Goal: Task Accomplishment & Management: Use online tool/utility

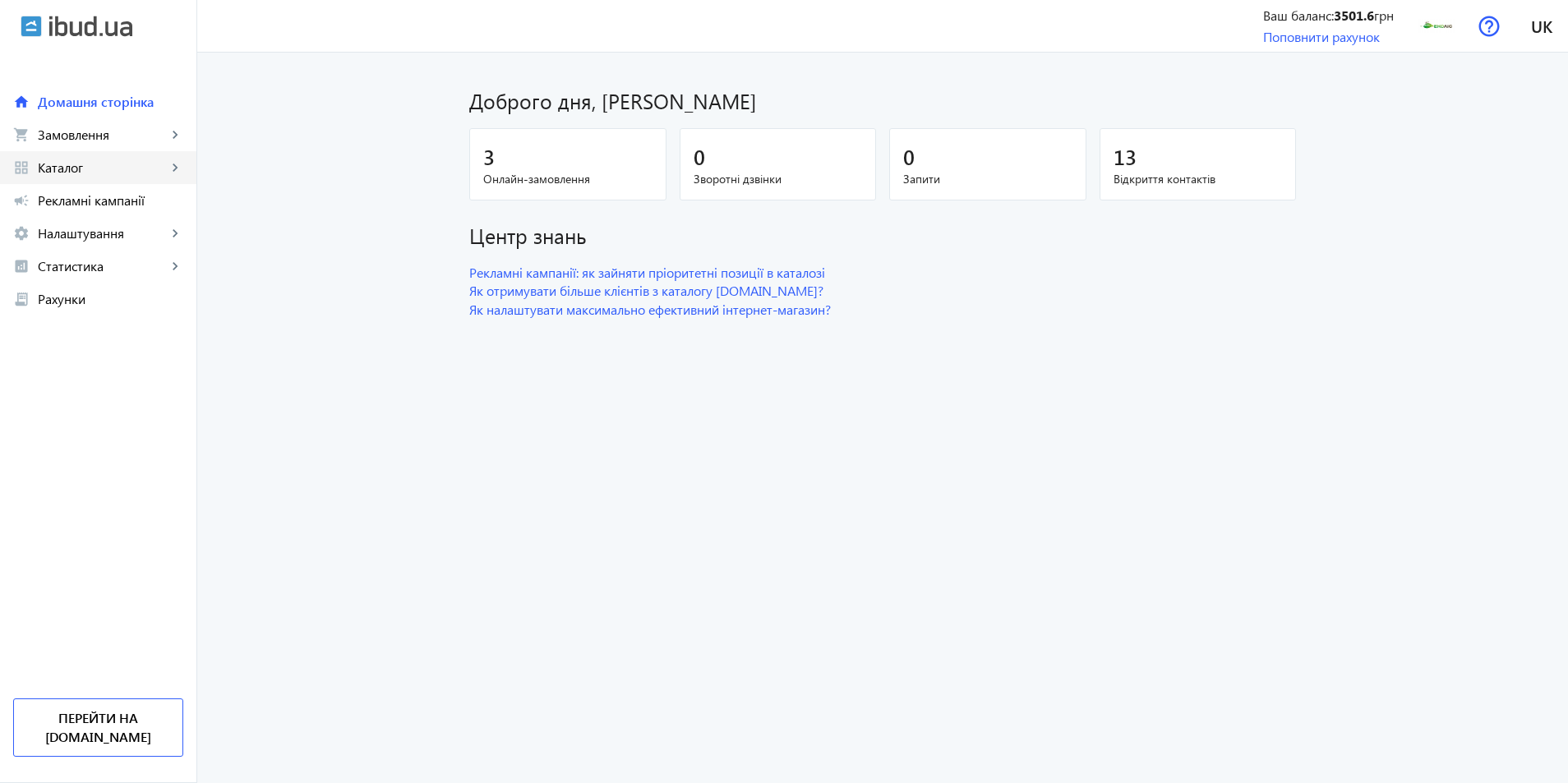
click at [91, 161] on span "Каталог" at bounding box center [101, 167] width 129 height 17
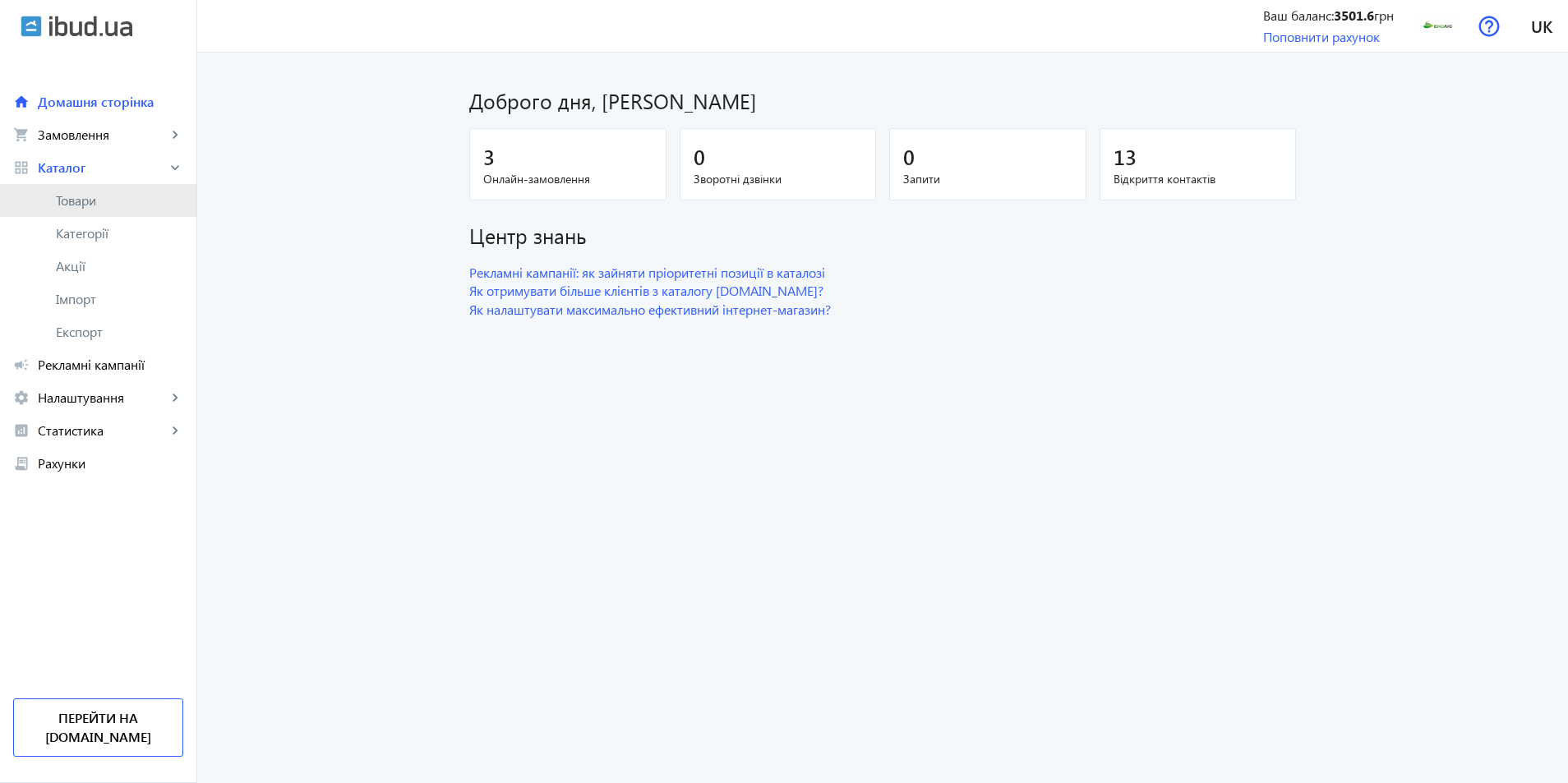
click at [98, 192] on link "Товари" at bounding box center [98, 200] width 197 height 32
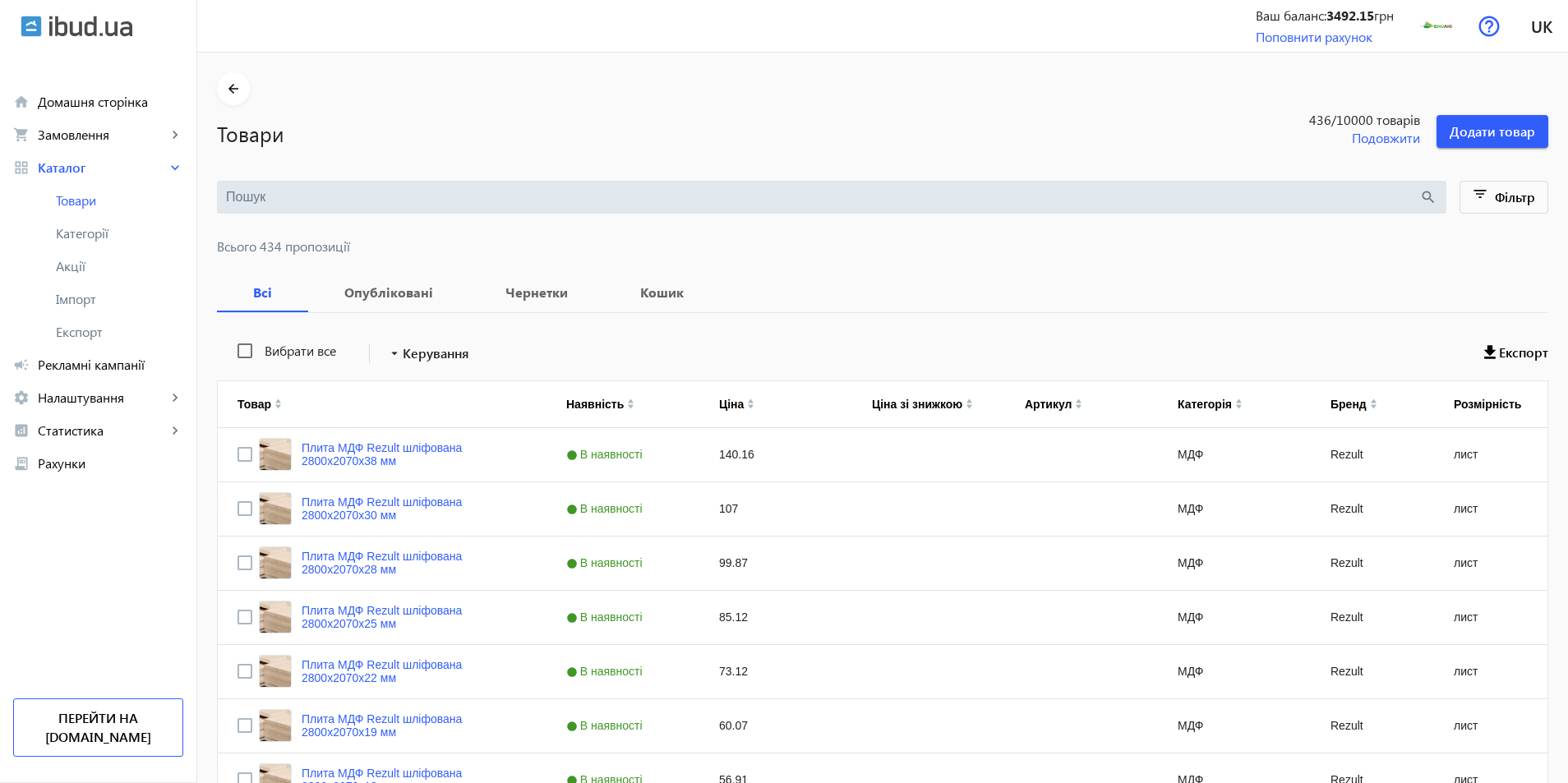
click at [264, 204] on input "search" at bounding box center [822, 197] width 1193 height 18
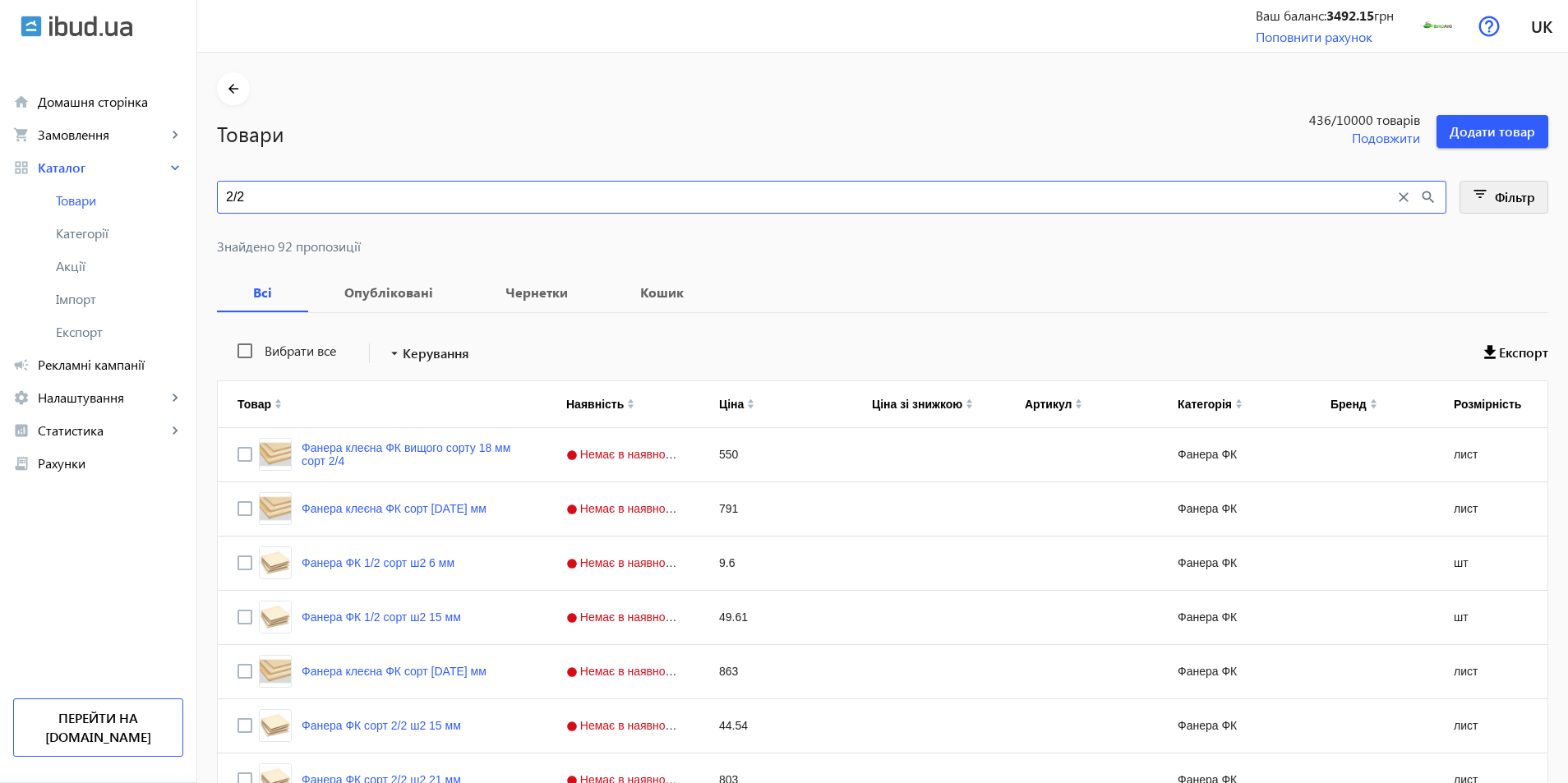
type input "2/2"
click at [1489, 194] on mat-icon "filter_list" at bounding box center [1479, 197] width 23 height 23
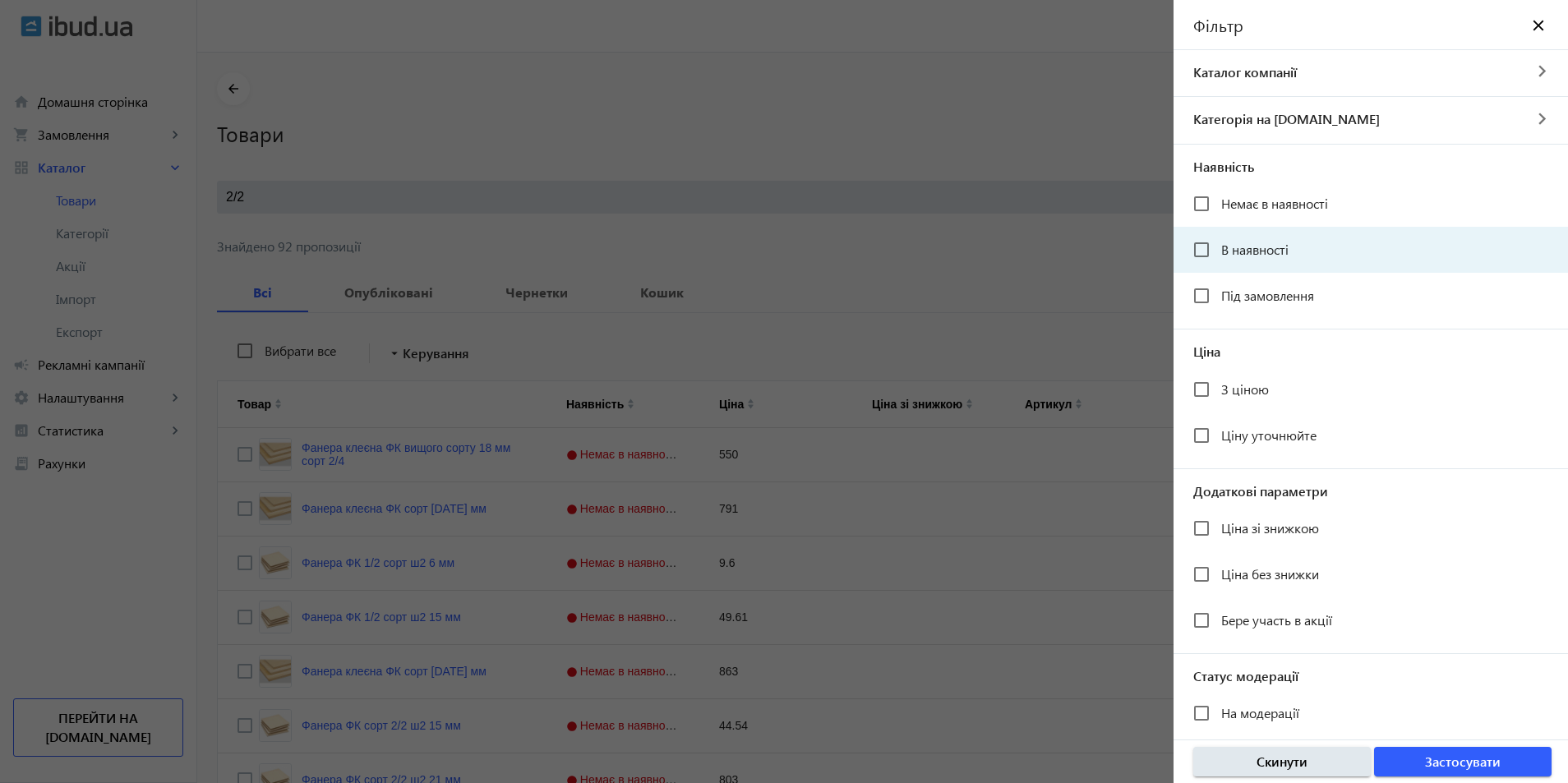
click at [1239, 248] on span "В наявності" at bounding box center [1254, 250] width 67 height 18
click at [1218, 248] on input "В наявності" at bounding box center [1200, 249] width 32 height 32
checkbox input "true"
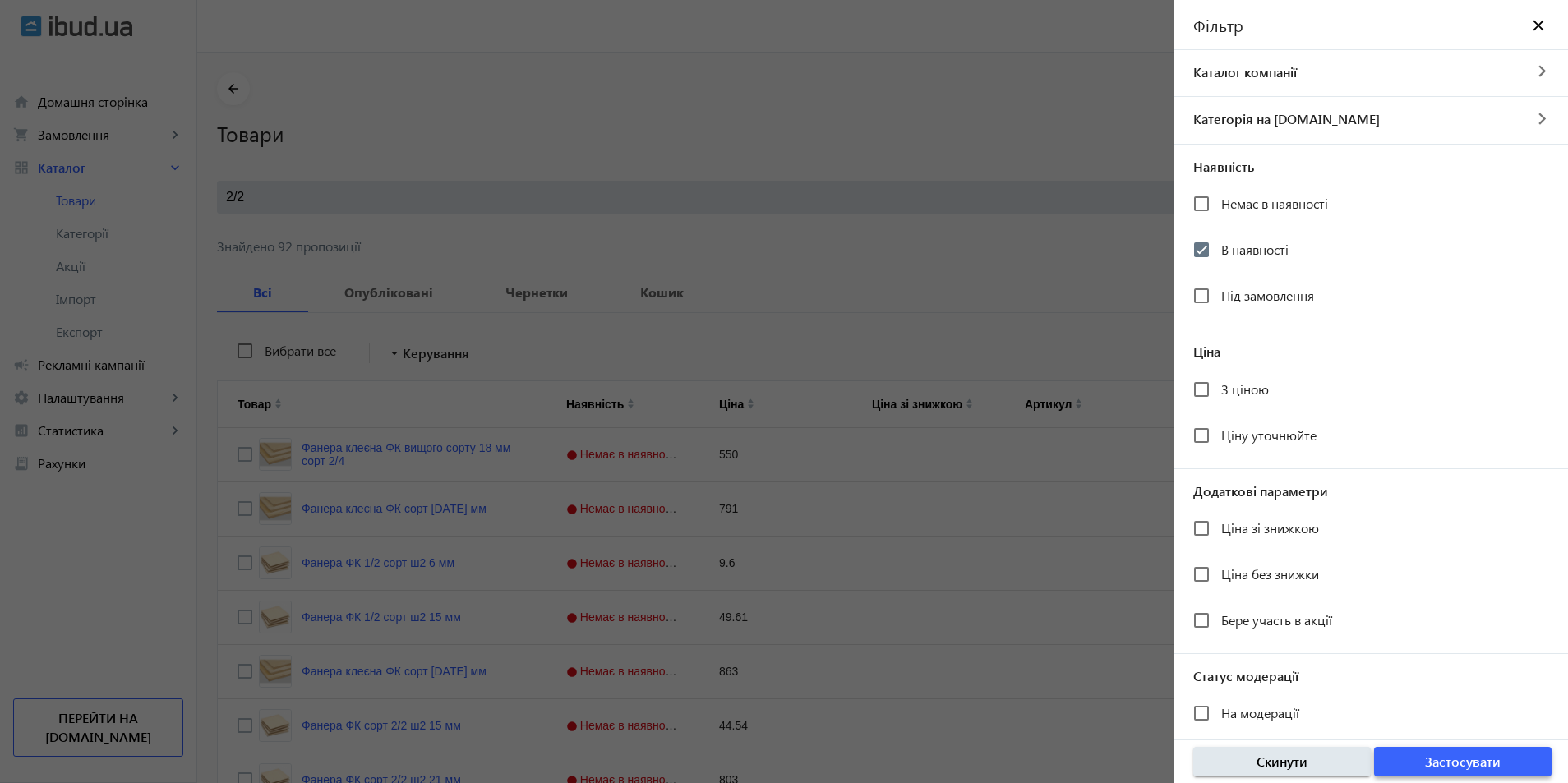
click at [1415, 755] on span "button" at bounding box center [1462, 761] width 177 height 39
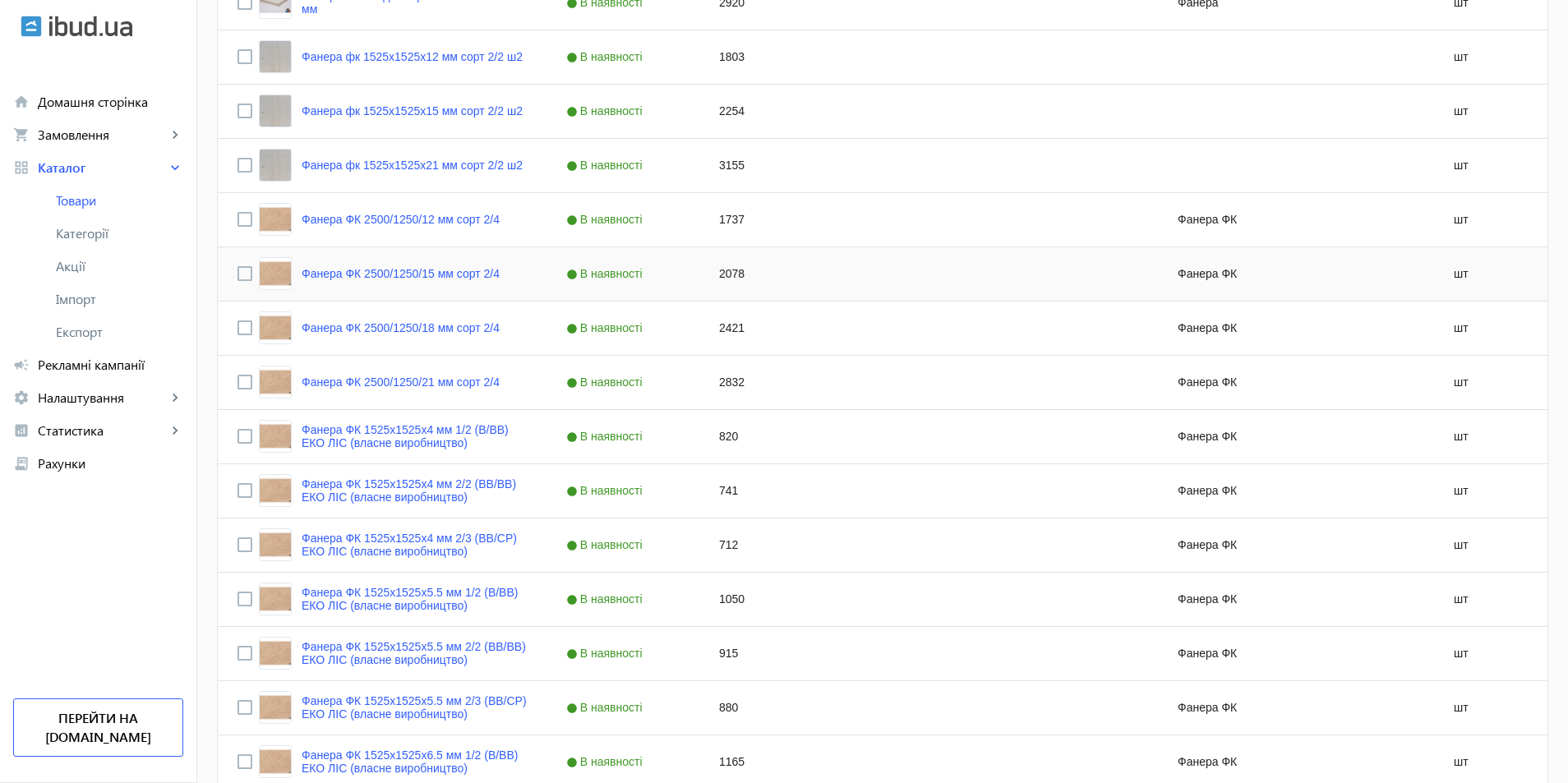
scroll to position [740, 0]
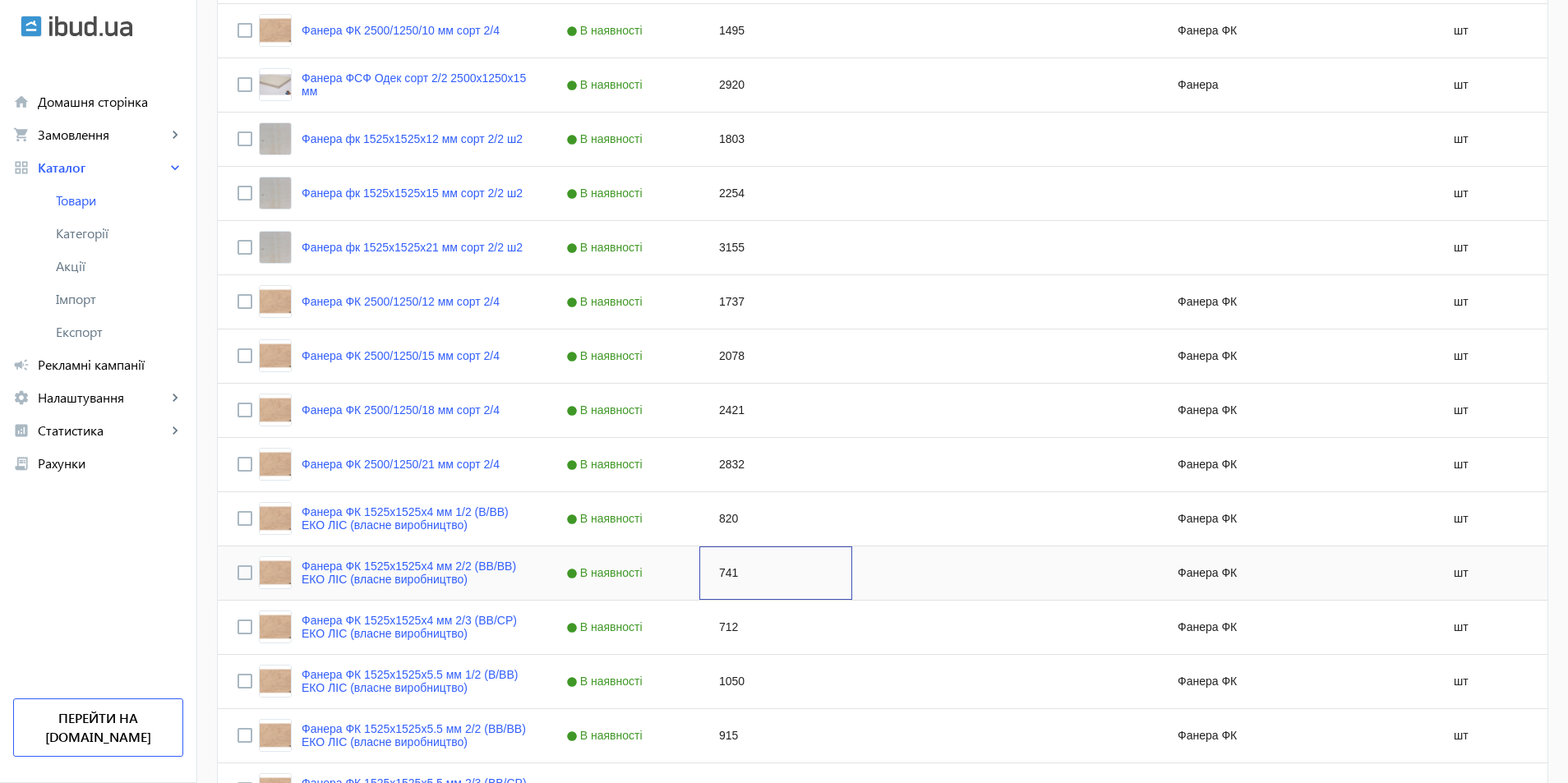
click at [720, 577] on div "741" at bounding box center [775, 572] width 152 height 53
type input "756"
click at [841, 631] on div "712" at bounding box center [775, 628] width 152 height 53
click at [880, 590] on div "Press SPACE to select this row." at bounding box center [928, 572] width 152 height 53
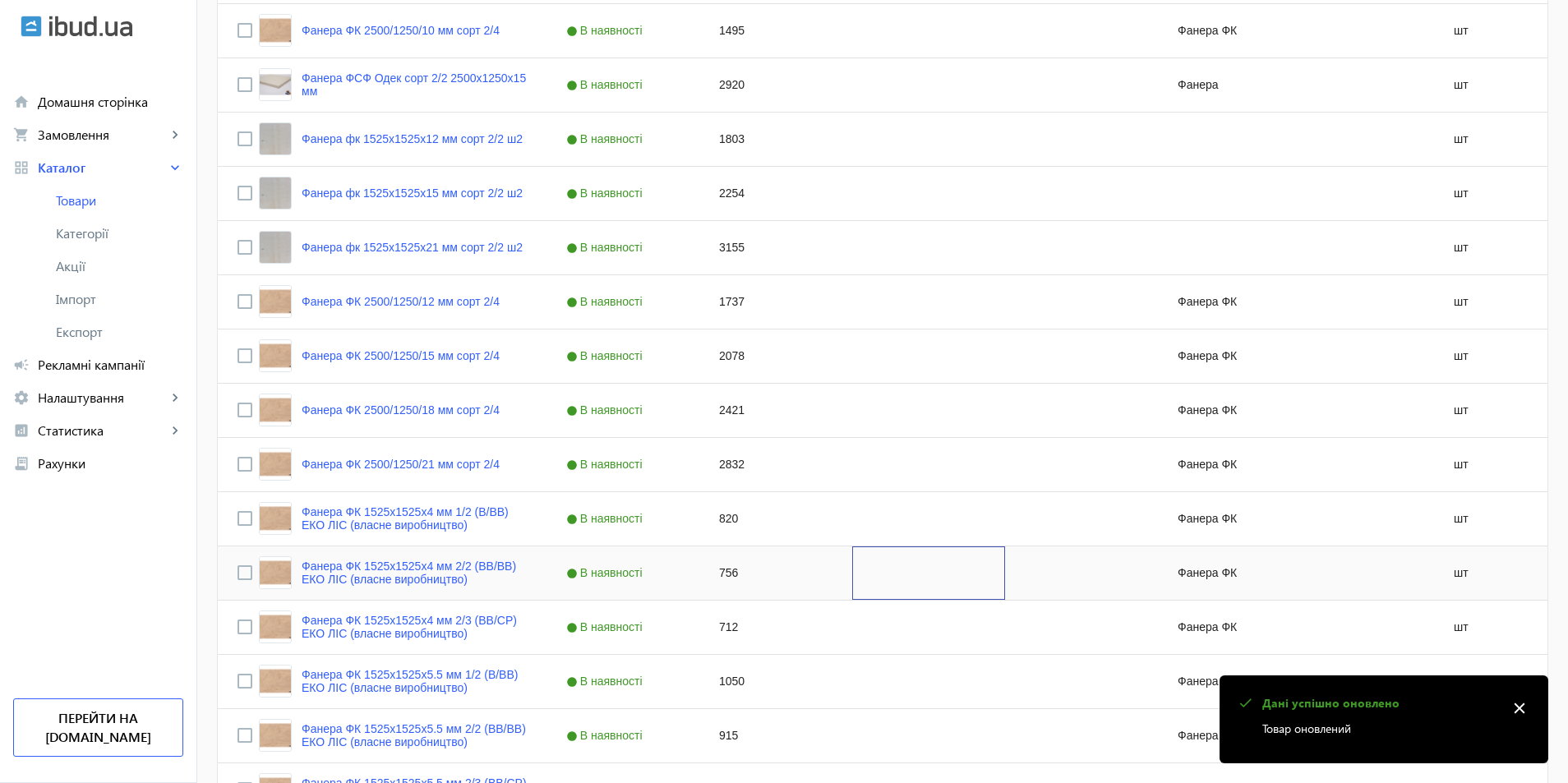
click at [881, 590] on div "Press SPACE to select this row." at bounding box center [928, 572] width 152 height 53
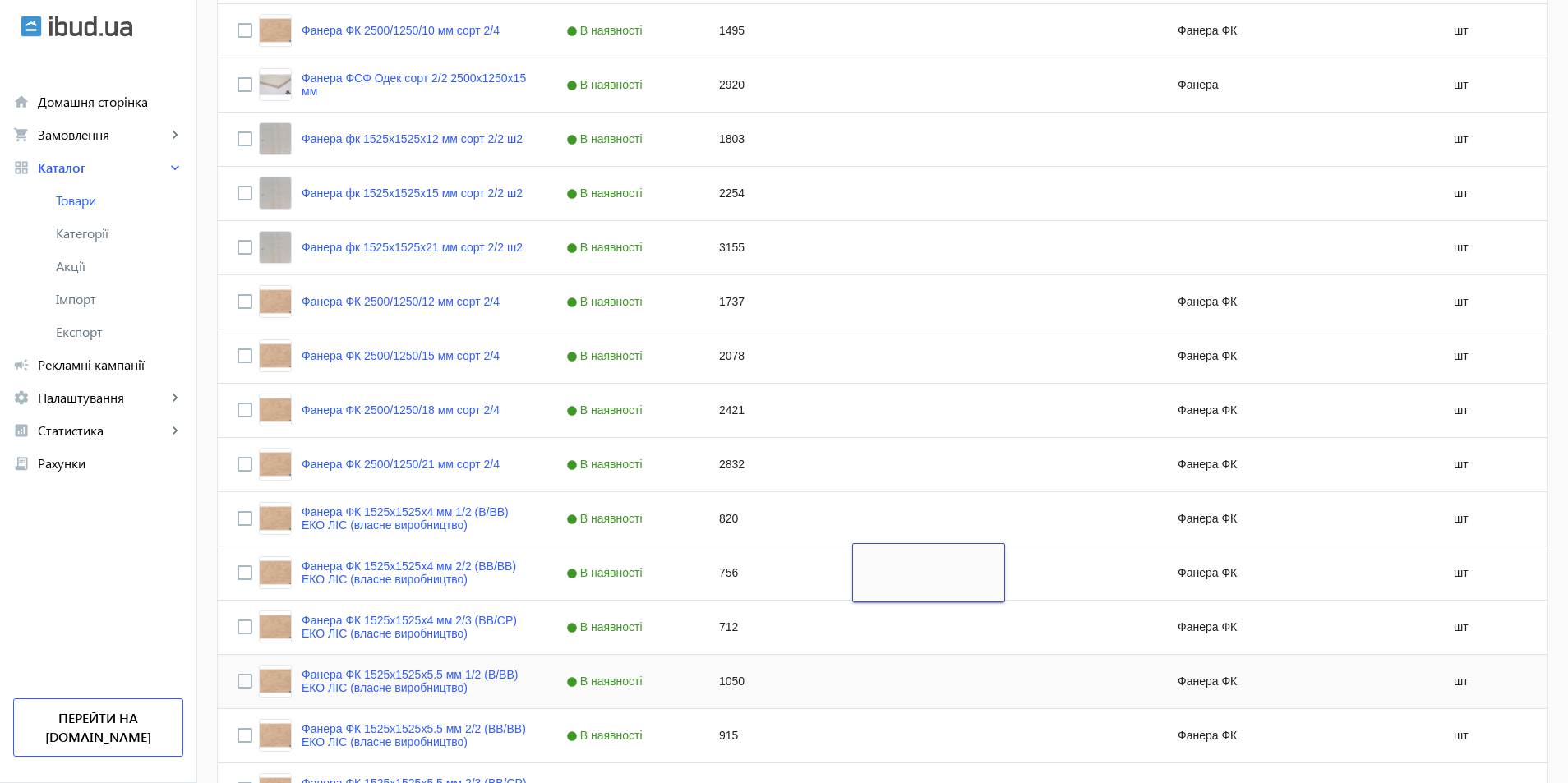
scroll to position [904, 0]
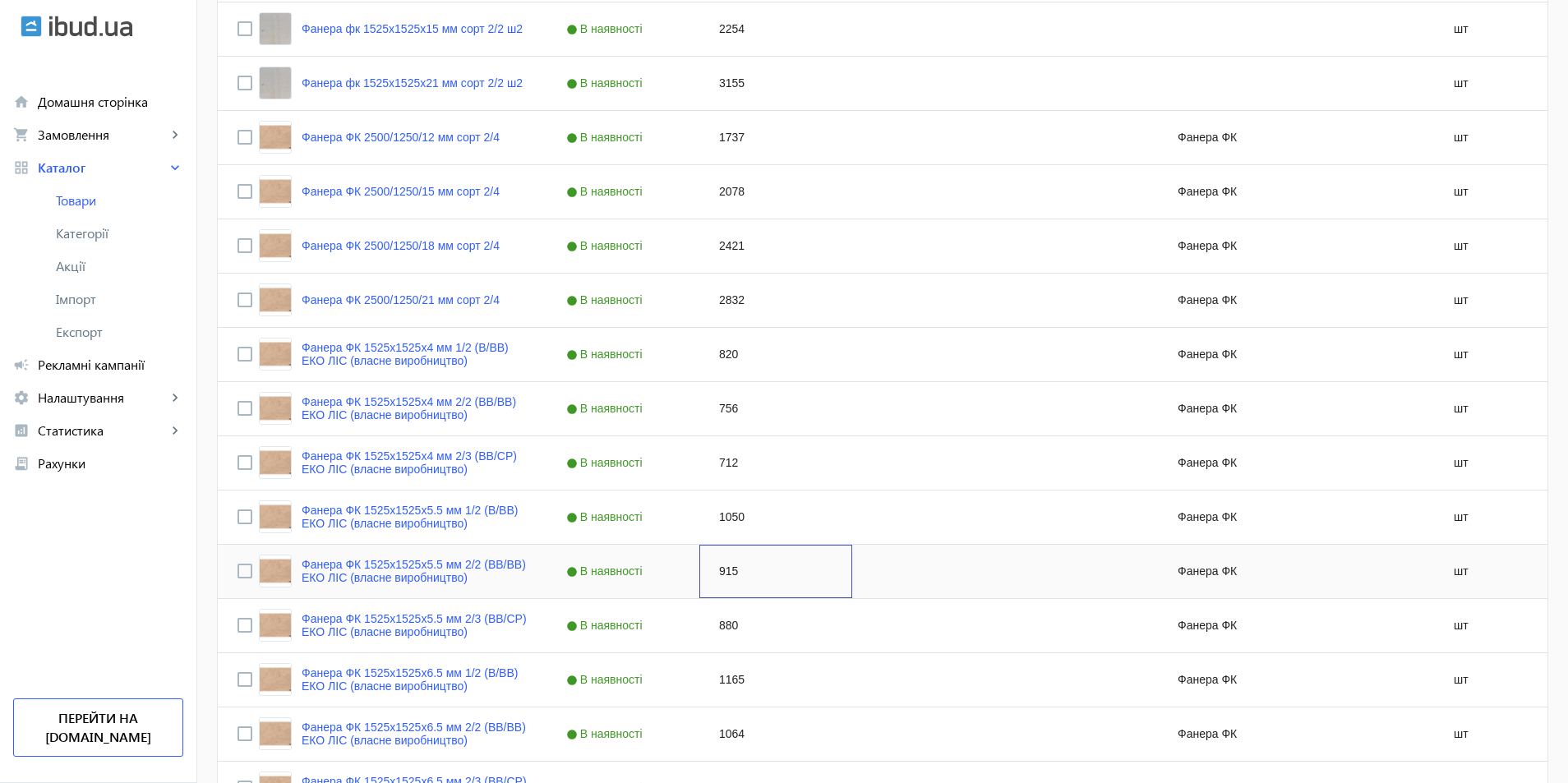
click at [718, 572] on div "915" at bounding box center [775, 572] width 152 height 53
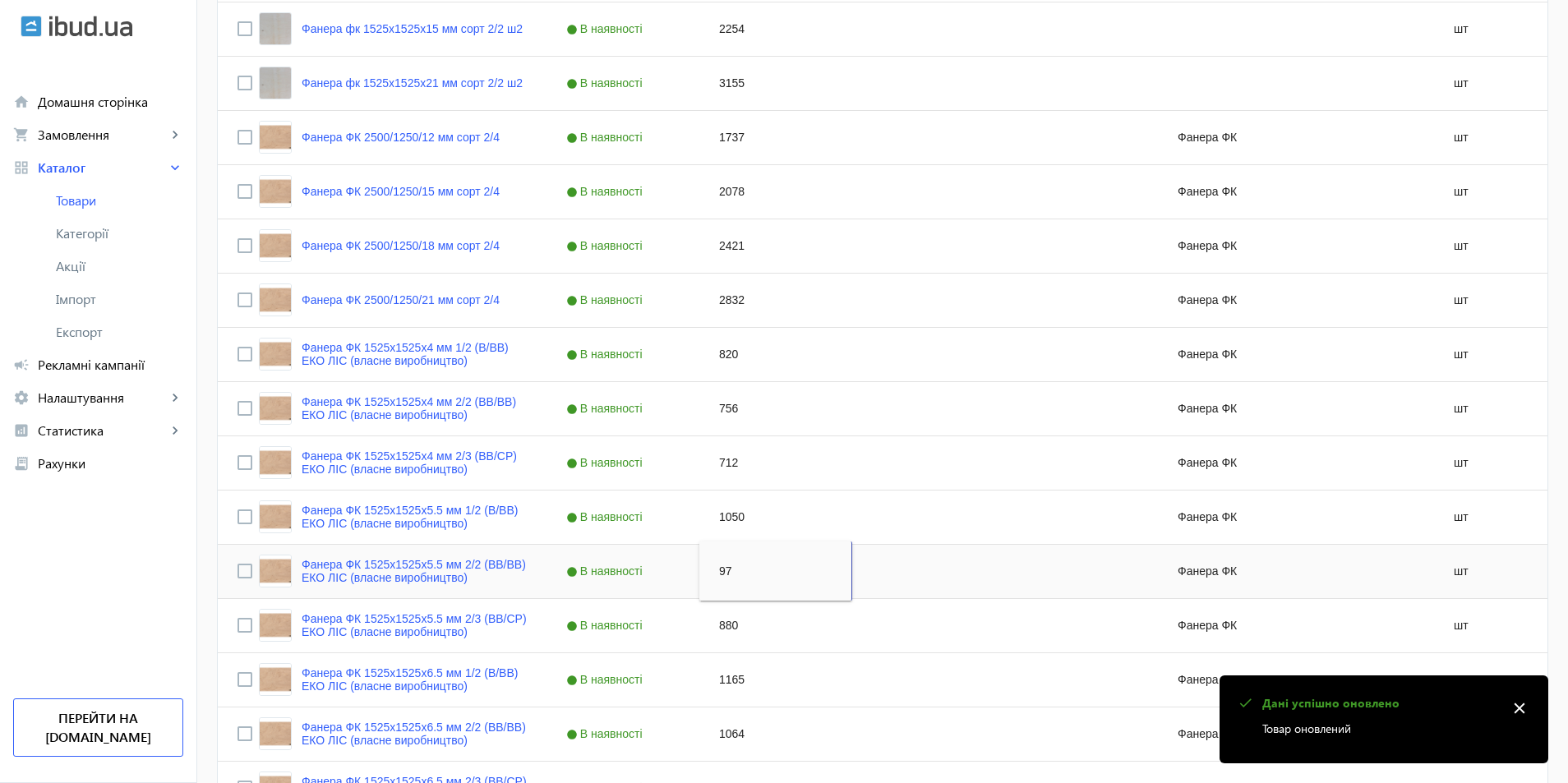
type input "970"
click at [804, 660] on div "1165" at bounding box center [775, 680] width 152 height 53
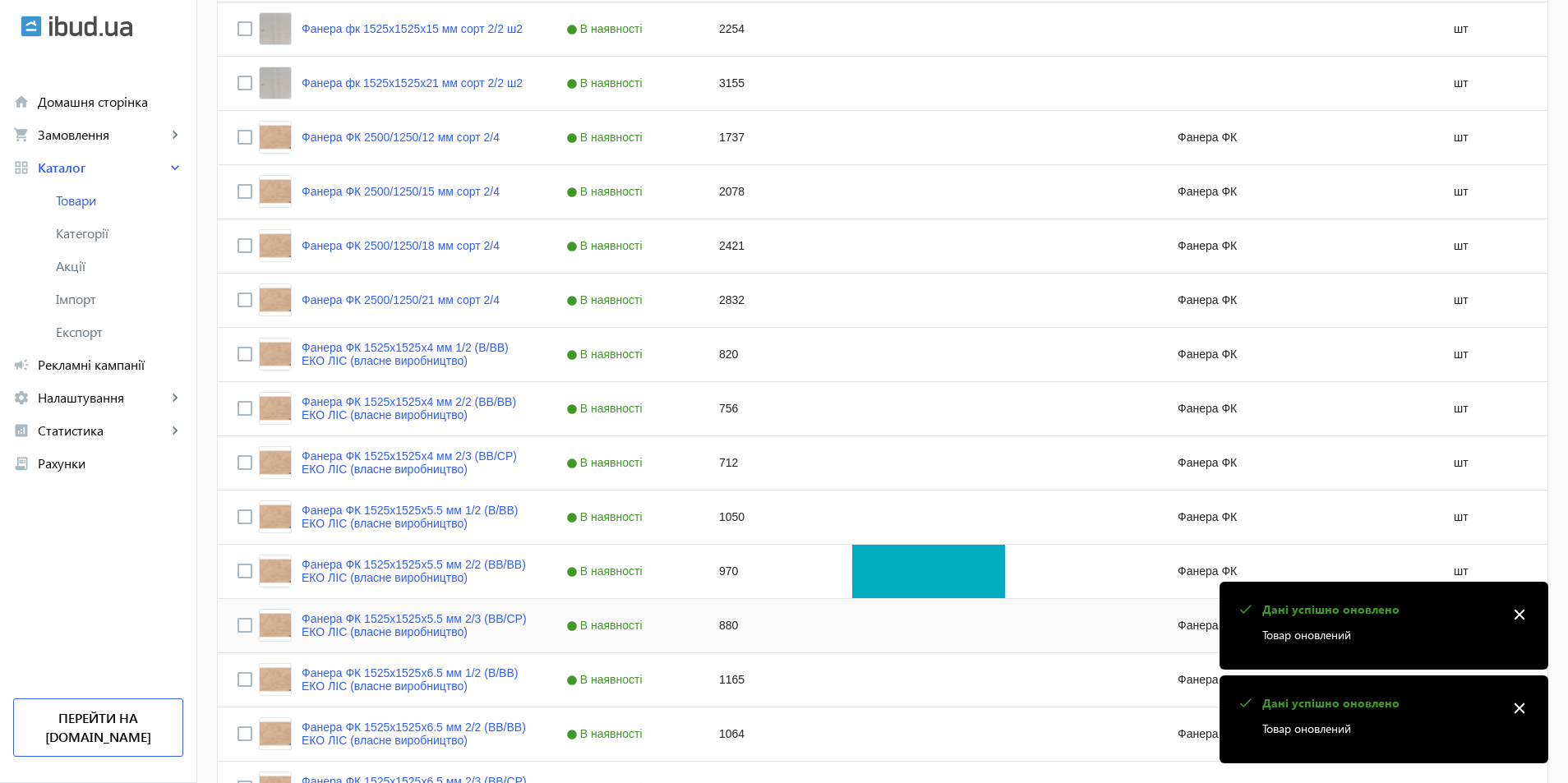
click at [865, 578] on div "Press SPACE to select this row." at bounding box center [928, 572] width 152 height 53
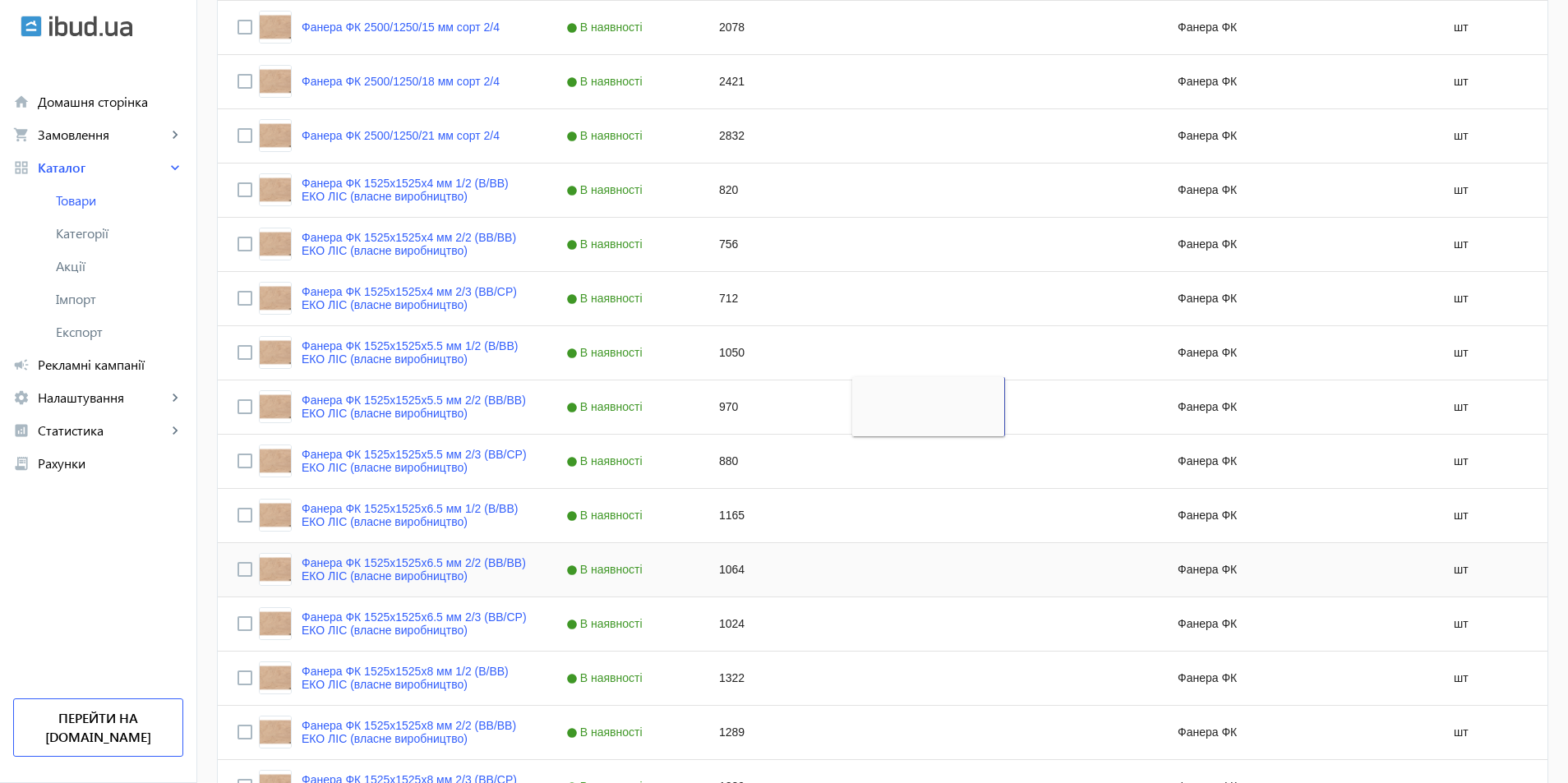
click at [730, 562] on div "1064" at bounding box center [775, 570] width 152 height 53
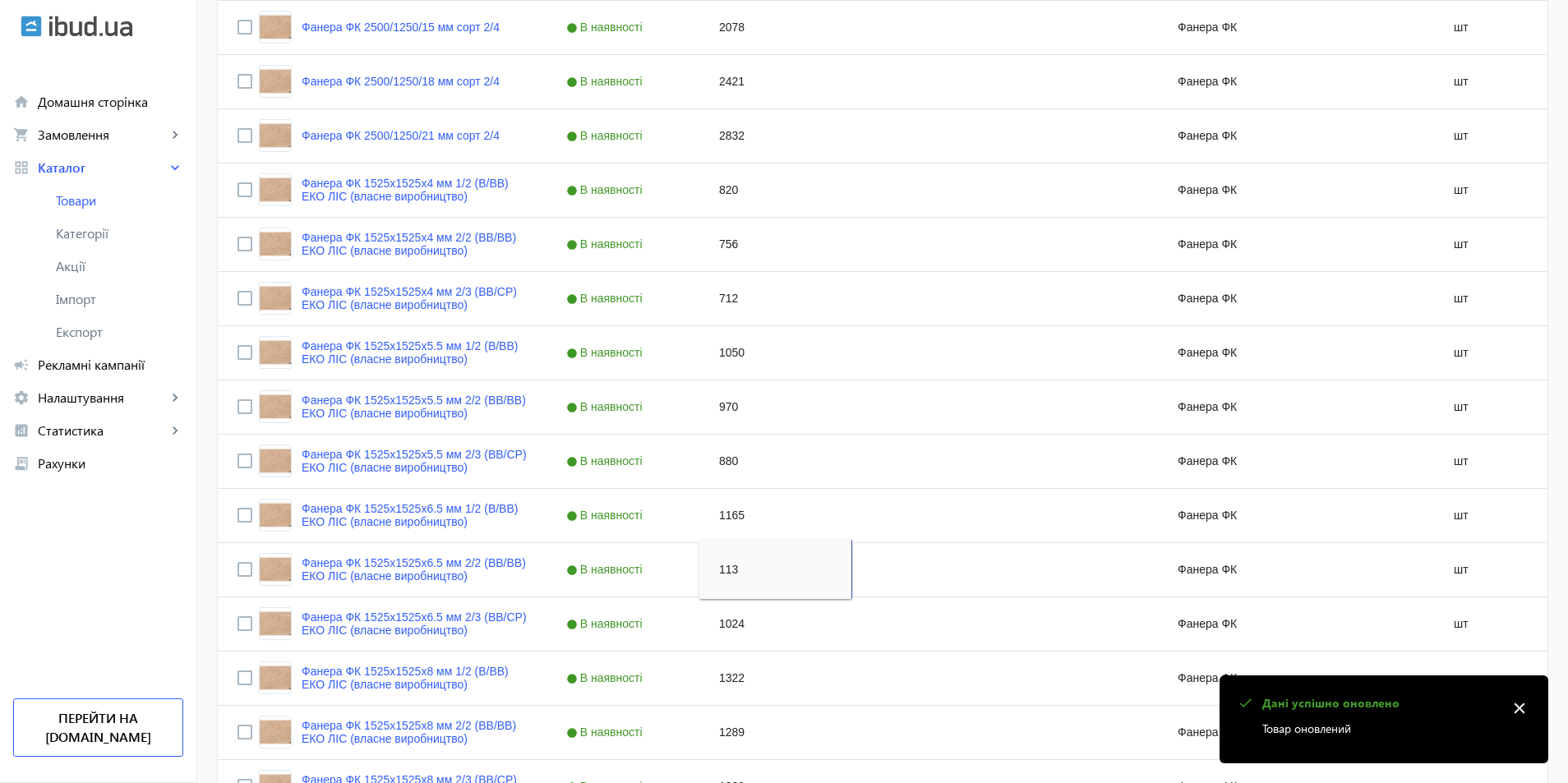
type input "1131"
click at [896, 685] on div "Press SPACE to select this row." at bounding box center [928, 678] width 152 height 53
click at [852, 570] on div "Press SPACE to select this row." at bounding box center [928, 570] width 152 height 53
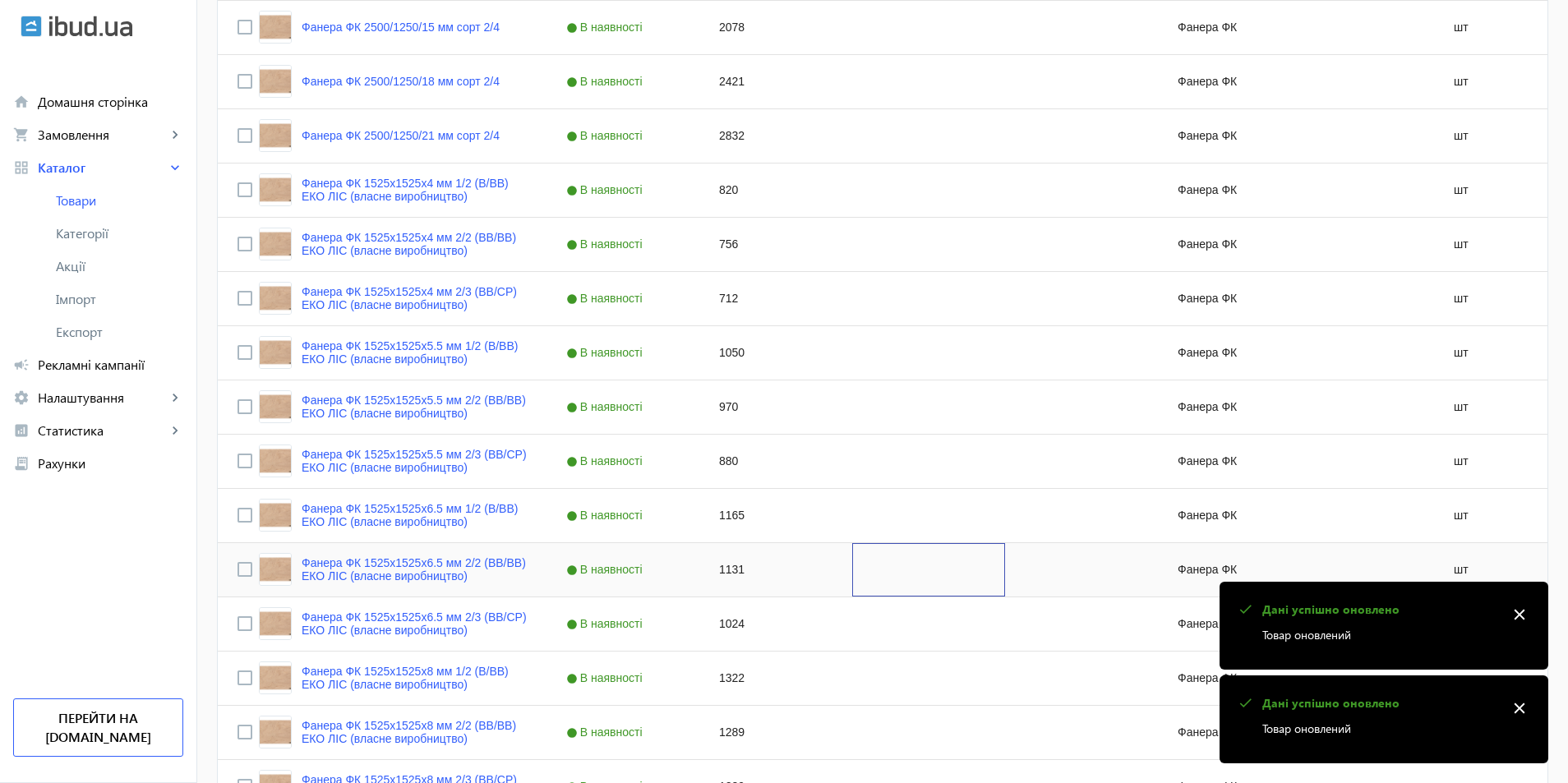
click at [852, 570] on div "Press SPACE to select this row." at bounding box center [928, 570] width 152 height 53
click at [786, 681] on div "1322" at bounding box center [775, 678] width 152 height 53
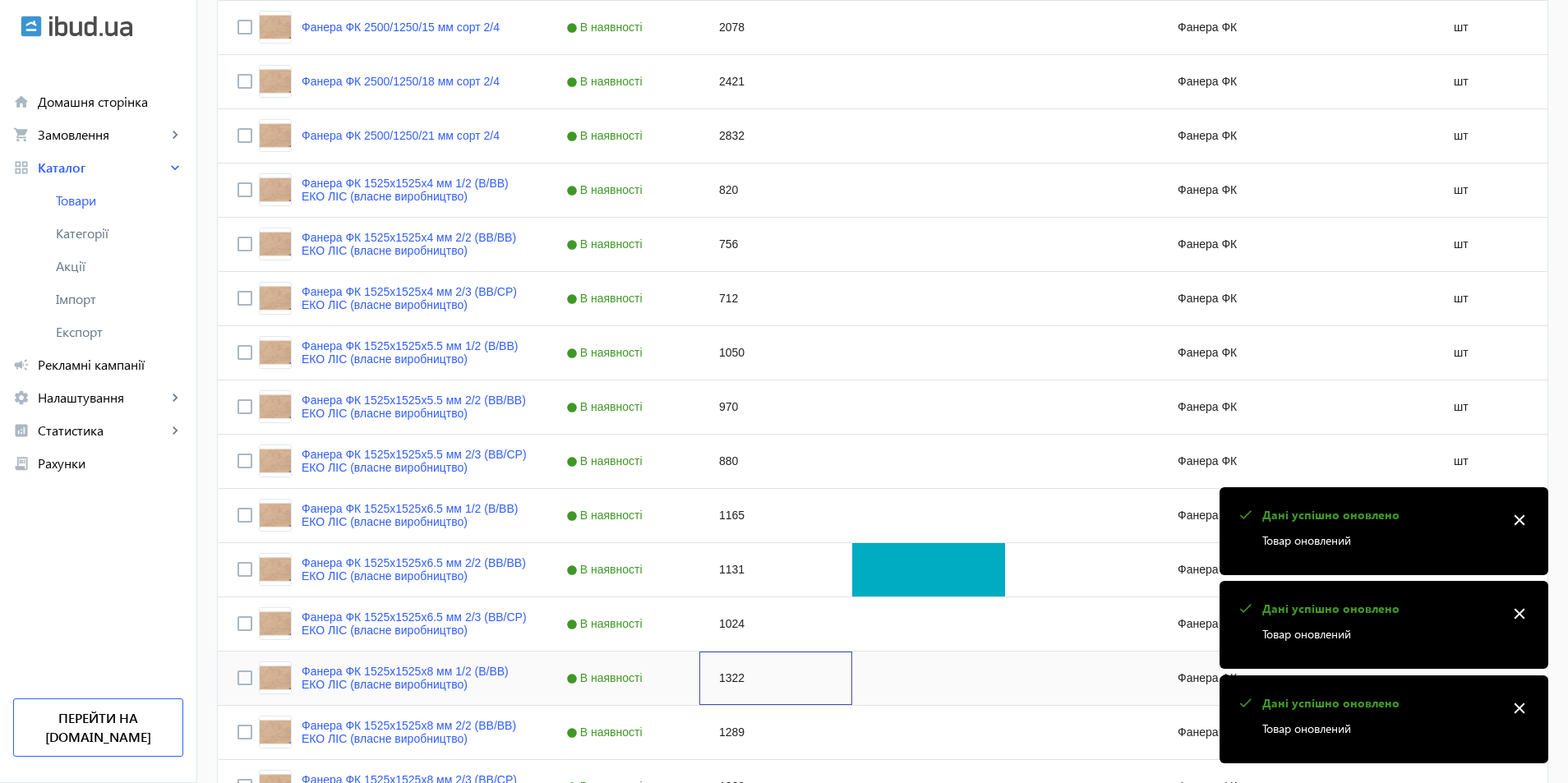
scroll to position [1150, 0]
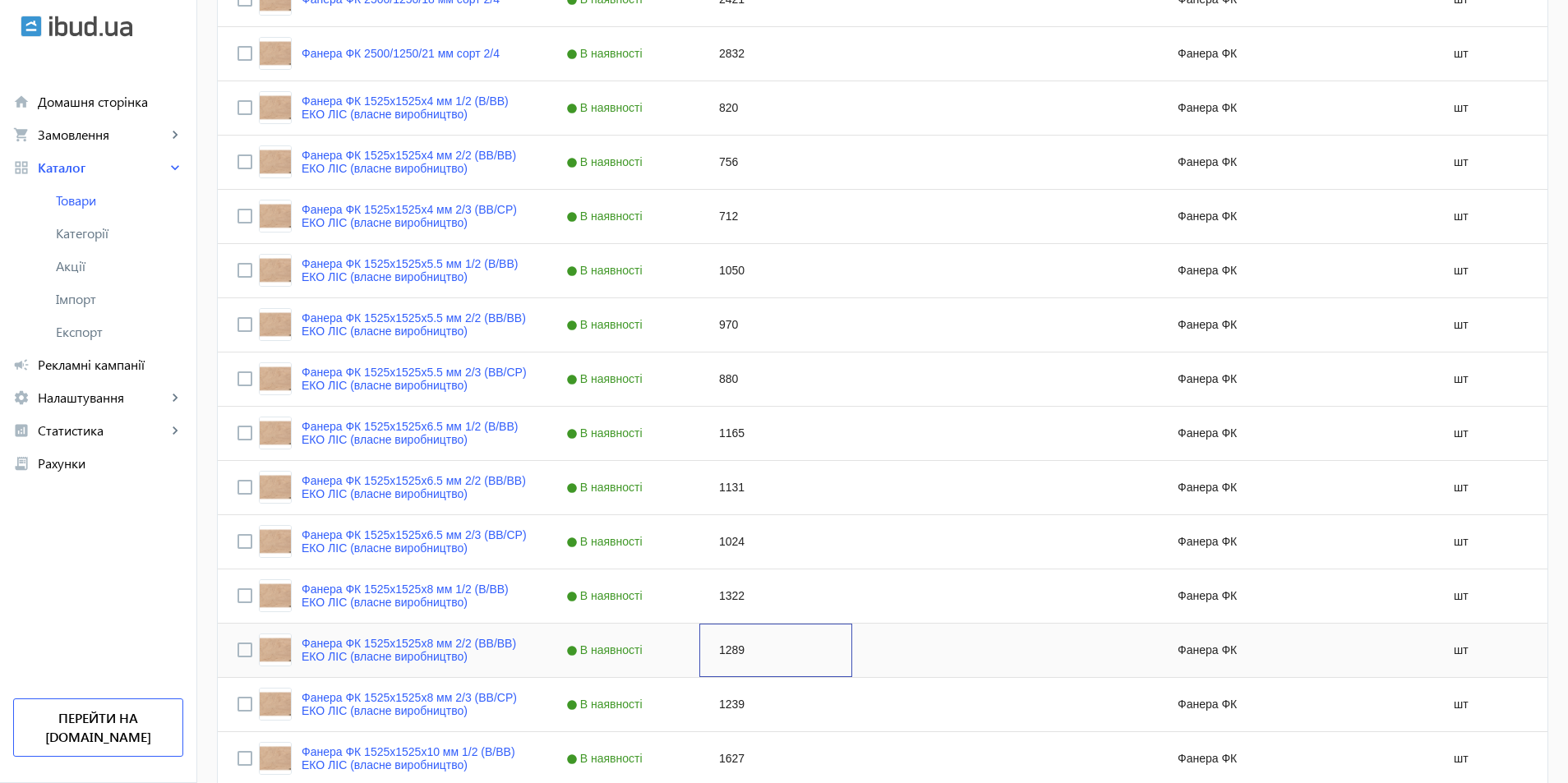
click at [725, 658] on div "1289" at bounding box center [775, 650] width 152 height 53
type input "1372"
click at [940, 665] on div "Press SPACE to select this row." at bounding box center [928, 650] width 152 height 53
click at [887, 654] on div "1289" at bounding box center [928, 650] width 152 height 53
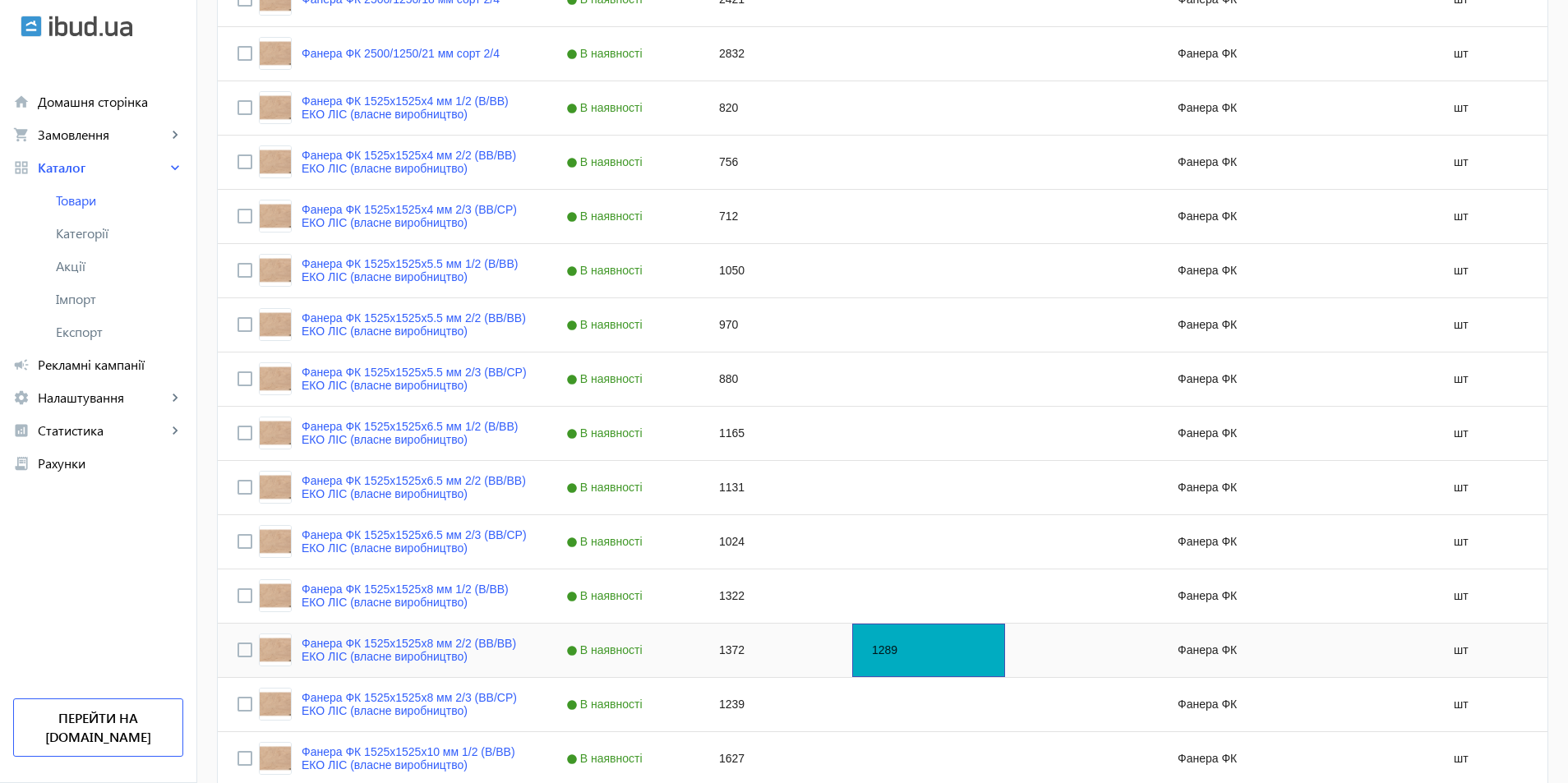
click at [887, 654] on div "1289" at bounding box center [928, 650] width 152 height 53
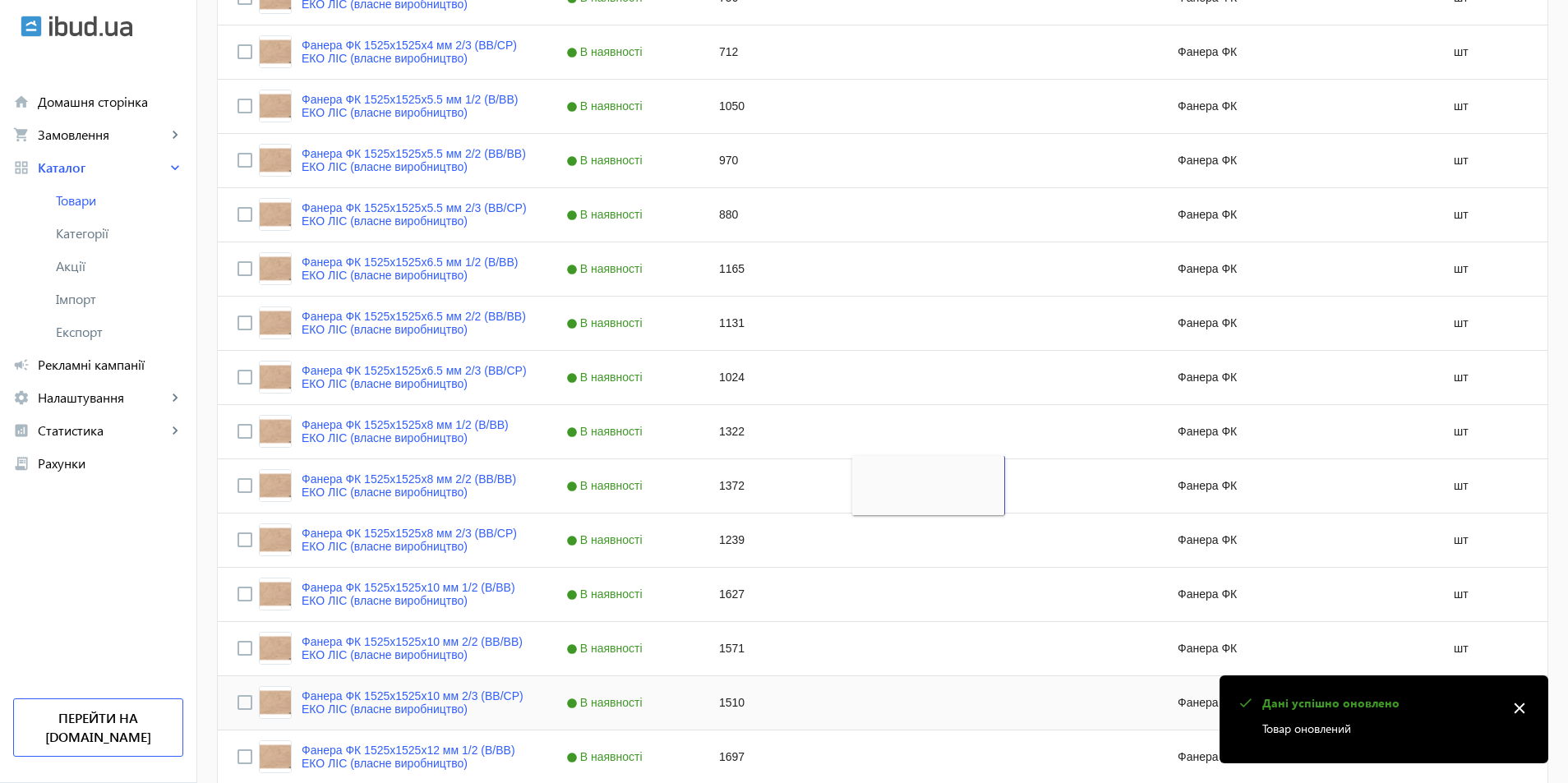
scroll to position [1463, 0]
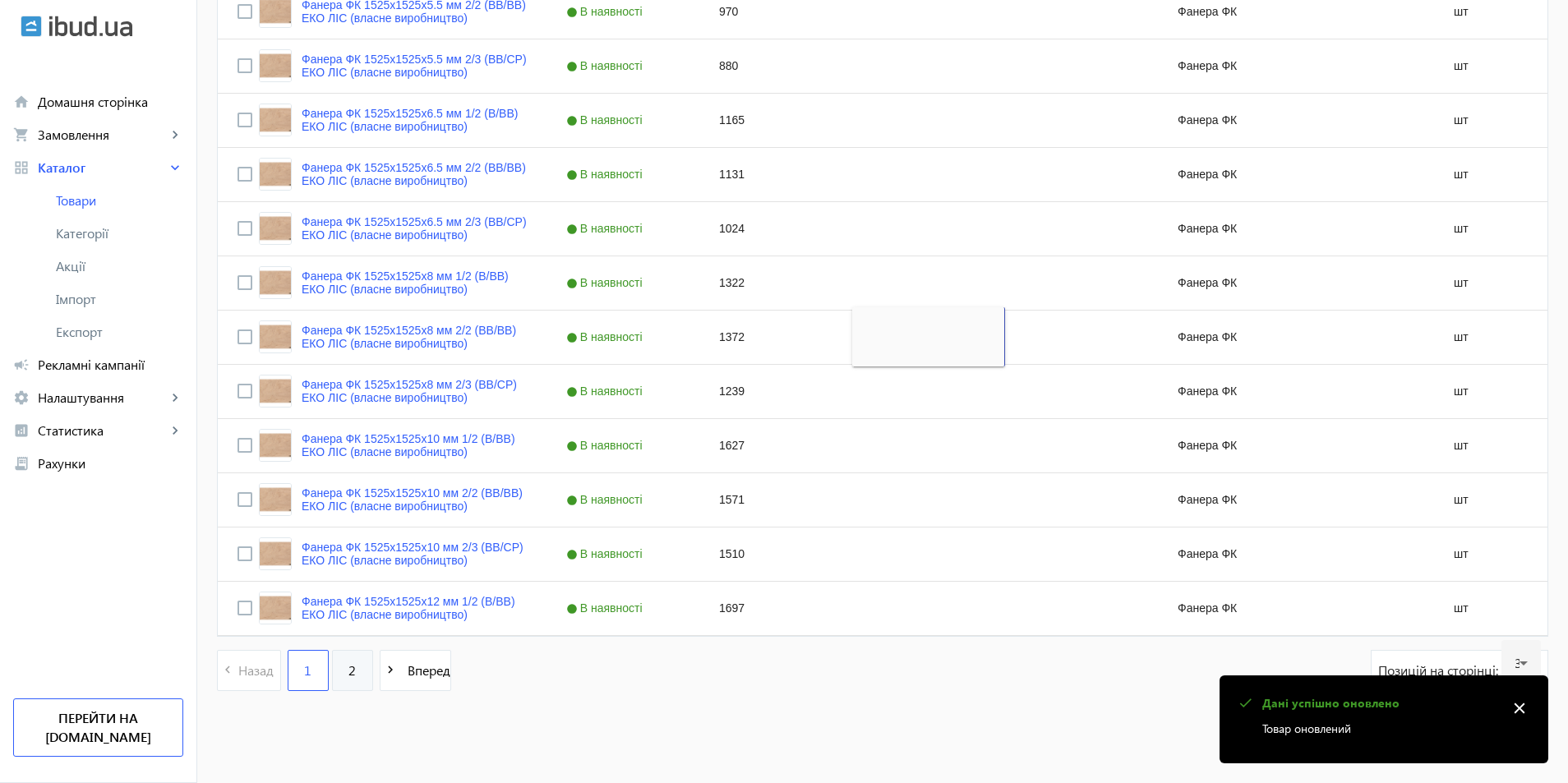
click at [352, 668] on link "2" at bounding box center [352, 671] width 41 height 41
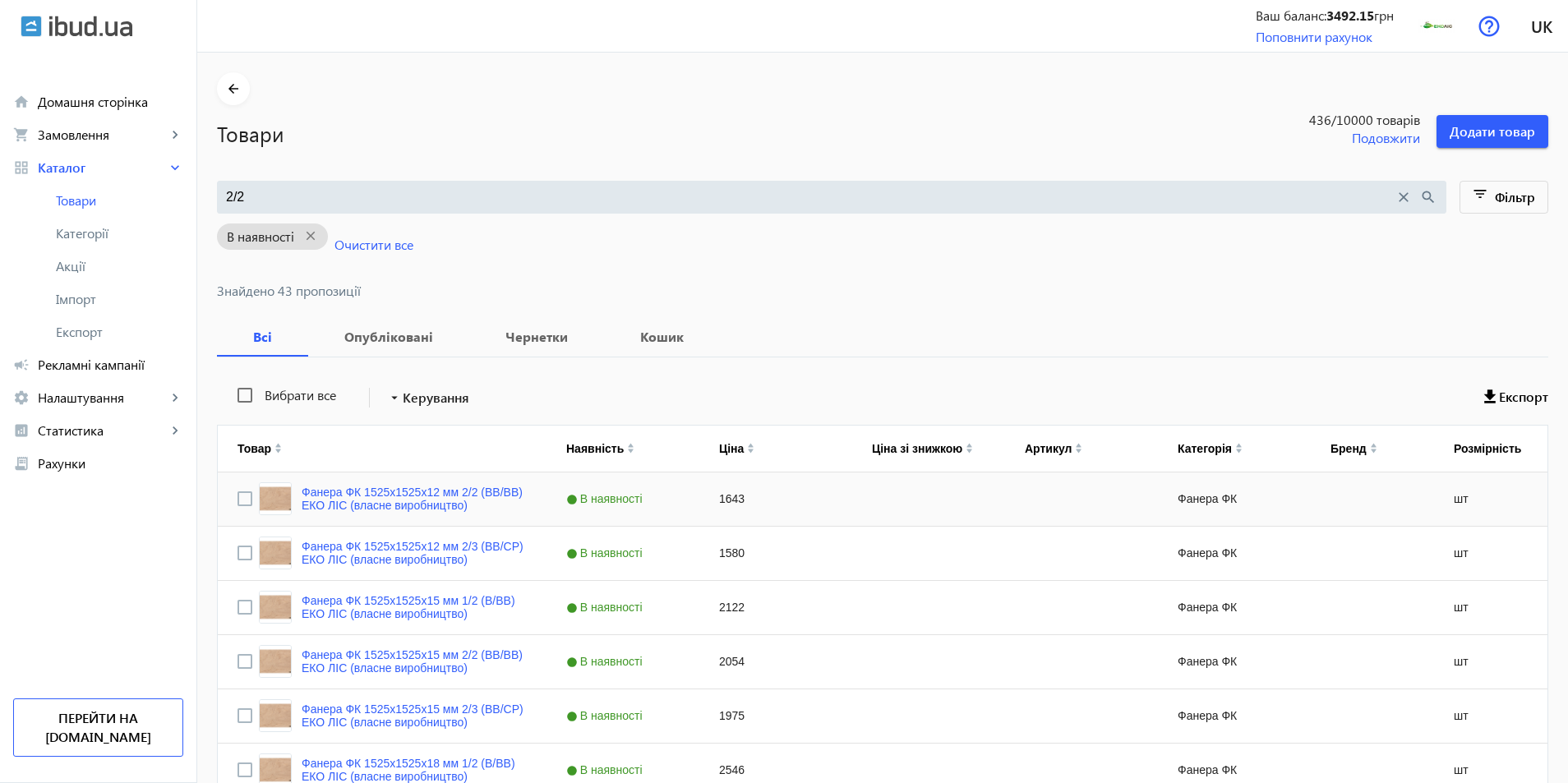
click at [729, 510] on div "1643" at bounding box center [775, 499] width 152 height 53
type input "1940"
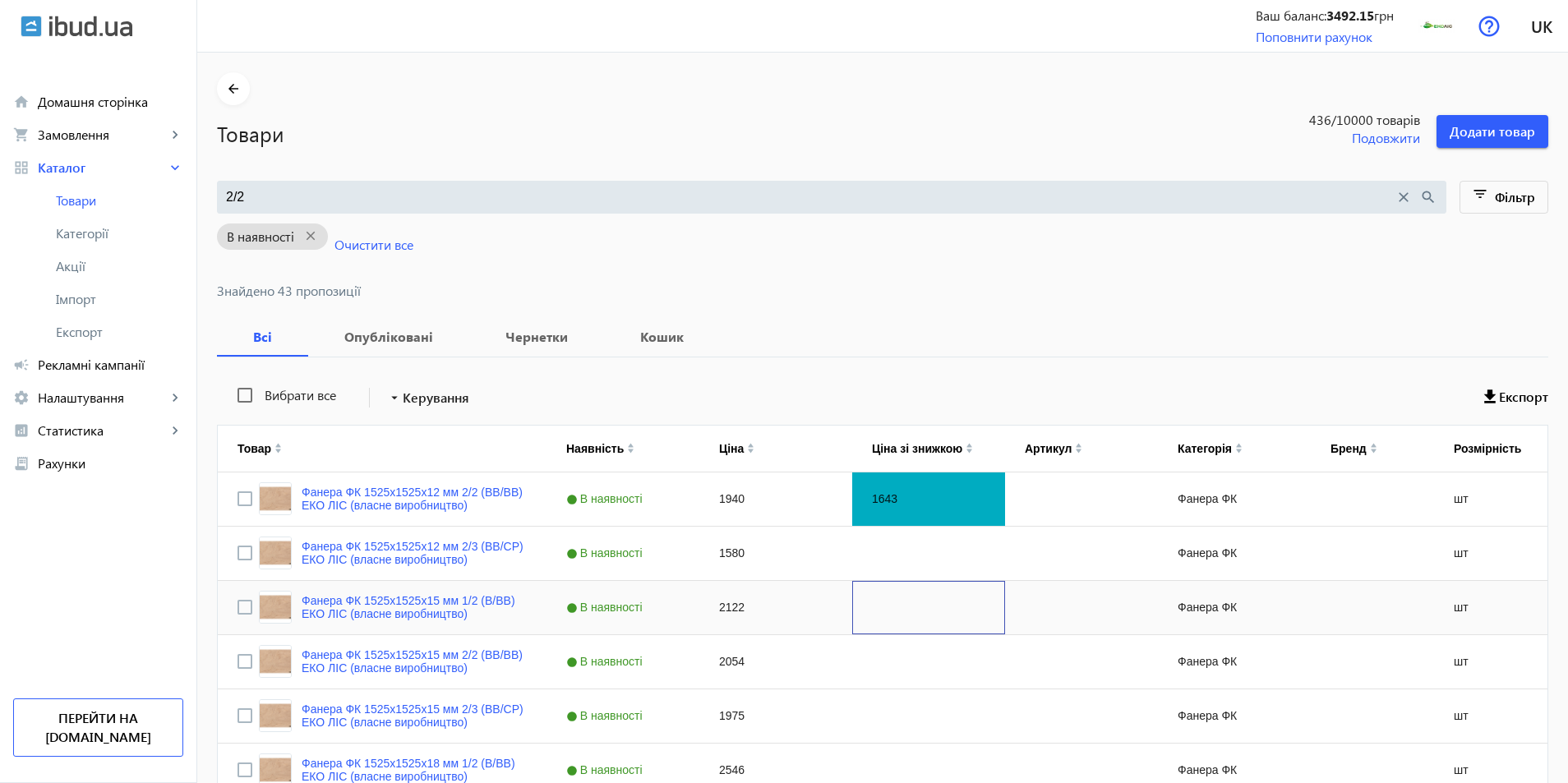
click at [889, 604] on div "Press SPACE to select this row." at bounding box center [928, 607] width 152 height 53
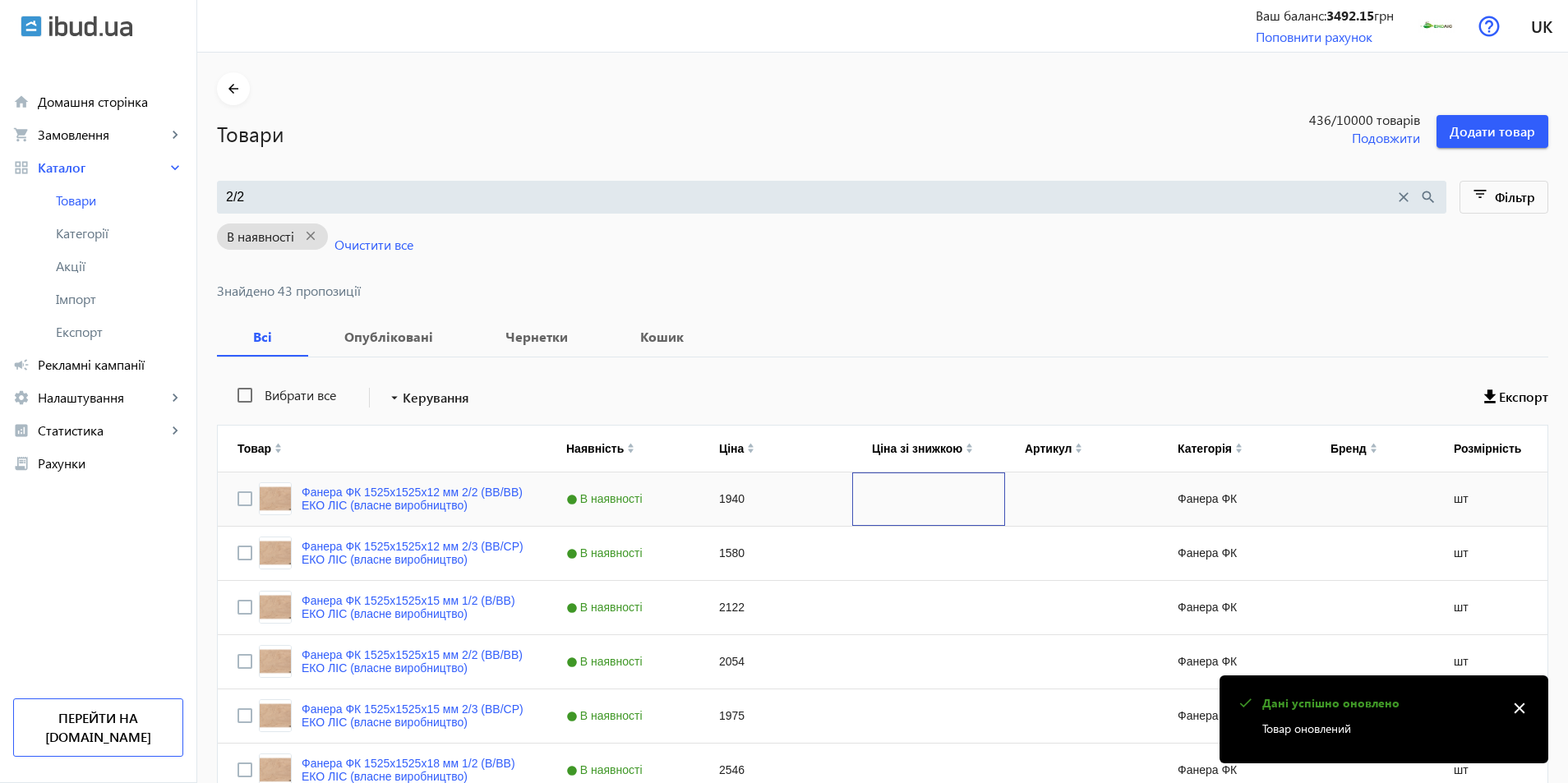
click at [873, 507] on div "Press SPACE to select this row." at bounding box center [928, 499] width 152 height 53
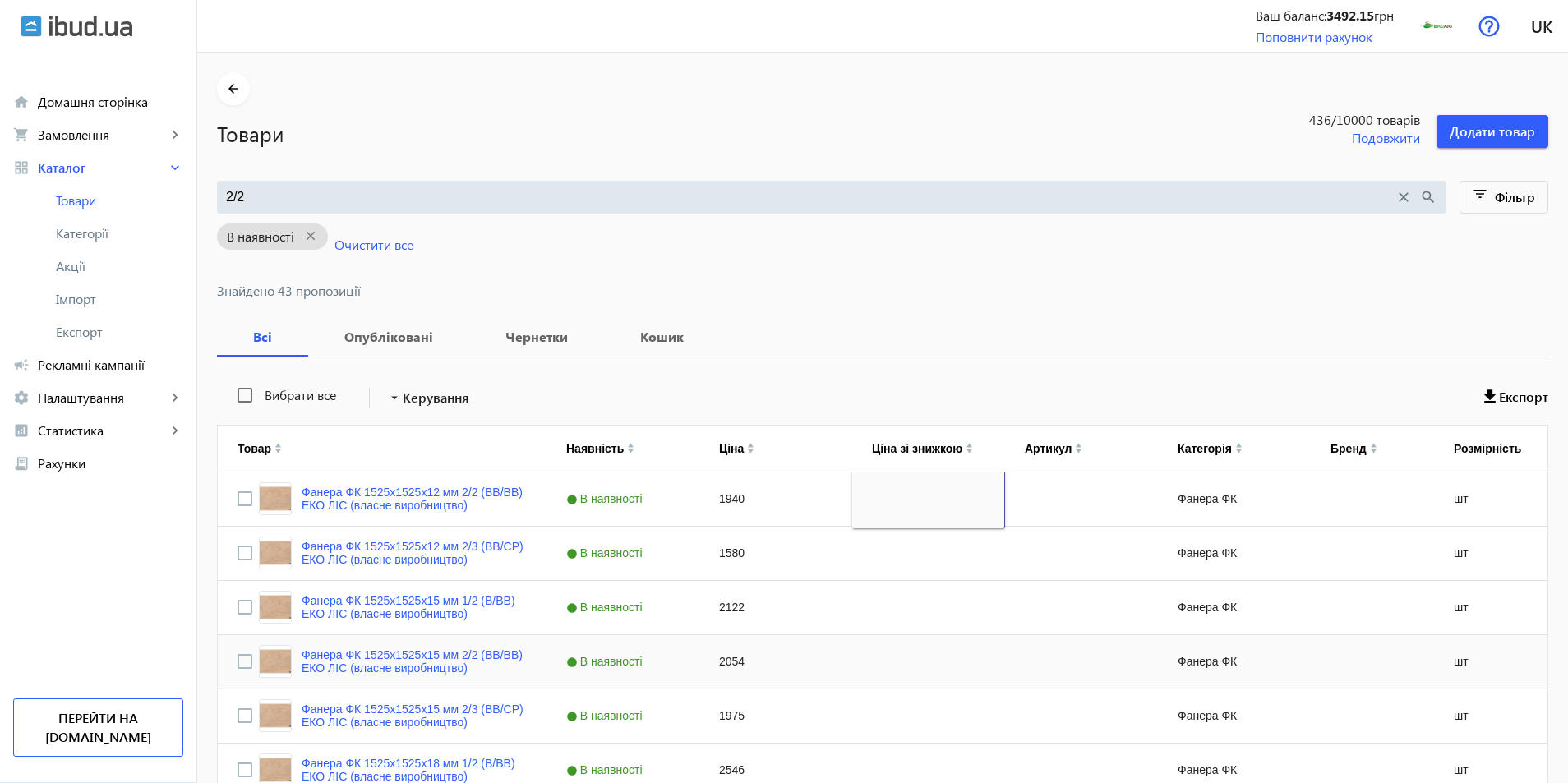
click at [708, 663] on div "2054" at bounding box center [775, 662] width 152 height 53
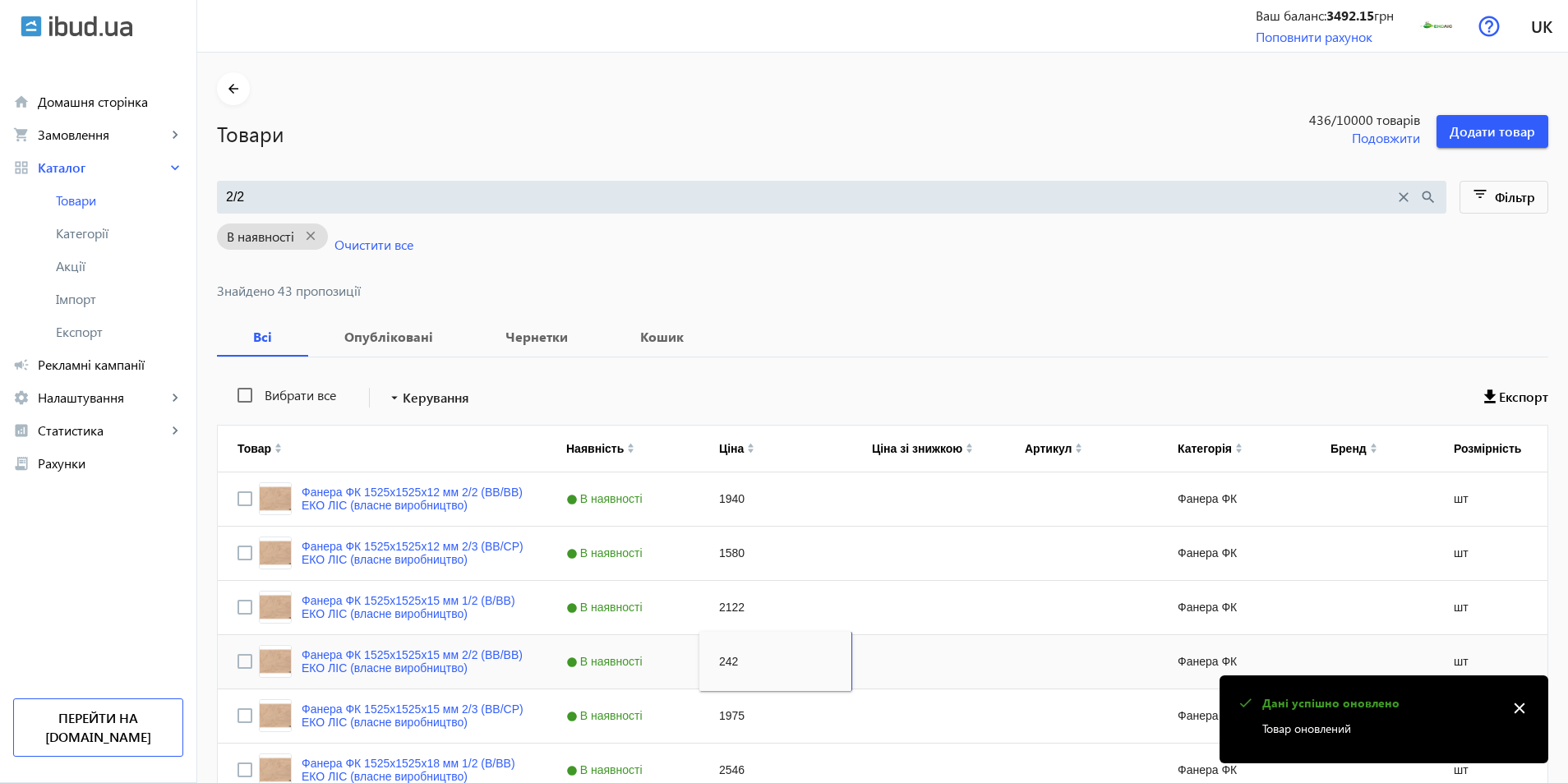
type input "2425"
drag, startPoint x: 845, startPoint y: 720, endPoint x: 848, endPoint y: 665, distance: 55.1
click at [852, 718] on div "Press SPACE to select this row." at bounding box center [928, 716] width 152 height 53
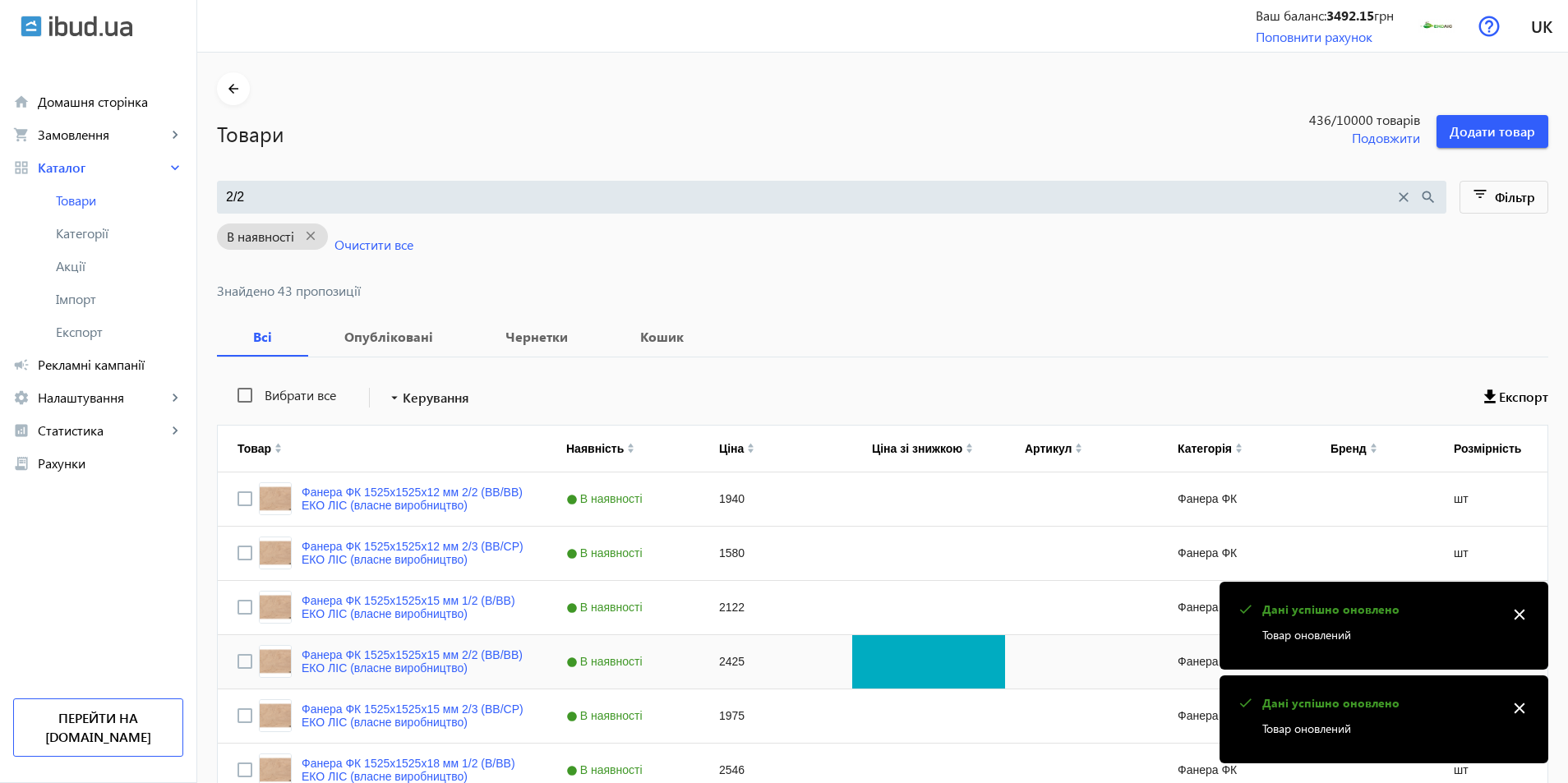
click at [852, 660] on div "Press SPACE to select this row." at bounding box center [928, 662] width 152 height 53
click at [884, 531] on div "Press SPACE to select this row." at bounding box center [928, 553] width 152 height 53
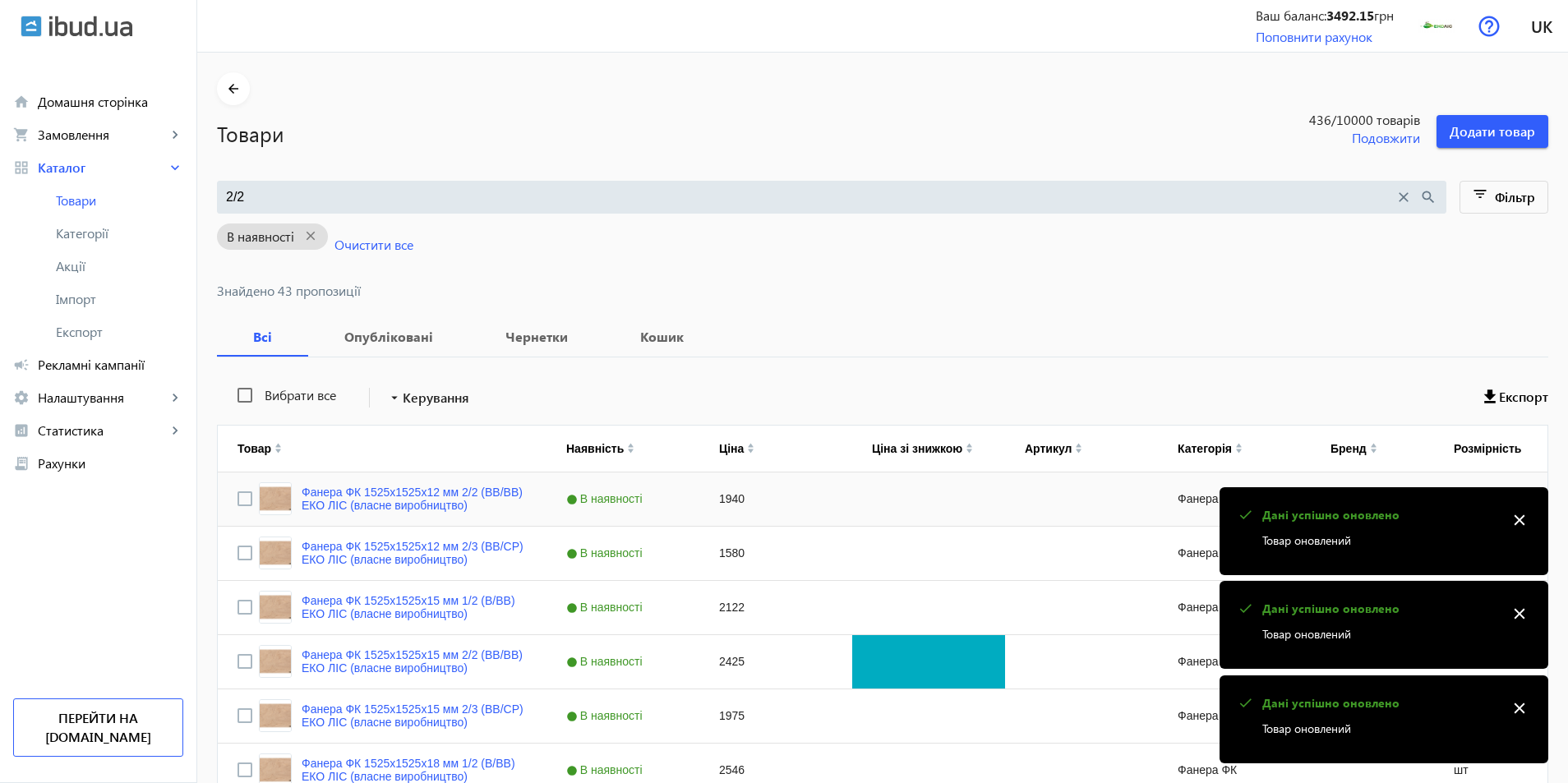
click at [895, 496] on div "Press SPACE to select this row." at bounding box center [928, 499] width 152 height 53
drag, startPoint x: 884, startPoint y: 598, endPoint x: 910, endPoint y: 648, distance: 56.4
click at [884, 599] on div "Press SPACE to select this row." at bounding box center [928, 607] width 152 height 53
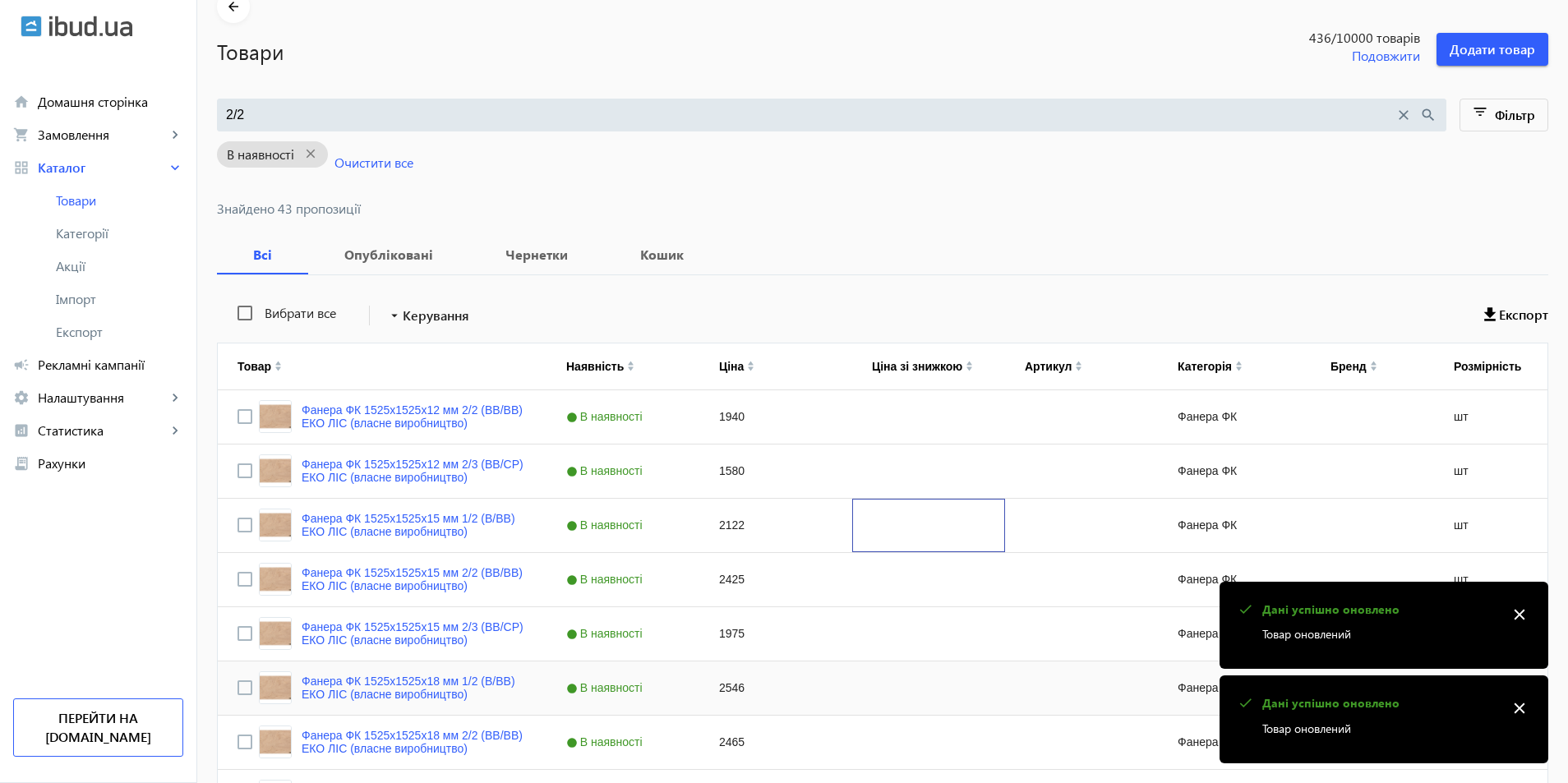
scroll to position [247, 0]
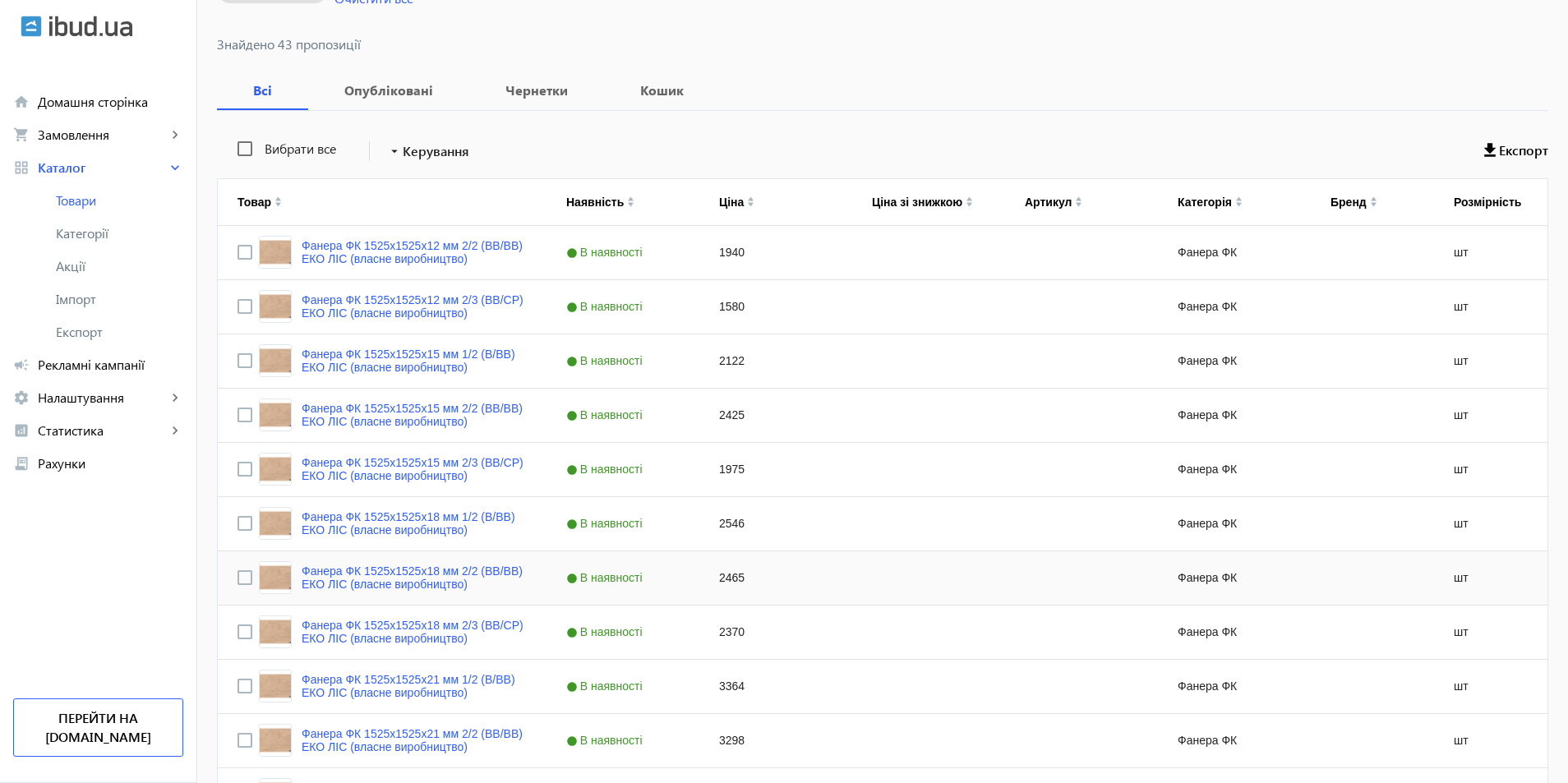
click at [732, 586] on div "2465" at bounding box center [775, 577] width 152 height 53
type input "2909"
drag, startPoint x: 825, startPoint y: 660, endPoint x: 799, endPoint y: 642, distance: 31.6
click at [825, 660] on div "3364" at bounding box center [775, 687] width 152 height 53
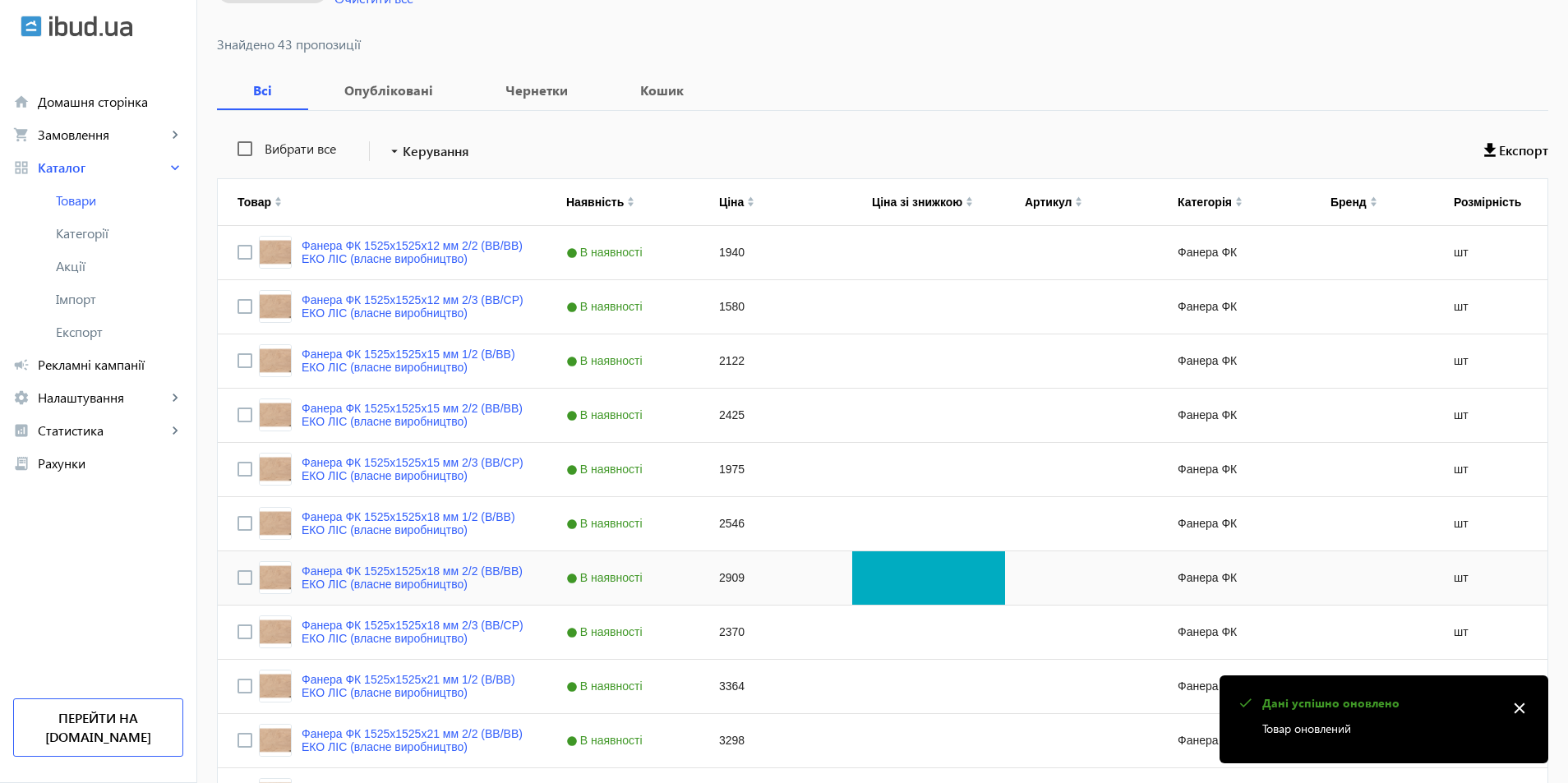
click at [874, 587] on div "Press SPACE to select this row." at bounding box center [928, 577] width 152 height 53
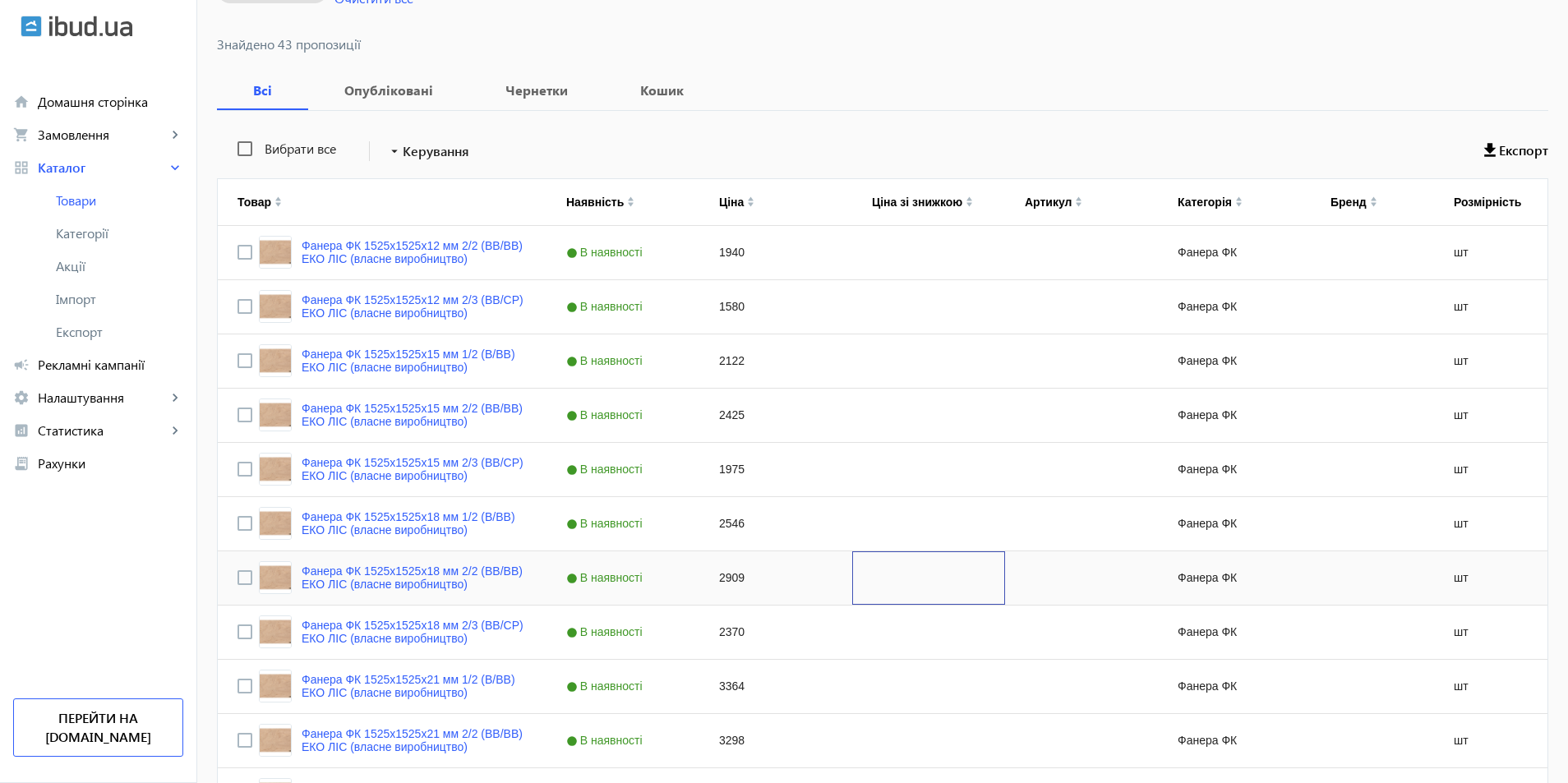
click at [874, 588] on div "Press SPACE to select this row." at bounding box center [928, 577] width 152 height 53
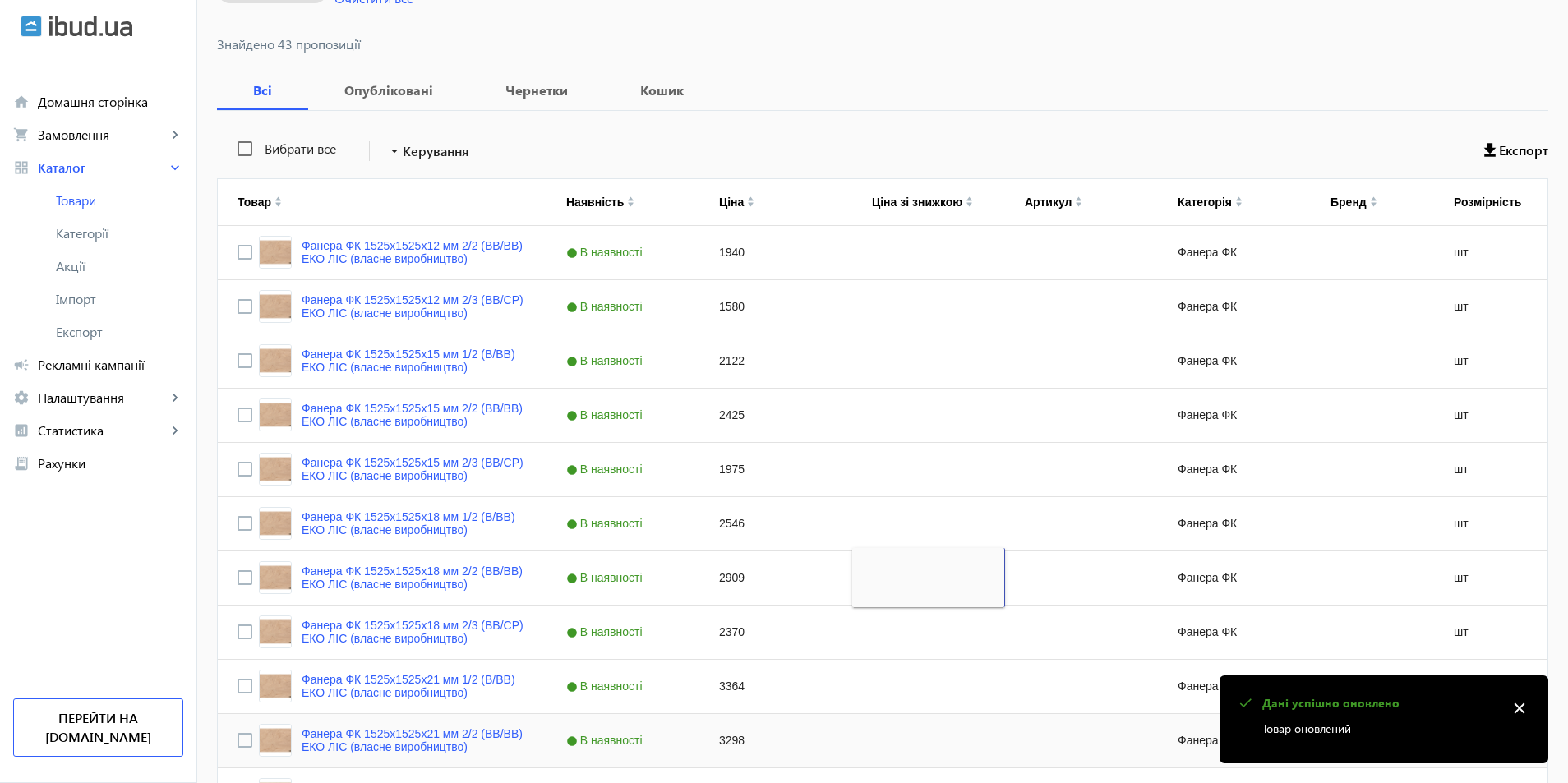
scroll to position [411, 0]
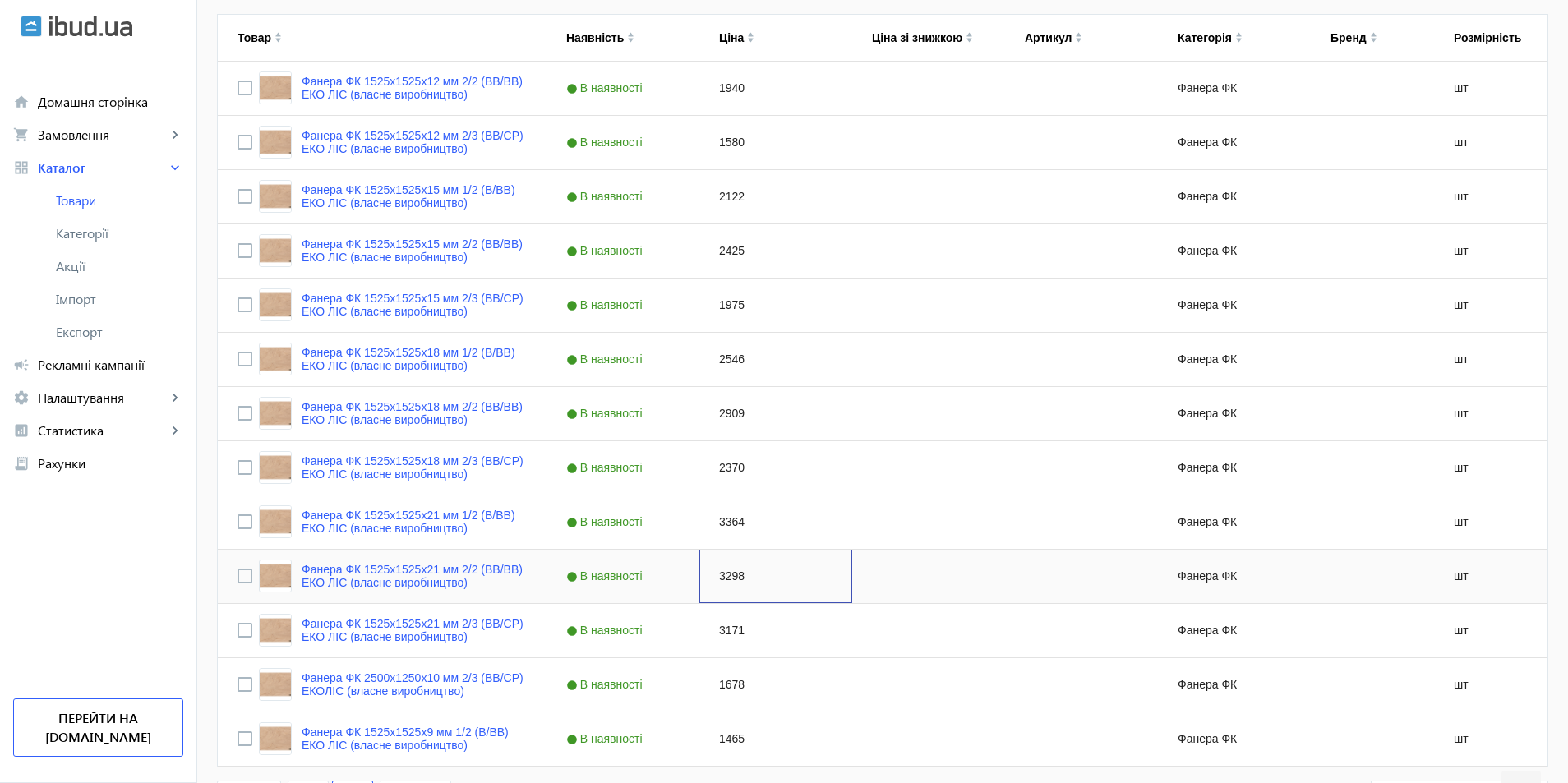
click at [736, 584] on div "3298" at bounding box center [775, 576] width 152 height 53
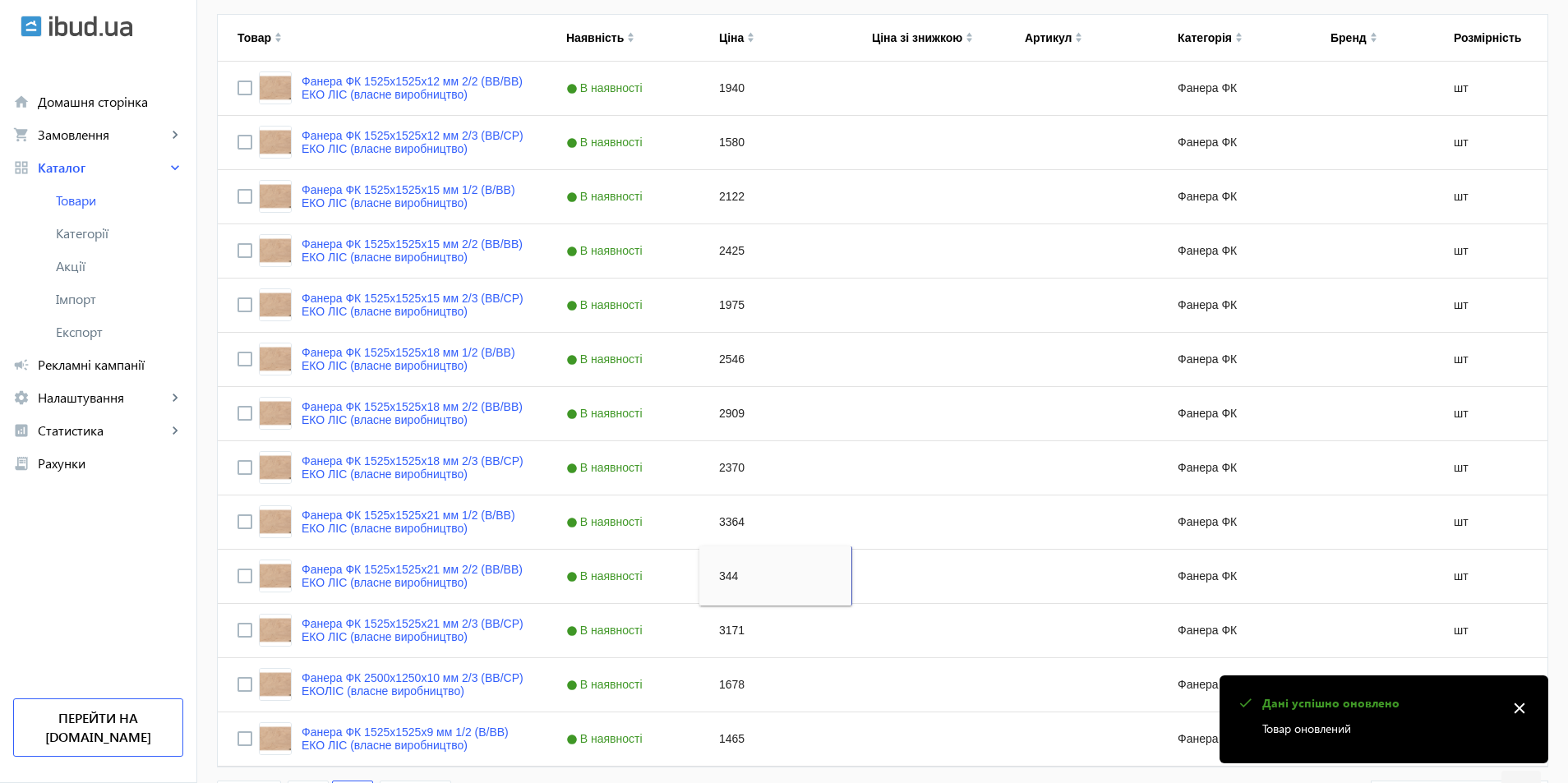
type input "3441"
click at [884, 660] on div "Press SPACE to select this row." at bounding box center [928, 685] width 152 height 53
click at [863, 583] on div "3298" at bounding box center [928, 576] width 152 height 53
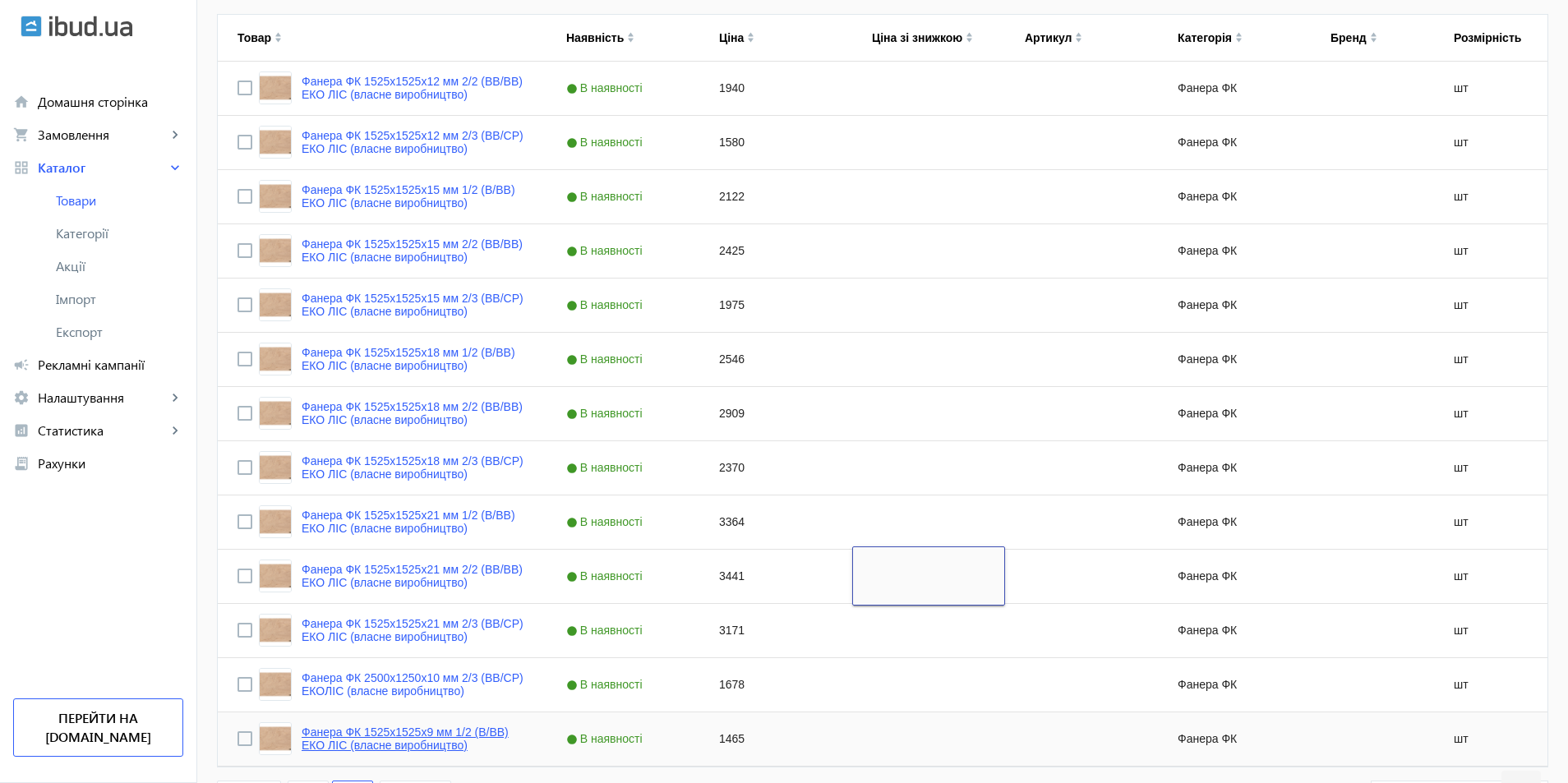
scroll to position [541, 0]
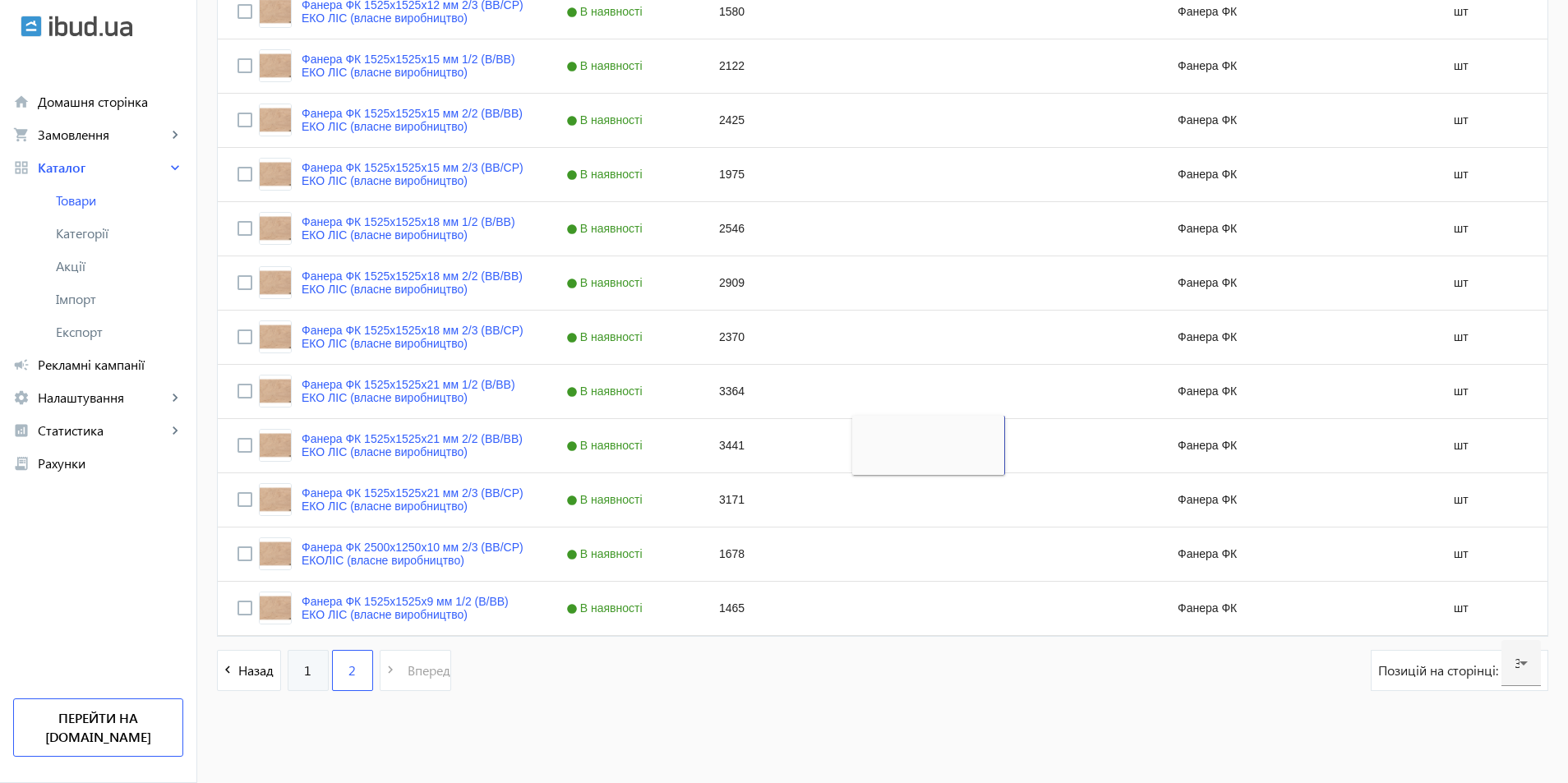
click at [309, 672] on link "1" at bounding box center [308, 671] width 41 height 41
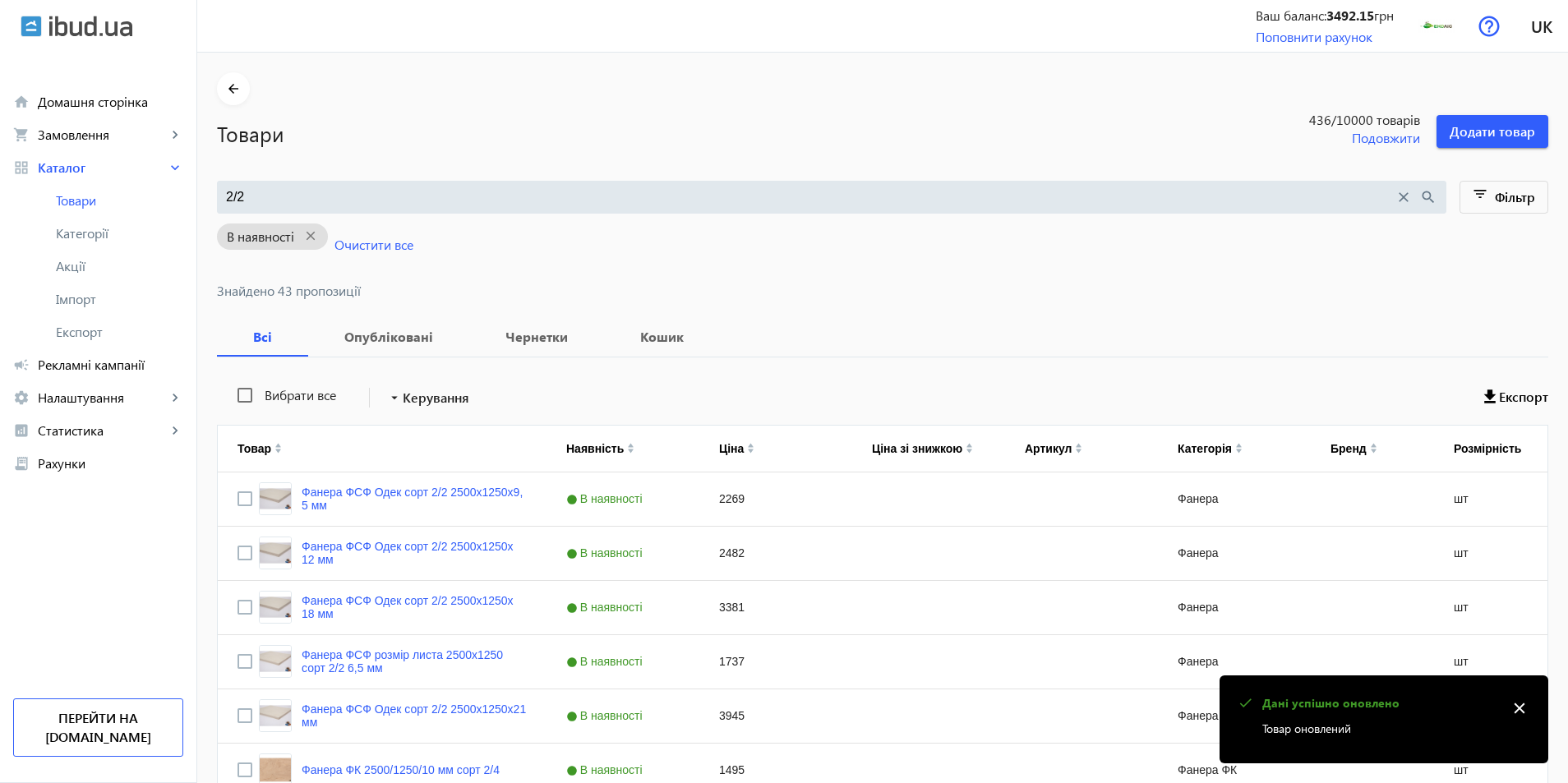
click at [278, 210] on div "2/2 close search" at bounding box center [830, 197] width 1229 height 32
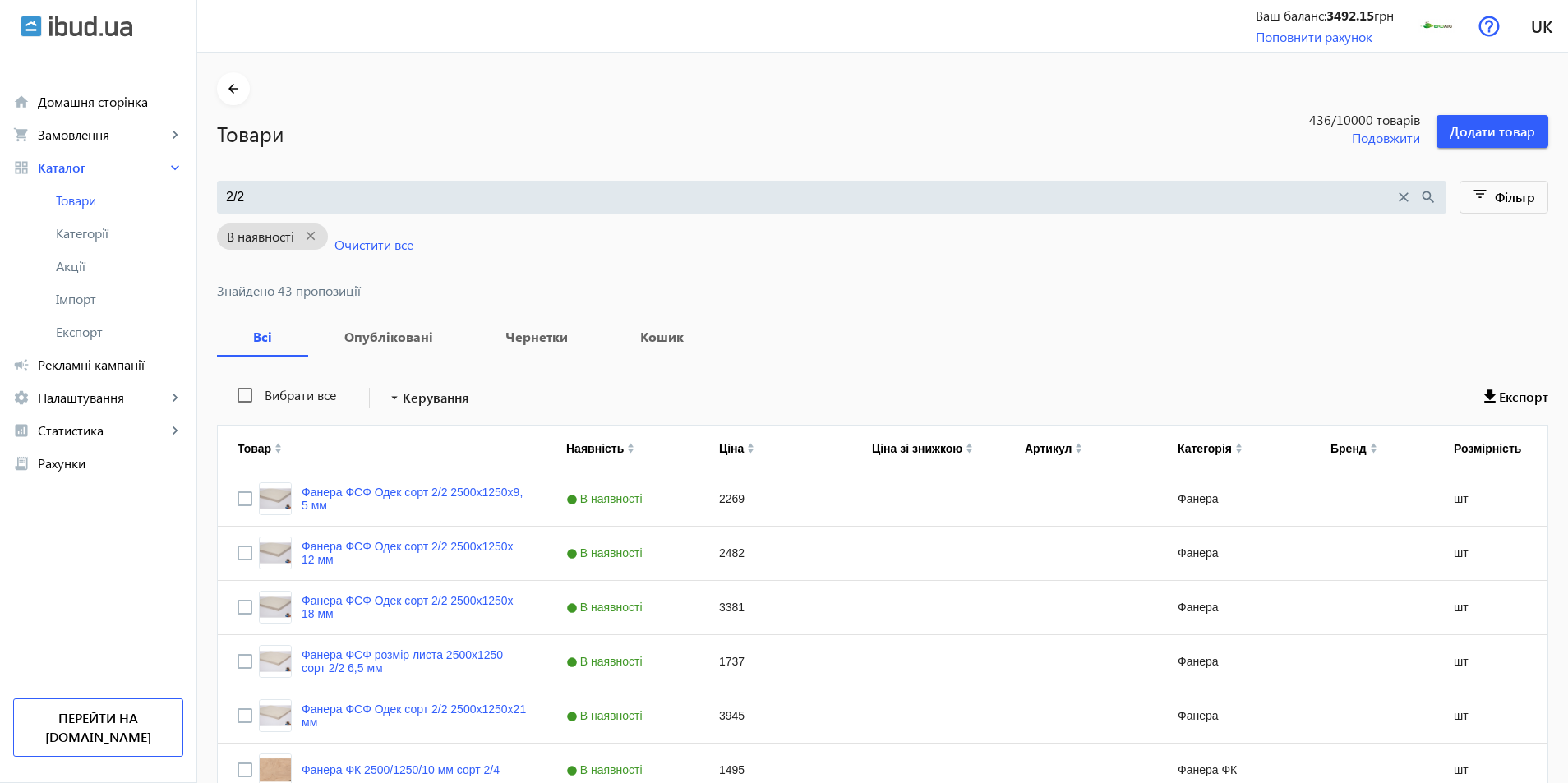
click at [250, 193] on input "2/2" at bounding box center [811, 197] width 1169 height 18
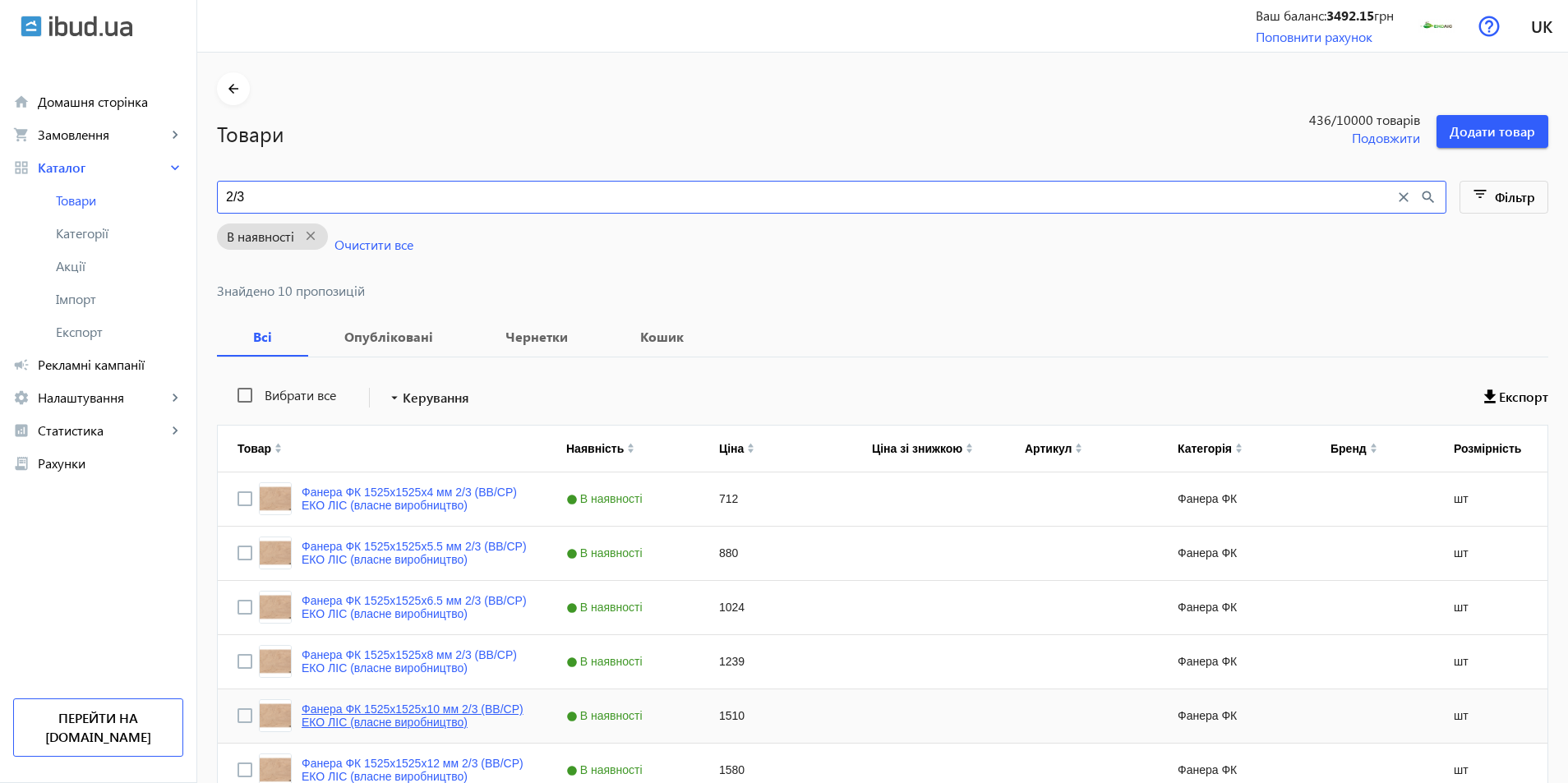
type input "2/3"
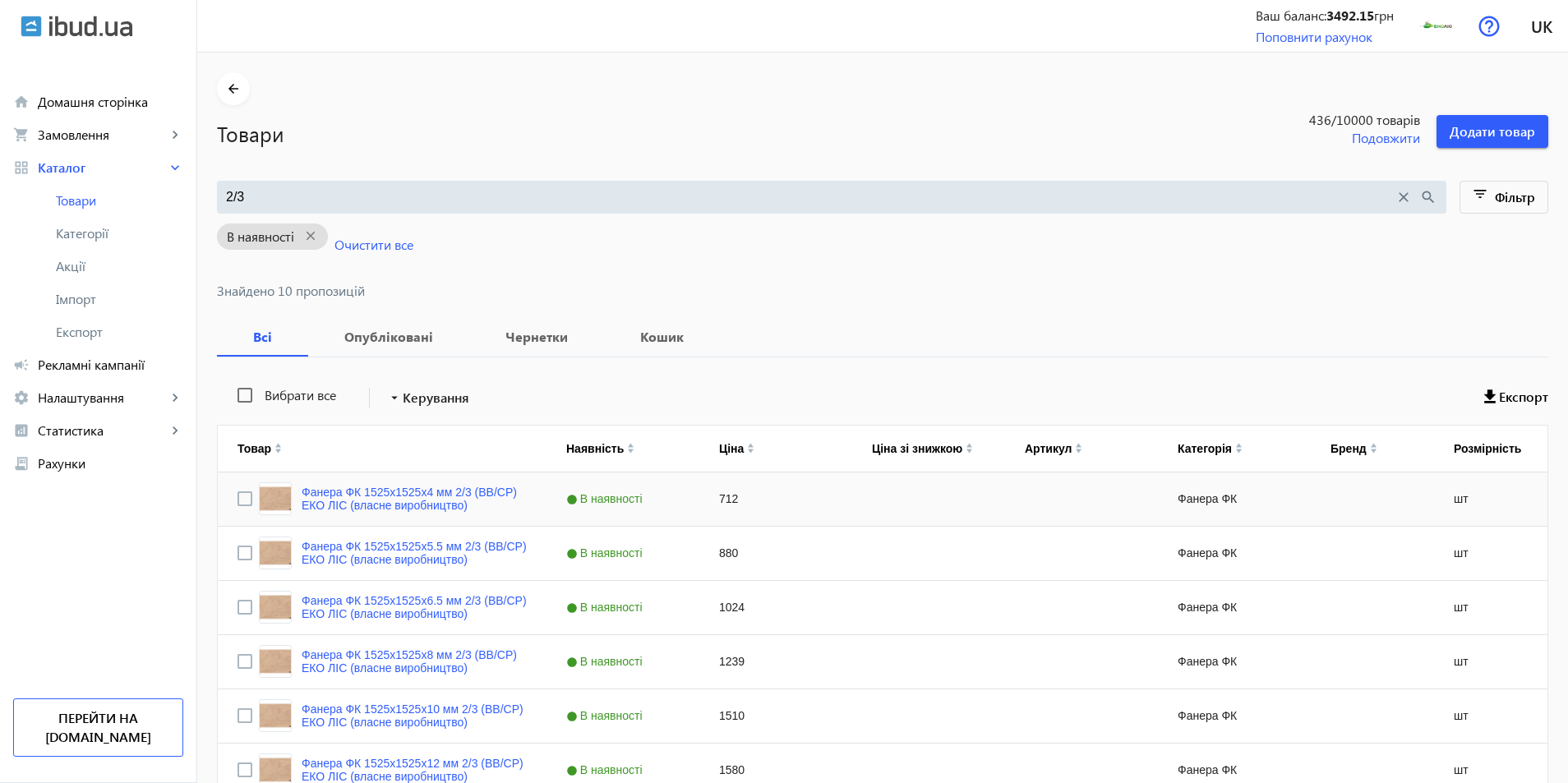
scroll to position [164, 0]
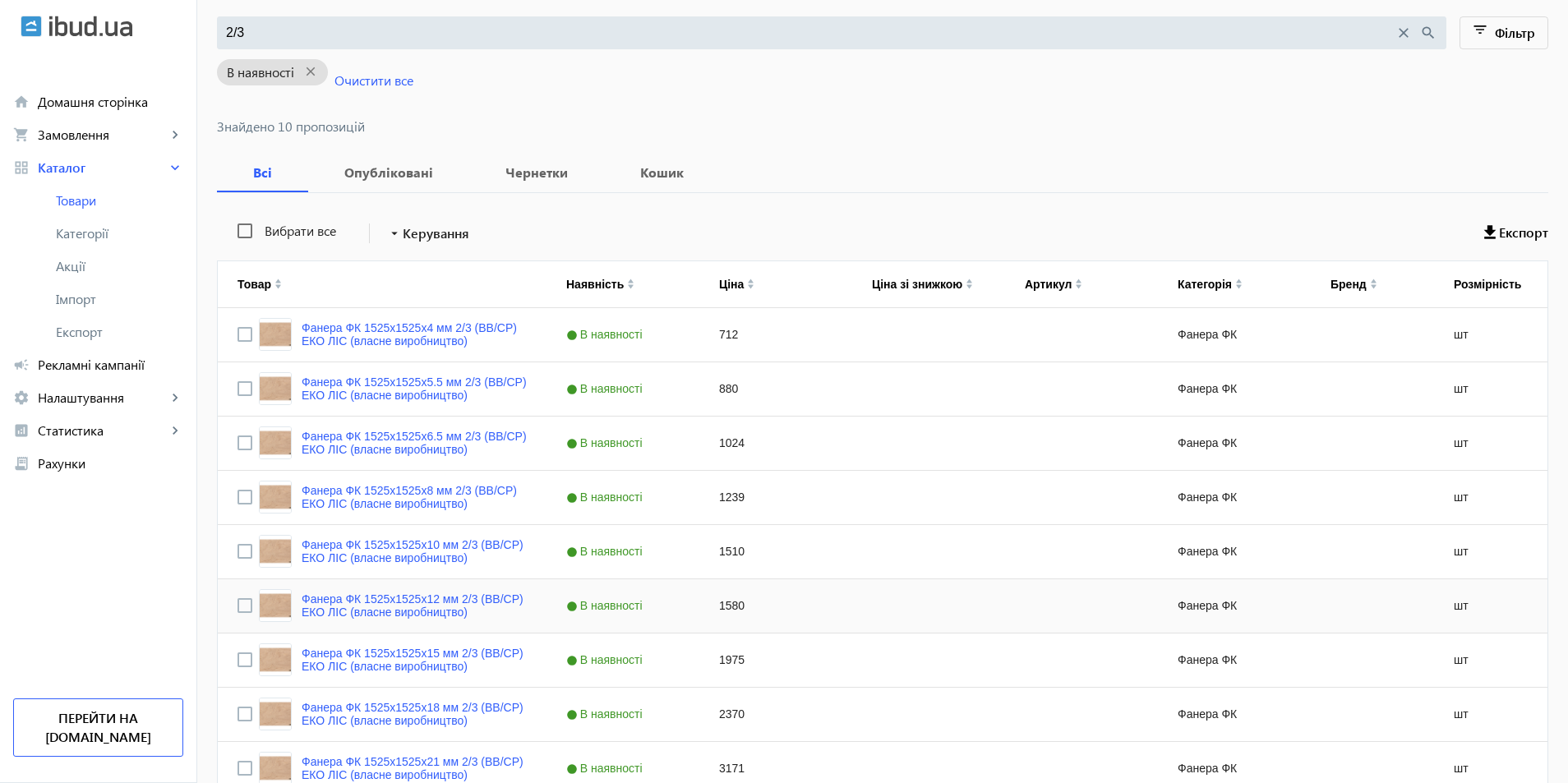
click at [715, 613] on div "1580" at bounding box center [775, 606] width 152 height 53
type input "1716"
click at [860, 617] on div "1580" at bounding box center [928, 606] width 152 height 53
click at [865, 611] on div "Press SPACE to select this row." at bounding box center [928, 606] width 152 height 53
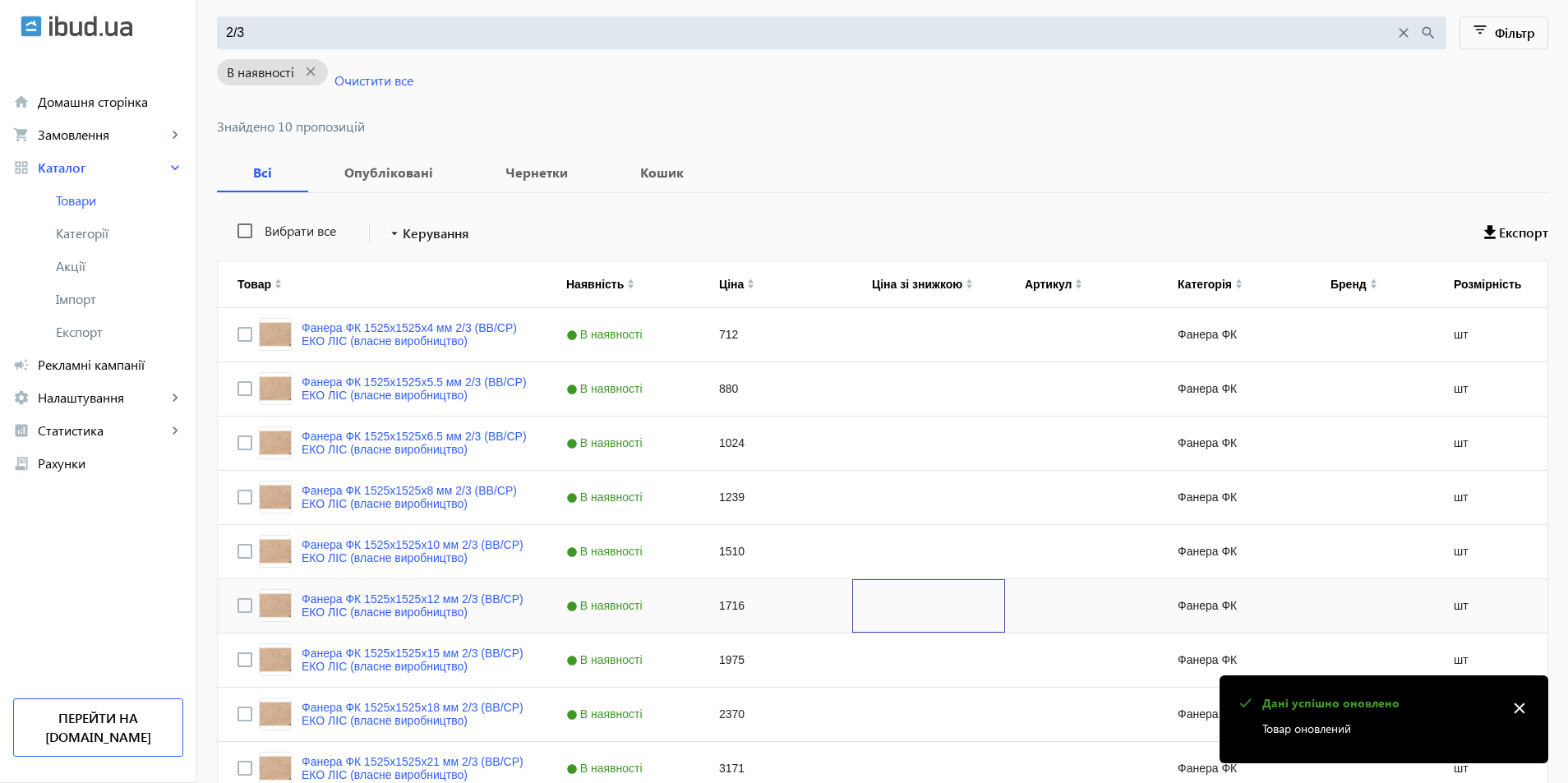
click at [865, 610] on div "Press SPACE to select this row." at bounding box center [928, 606] width 152 height 53
click at [892, 564] on div "Press SPACE to select this row." at bounding box center [928, 552] width 152 height 53
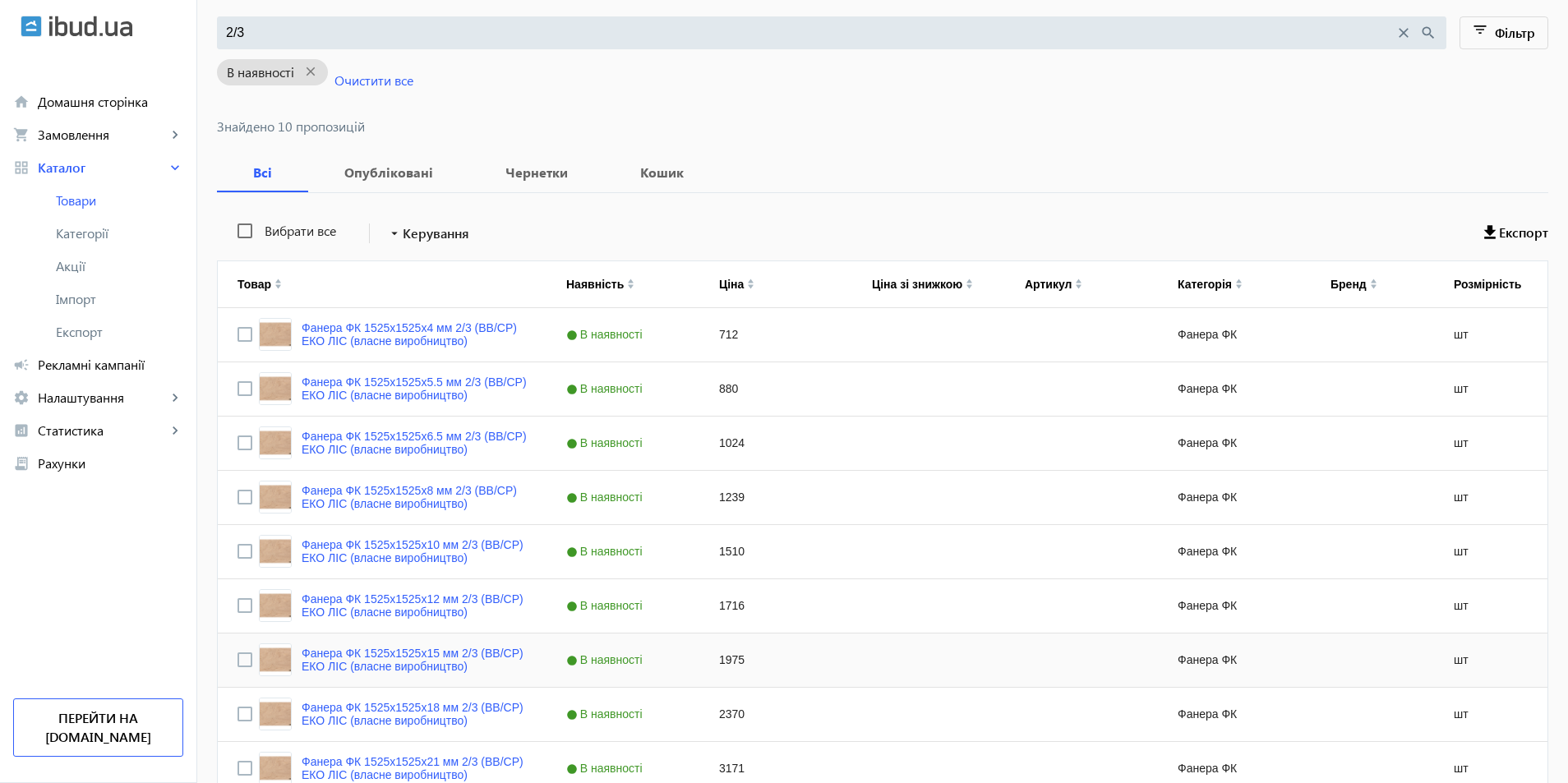
click at [730, 667] on div "1975" at bounding box center [775, 660] width 152 height 53
type input "2143"
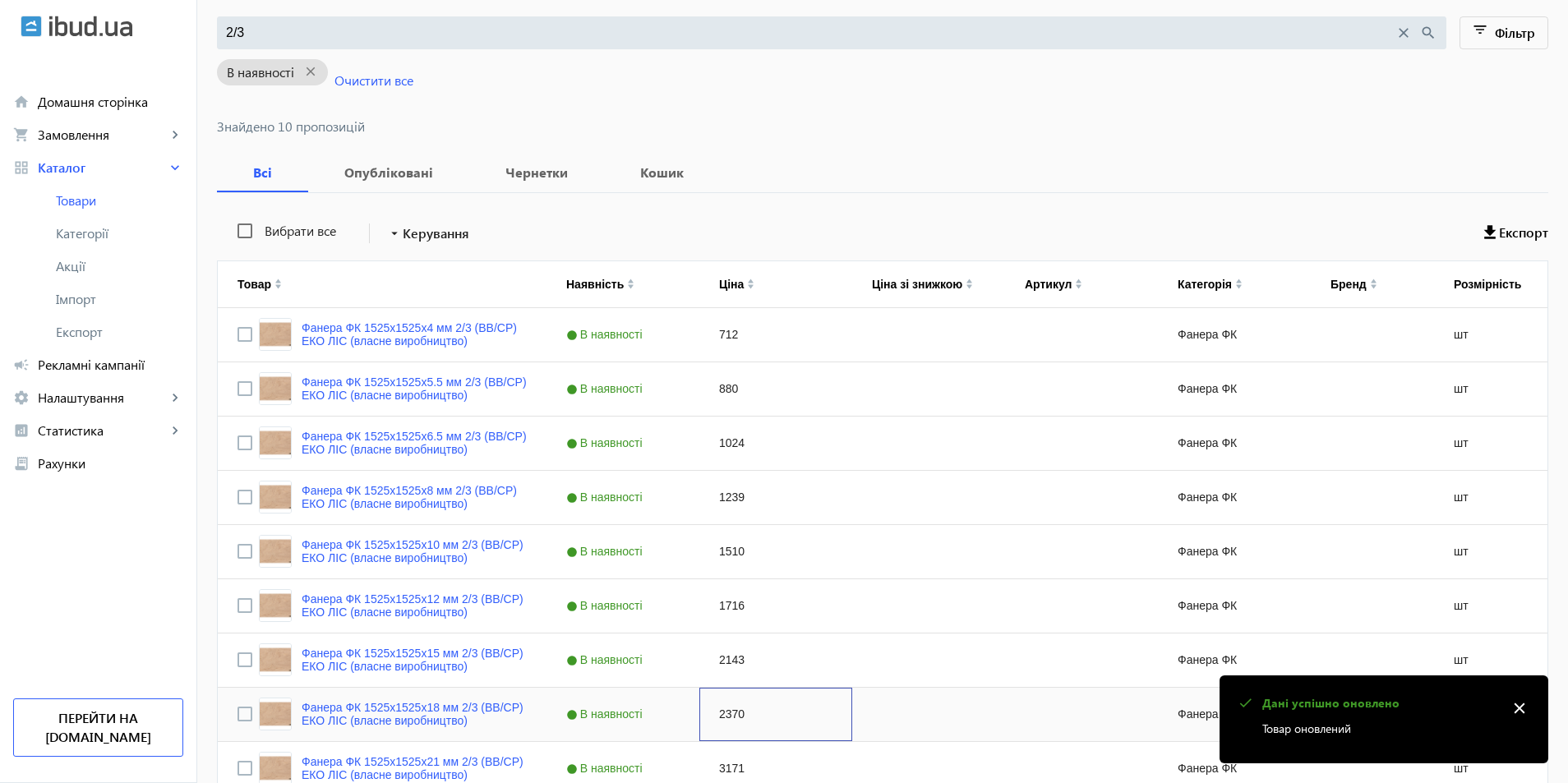
click at [781, 701] on div "2370" at bounding box center [775, 714] width 152 height 53
click at [864, 663] on div "Press SPACE to select this row." at bounding box center [928, 660] width 152 height 53
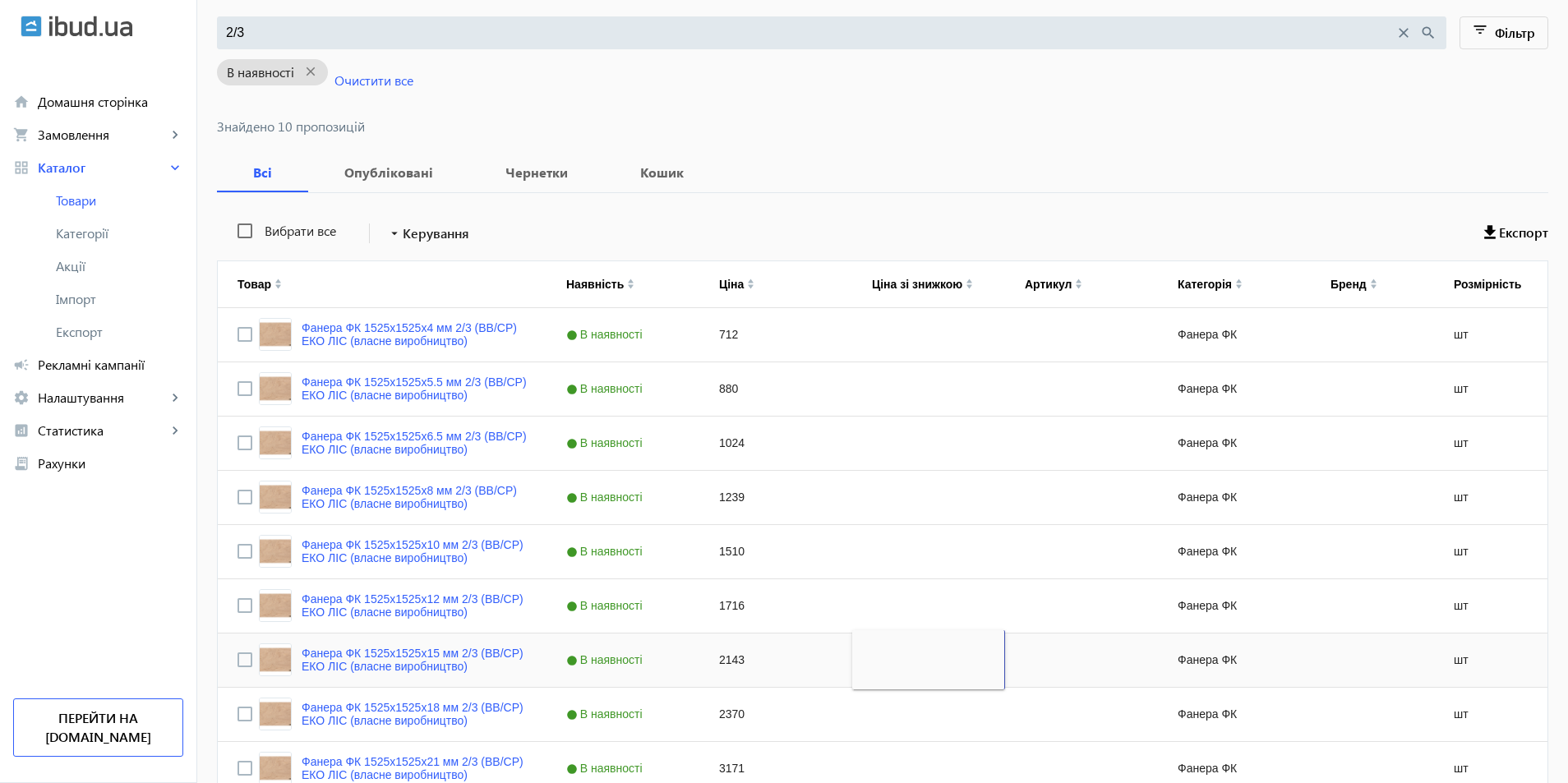
click at [729, 659] on div "2143" at bounding box center [775, 660] width 152 height 53
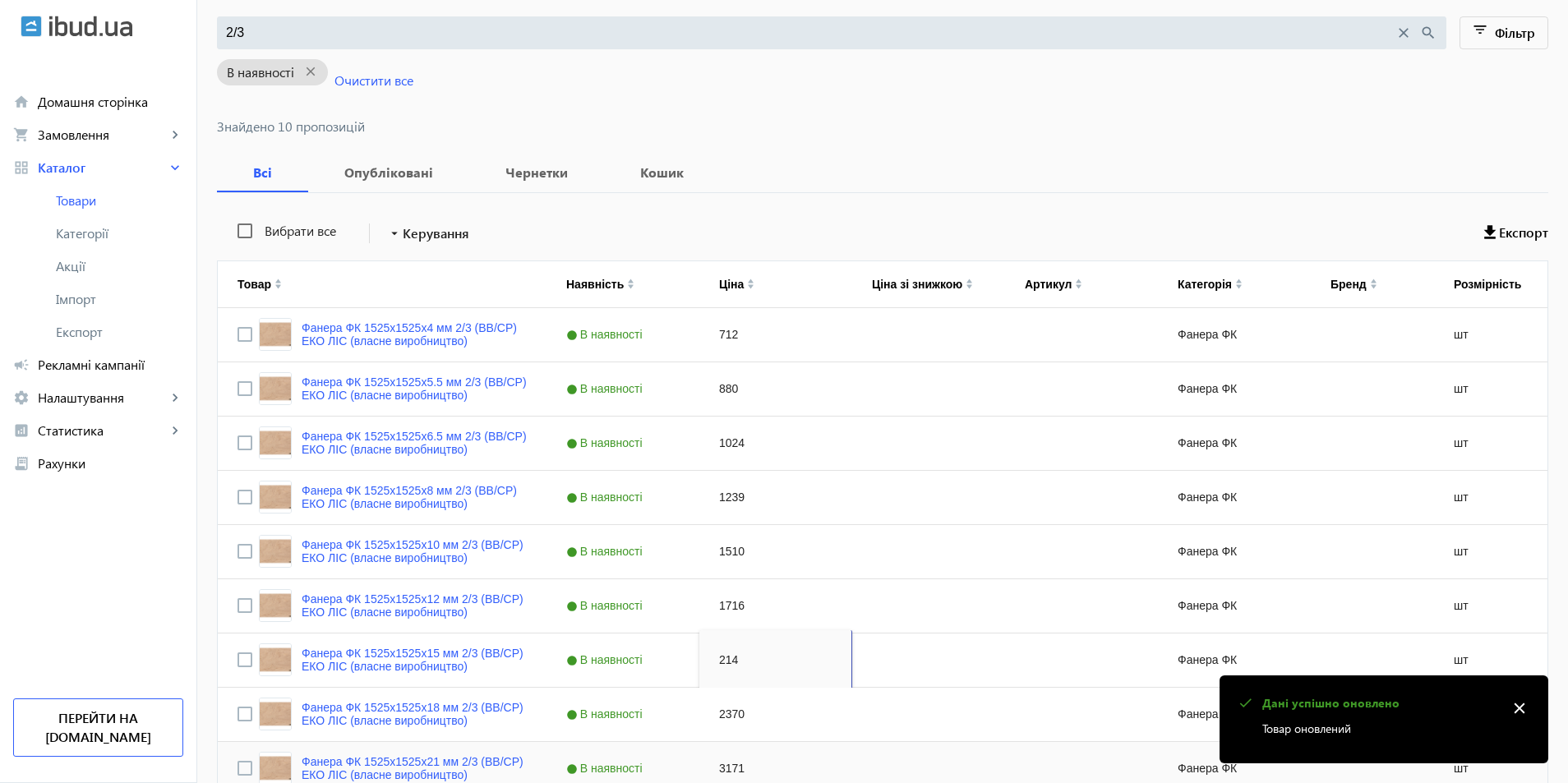
type input "2145"
drag, startPoint x: 817, startPoint y: 739, endPoint x: 853, endPoint y: 696, distance: 56.1
click at [820, 736] on div "2370" at bounding box center [775, 714] width 152 height 53
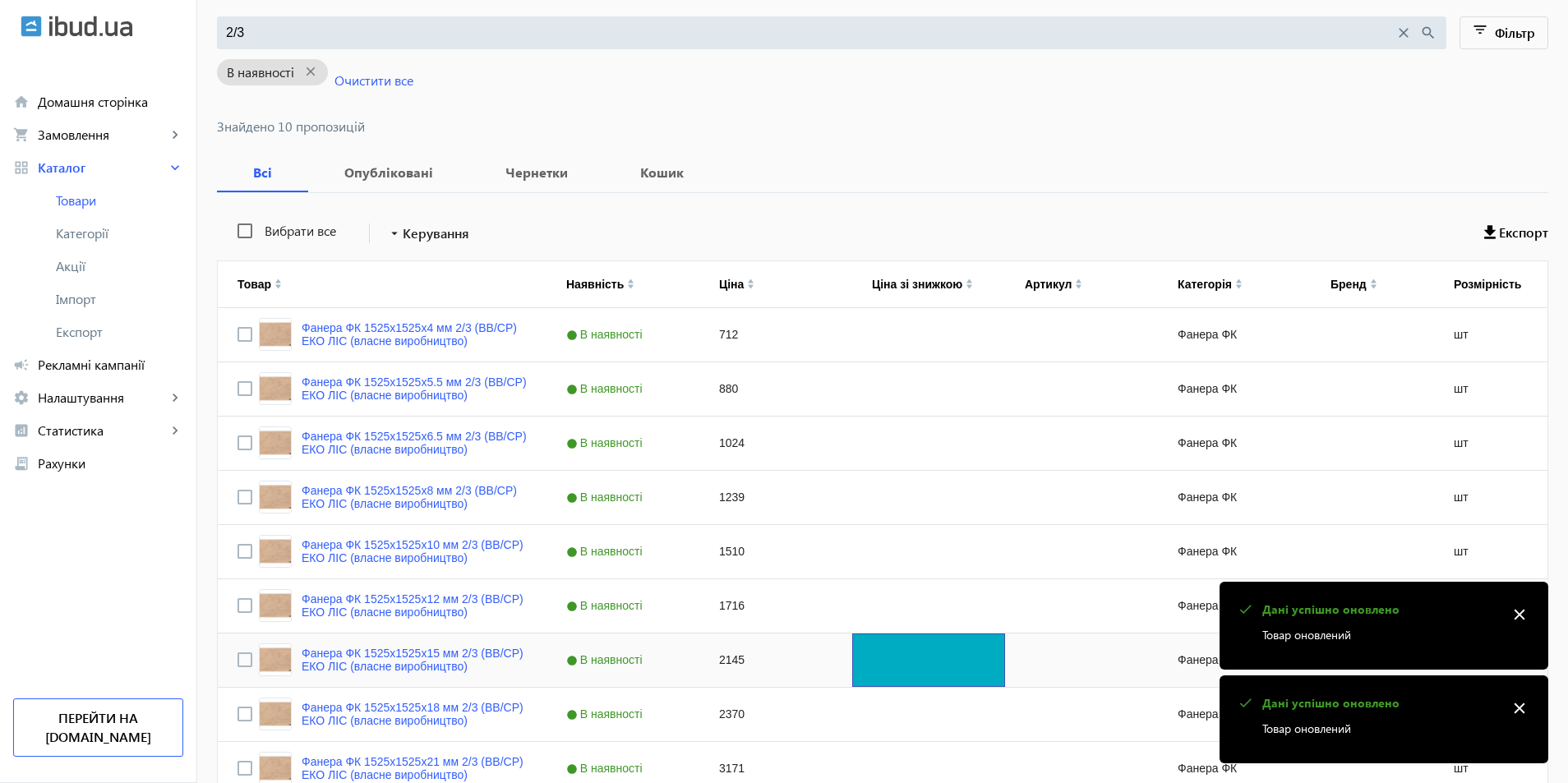
click at [869, 667] on div "Press SPACE to select this row." at bounding box center [928, 660] width 152 height 53
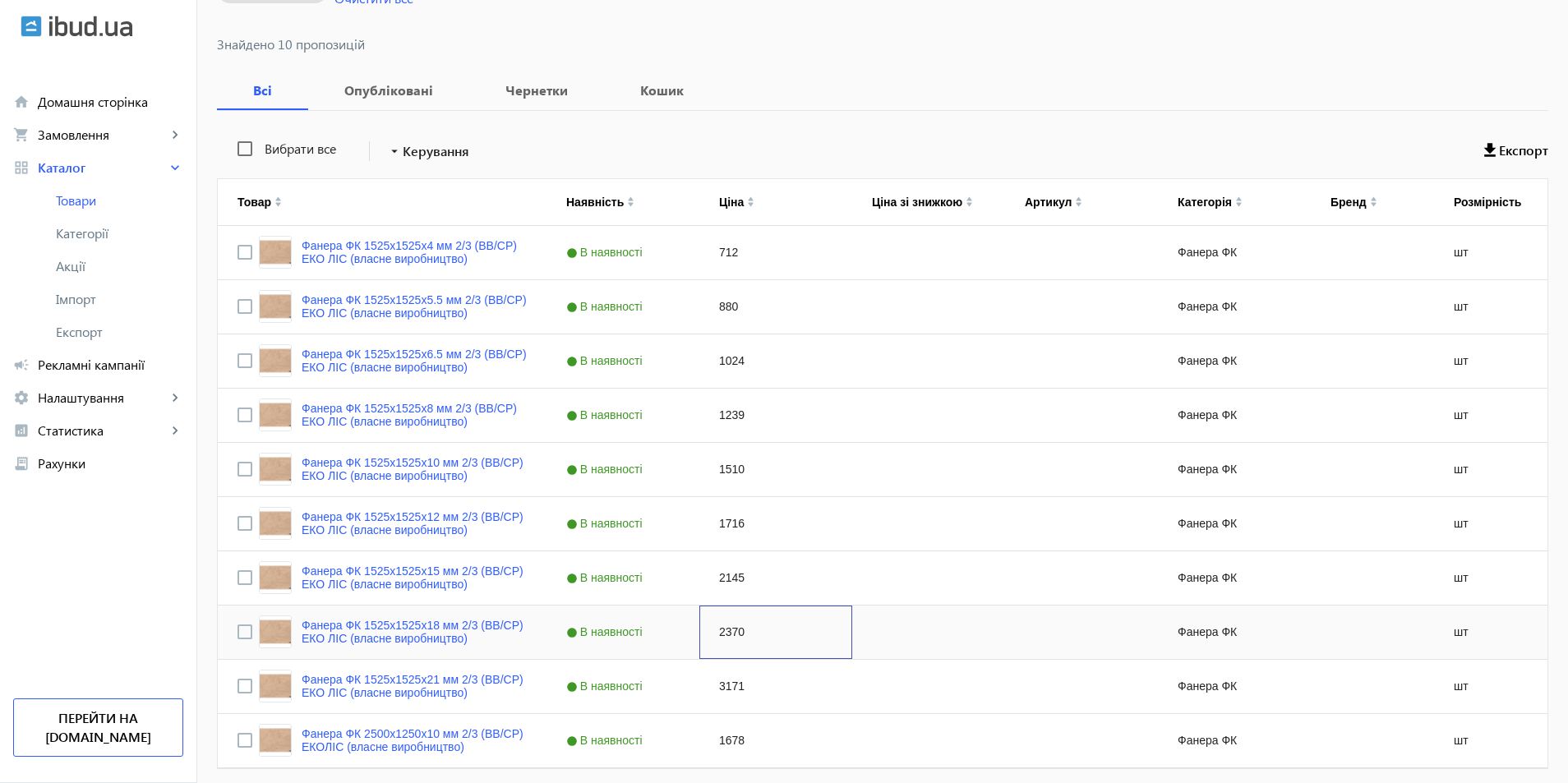
click at [735, 626] on div "2370" at bounding box center [775, 632] width 152 height 53
click at [735, 625] on div "2370" at bounding box center [775, 632] width 152 height 53
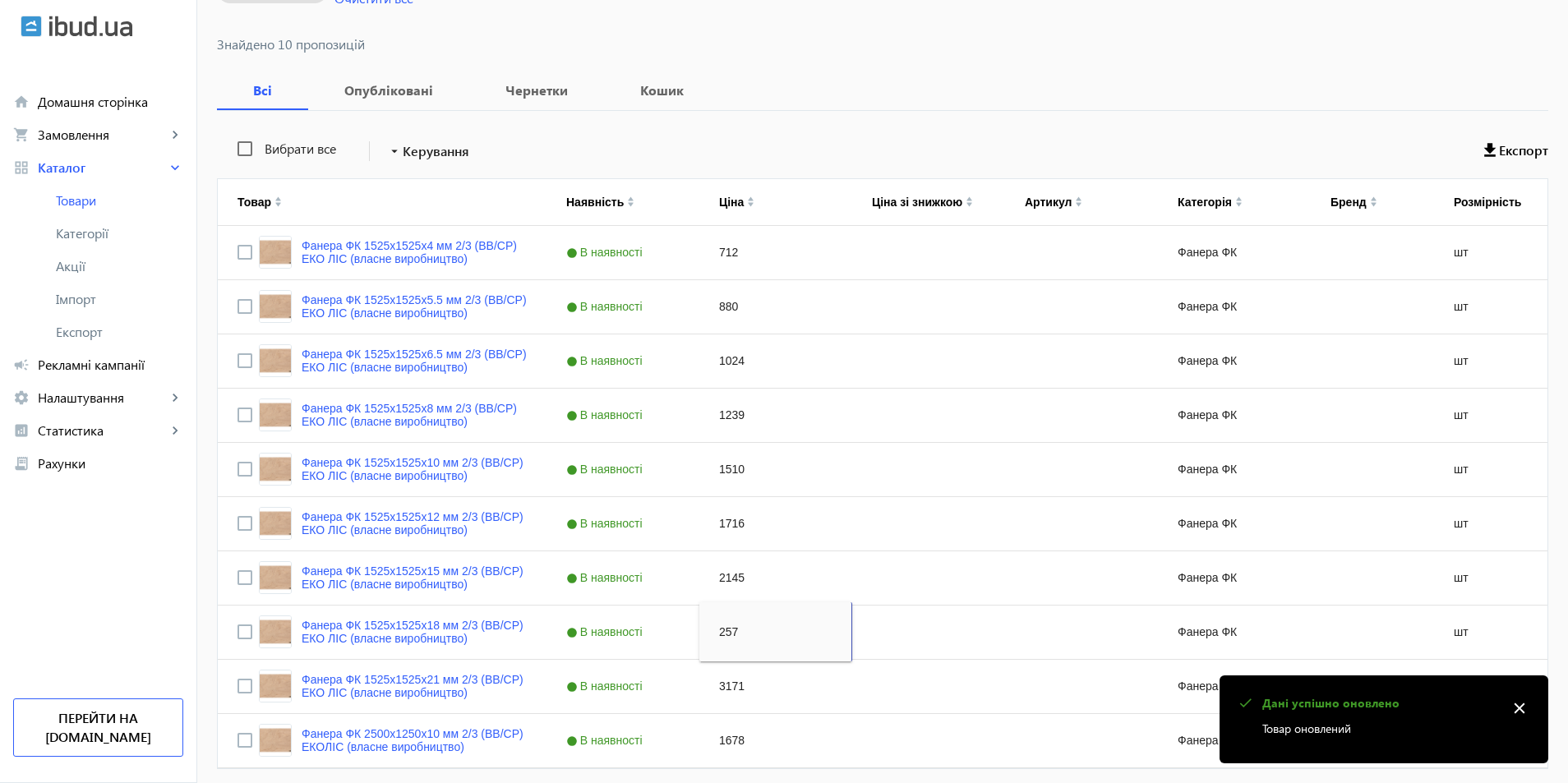
type input "2574"
click at [900, 693] on div "Press SPACE to select this row." at bounding box center [928, 687] width 152 height 53
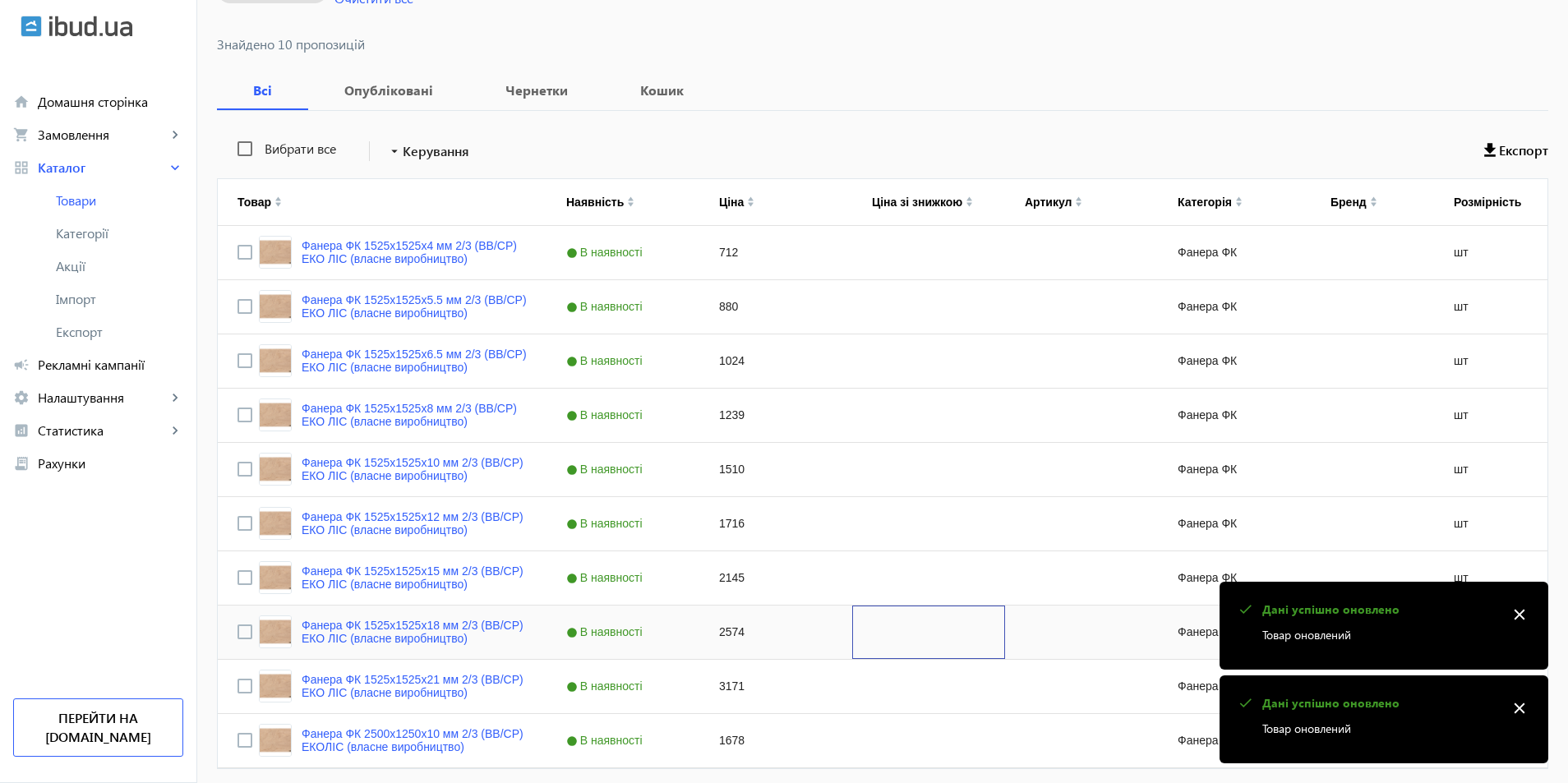
click at [875, 635] on div "Press SPACE to select this row." at bounding box center [928, 632] width 152 height 53
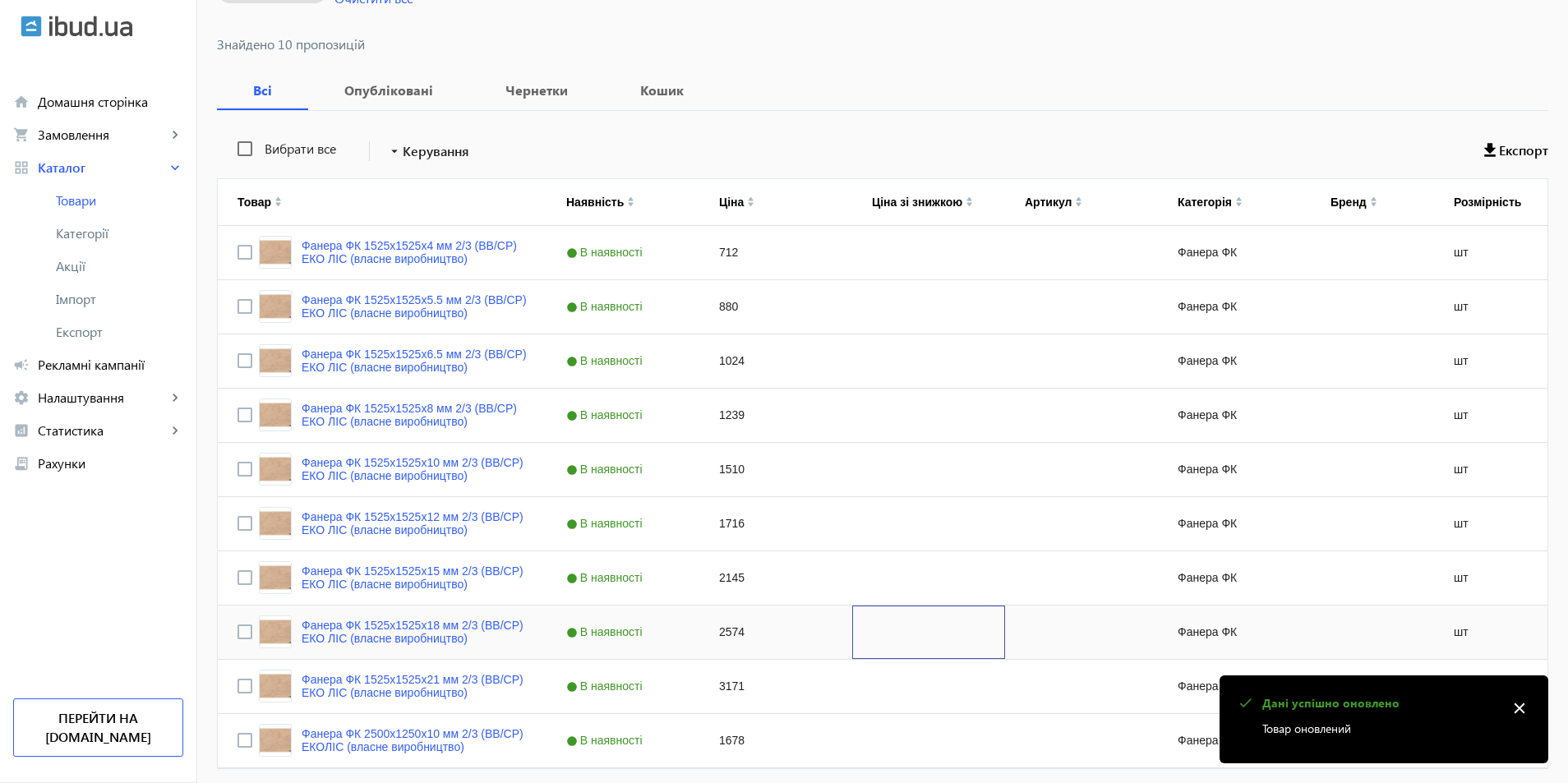
click at [875, 635] on div "Press SPACE to select this row." at bounding box center [928, 632] width 152 height 53
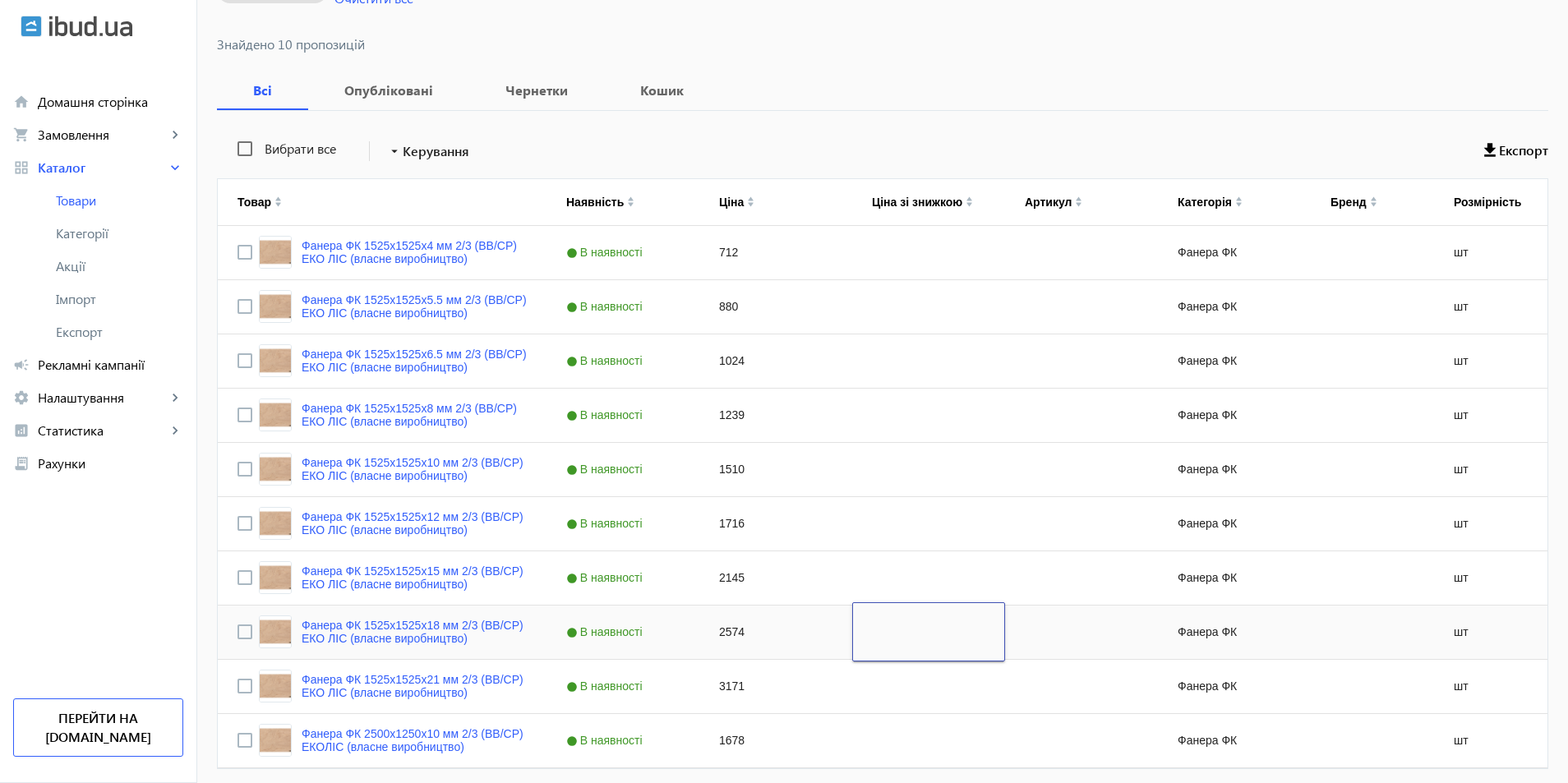
scroll to position [308, 0]
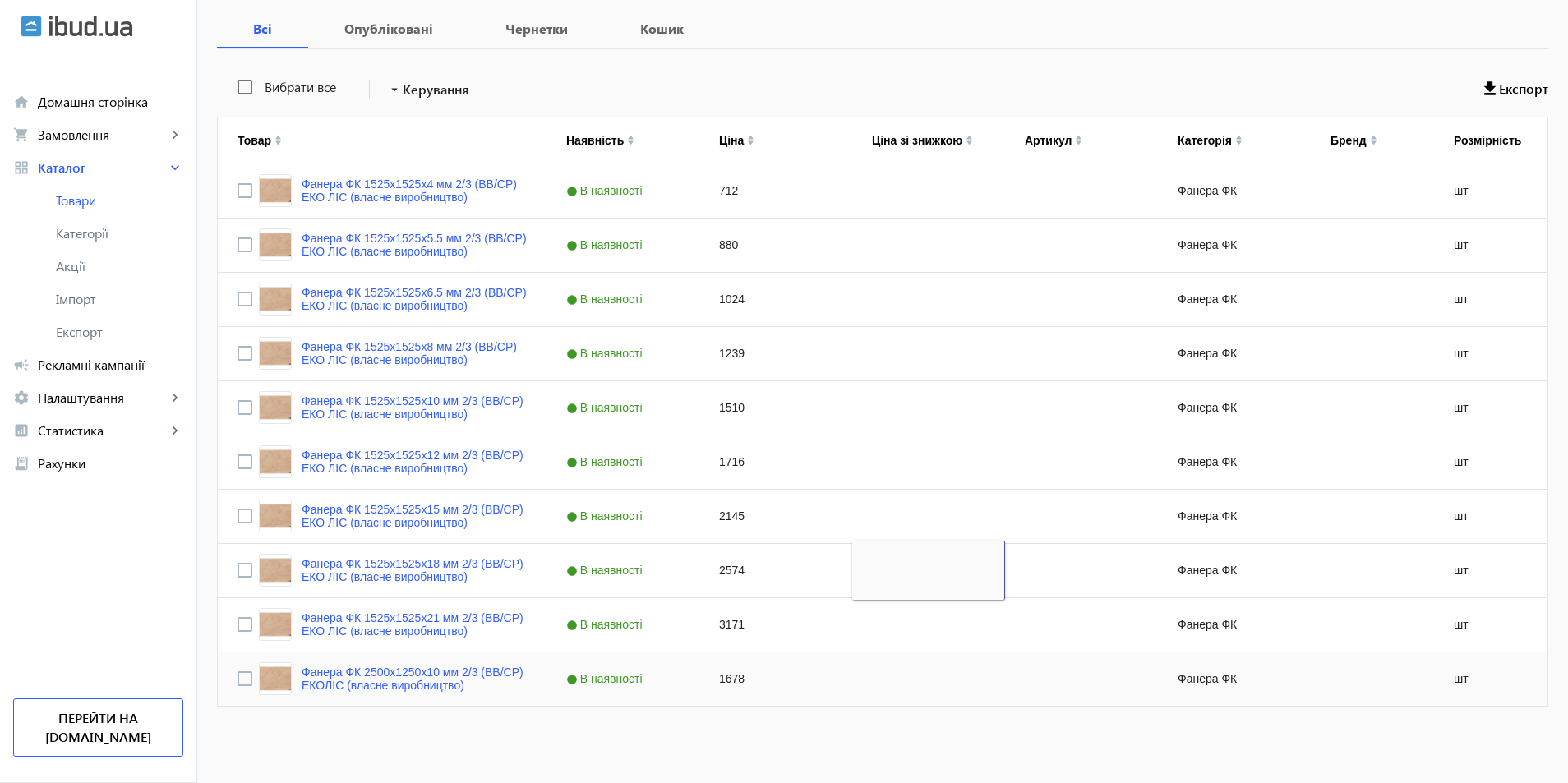
click at [723, 676] on div "1678" at bounding box center [775, 679] width 152 height 53
click at [723, 675] on div "1678" at bounding box center [775, 679] width 152 height 53
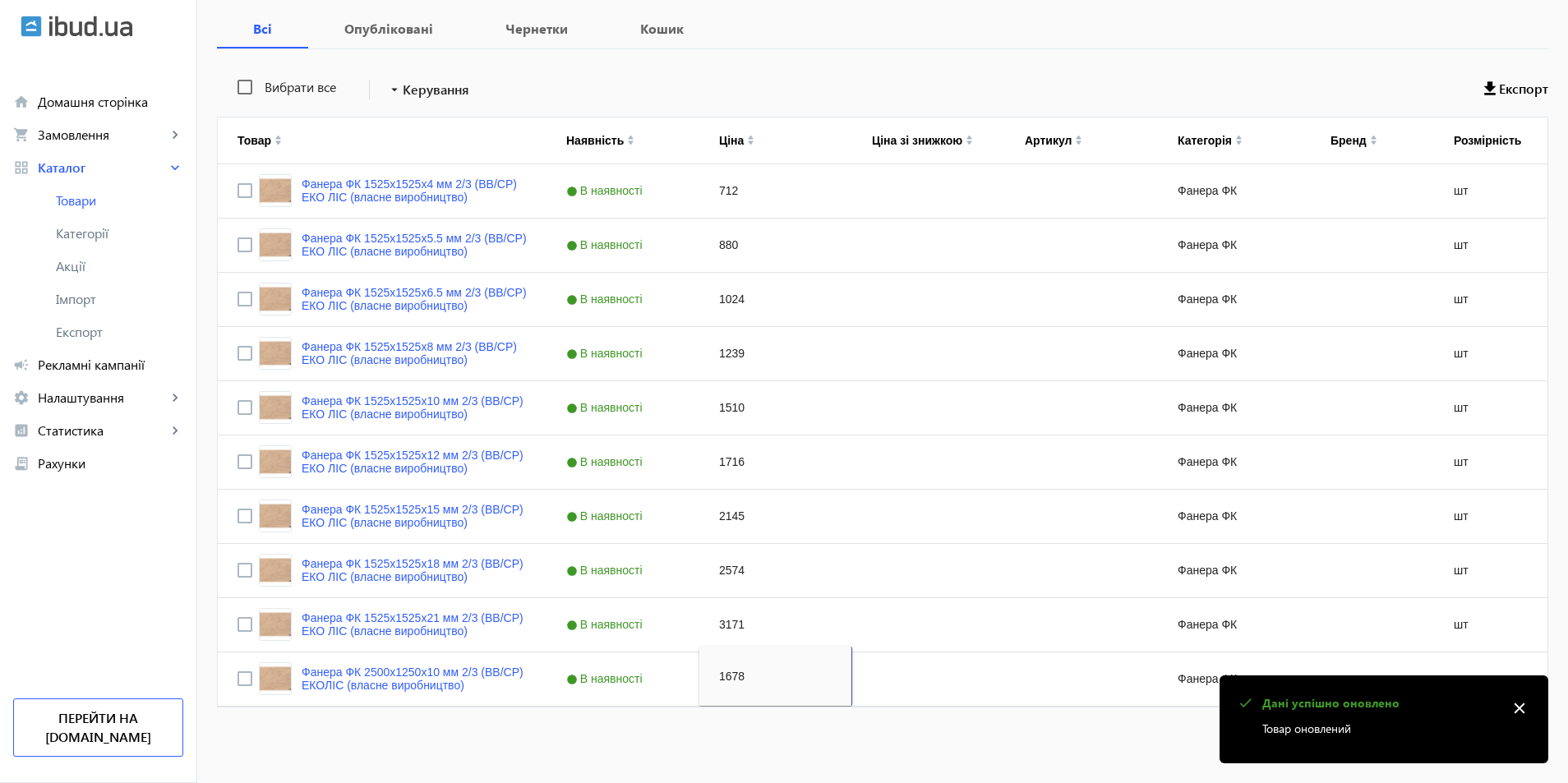
type input "5"
type input "1510"
click at [562, 750] on mat-sidenav-content "arrow_back Товари 436 /10000 товарів Подовжити Додати товар 2/3 close search fi…" at bounding box center [881, 264] width 1370 height 1039
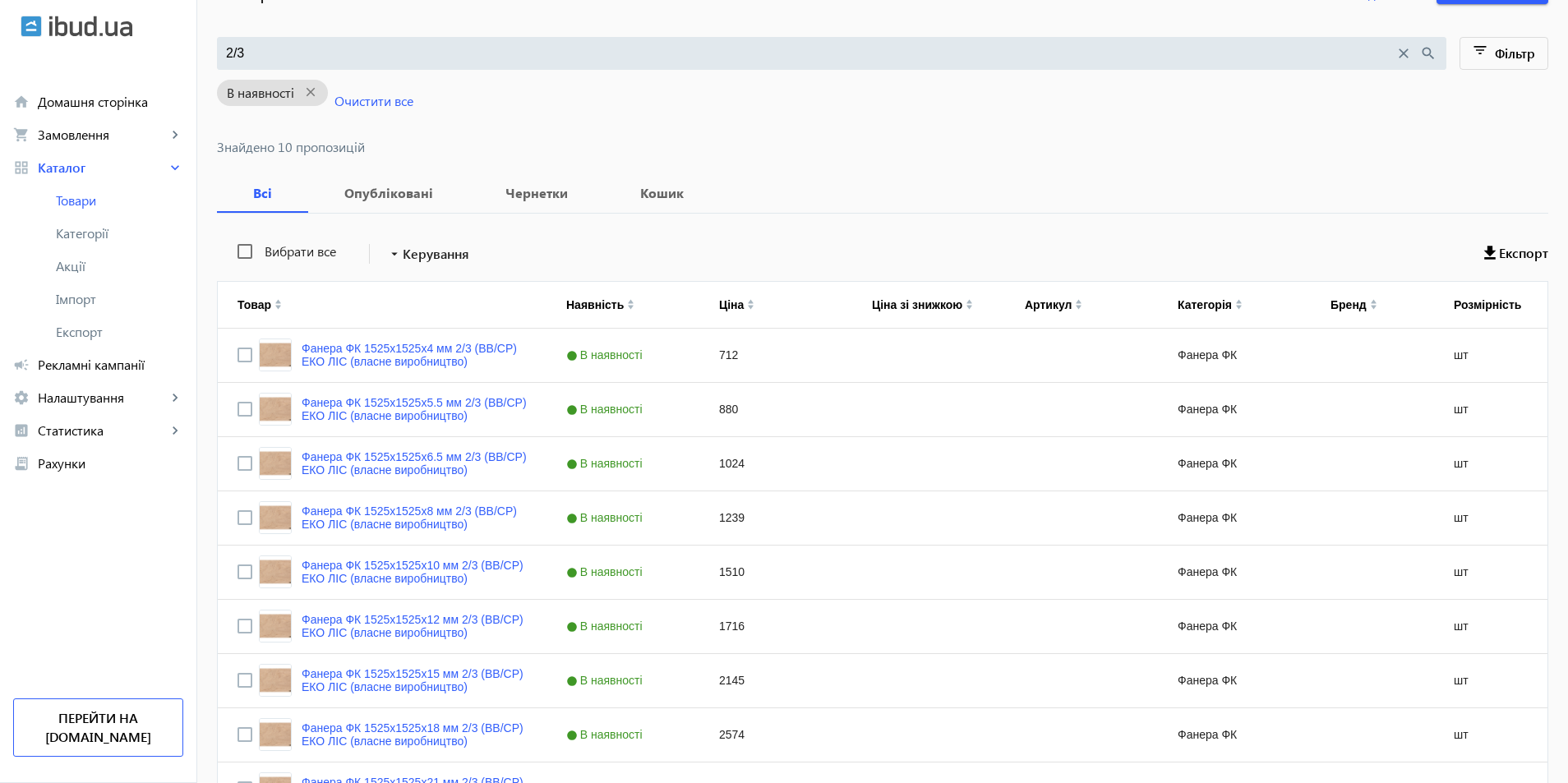
scroll to position [0, 0]
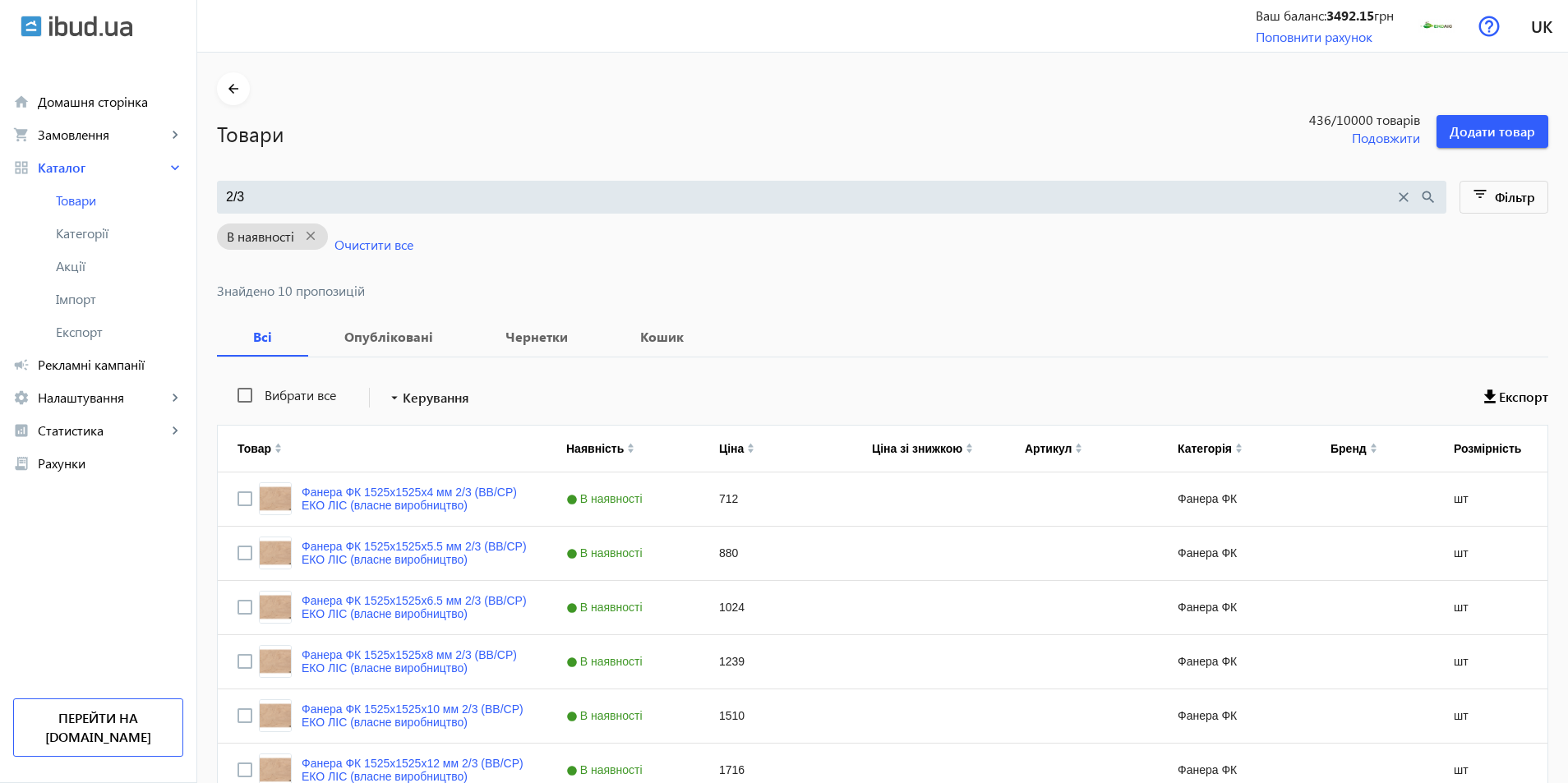
click at [271, 206] on input "2/3" at bounding box center [811, 197] width 1169 height 18
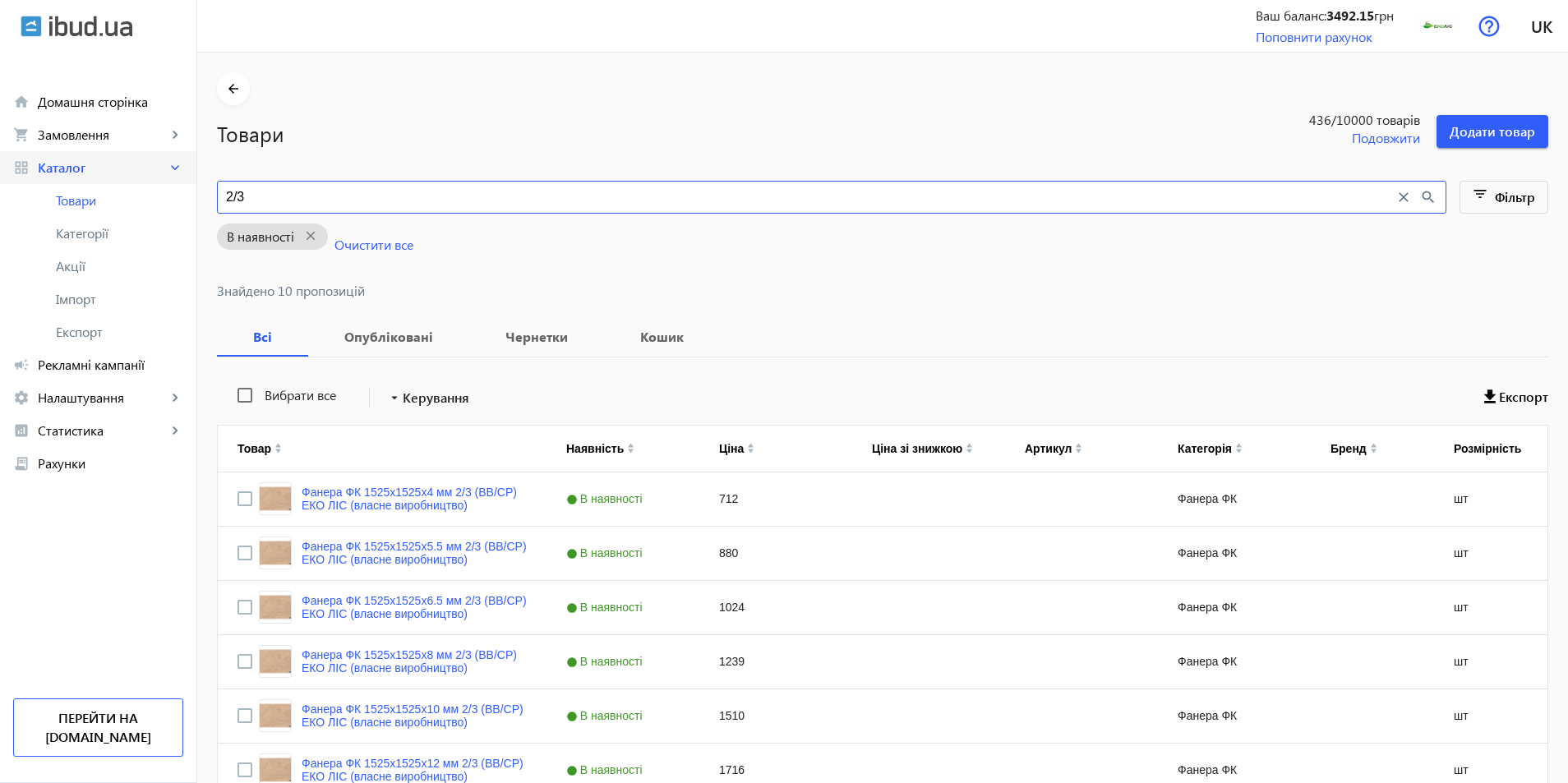
drag, startPoint x: 255, startPoint y: 195, endPoint x: 57, endPoint y: 176, distance: 198.9
click at [57, 176] on div "arrow_back home Домашня сторінка shopping_cart Замовлення keyboard_arrow_right …" at bounding box center [784, 545] width 1568 height 1091
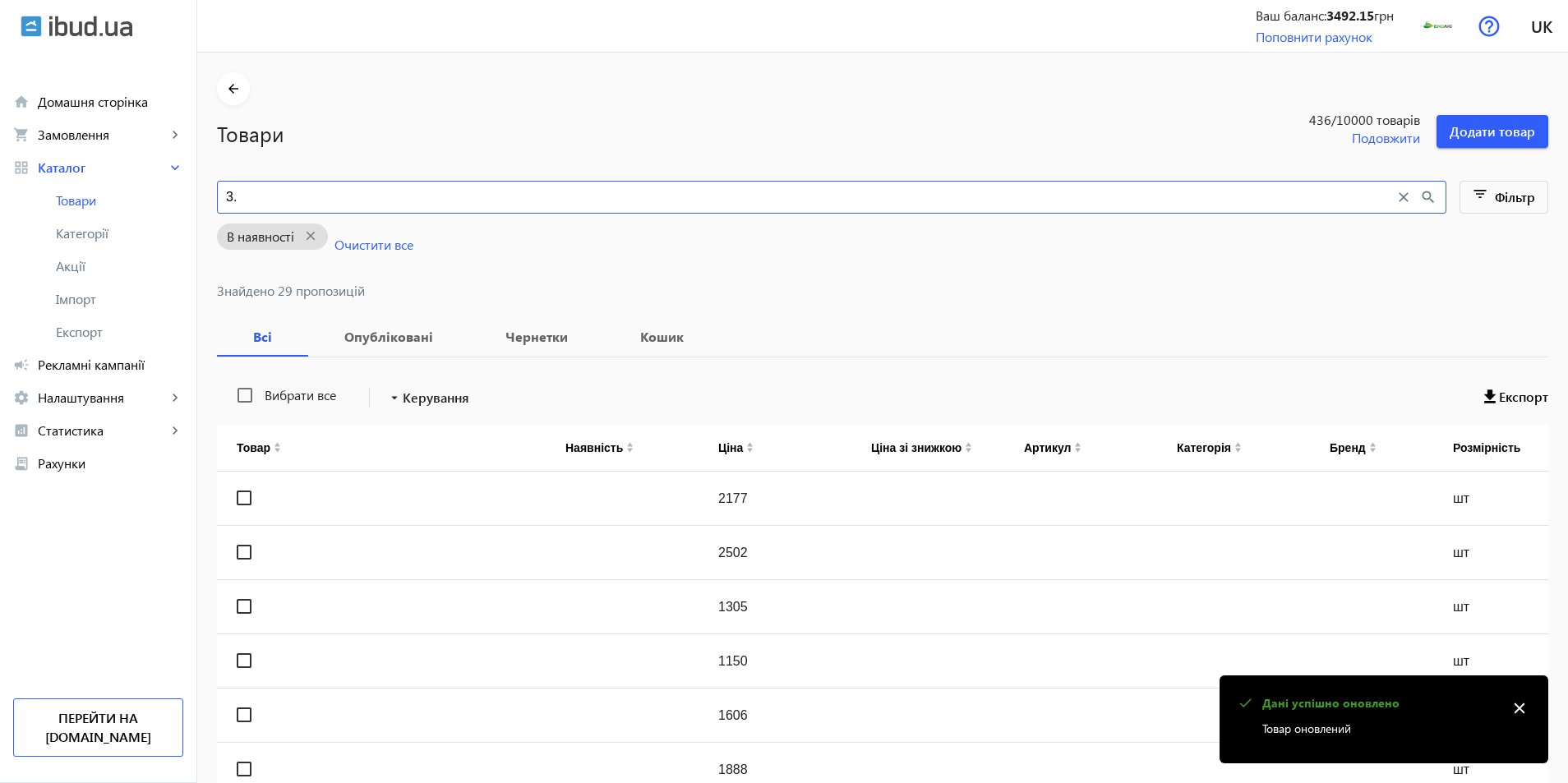
type input "3"
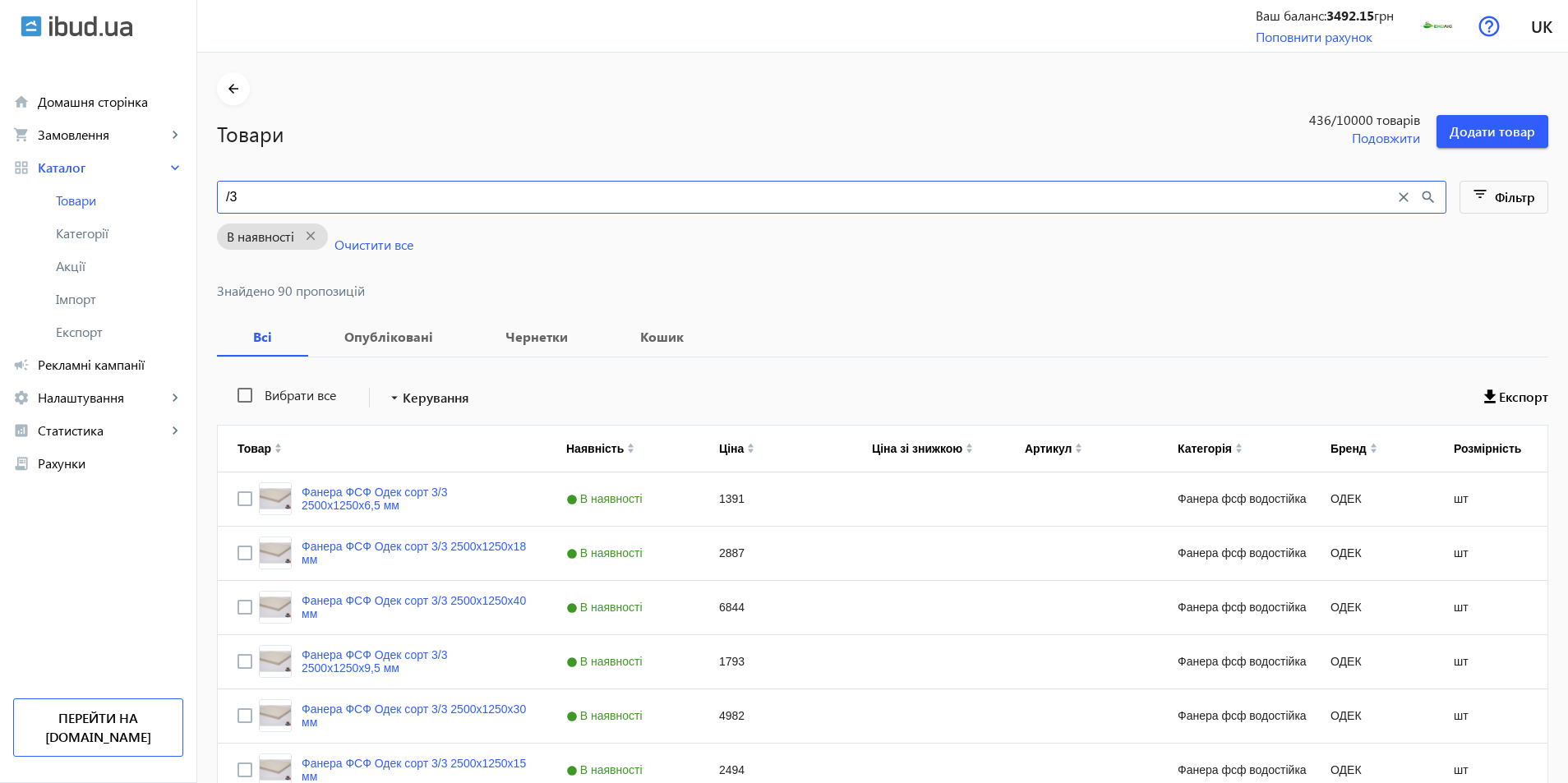
type input "/"
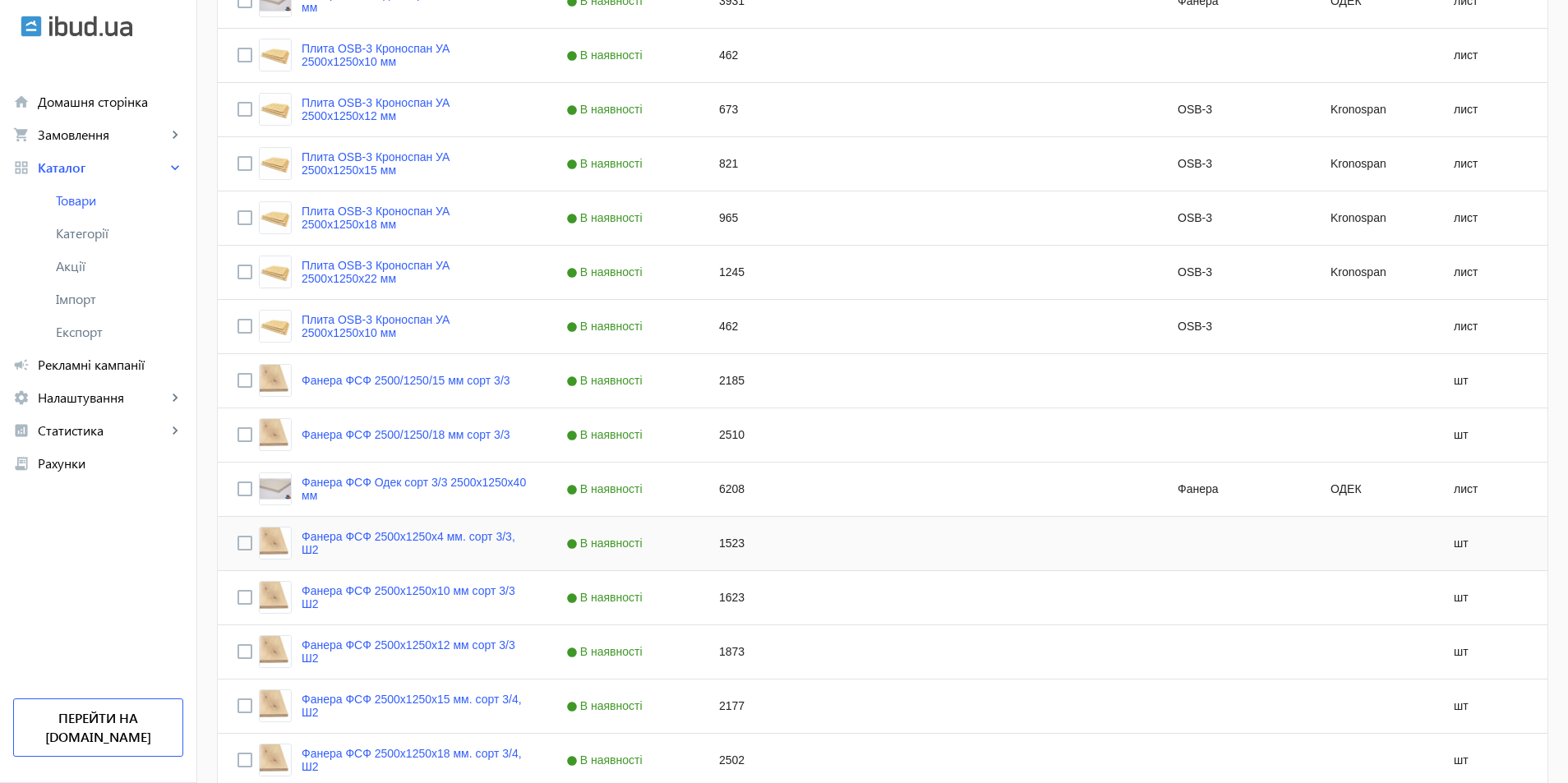
scroll to position [1463, 0]
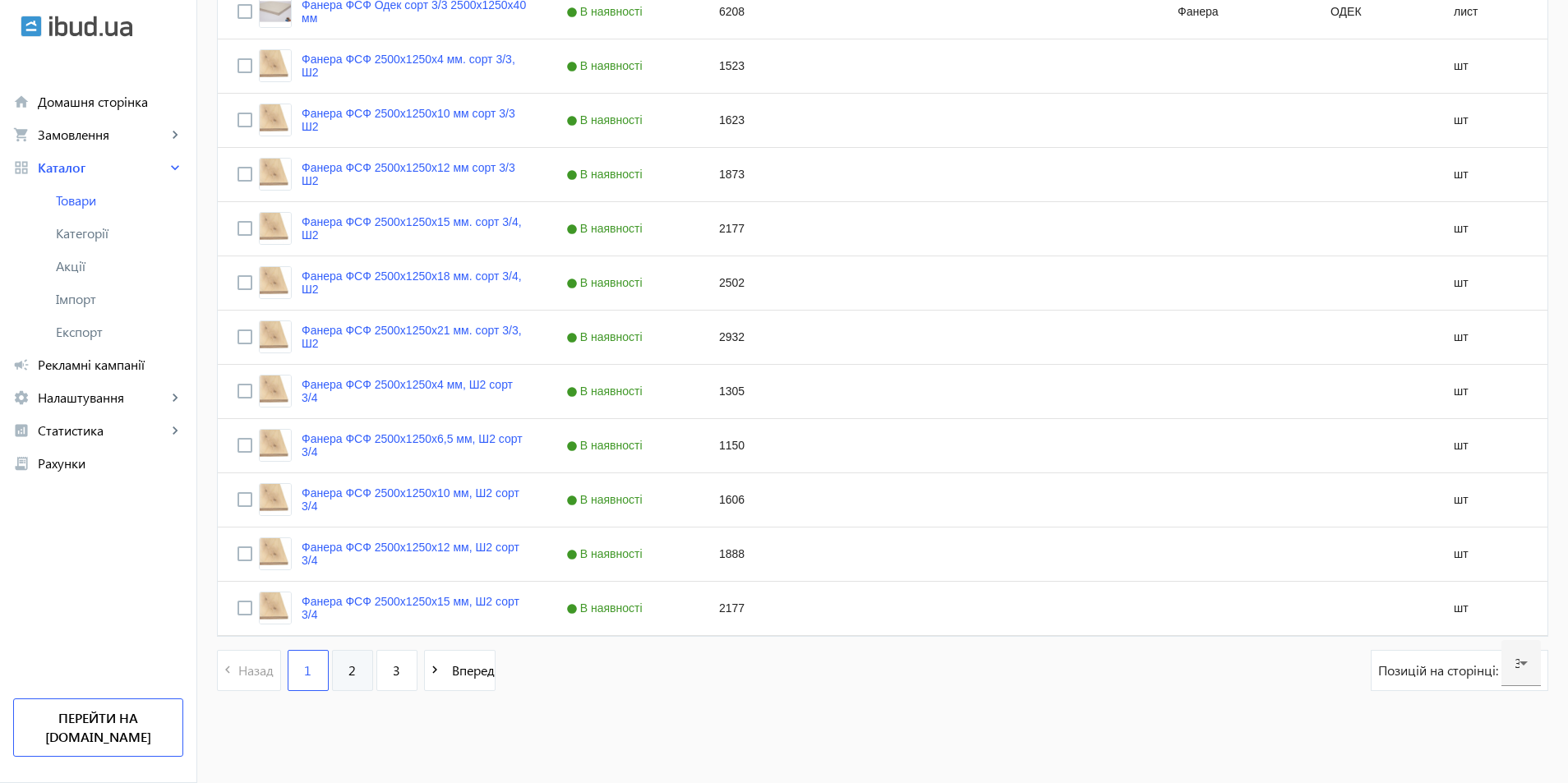
type input "3/3"
click at [332, 667] on link "2" at bounding box center [352, 671] width 41 height 41
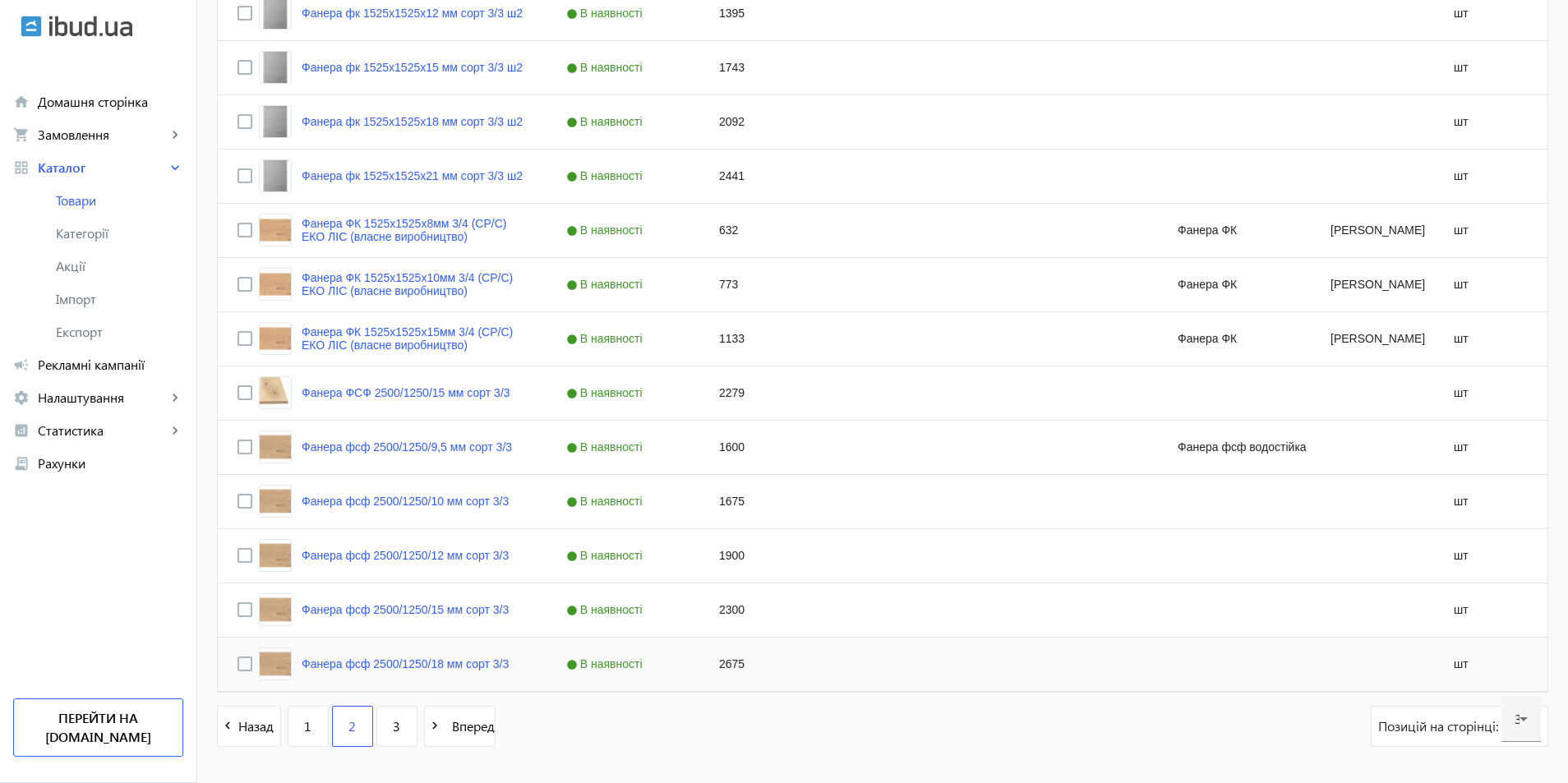
scroll to position [1463, 0]
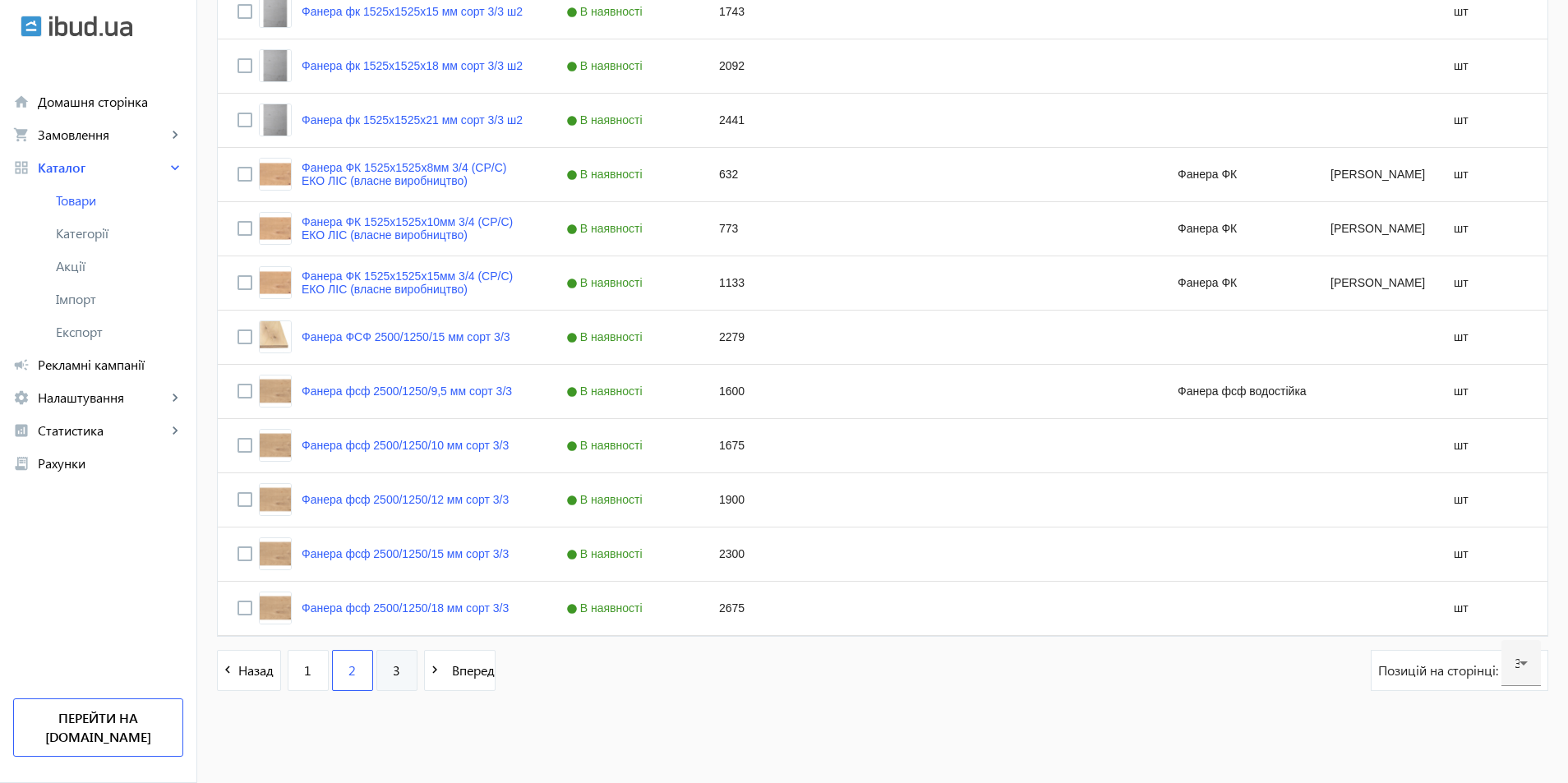
click at [395, 680] on link "3" at bounding box center [397, 671] width 41 height 41
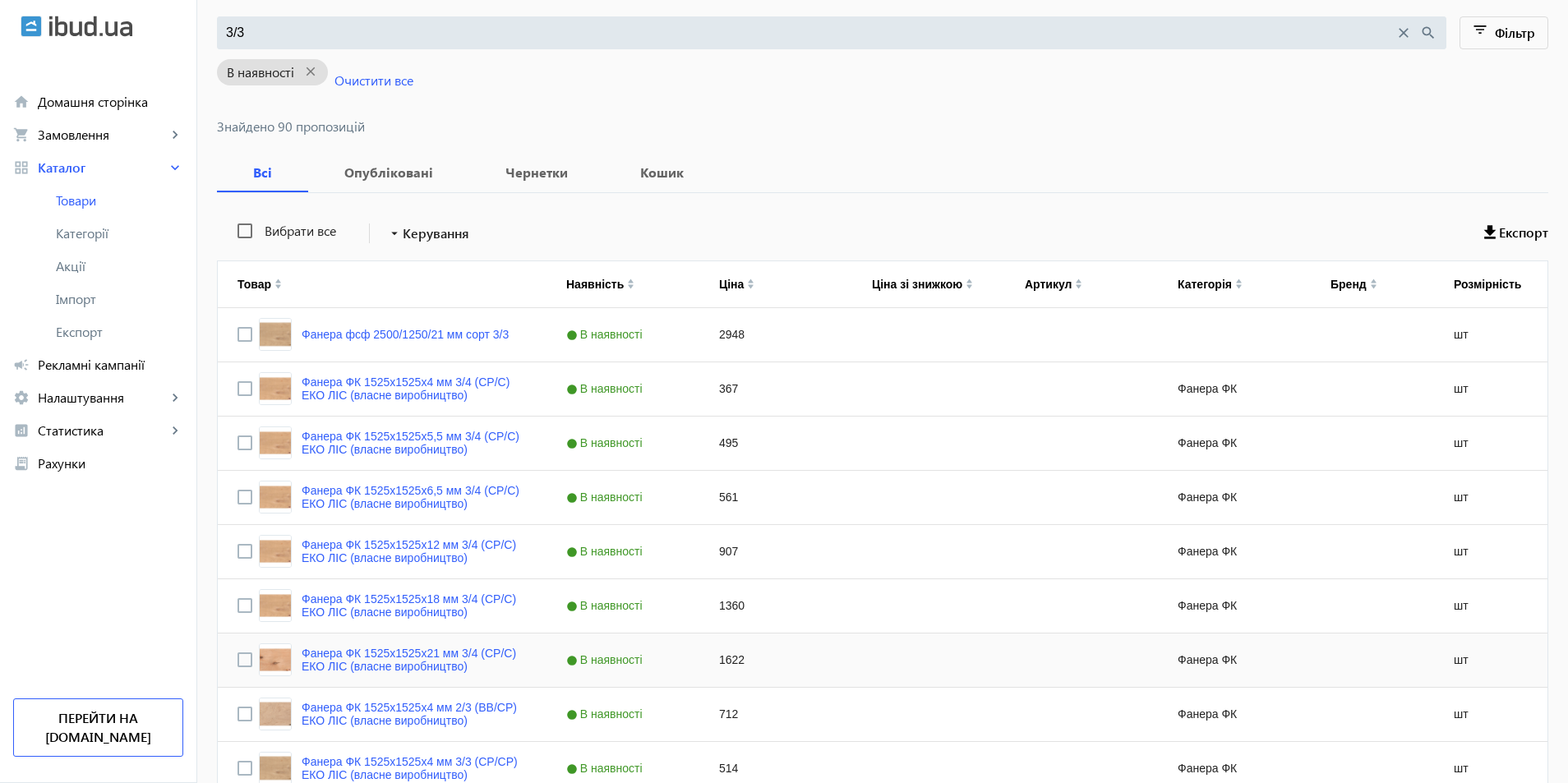
scroll to position [493, 0]
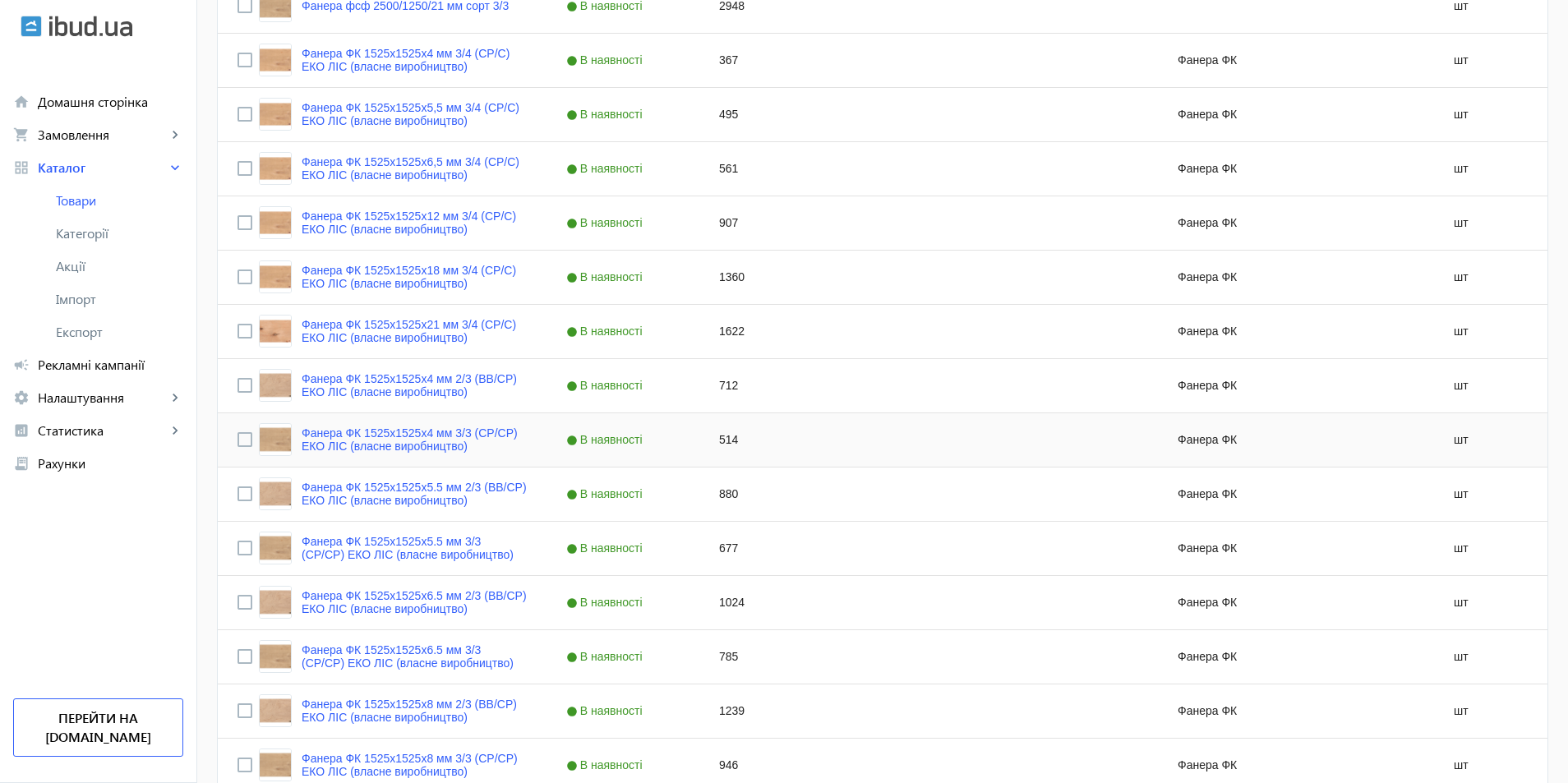
click at [715, 443] on div "514" at bounding box center [775, 440] width 152 height 53
type input "582"
click at [857, 512] on div "Press SPACE to select this row." at bounding box center [928, 494] width 152 height 53
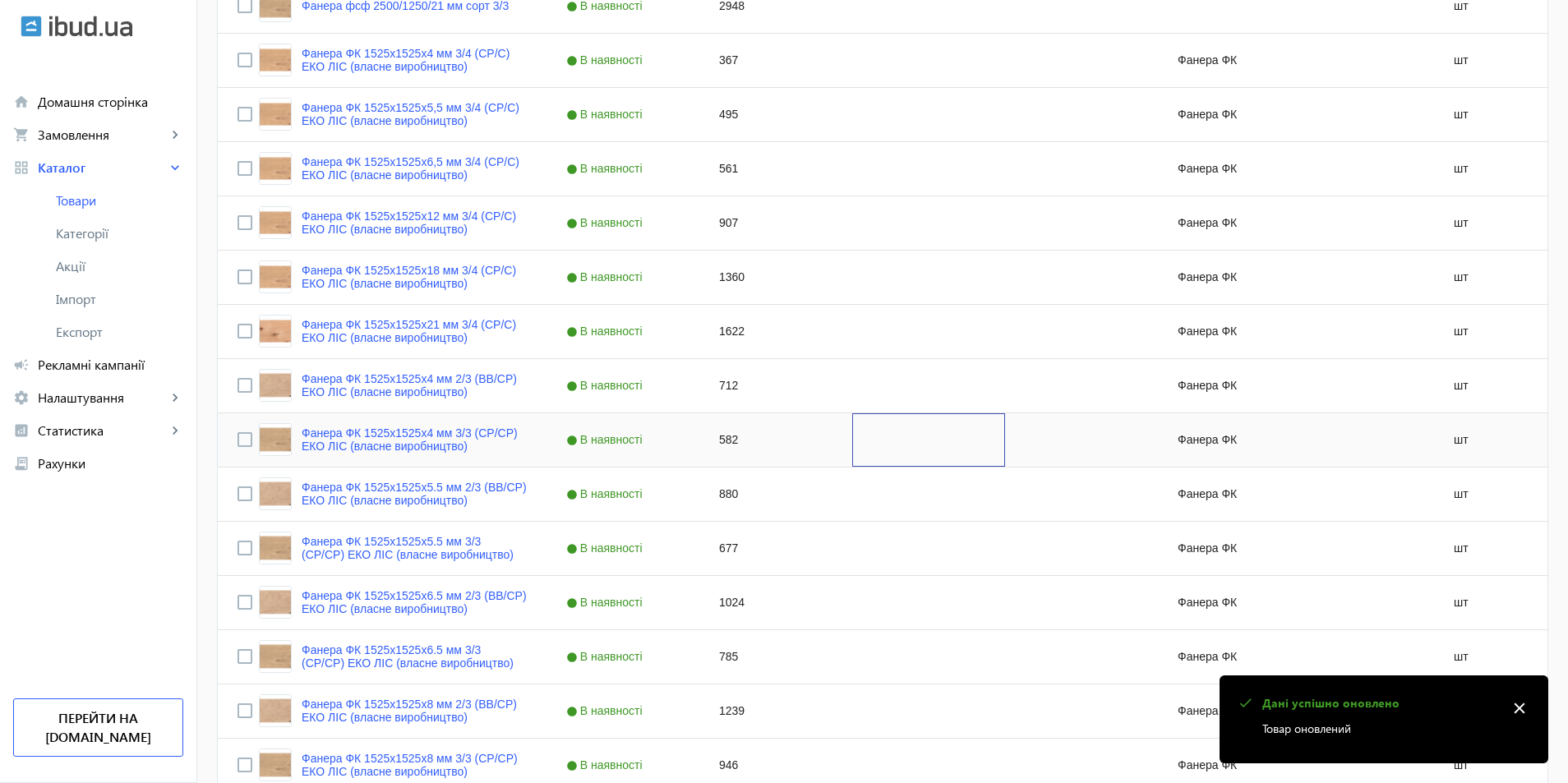
click at [883, 452] on div "Press SPACE to select this row." at bounding box center [928, 440] width 152 height 53
click at [860, 436] on div "Press SPACE to select this row." at bounding box center [928, 440] width 152 height 53
click at [853, 526] on div "Press SPACE to select this row." at bounding box center [928, 548] width 152 height 53
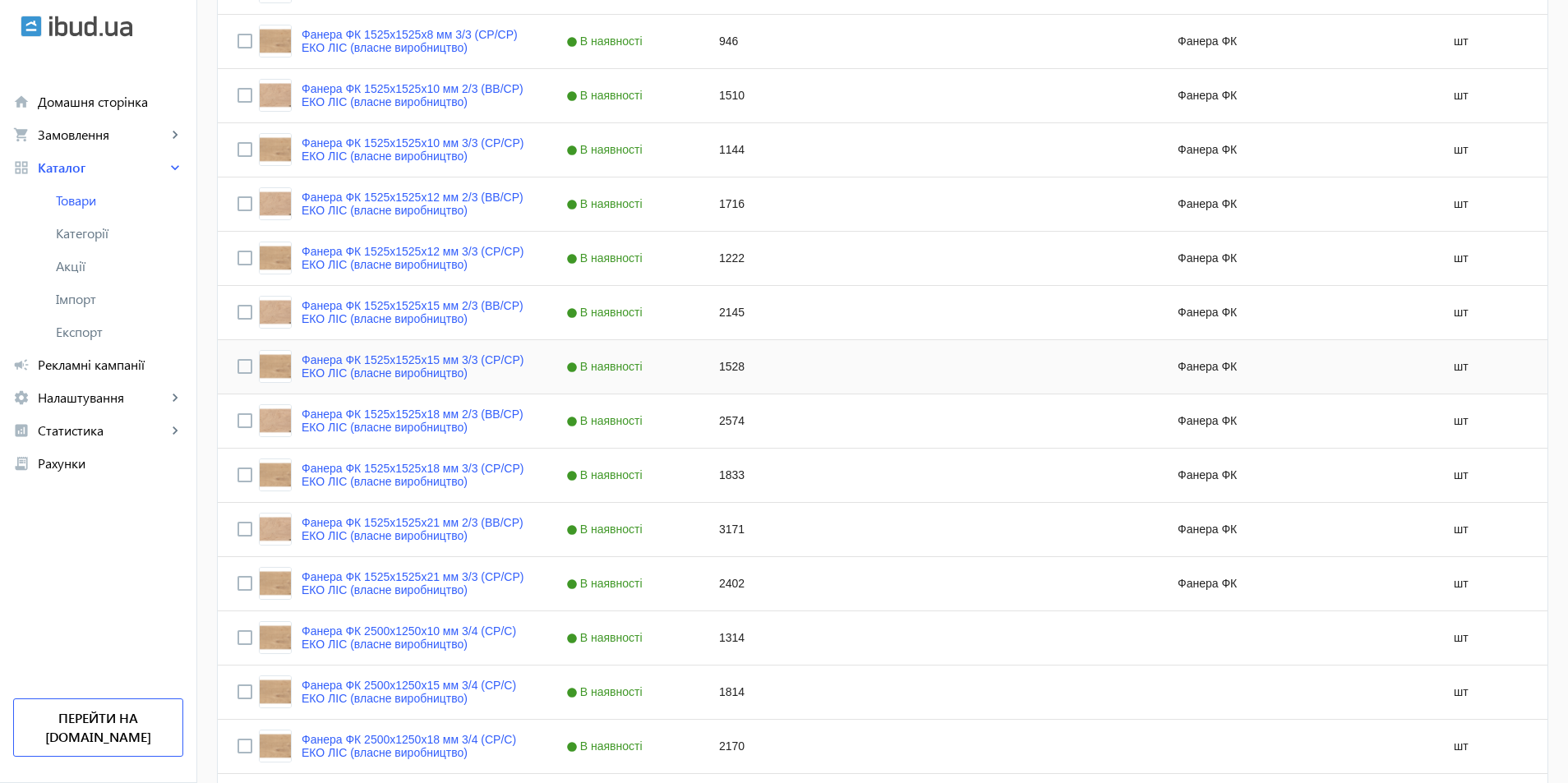
scroll to position [970, 0]
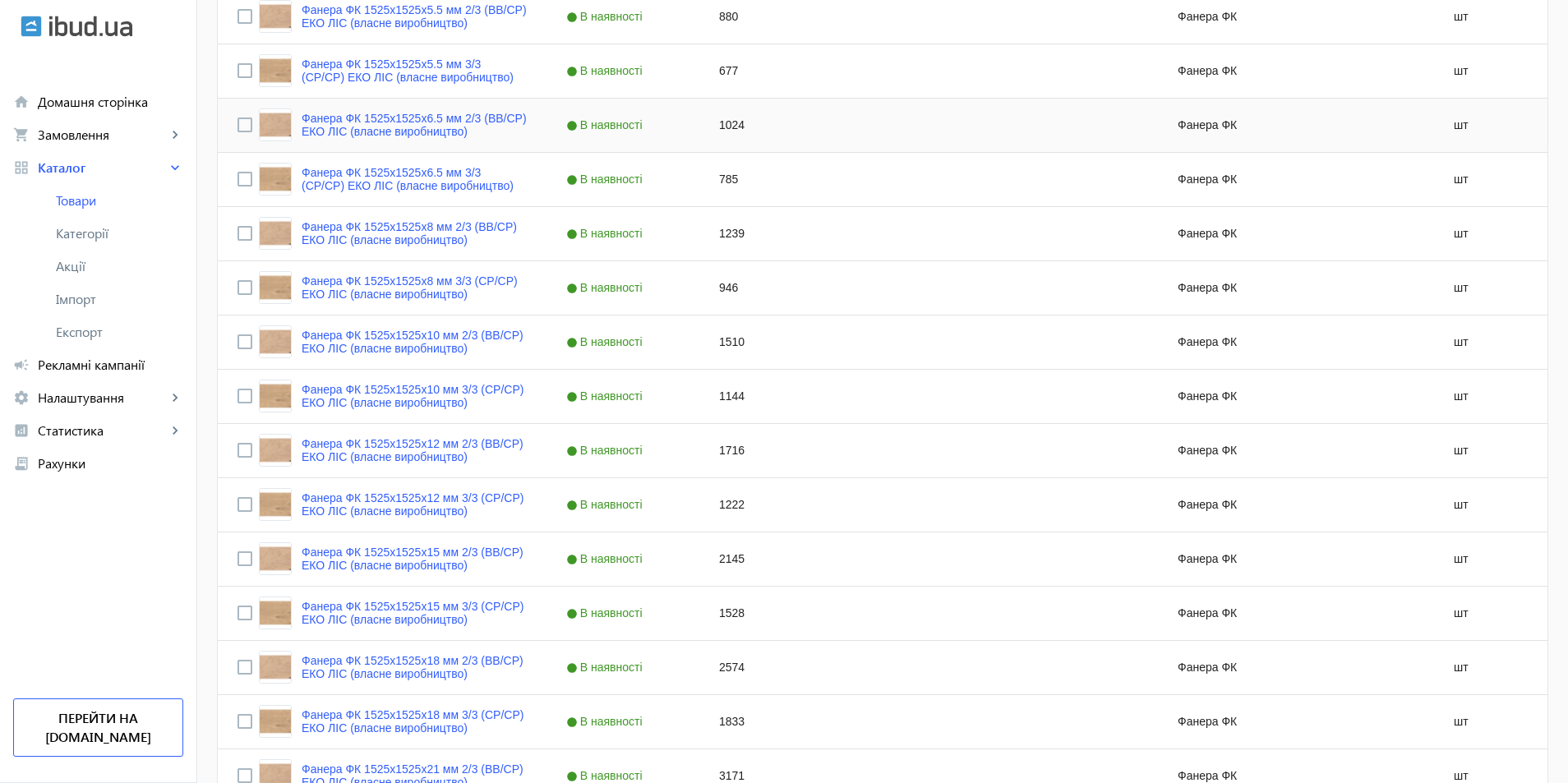
click at [729, 78] on div "677" at bounding box center [775, 71] width 152 height 53
type input "746"
drag, startPoint x: 867, startPoint y: 142, endPoint x: 870, endPoint y: 103, distance: 39.1
click at [867, 142] on div "Press SPACE to select this row." at bounding box center [928, 125] width 152 height 53
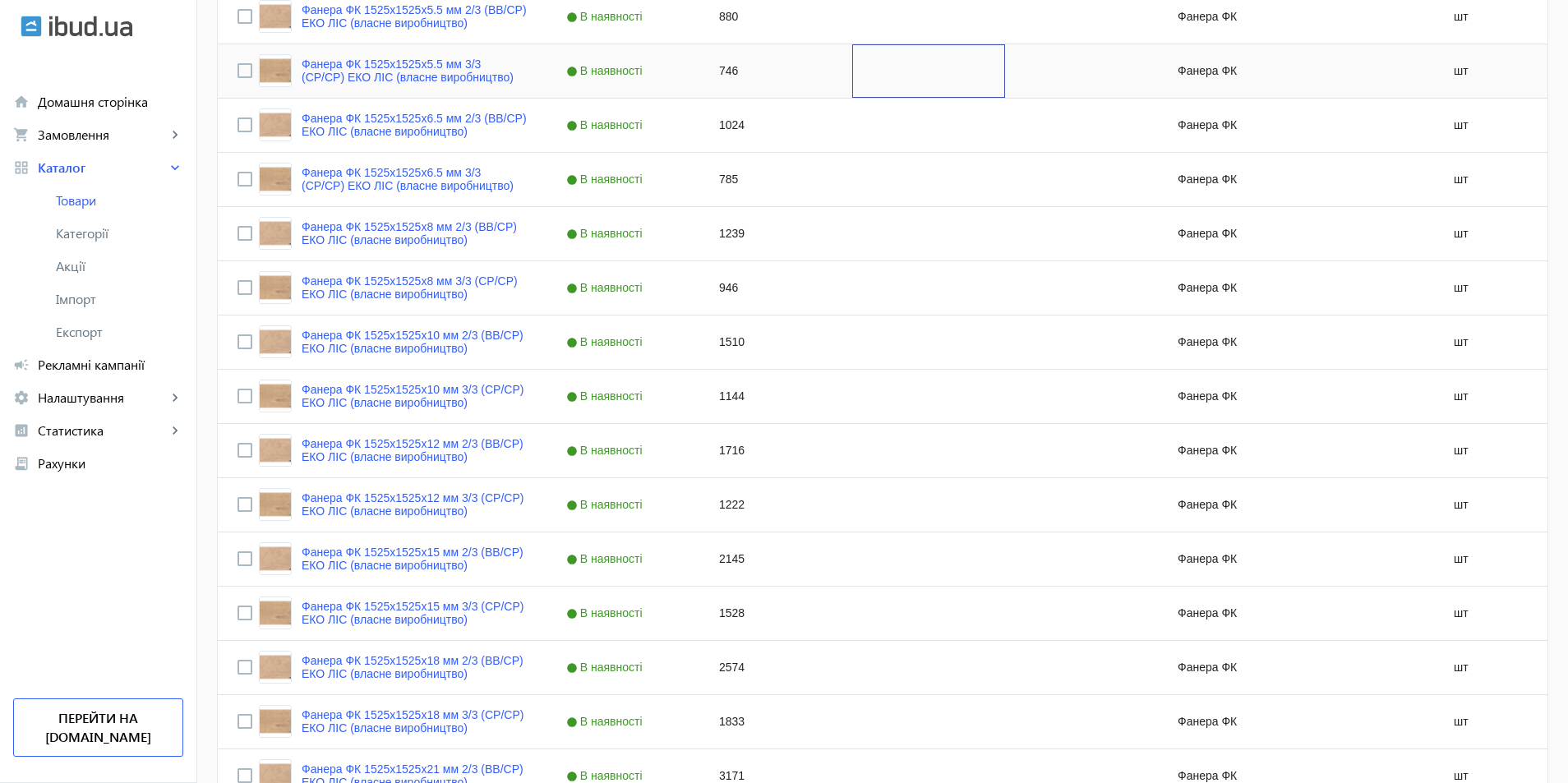
click at [865, 79] on div "Press SPACE to select this row." at bounding box center [928, 71] width 152 height 53
click at [715, 174] on div "785" at bounding box center [775, 179] width 152 height 53
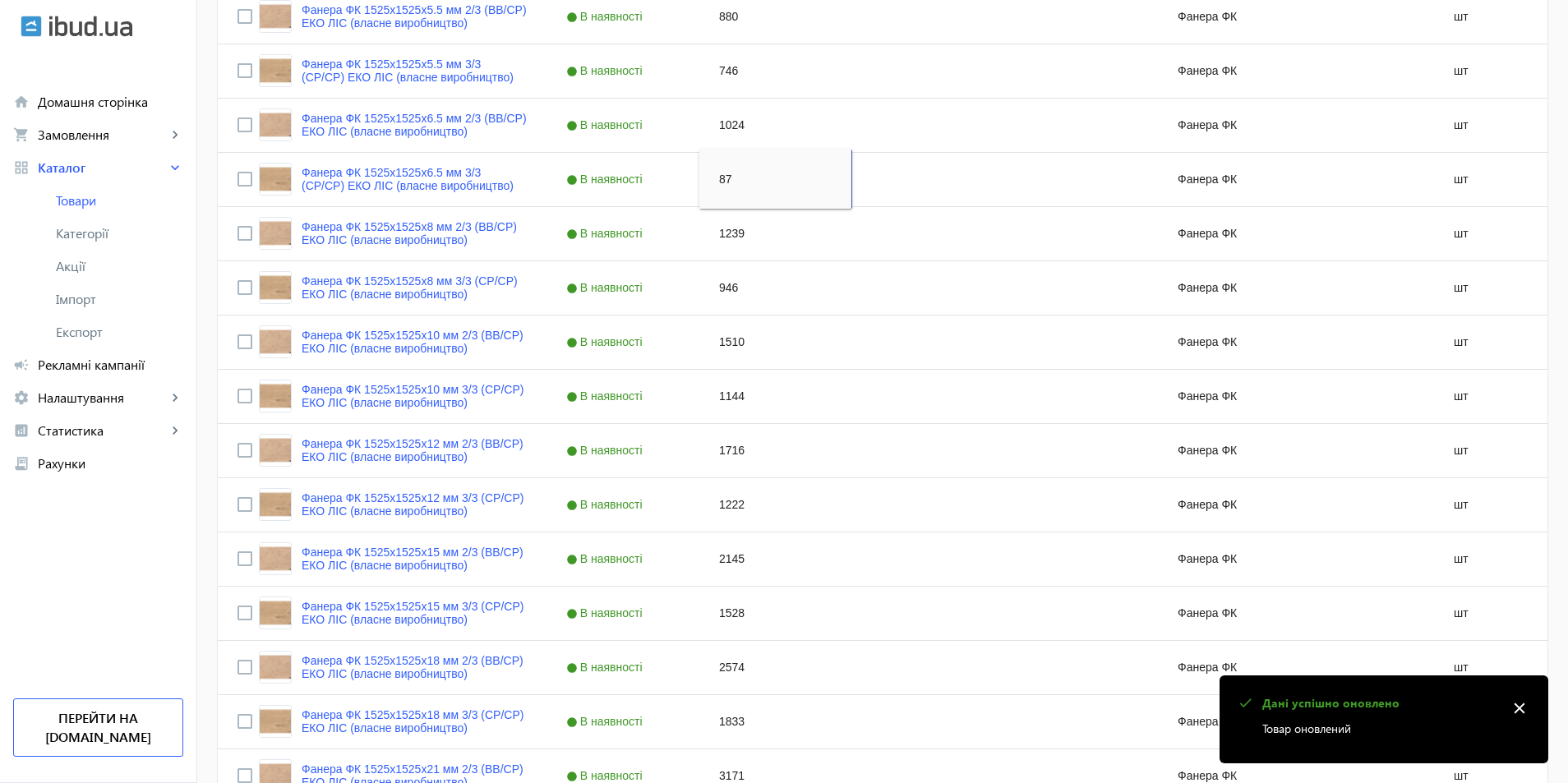
type input "870"
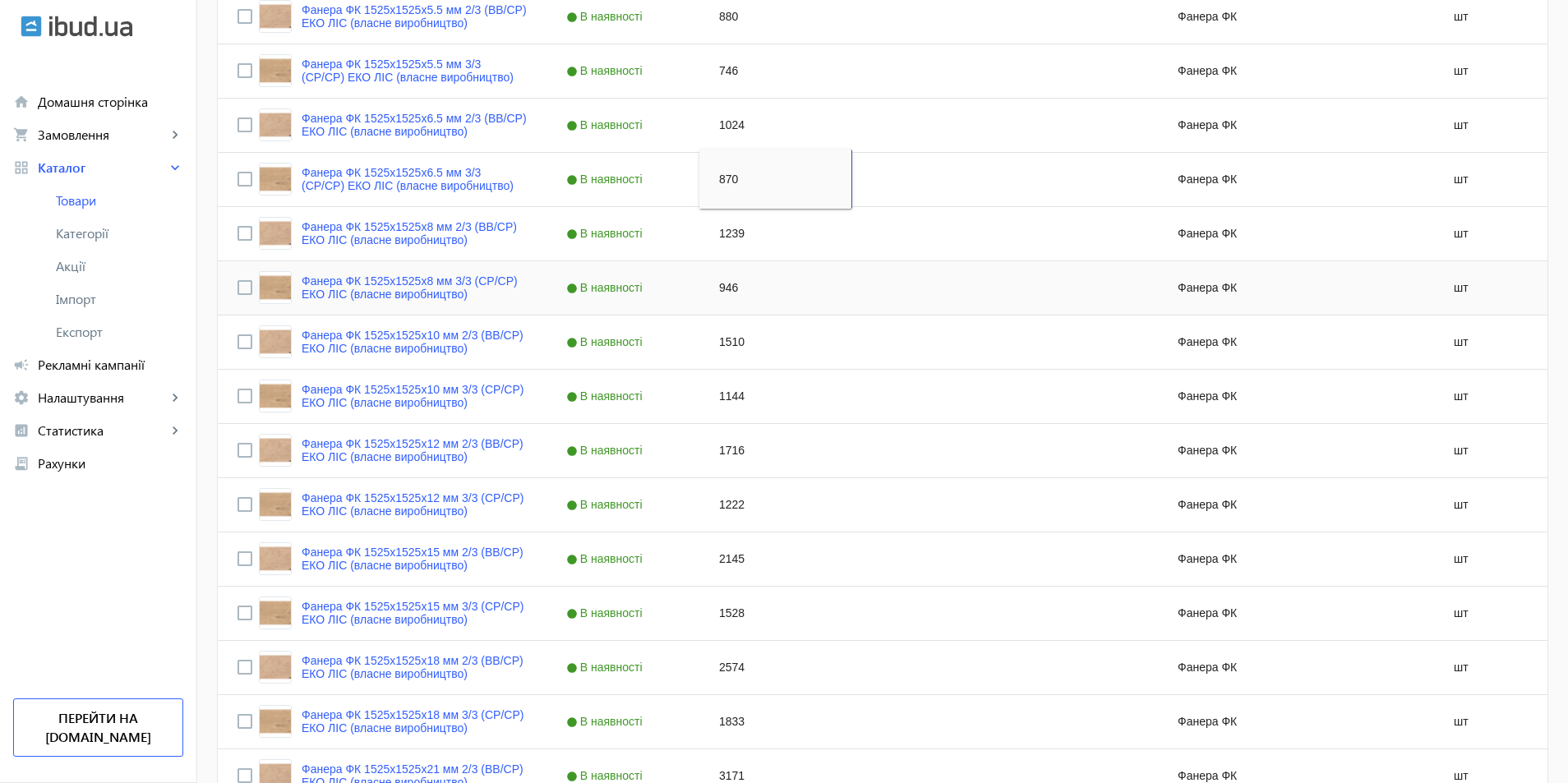
click at [826, 246] on div "1239" at bounding box center [775, 233] width 152 height 53
click at [859, 182] on div "Press SPACE to select this row." at bounding box center [928, 179] width 152 height 53
click at [883, 169] on div "Press SPACE to select this row." at bounding box center [928, 179] width 152 height 53
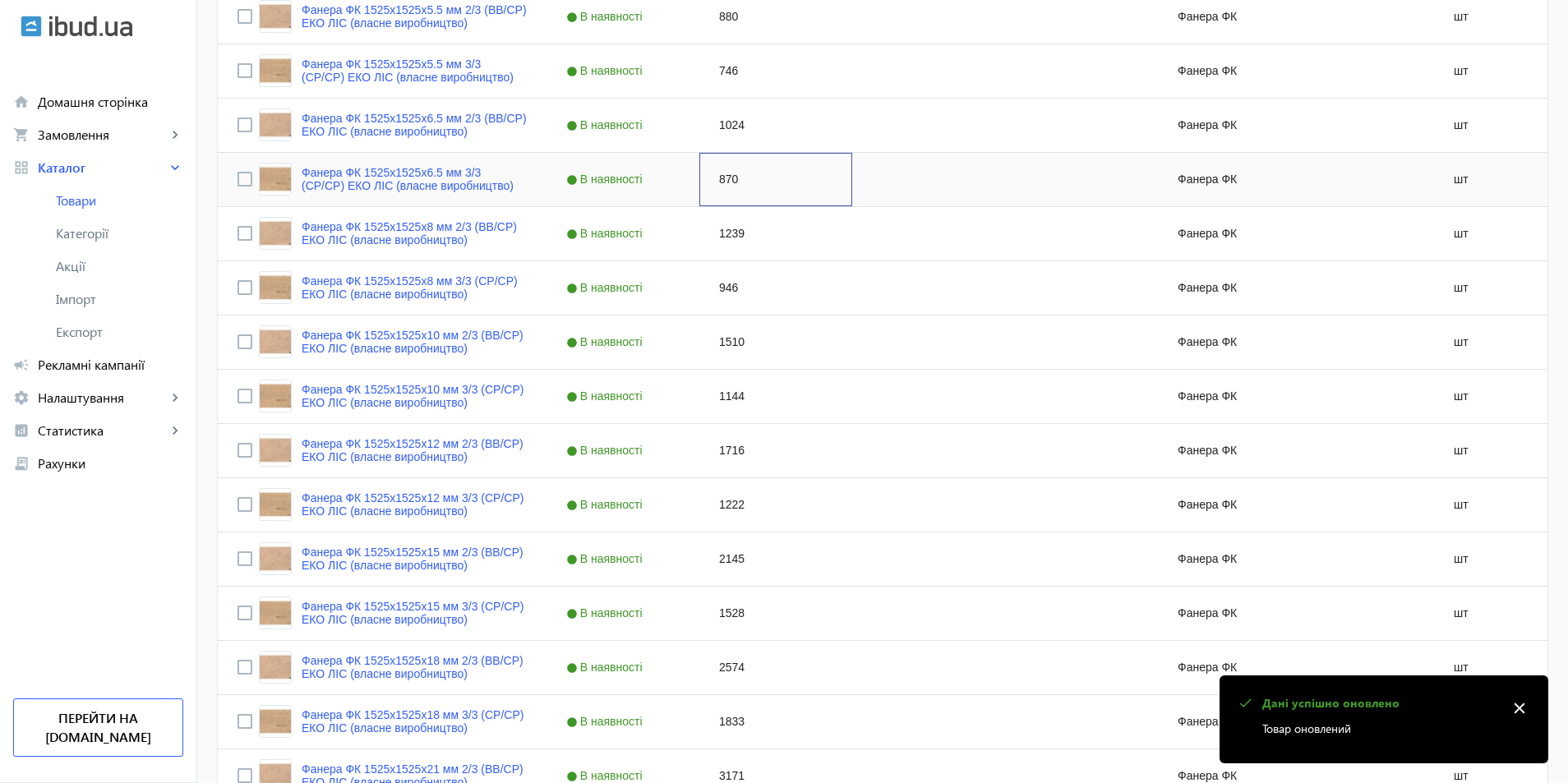
click at [731, 182] on div "870" at bounding box center [775, 179] width 152 height 53
click at [872, 185] on div "Press SPACE to select this row." at bounding box center [928, 179] width 152 height 53
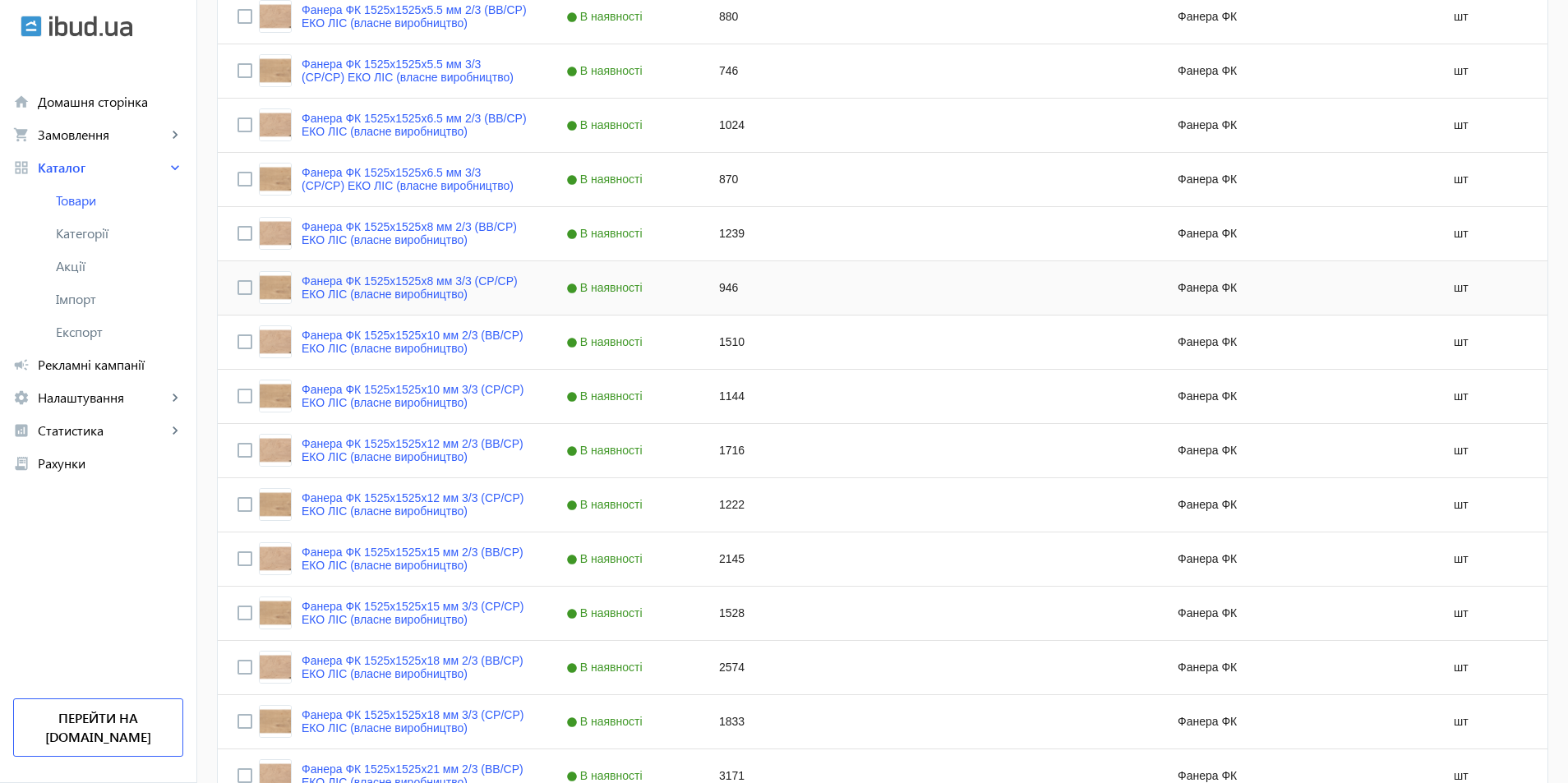
click at [715, 293] on div "946" at bounding box center [775, 288] width 152 height 53
type input "1056"
click at [869, 366] on div "Press SPACE to select this row." at bounding box center [928, 342] width 152 height 53
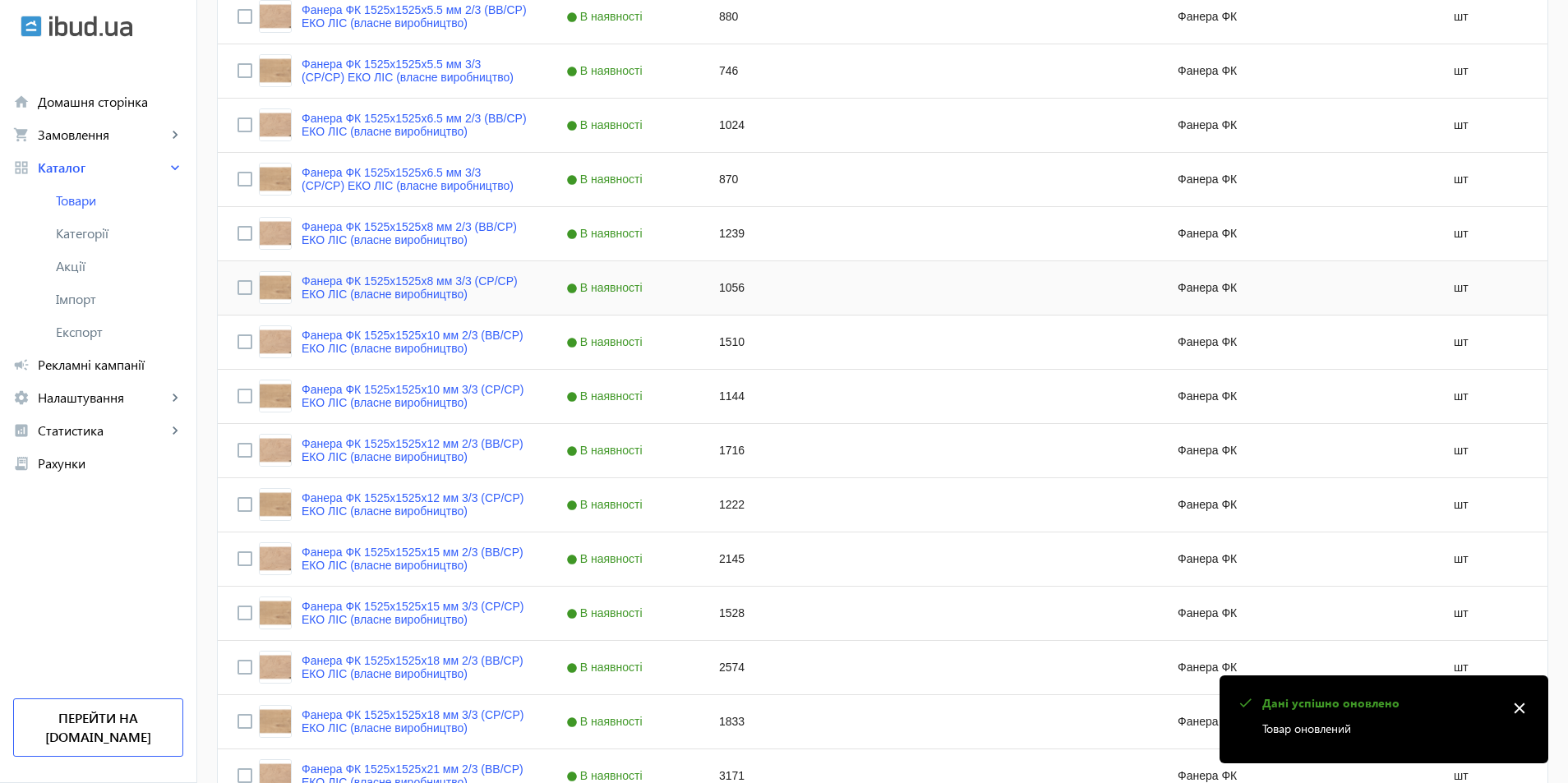
click at [856, 284] on div "Press SPACE to select this row." at bounding box center [928, 288] width 152 height 53
click at [852, 478] on div "Press SPACE to select this row." at bounding box center [928, 505] width 152 height 53
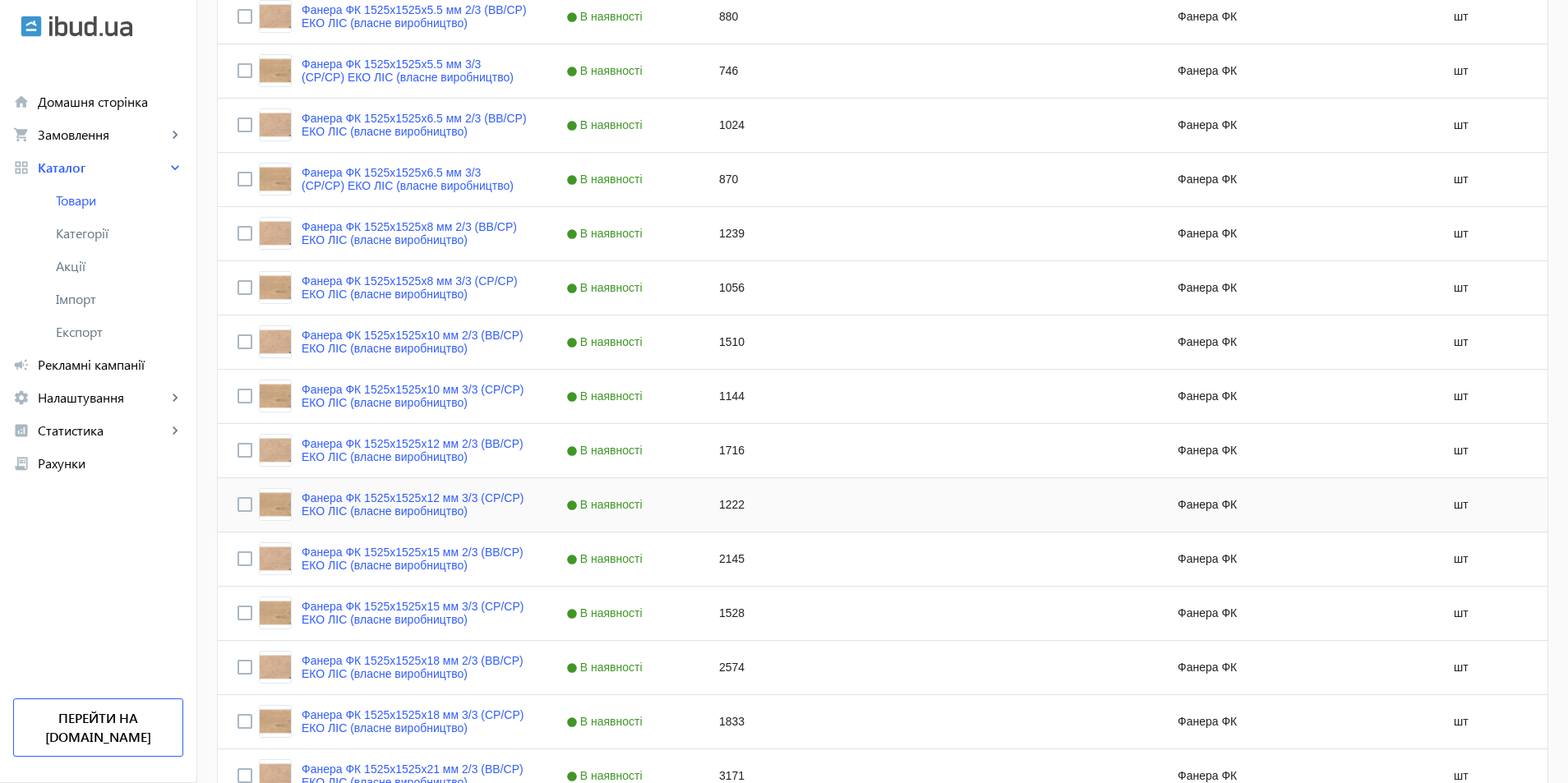
click at [717, 392] on div "1144" at bounding box center [775, 396] width 152 height 53
type input "1290"
click at [815, 495] on div "1222" at bounding box center [775, 505] width 152 height 53
click at [712, 513] on div "1222" at bounding box center [775, 505] width 152 height 53
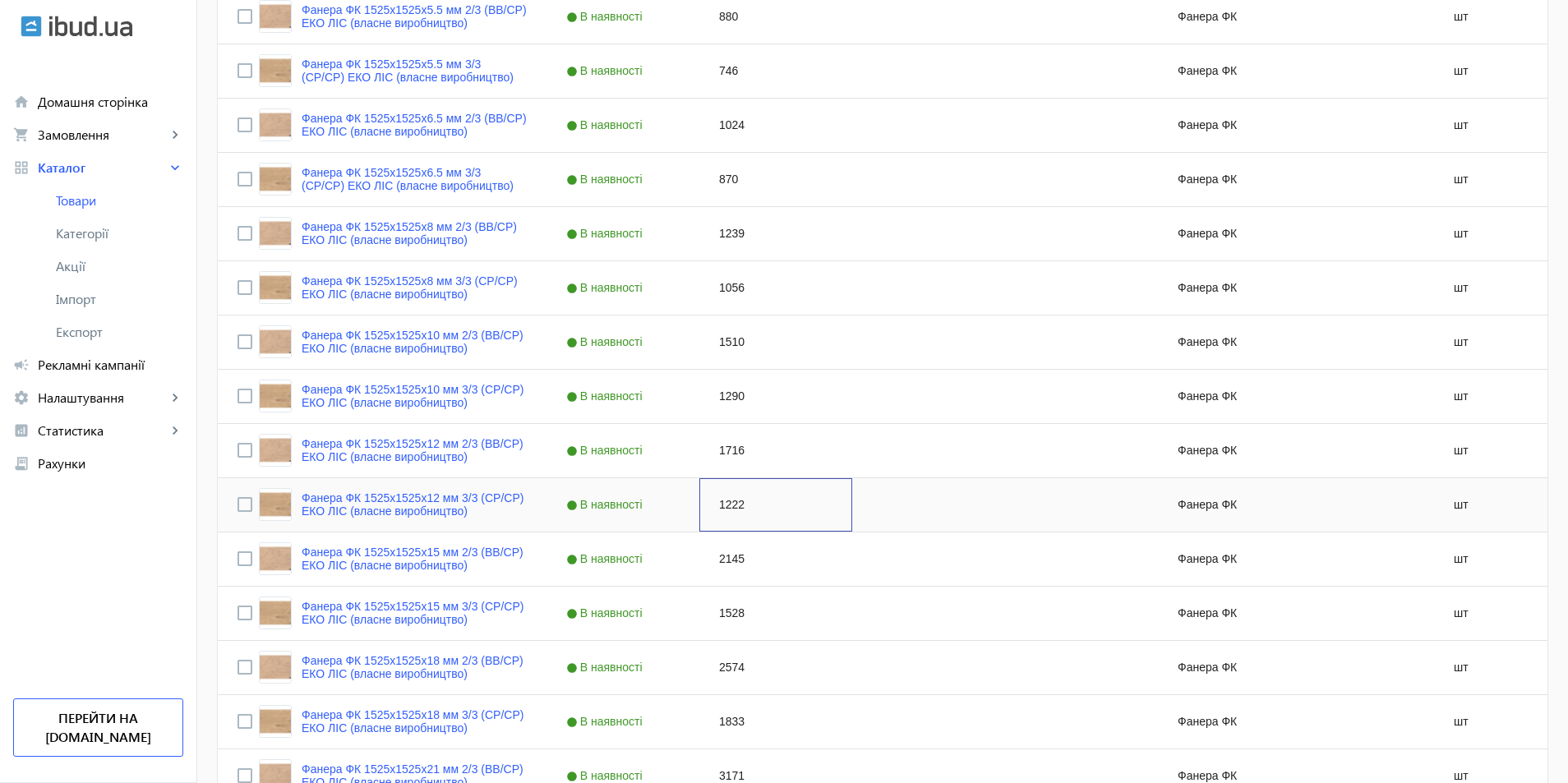
click at [712, 513] on div "1222" at bounding box center [775, 505] width 152 height 53
type input "1492"
click at [835, 613] on div "1528" at bounding box center [775, 613] width 152 height 53
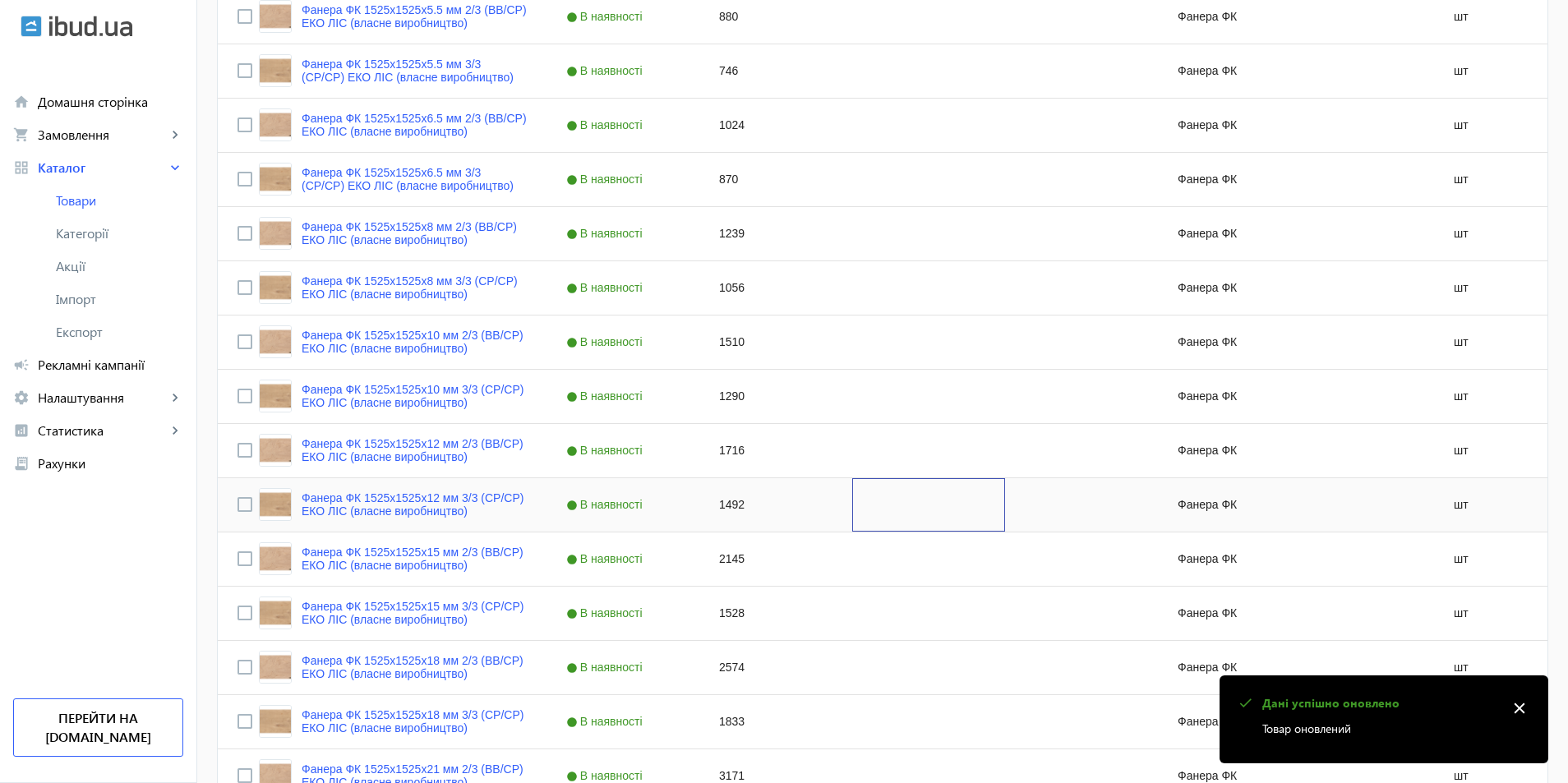
click at [866, 514] on div "Press SPACE to select this row." at bounding box center [928, 505] width 152 height 53
click at [856, 640] on div "Press SPACE to select this row." at bounding box center [928, 667] width 152 height 53
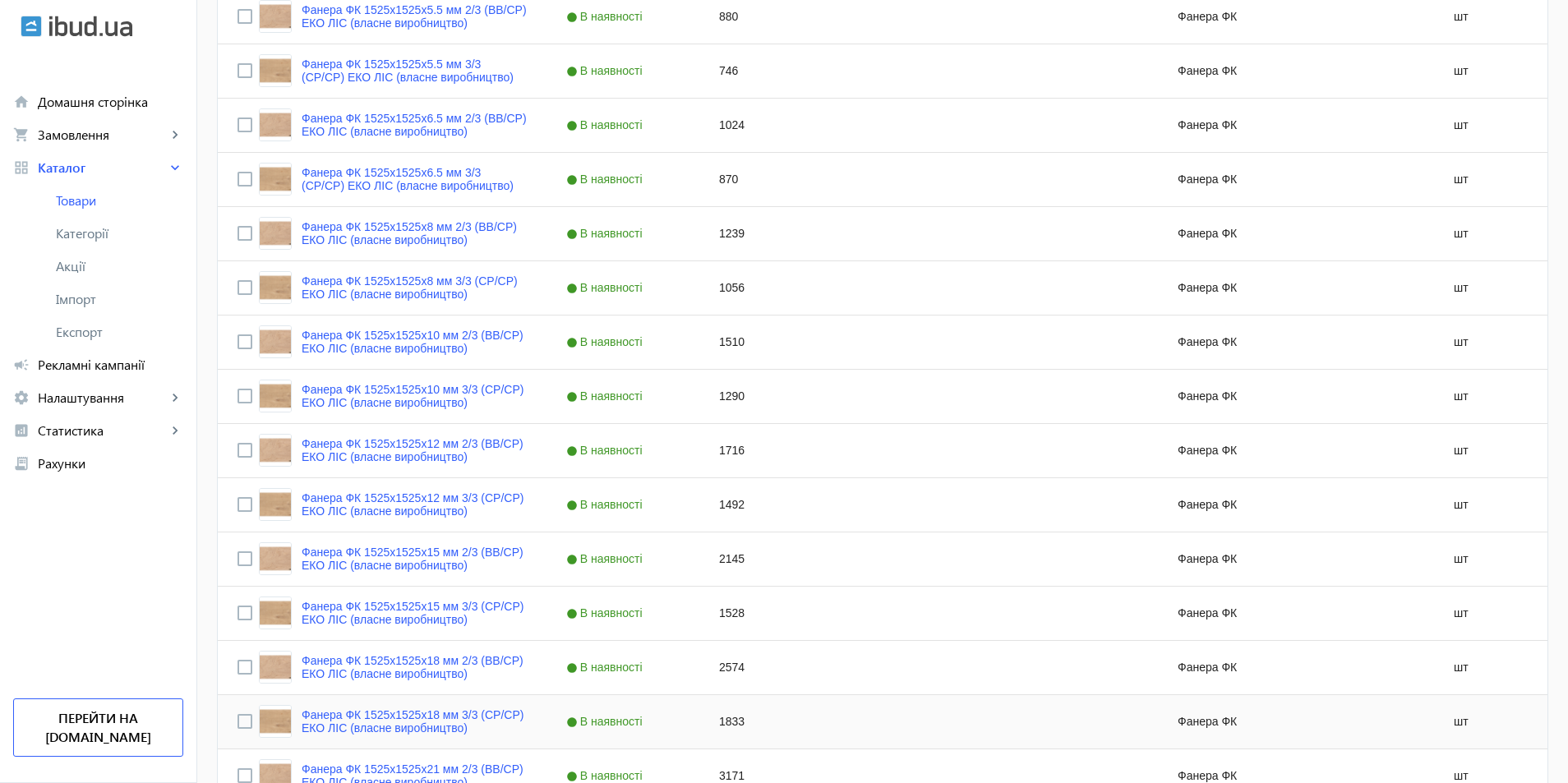
click at [719, 726] on div "1833" at bounding box center [775, 722] width 152 height 53
type input "1865"
click at [908, 745] on div "Press SPACE to select this row." at bounding box center [928, 722] width 152 height 53
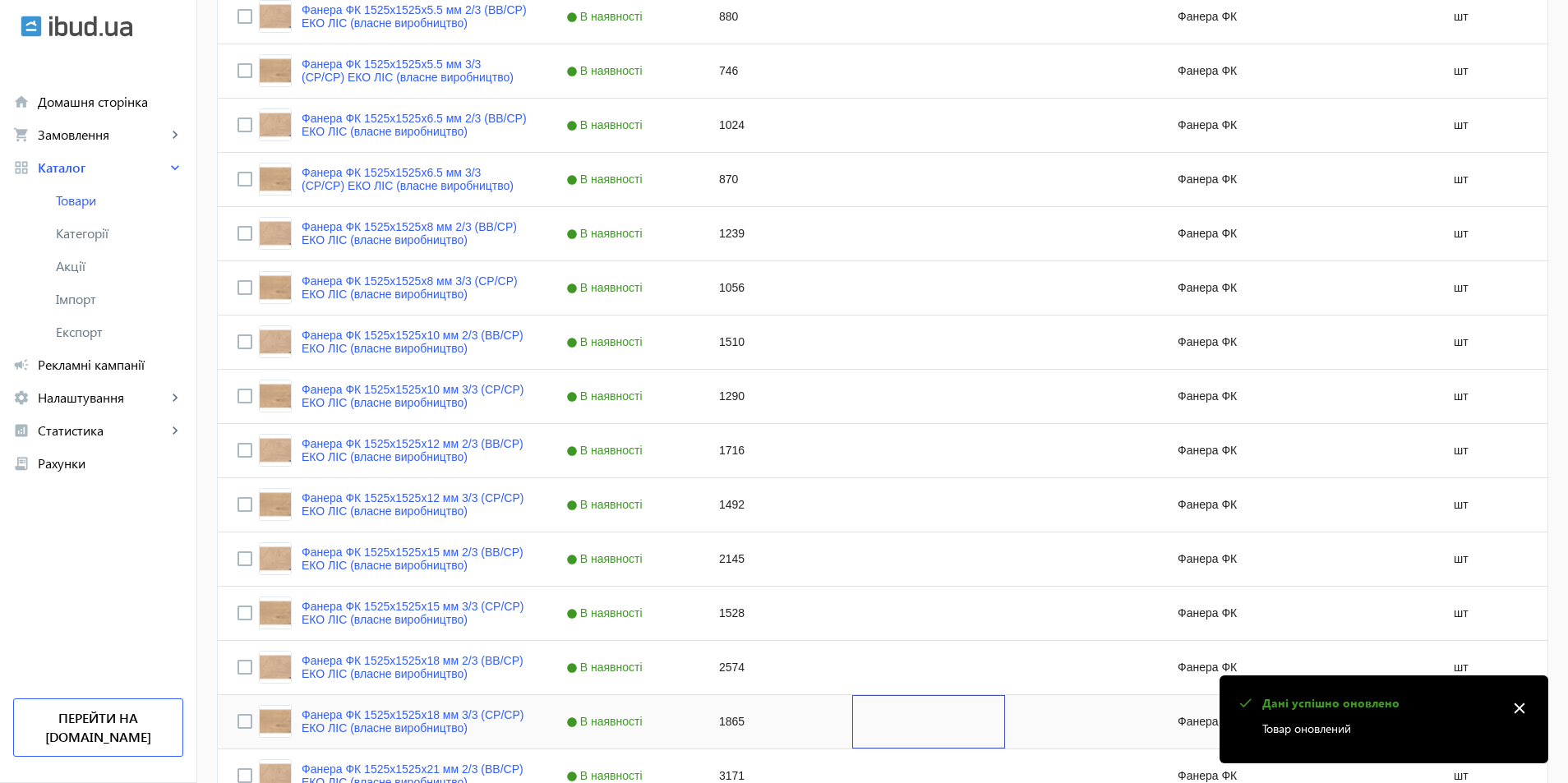
click at [900, 720] on div "Press SPACE to select this row." at bounding box center [928, 722] width 152 height 53
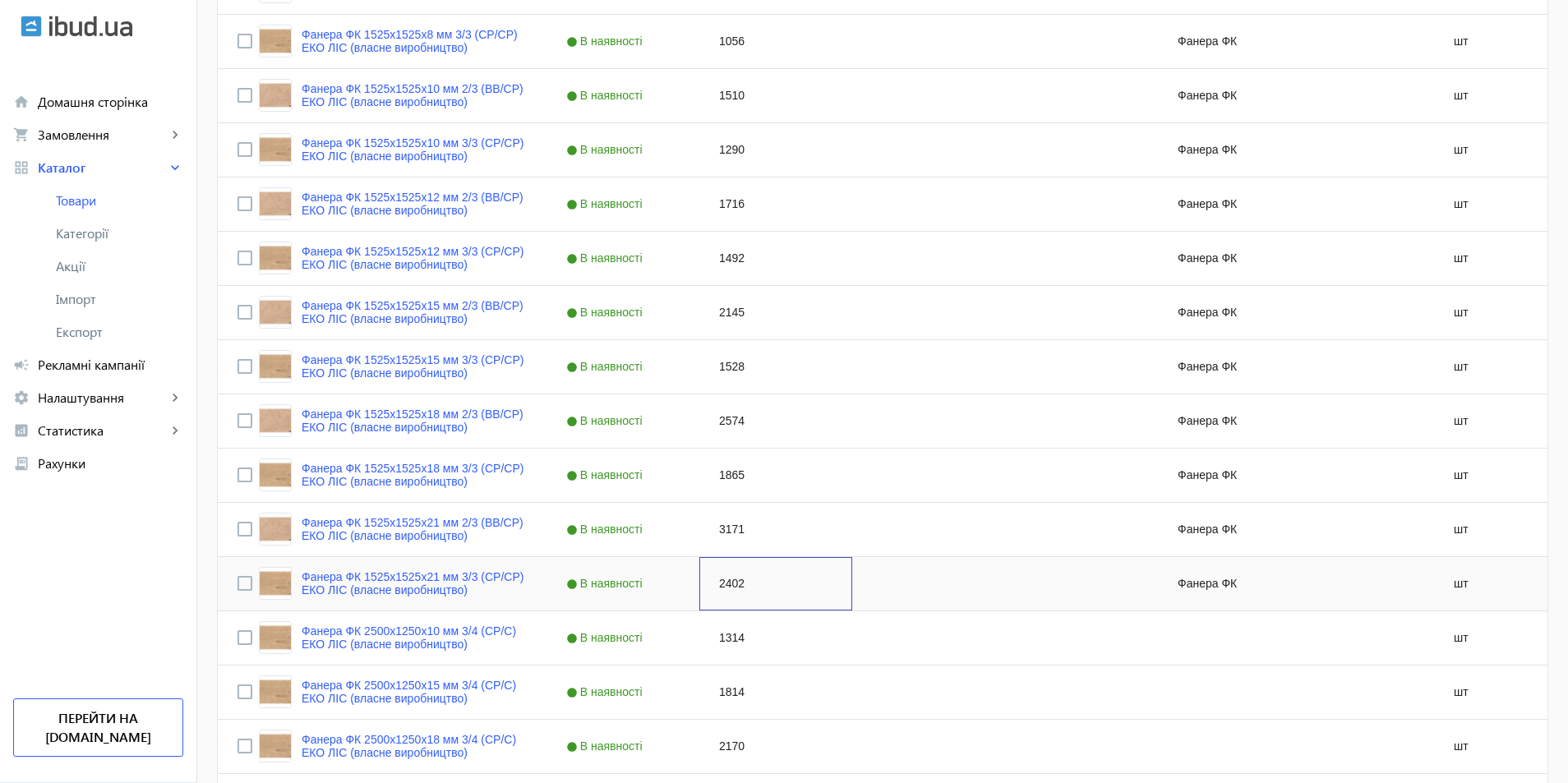
click at [720, 584] on div "2402" at bounding box center [775, 583] width 152 height 53
click at [721, 584] on div "2402" at bounding box center [775, 583] width 152 height 53
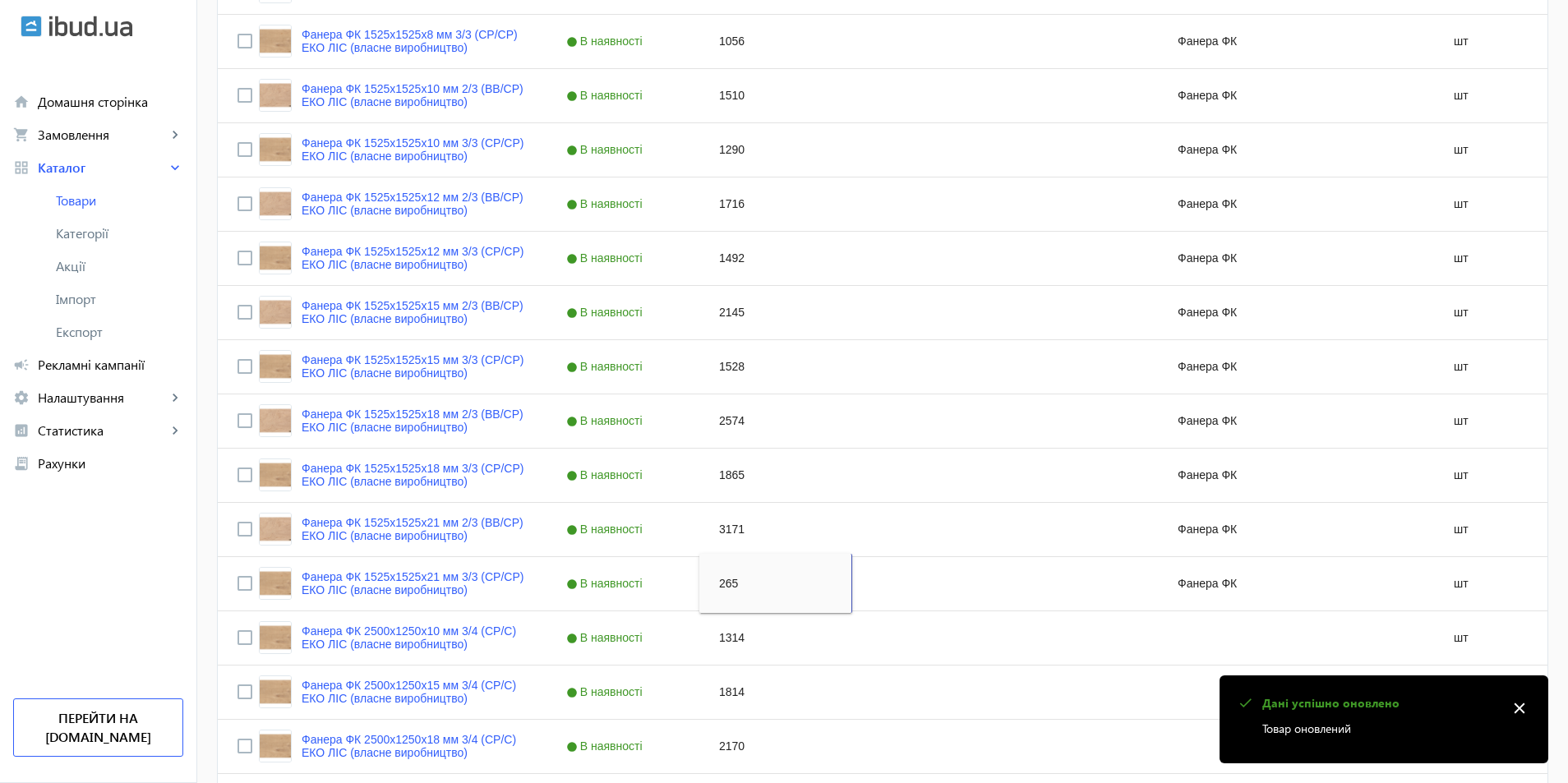
type input "2658"
click at [912, 657] on div "Press SPACE to select this row." at bounding box center [928, 637] width 152 height 53
click at [876, 589] on div "Press SPACE to select this row." at bounding box center [928, 583] width 152 height 53
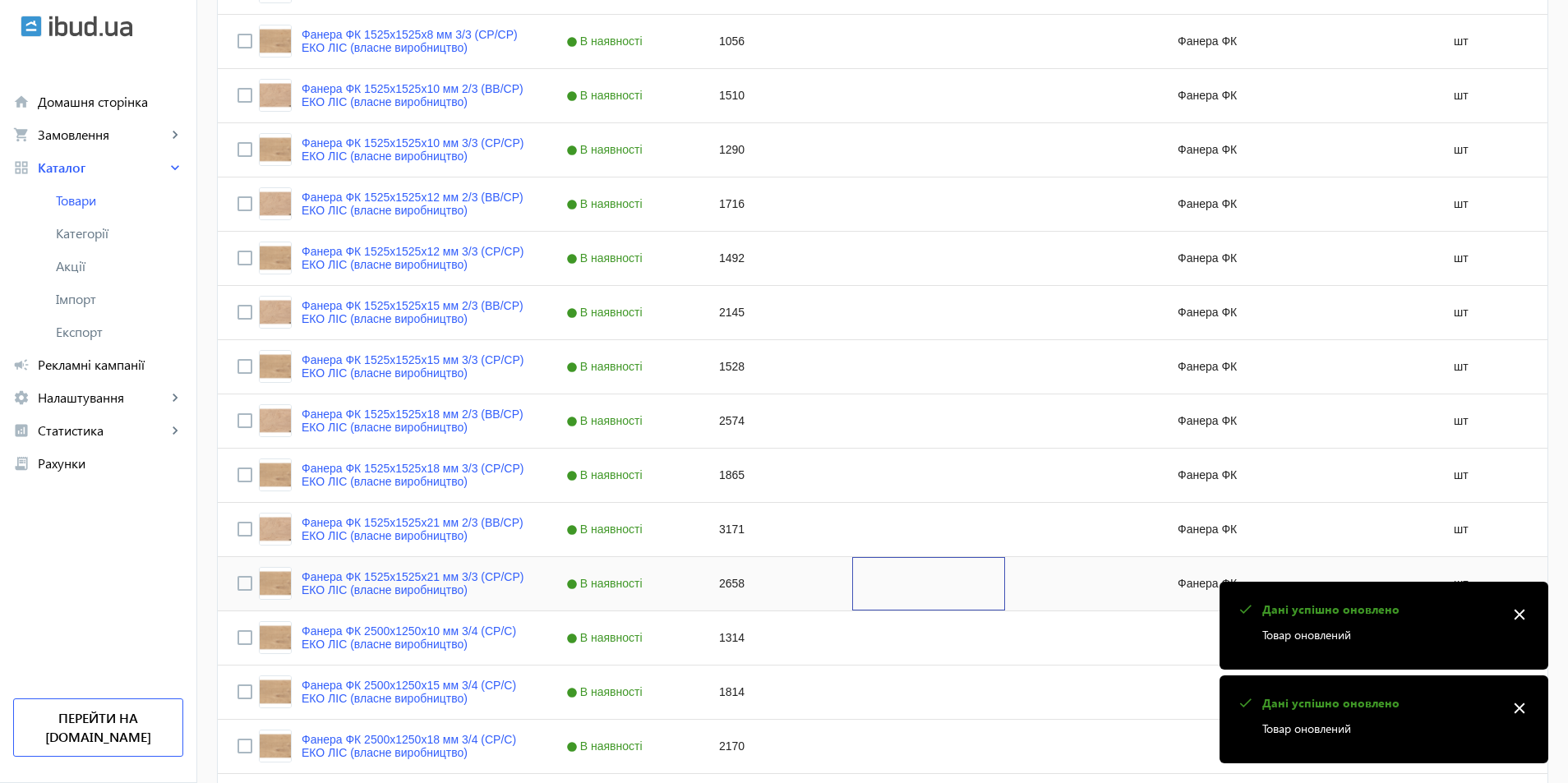
click at [876, 589] on div "Press SPACE to select this row." at bounding box center [928, 583] width 152 height 53
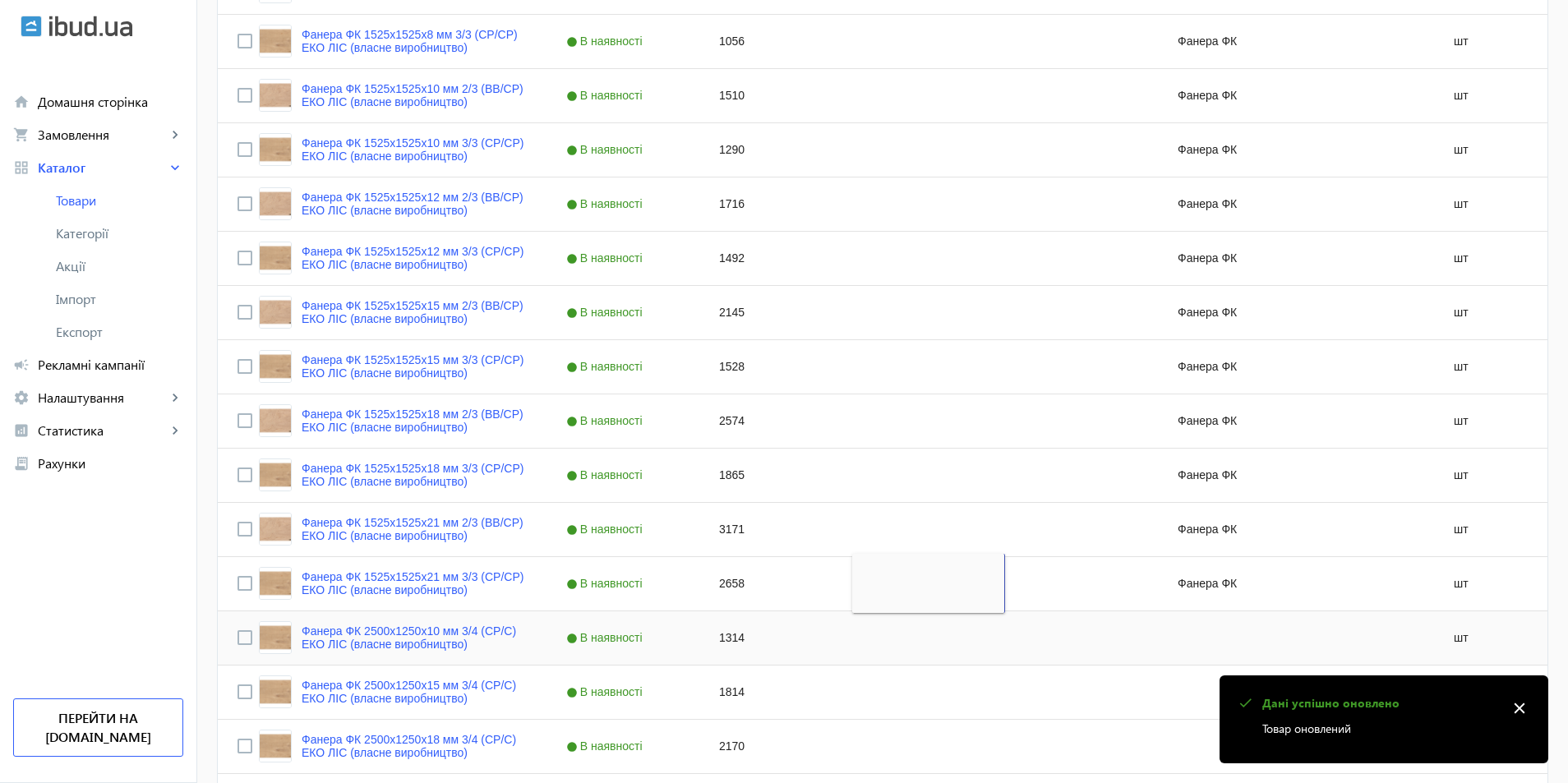
click at [840, 677] on div "1814" at bounding box center [775, 692] width 152 height 53
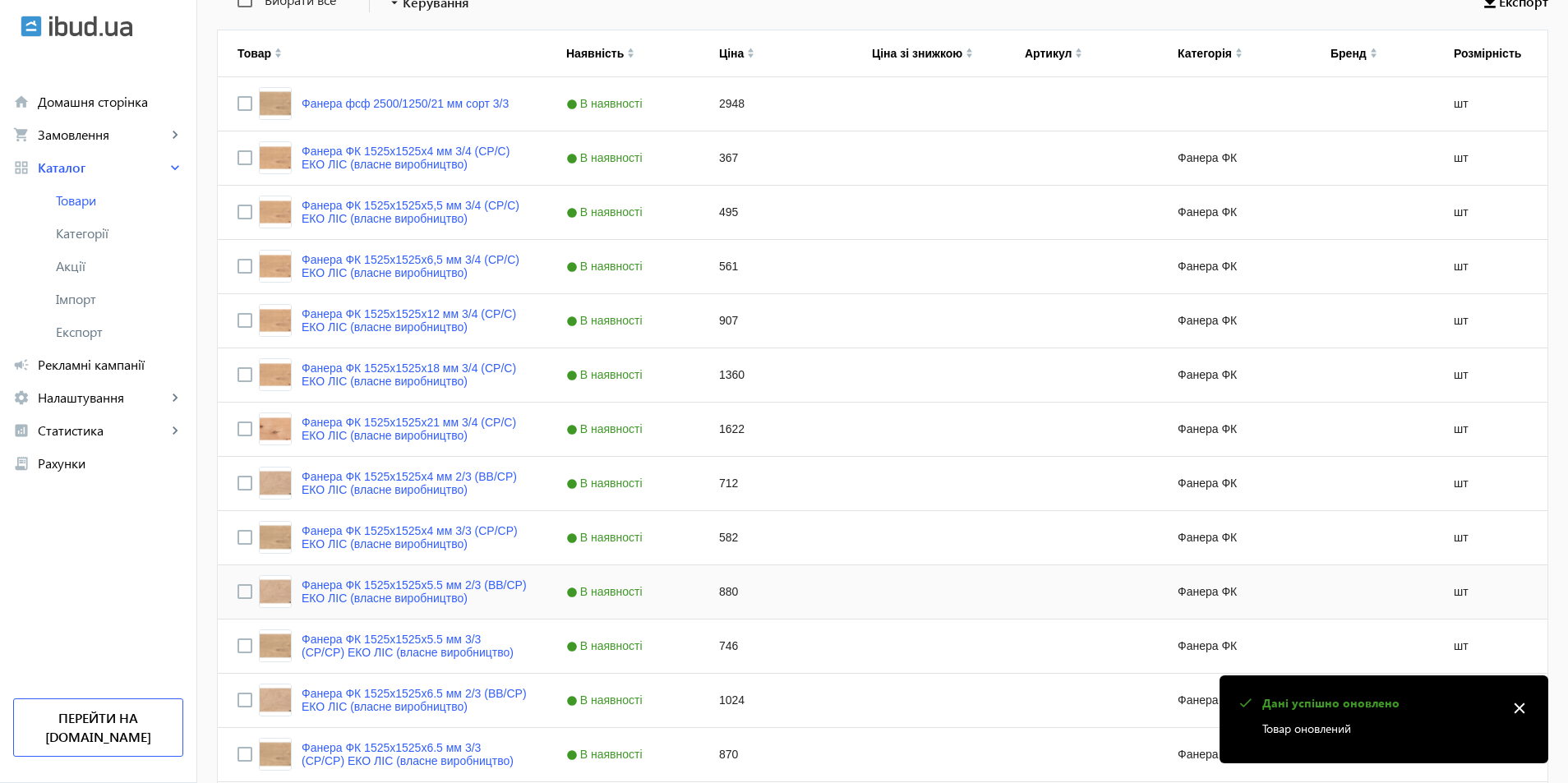
scroll to position [0, 0]
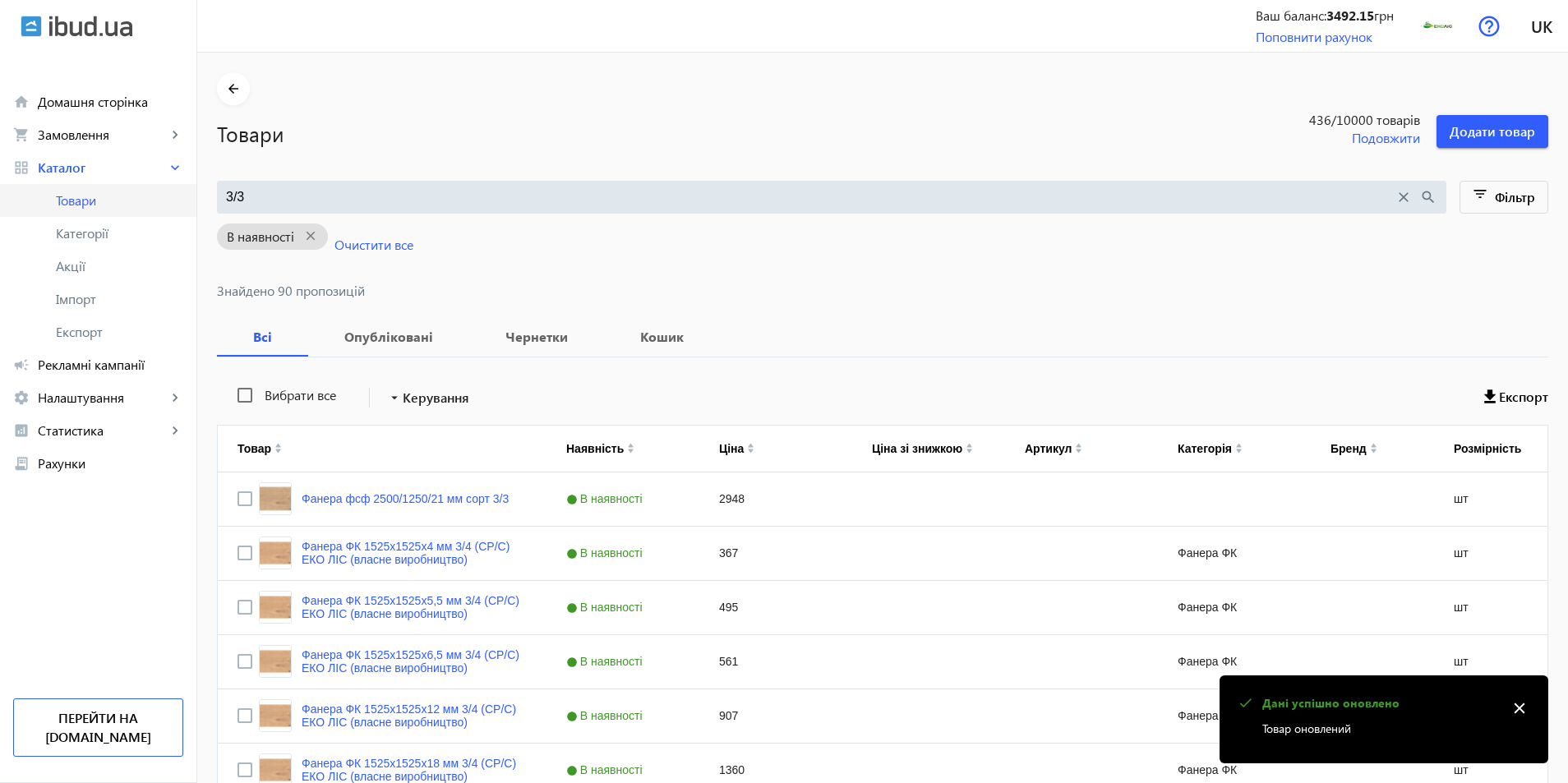
drag, startPoint x: 253, startPoint y: 197, endPoint x: 97, endPoint y: 200, distance: 156.0
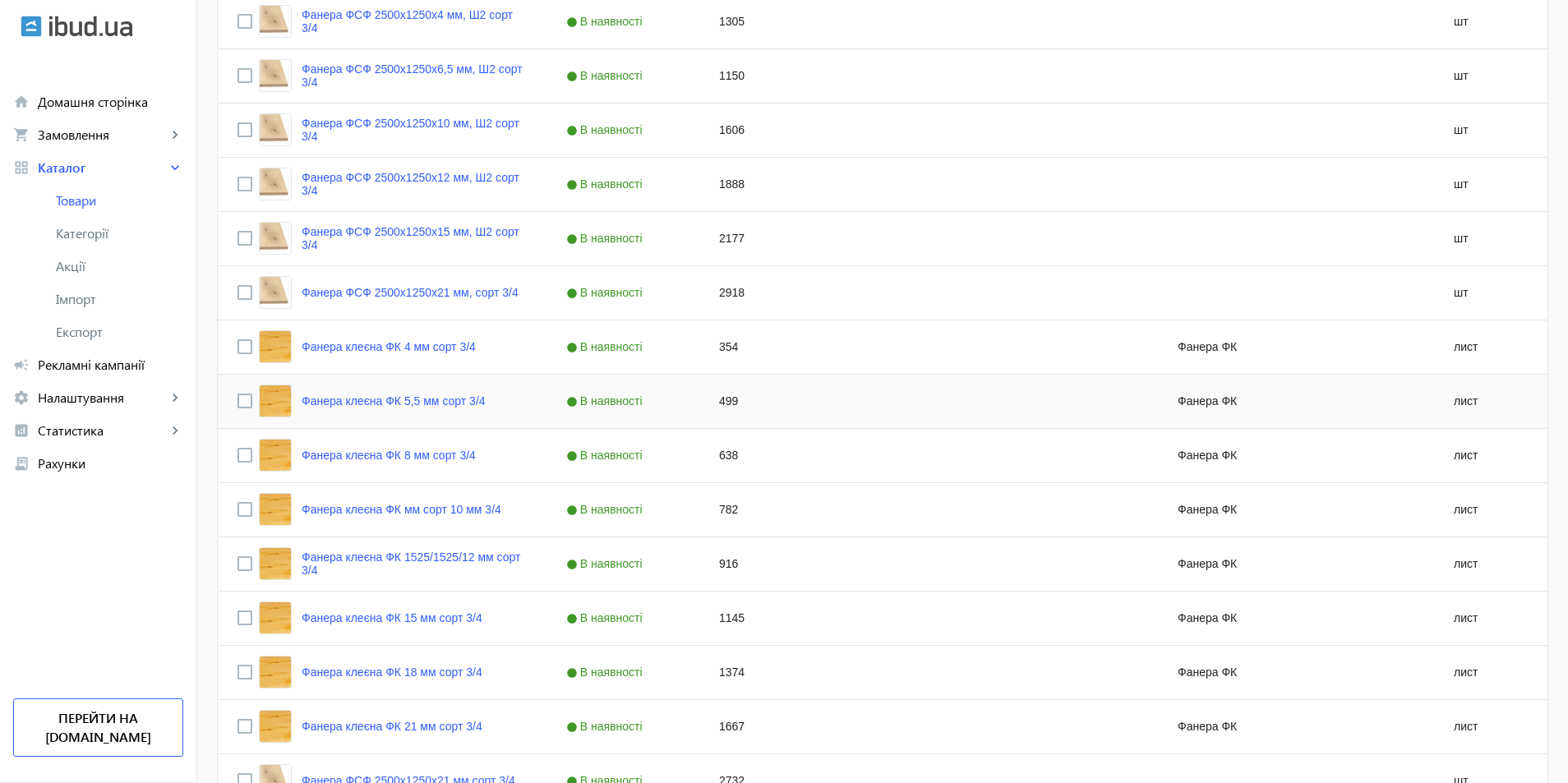
scroll to position [1079, 0]
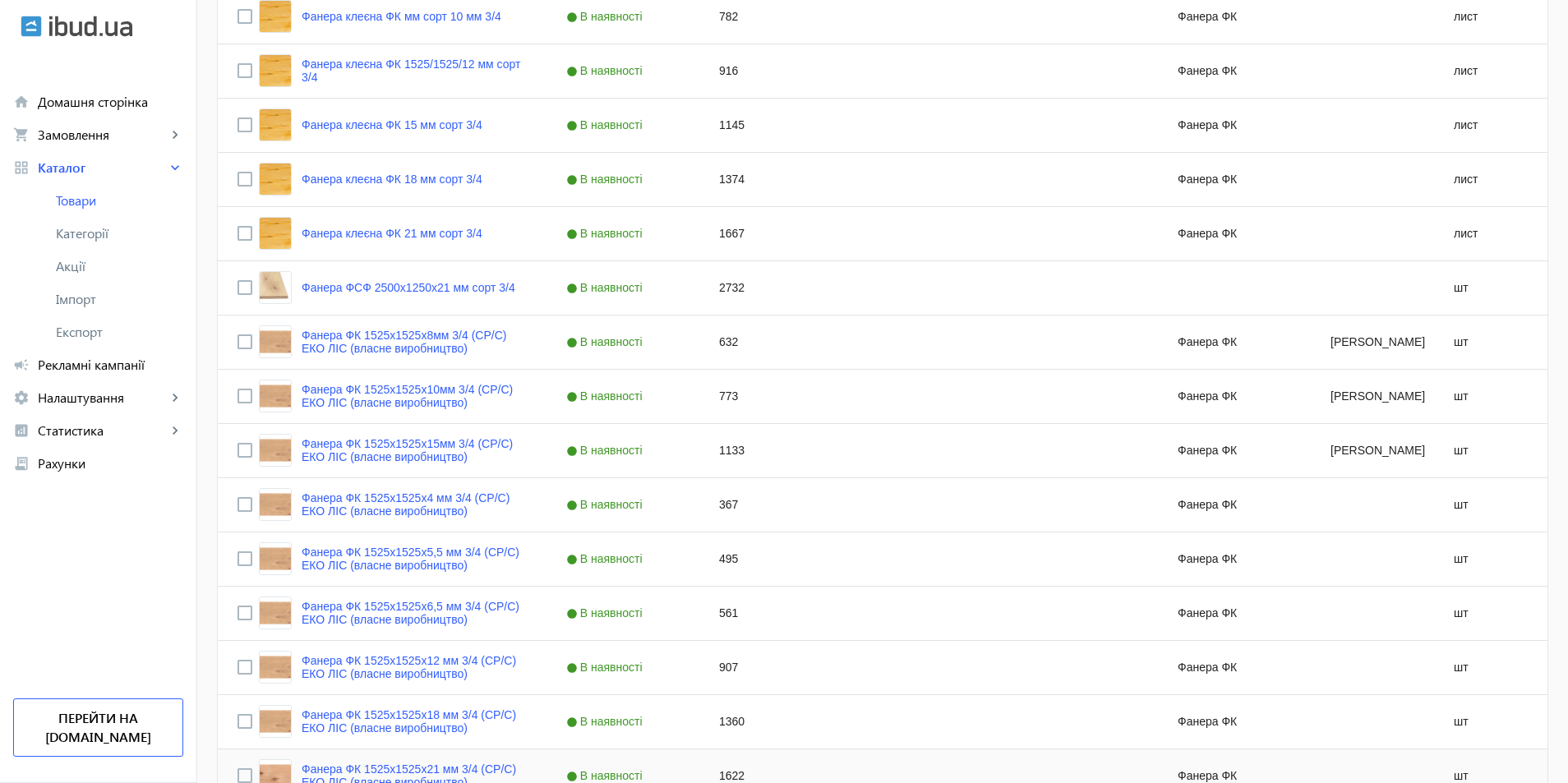
type input "3/4"
click at [710, 500] on div "367" at bounding box center [775, 505] width 152 height 53
type input "432"
click at [951, 580] on div "Press SPACE to select this row." at bounding box center [928, 559] width 152 height 53
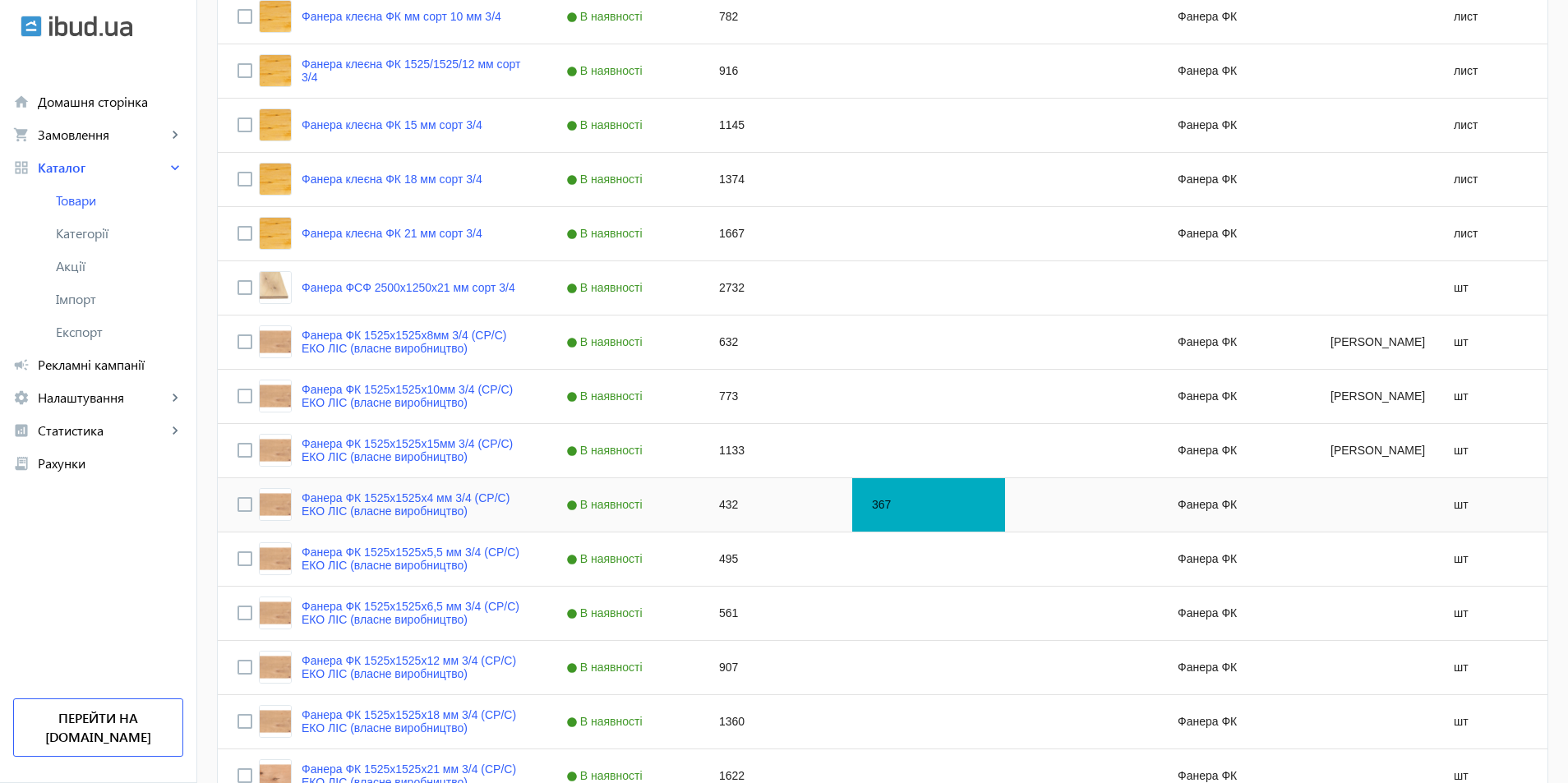
click at [882, 511] on div "367" at bounding box center [928, 505] width 152 height 53
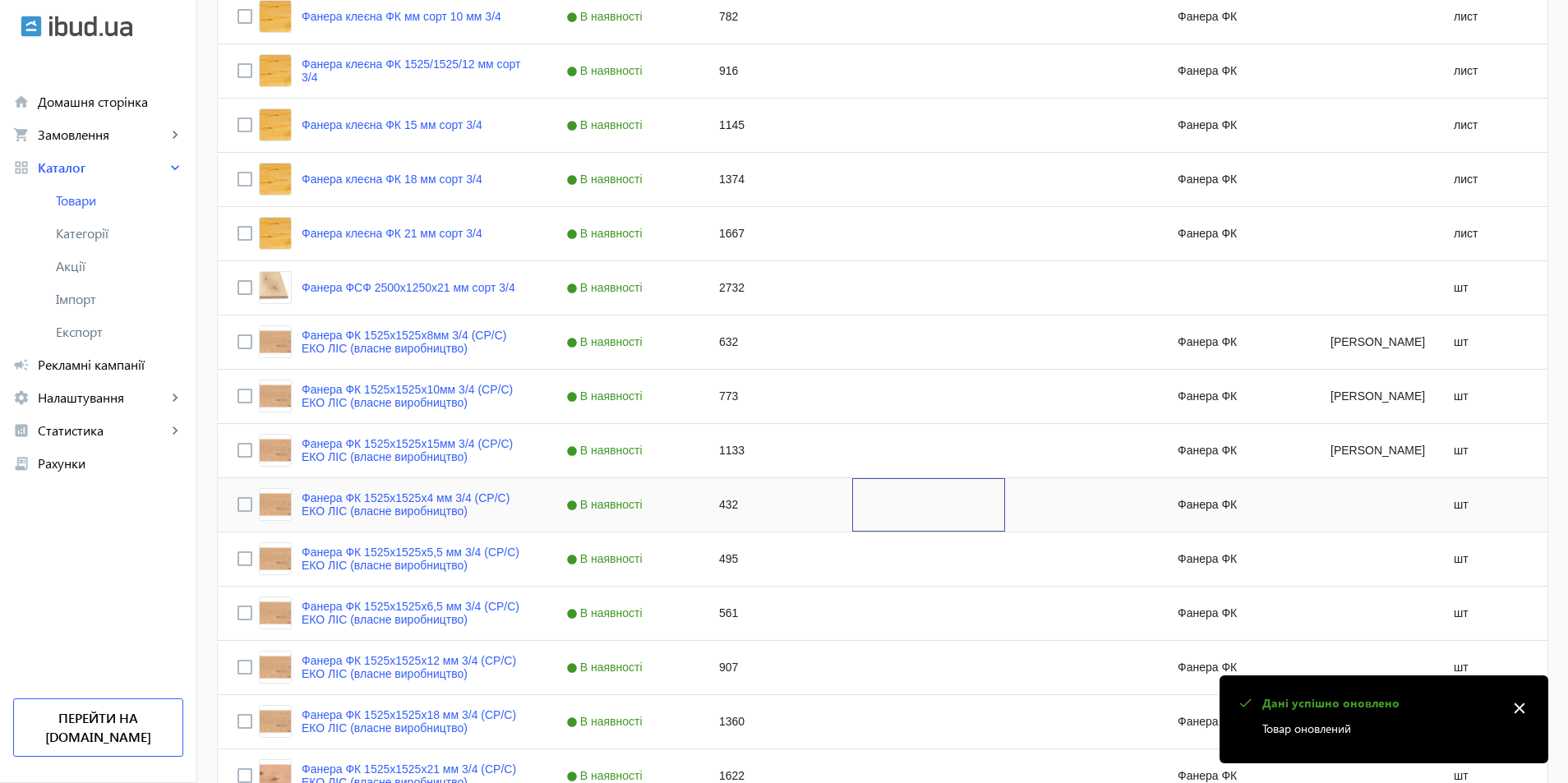
click at [882, 511] on div "Press SPACE to select this row." at bounding box center [928, 505] width 152 height 53
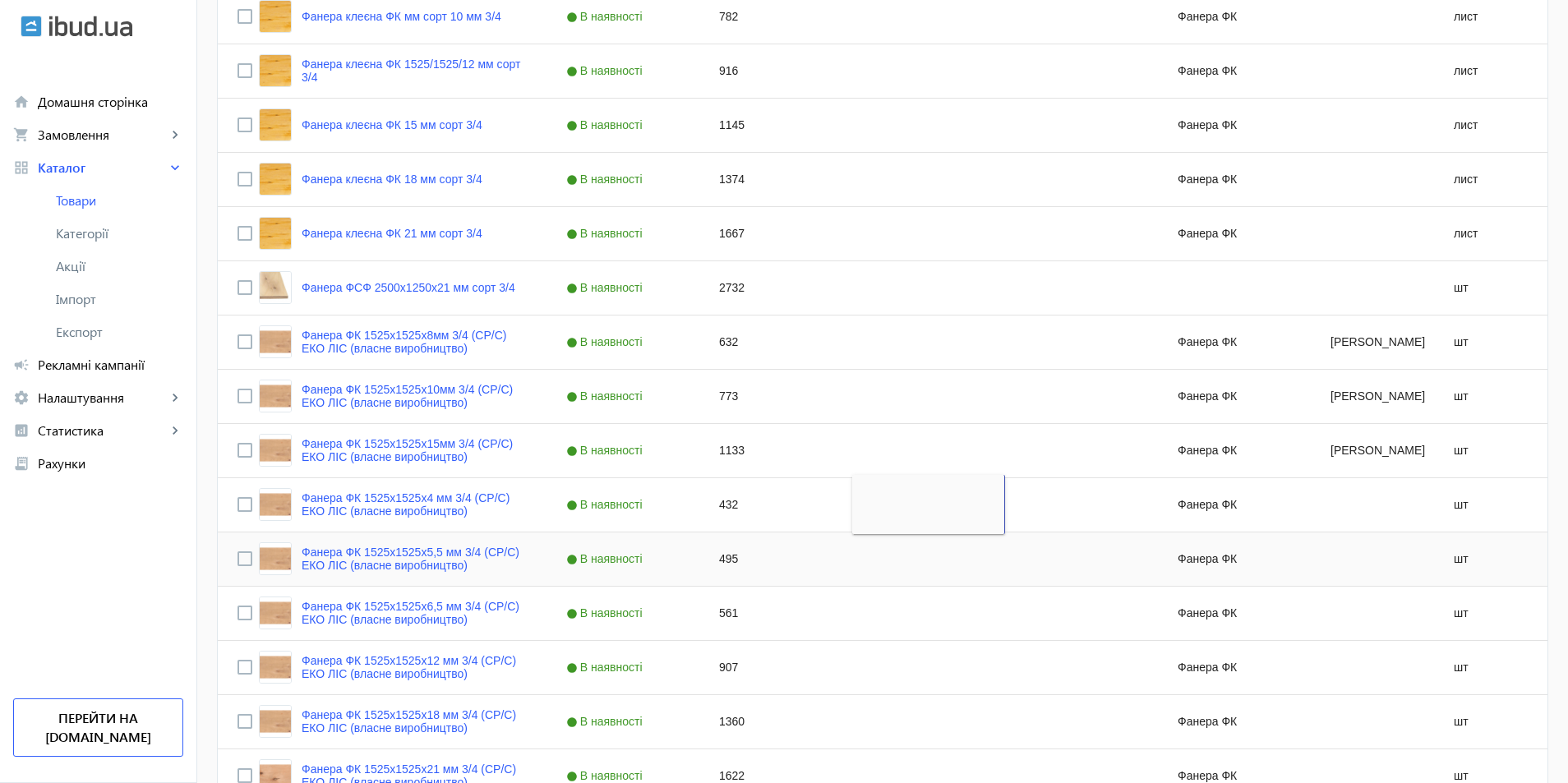
click at [707, 558] on div "495" at bounding box center [775, 559] width 152 height 53
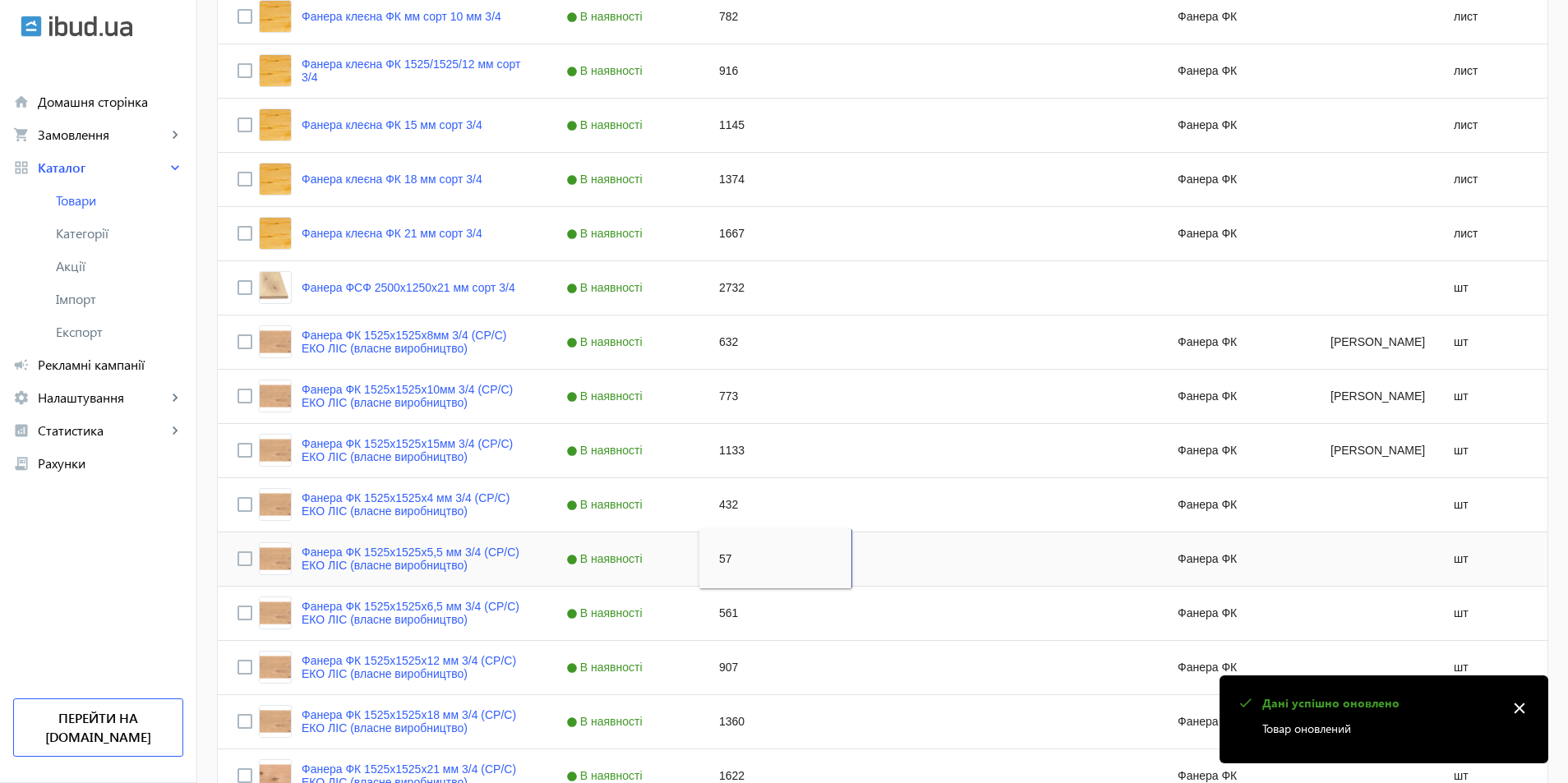
type input "570"
click at [930, 695] on div "Press SPACE to select this row." at bounding box center [928, 722] width 152 height 53
click at [874, 558] on div "495" at bounding box center [928, 559] width 152 height 53
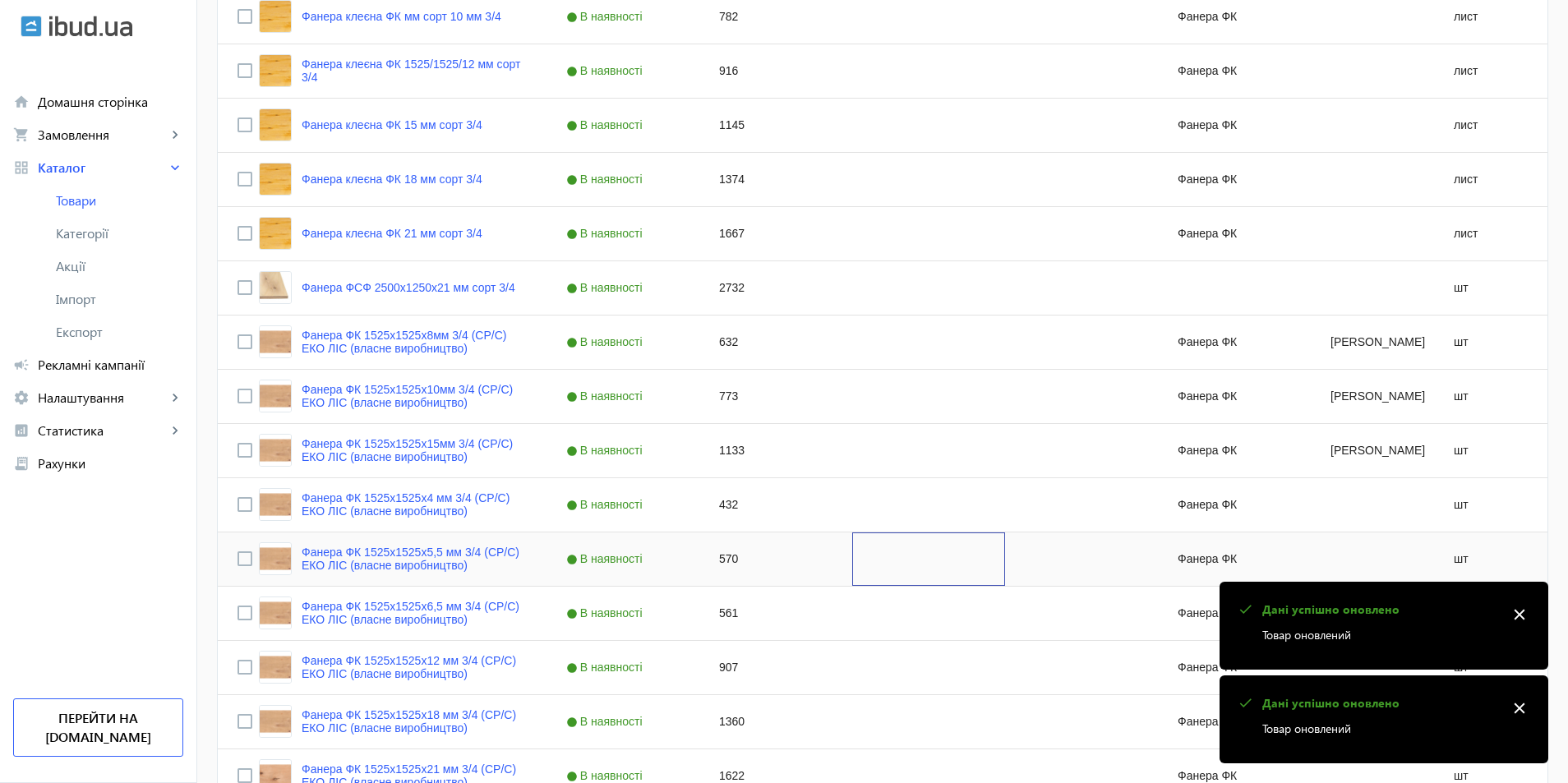
click at [874, 558] on div "Press SPACE to select this row." at bounding box center [928, 559] width 152 height 53
click at [879, 524] on div "Press SPACE to select this row." at bounding box center [928, 505] width 152 height 53
click at [877, 517] on div "Press SPACE to select this row." at bounding box center [928, 505] width 152 height 53
click at [879, 582] on div "Press SPACE to select this row." at bounding box center [928, 559] width 152 height 53
click at [881, 617] on div "Press SPACE to select this row." at bounding box center [928, 613] width 152 height 53
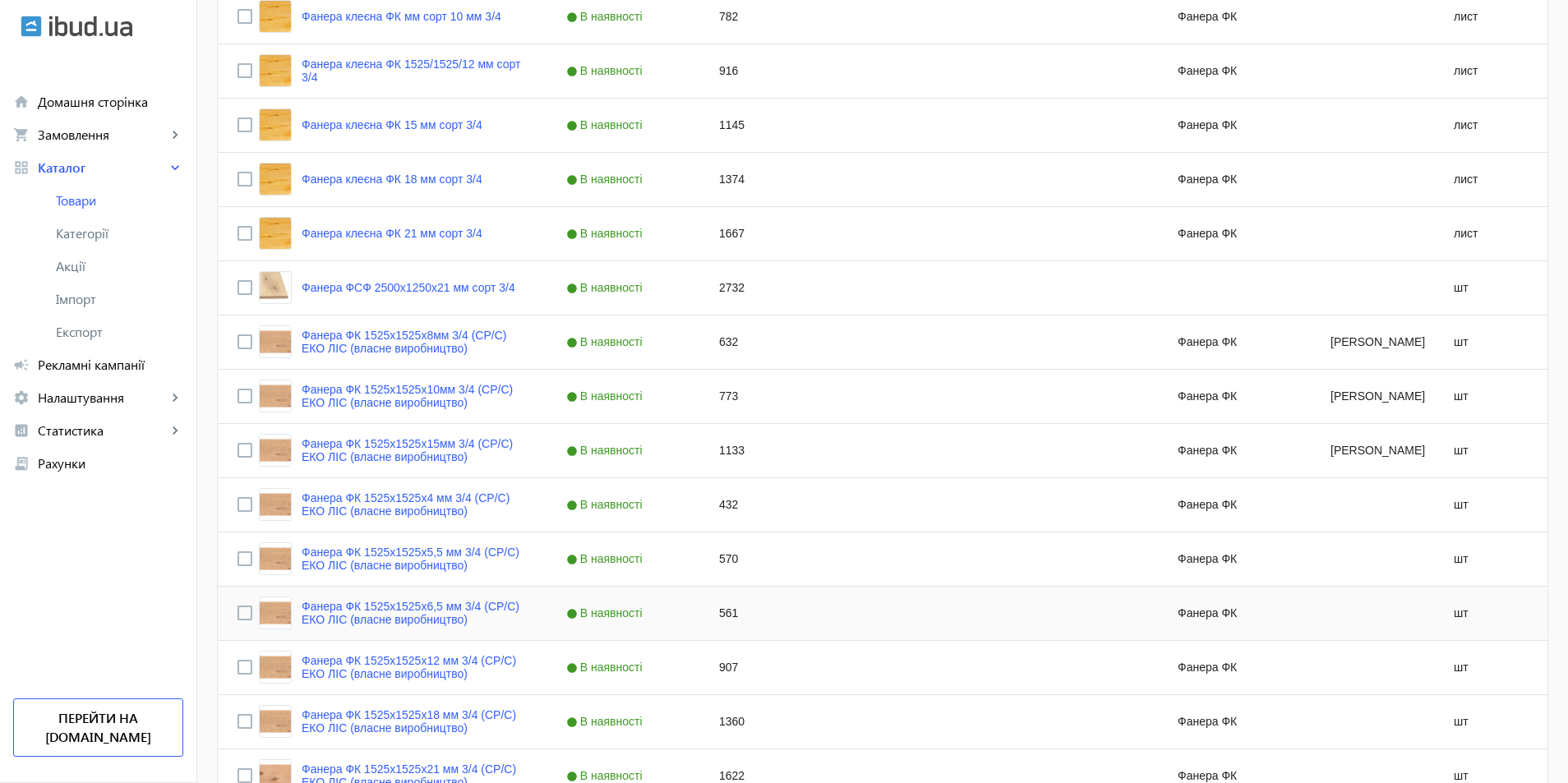
click at [718, 621] on div "561" at bounding box center [775, 613] width 152 height 53
type input "618"
click at [825, 662] on div "907" at bounding box center [775, 667] width 152 height 53
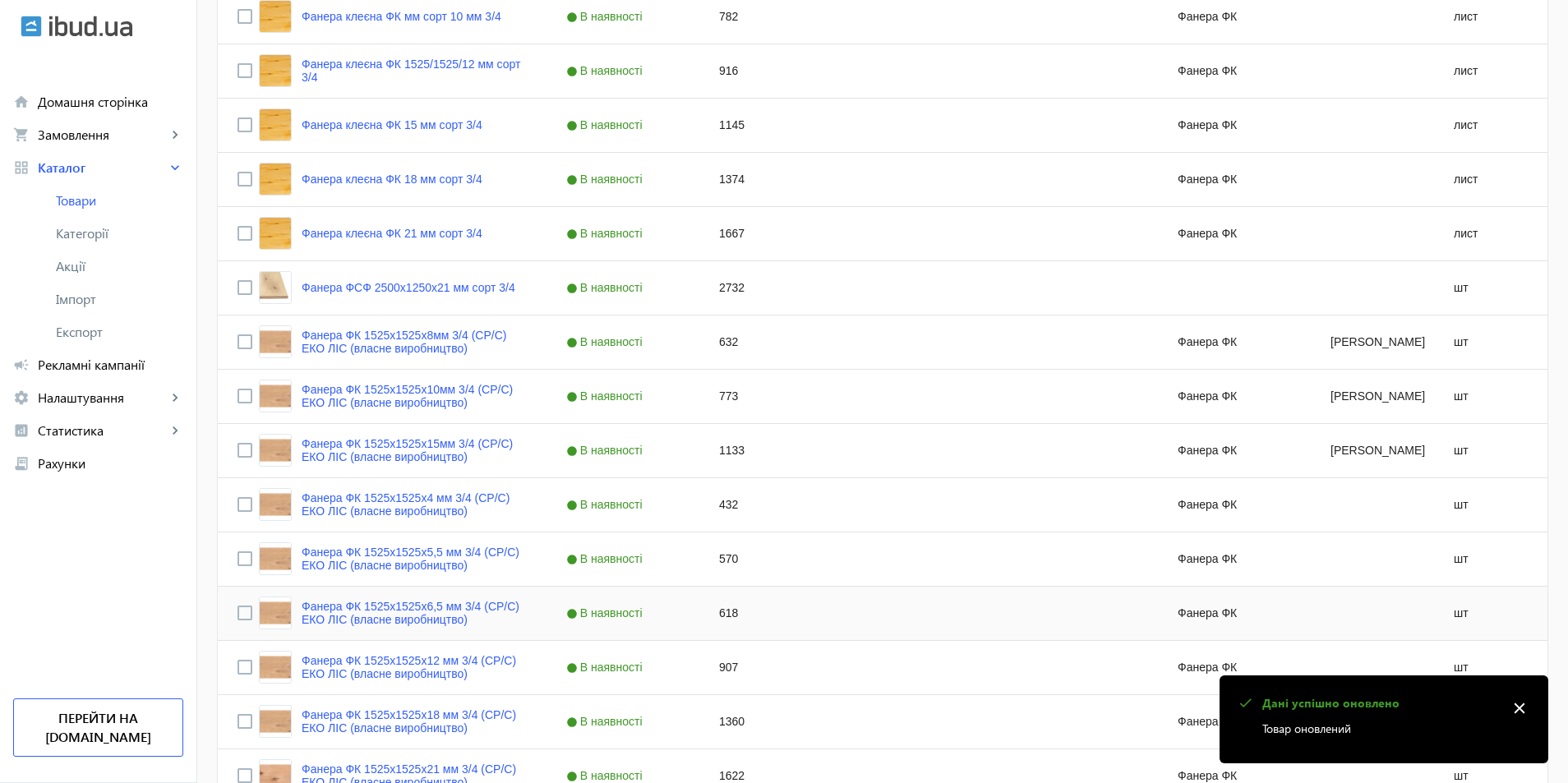
click at [868, 624] on div "Press SPACE to select this row." at bounding box center [928, 613] width 152 height 53
click at [795, 690] on div "907" at bounding box center [775, 667] width 152 height 53
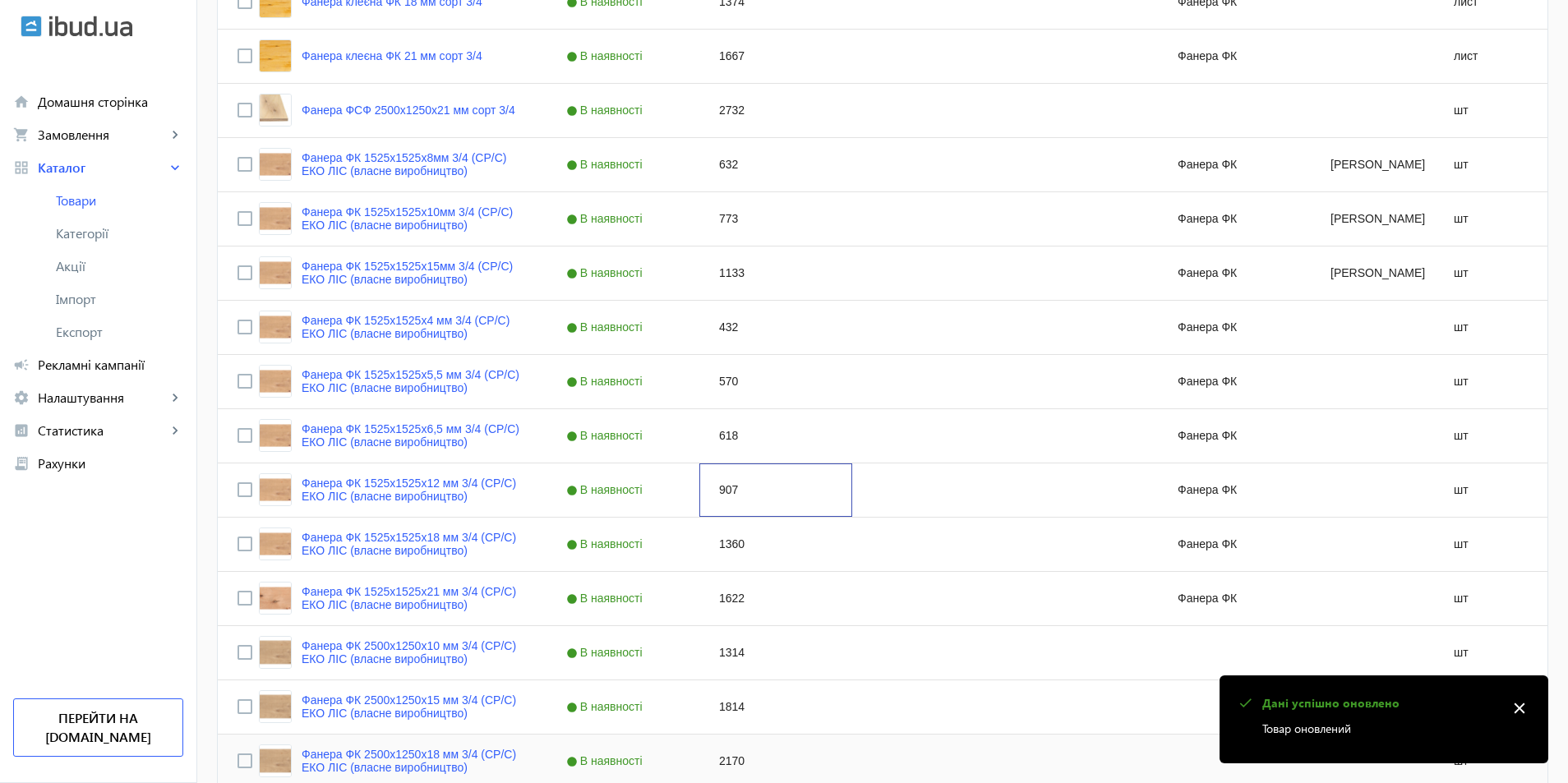
scroll to position [1092, 0]
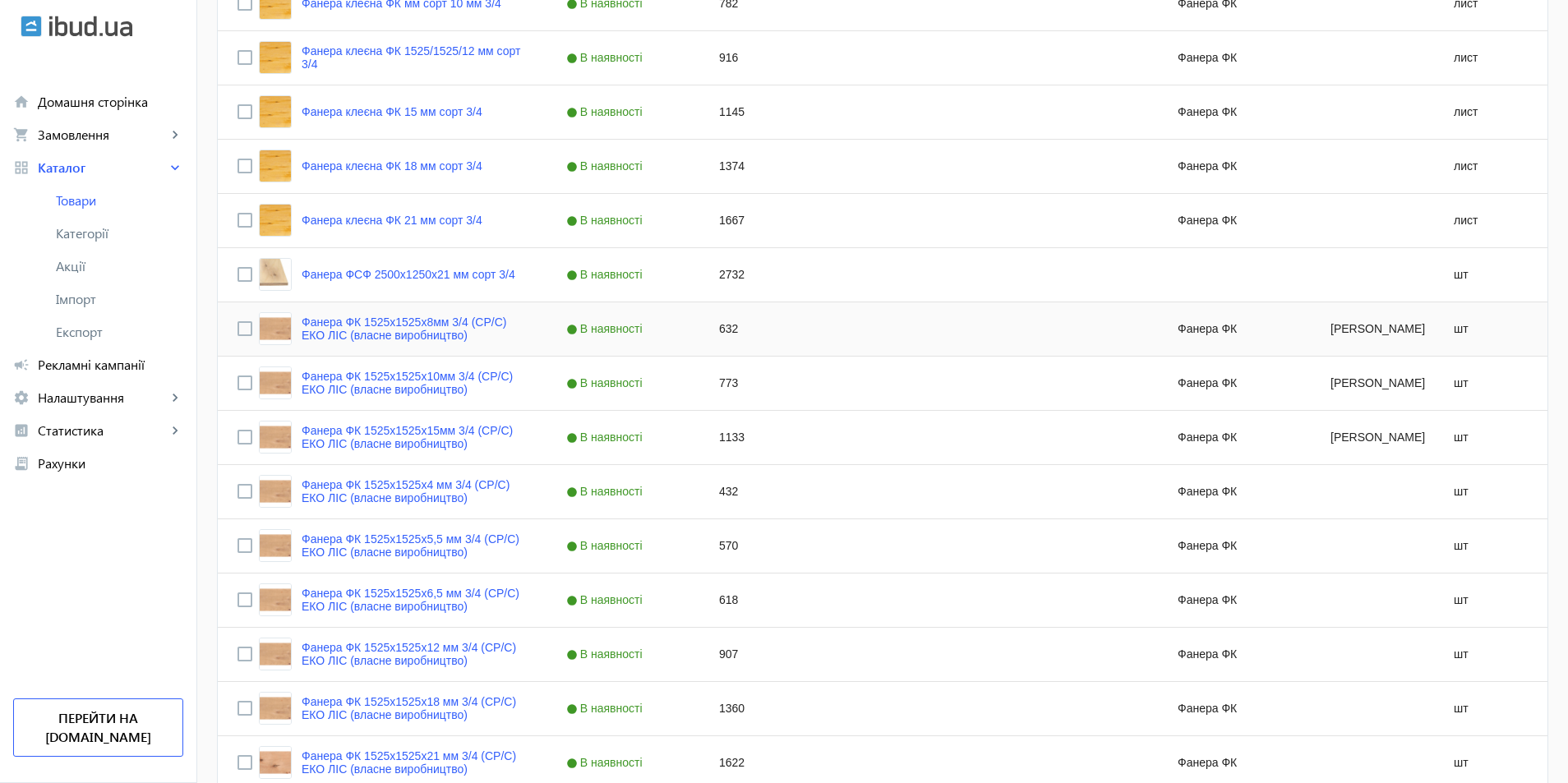
click at [724, 331] on div "632" at bounding box center [775, 329] width 152 height 53
type input "757"
click at [875, 385] on div "Press SPACE to select this row." at bounding box center [928, 383] width 152 height 53
click at [871, 333] on div "Press SPACE to select this row." at bounding box center [928, 329] width 152 height 53
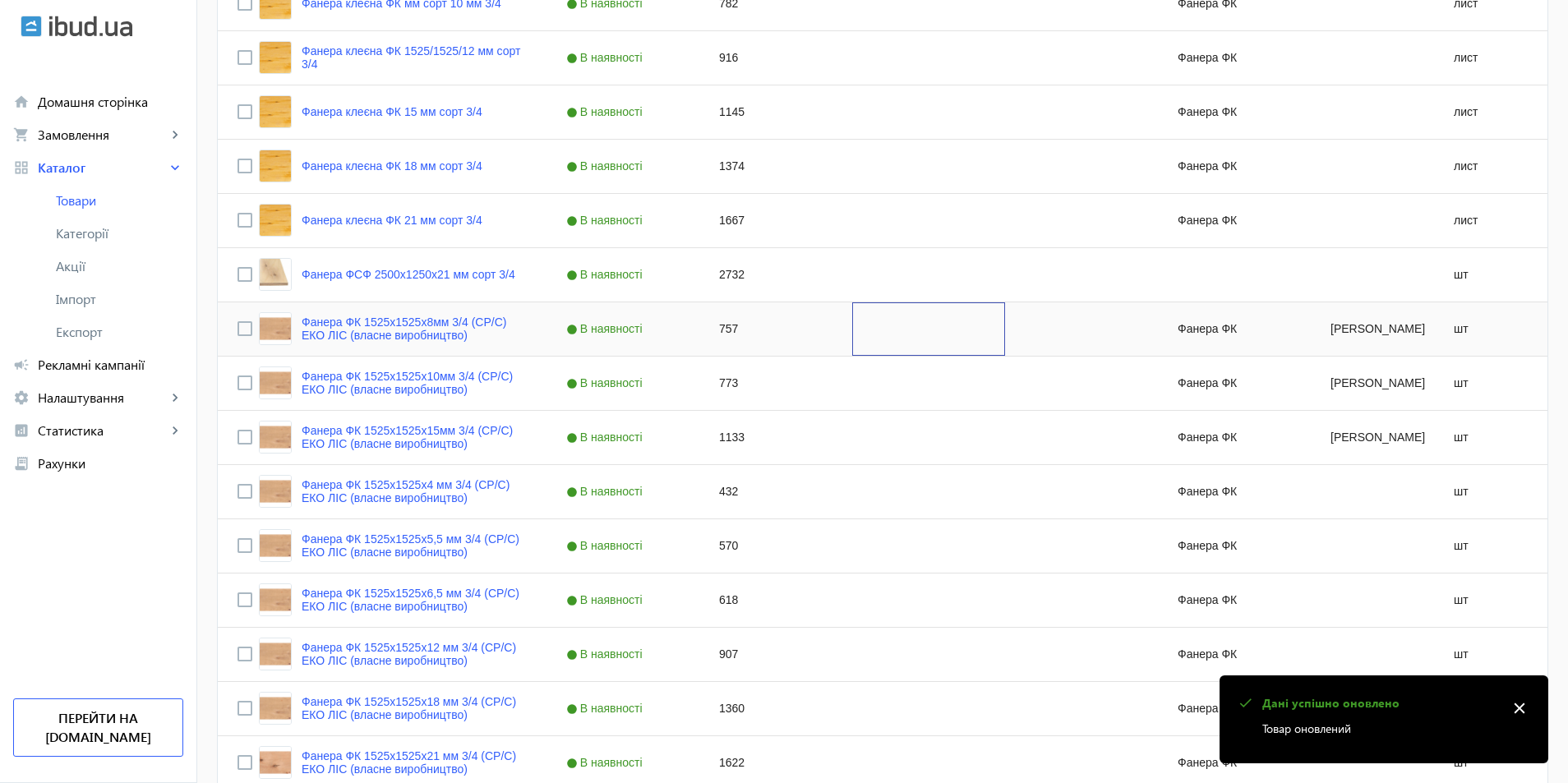
click at [871, 333] on div "Press SPACE to select this row." at bounding box center [928, 329] width 152 height 53
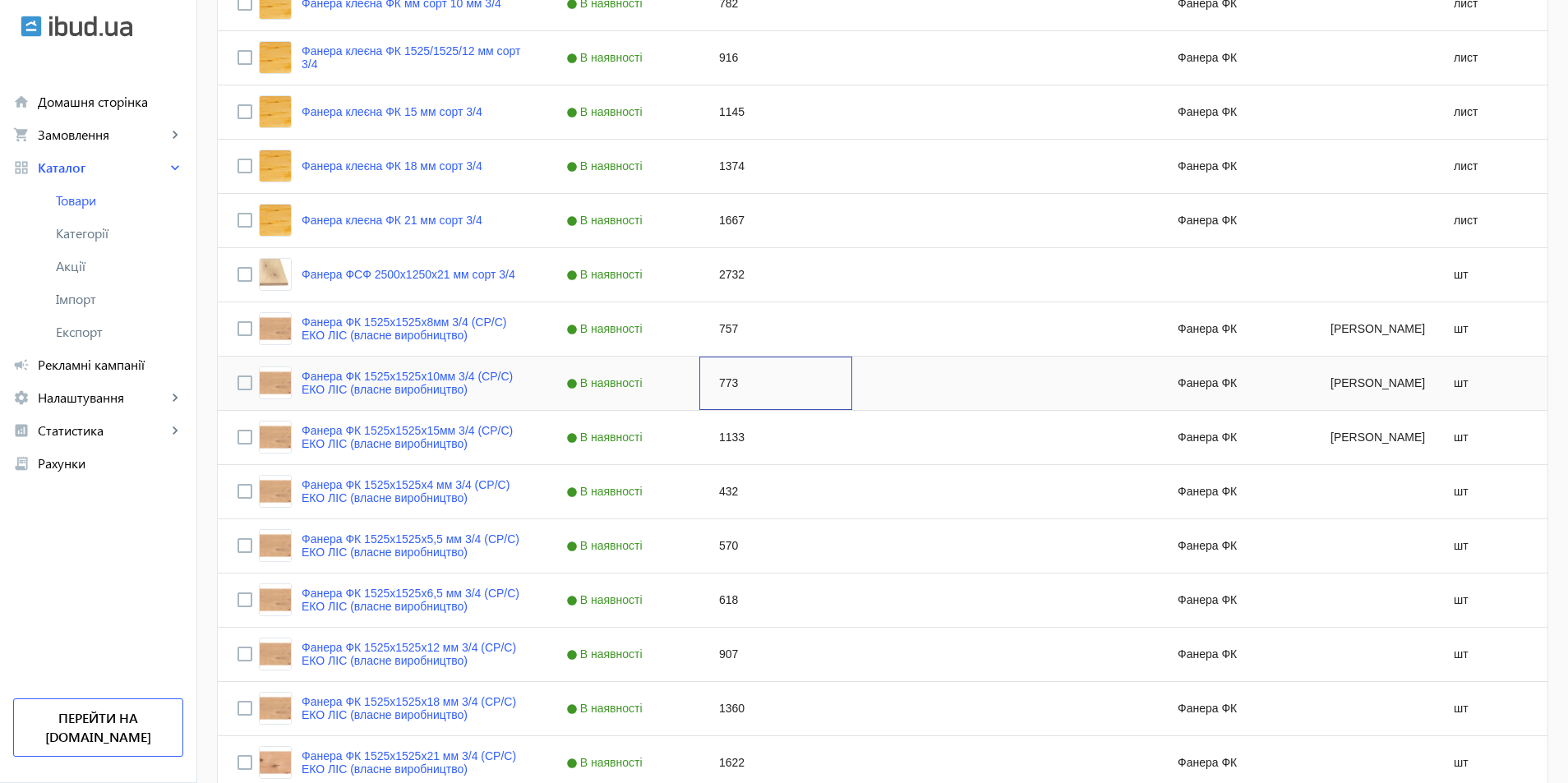
click at [725, 386] on div "773" at bounding box center [775, 383] width 152 height 53
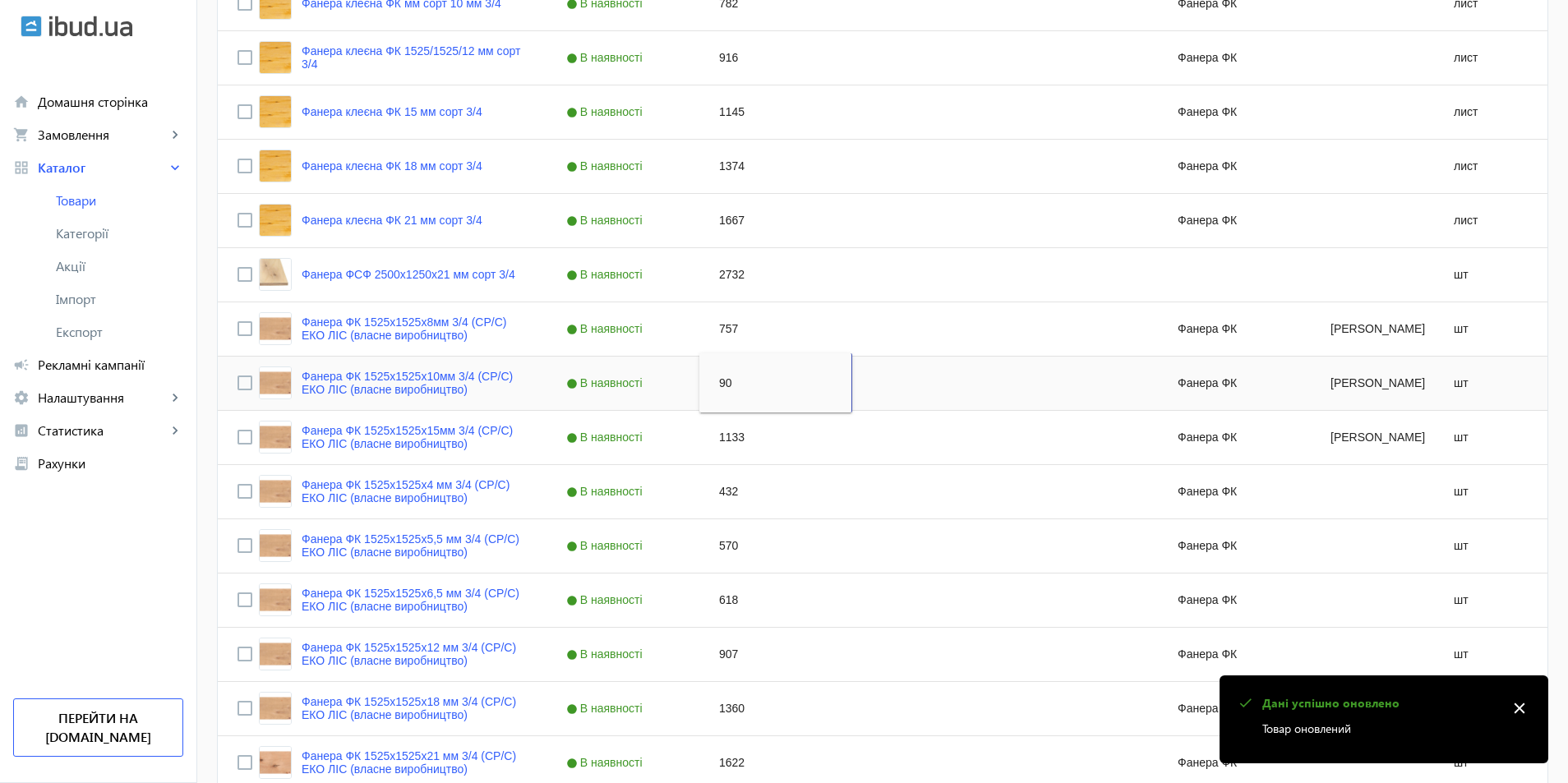
type input "905"
click at [830, 436] on div "1133" at bounding box center [775, 438] width 152 height 53
click at [870, 388] on div "773" at bounding box center [928, 383] width 152 height 53
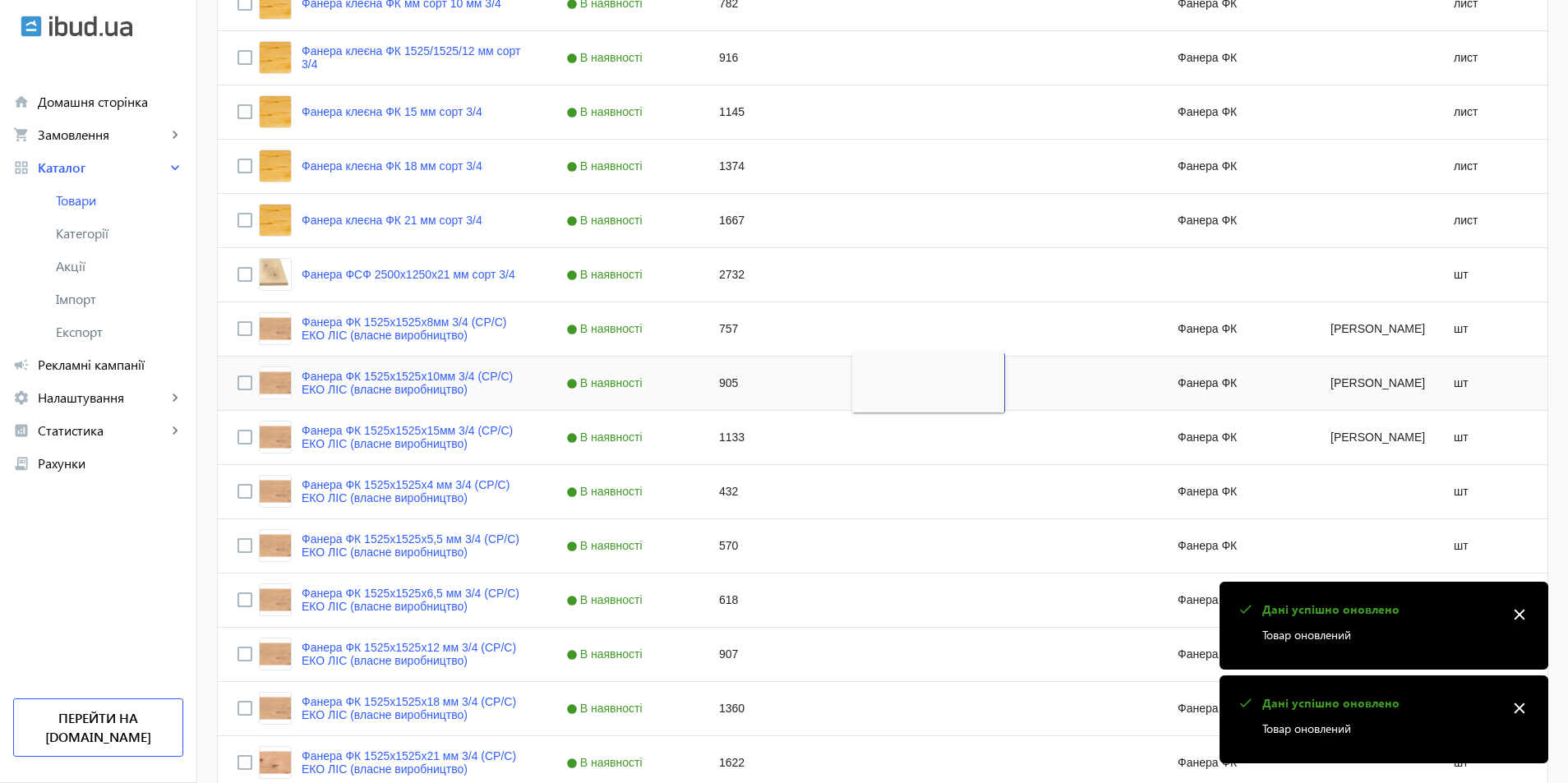
click at [841, 495] on div "432" at bounding box center [775, 492] width 152 height 53
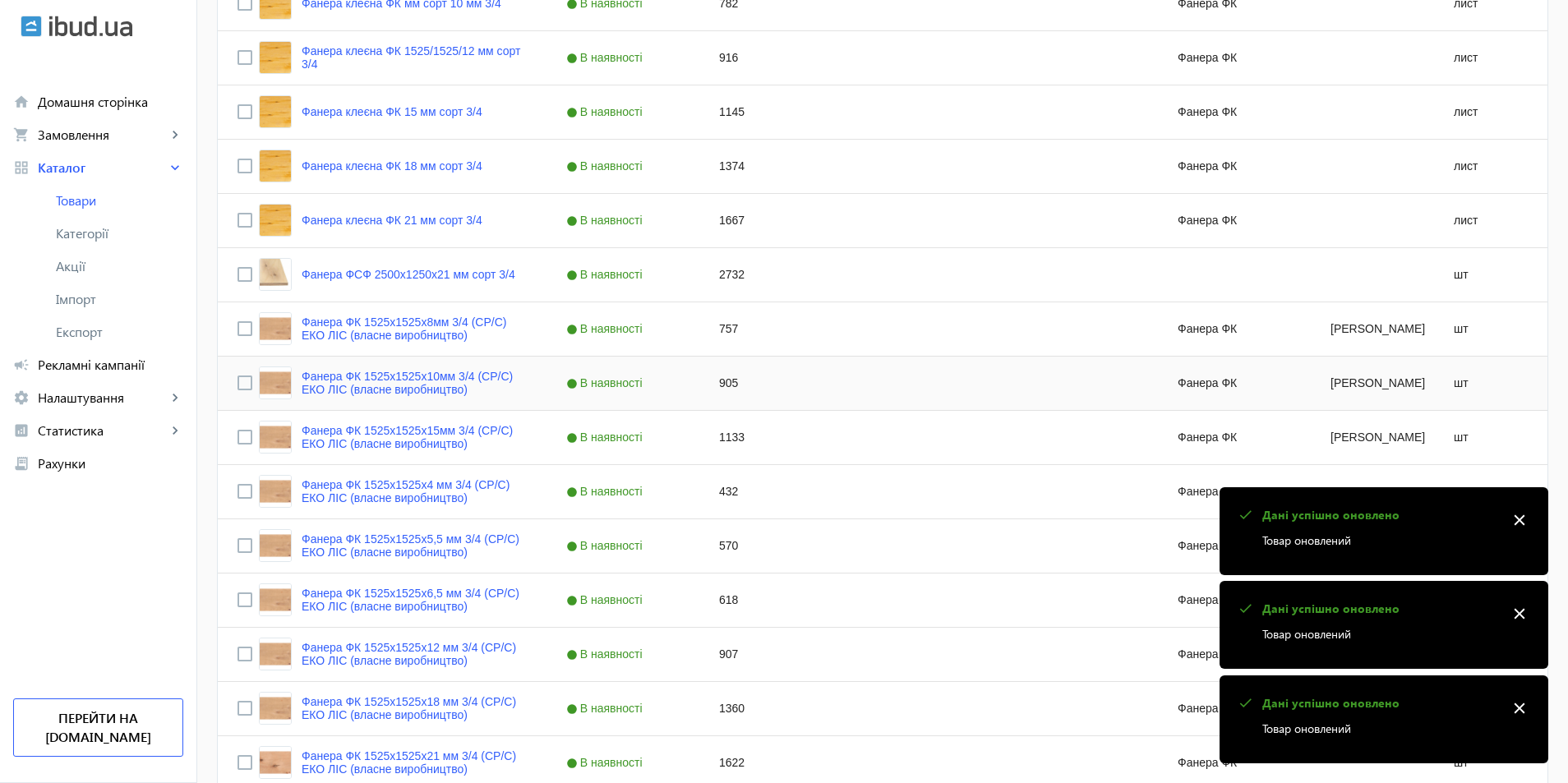
click at [875, 356] on div "Press SPACE to select this row." at bounding box center [928, 383] width 152 height 53
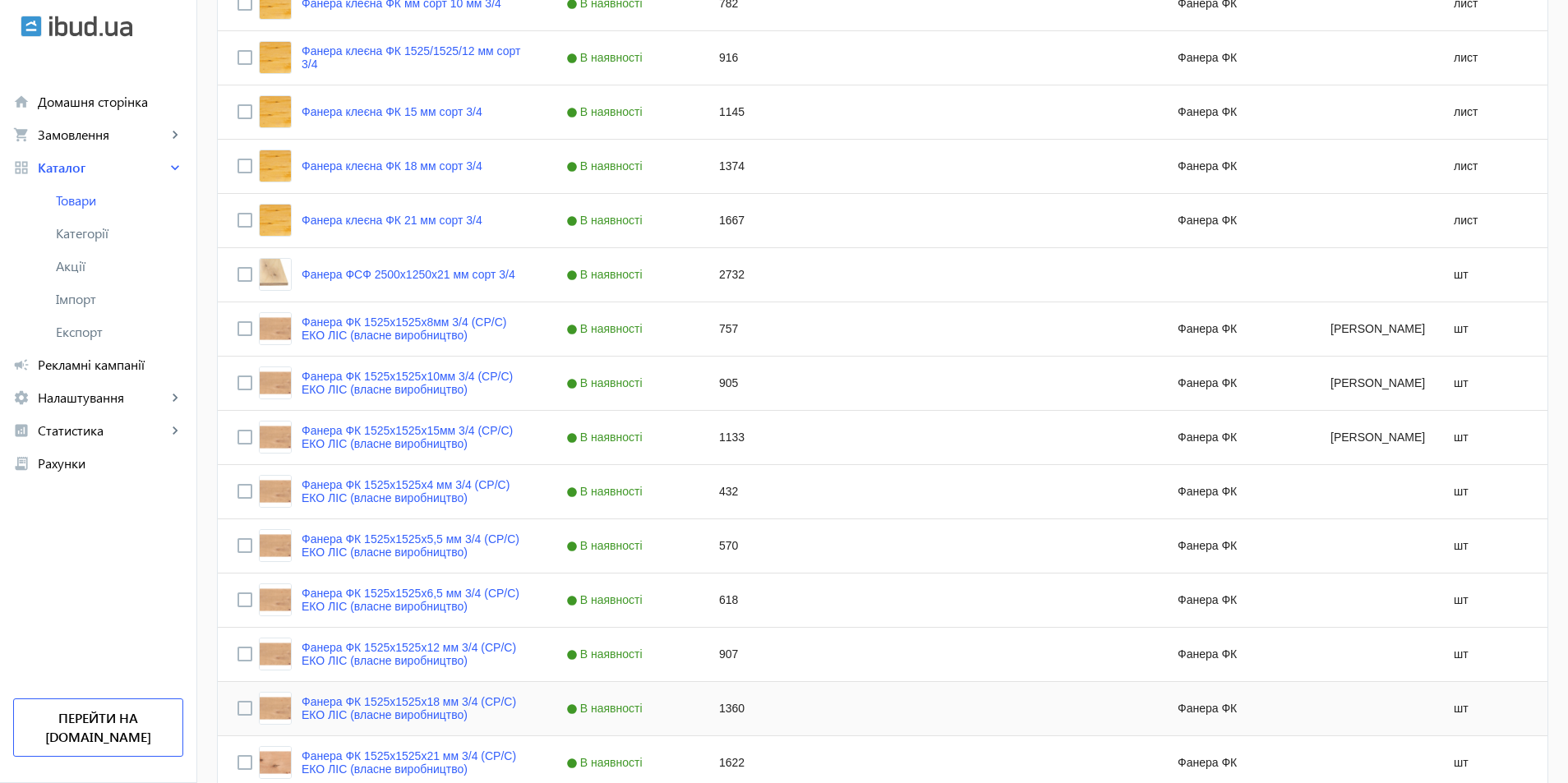
click at [720, 656] on div "907" at bounding box center [775, 654] width 152 height 53
type input "1003"
click at [933, 669] on div "Press SPACE to select this row." at bounding box center [928, 654] width 152 height 53
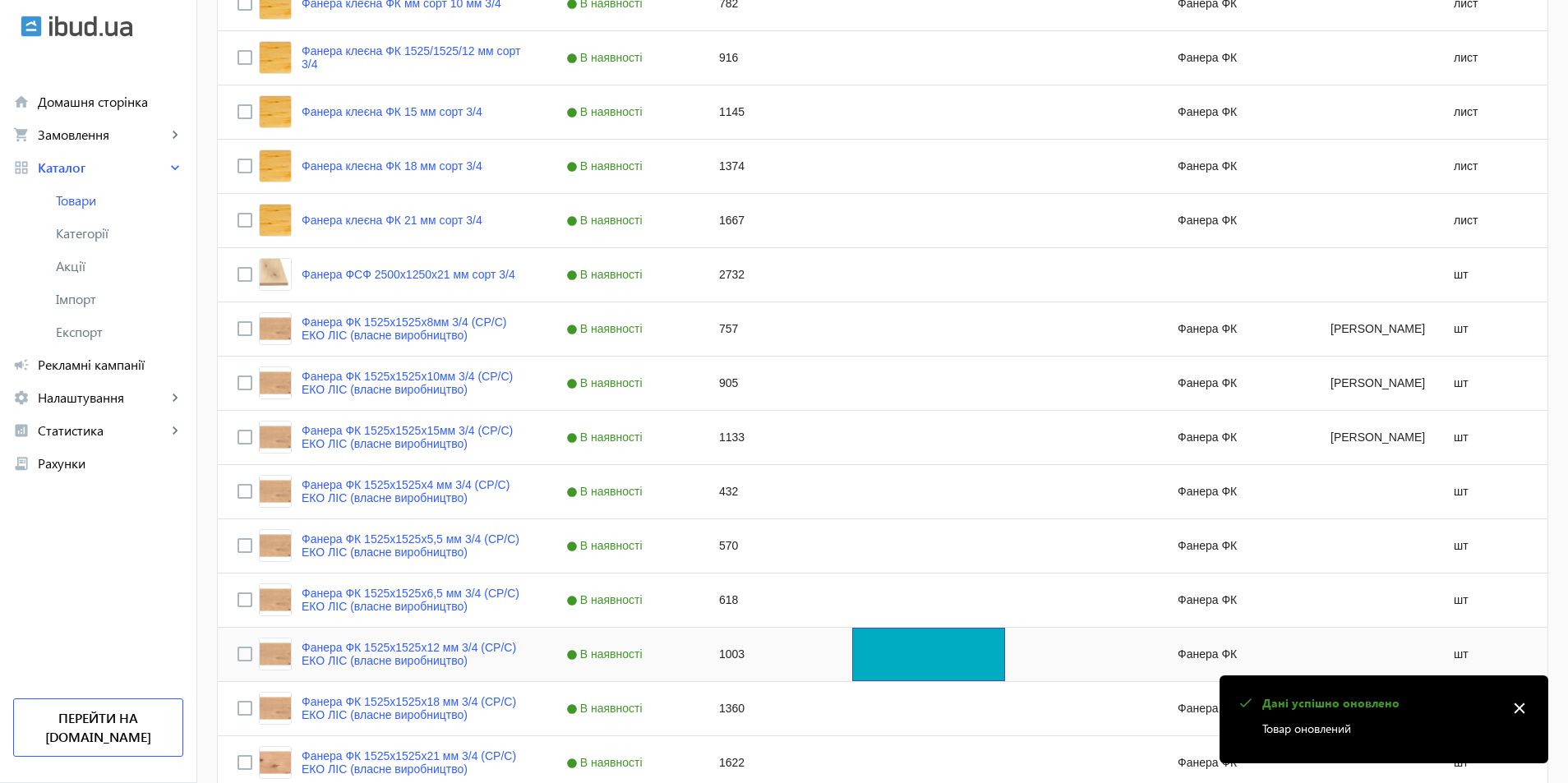
click at [900, 664] on div "Press SPACE to select this row." at bounding box center [928, 654] width 152 height 53
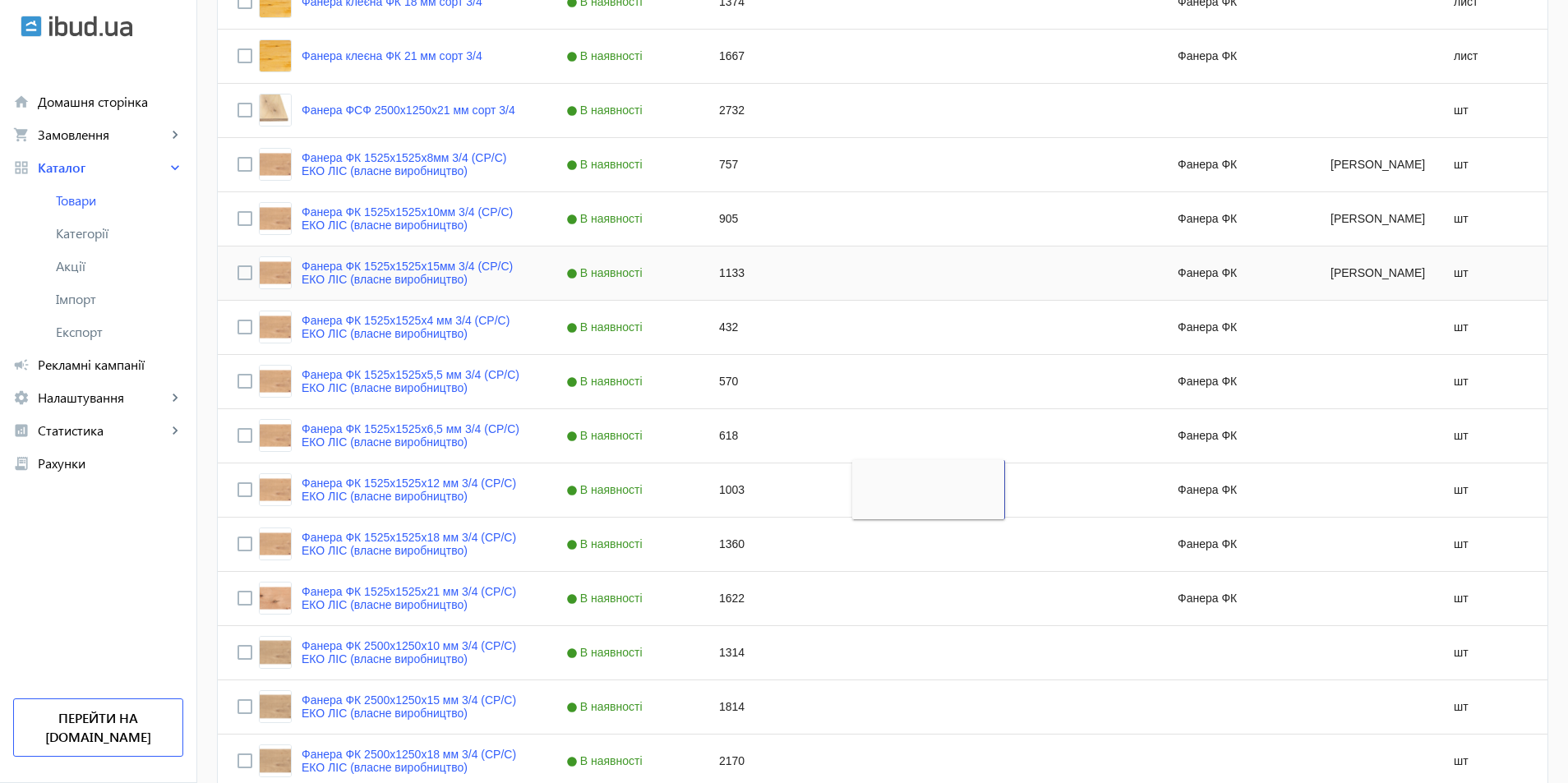
click at [708, 273] on div "1133" at bounding box center [775, 273] width 152 height 53
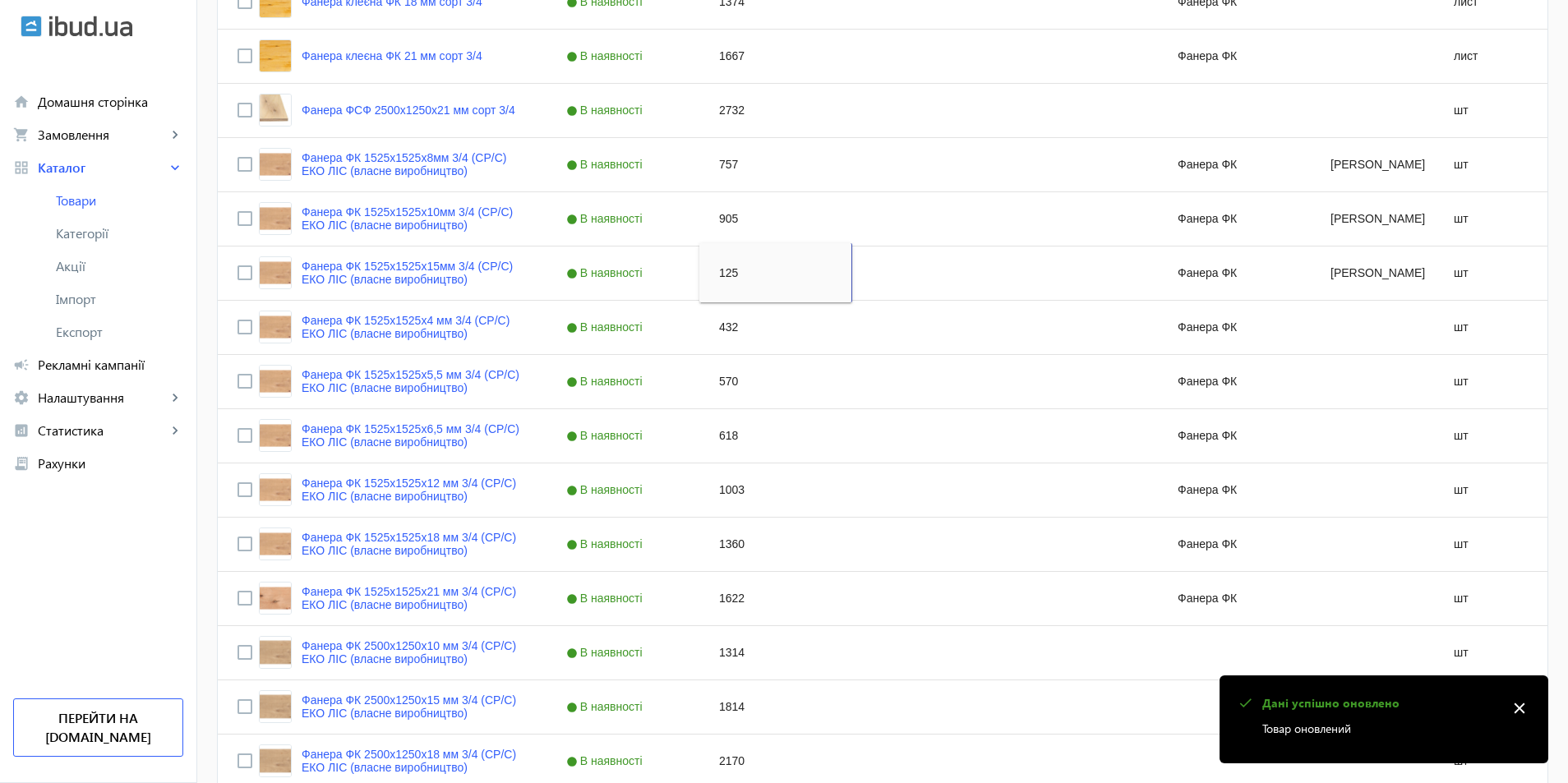
type input "1254"
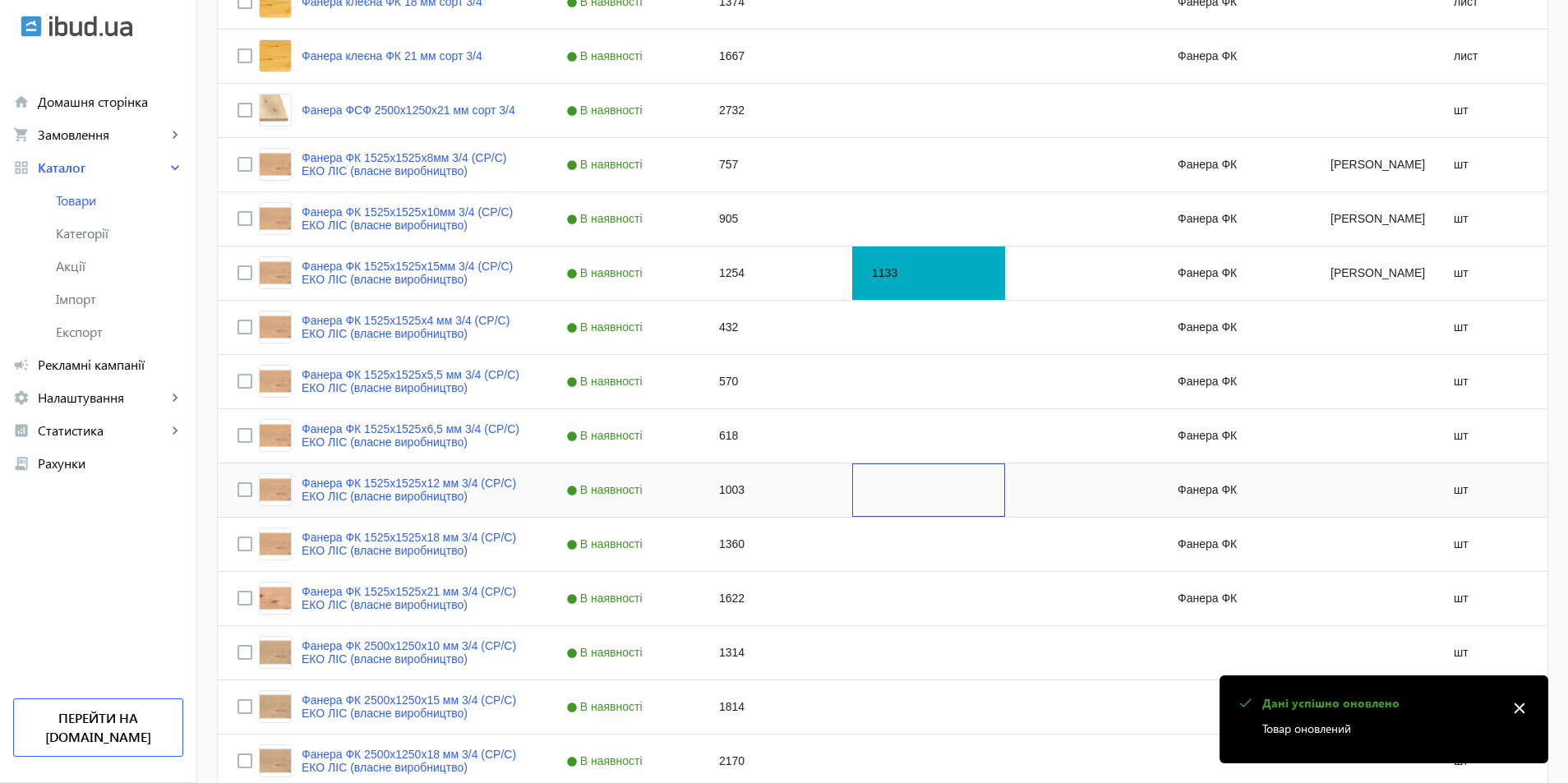
click at [885, 464] on div "Press SPACE to select this row." at bounding box center [928, 490] width 152 height 53
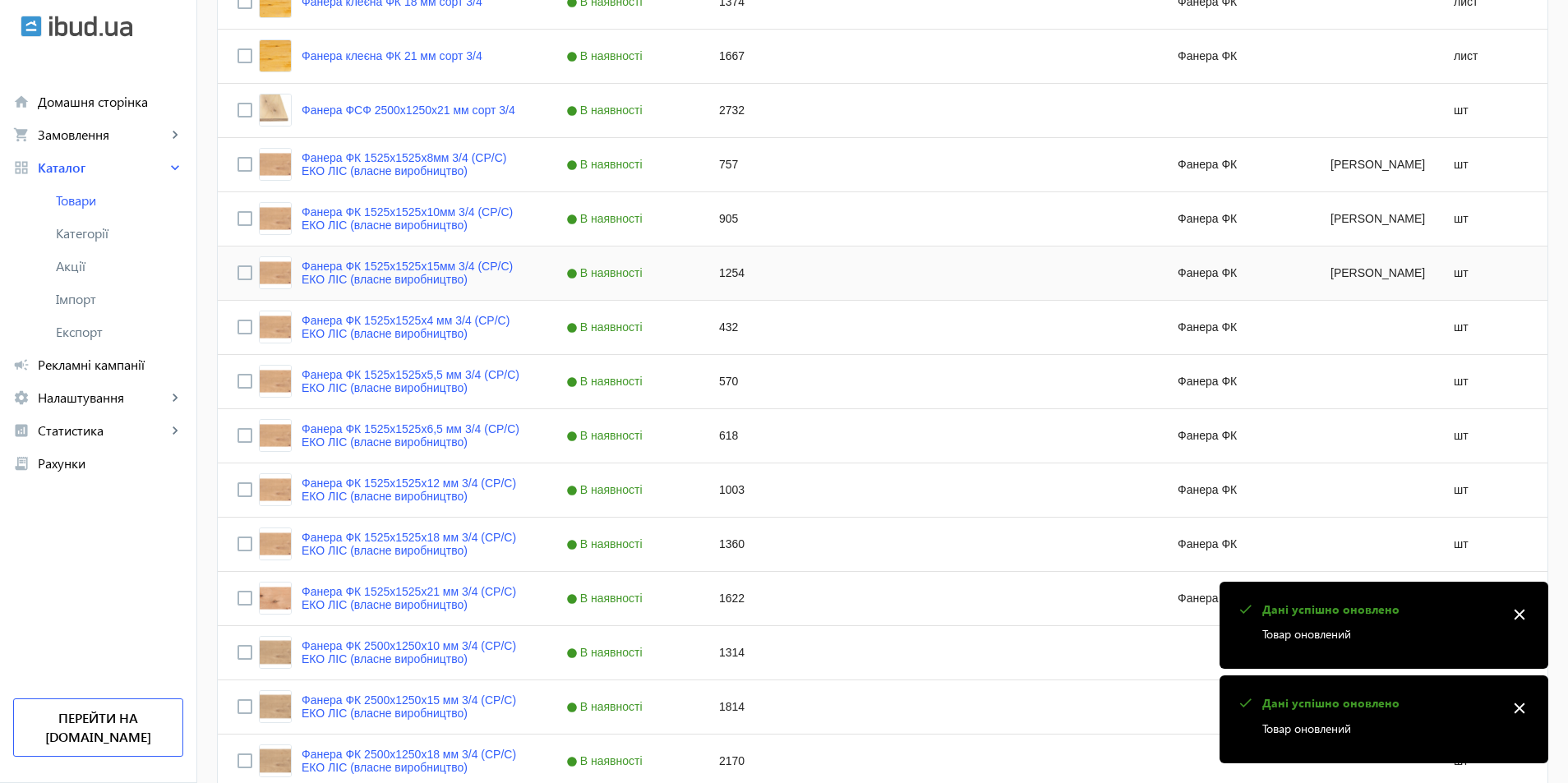
click at [865, 276] on div "Press SPACE to select this row." at bounding box center [928, 273] width 152 height 53
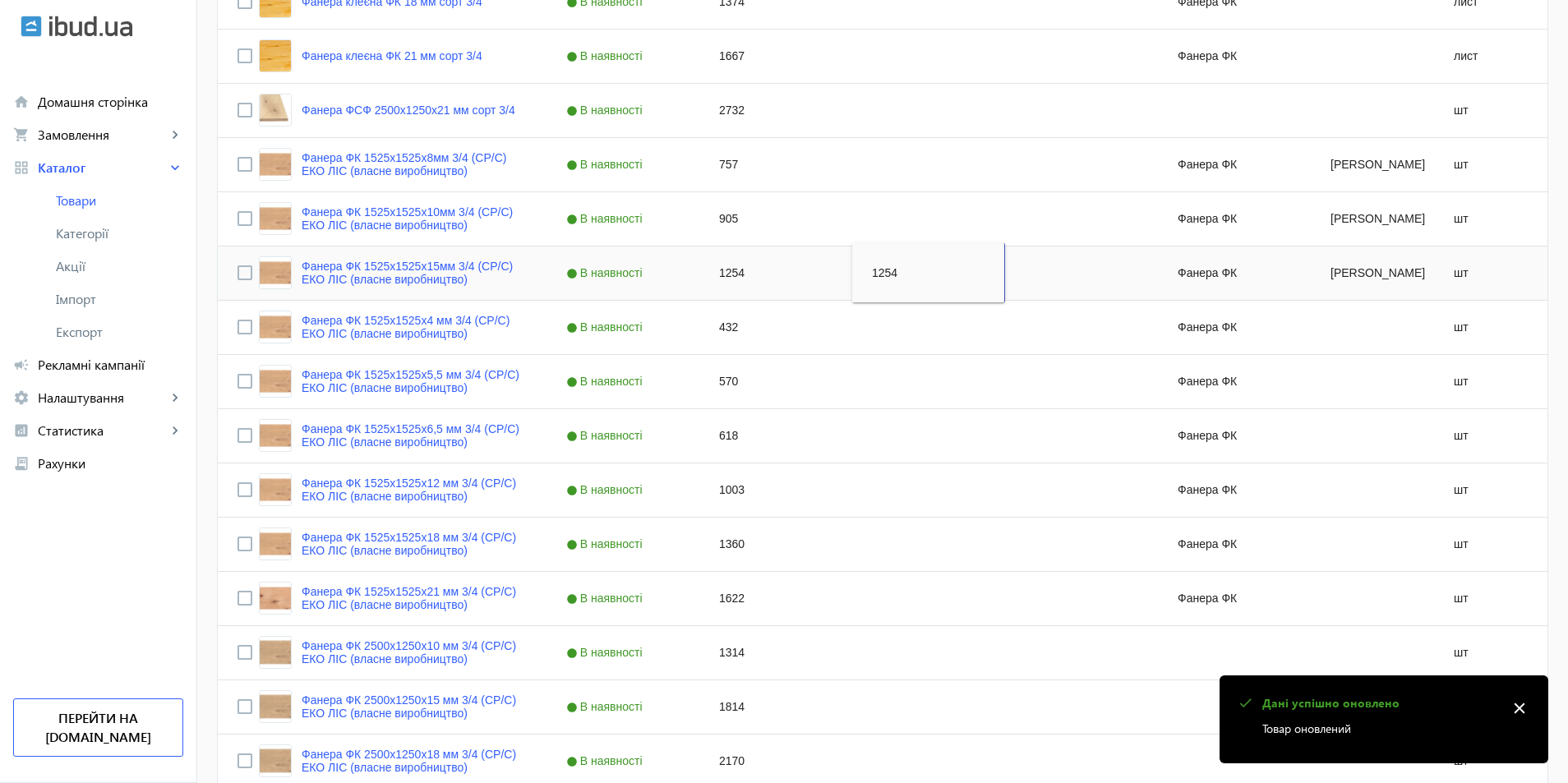
drag, startPoint x: 899, startPoint y: 285, endPoint x: 797, endPoint y: 265, distance: 103.9
click at [799, 265] on div "Фанера ФК 1525x1525x15мм 3/4 (CP/C) ЕКО ЛІС (власне виробництво) В наявності 12…" at bounding box center [886, 273] width 1339 height 54
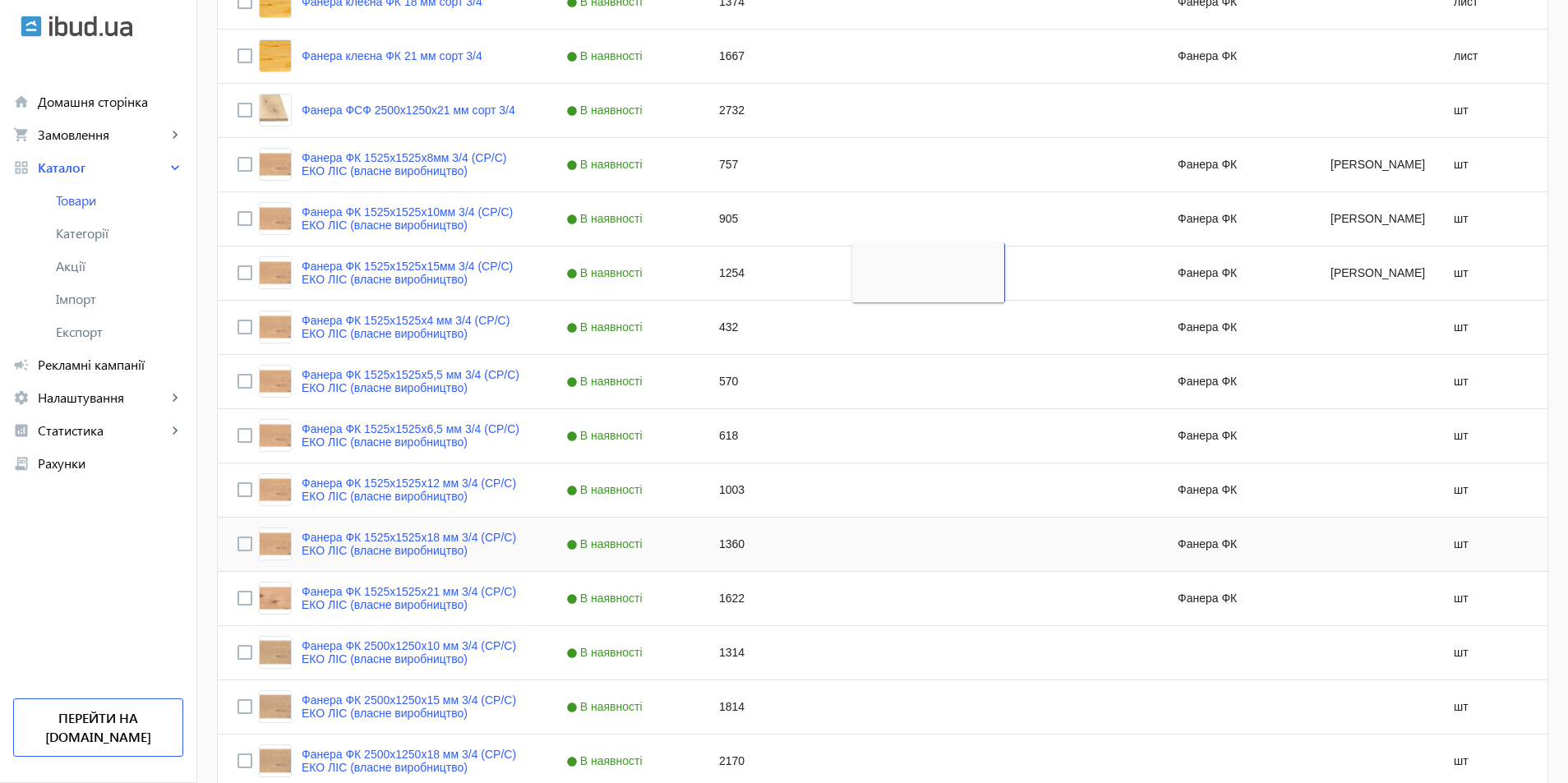
click at [874, 532] on div "Press SPACE to select this row." at bounding box center [928, 544] width 152 height 53
click at [707, 546] on div "1360" at bounding box center [775, 544] width 152 height 53
type input "1505"
click at [987, 658] on div "Press SPACE to select this row." at bounding box center [928, 652] width 152 height 53
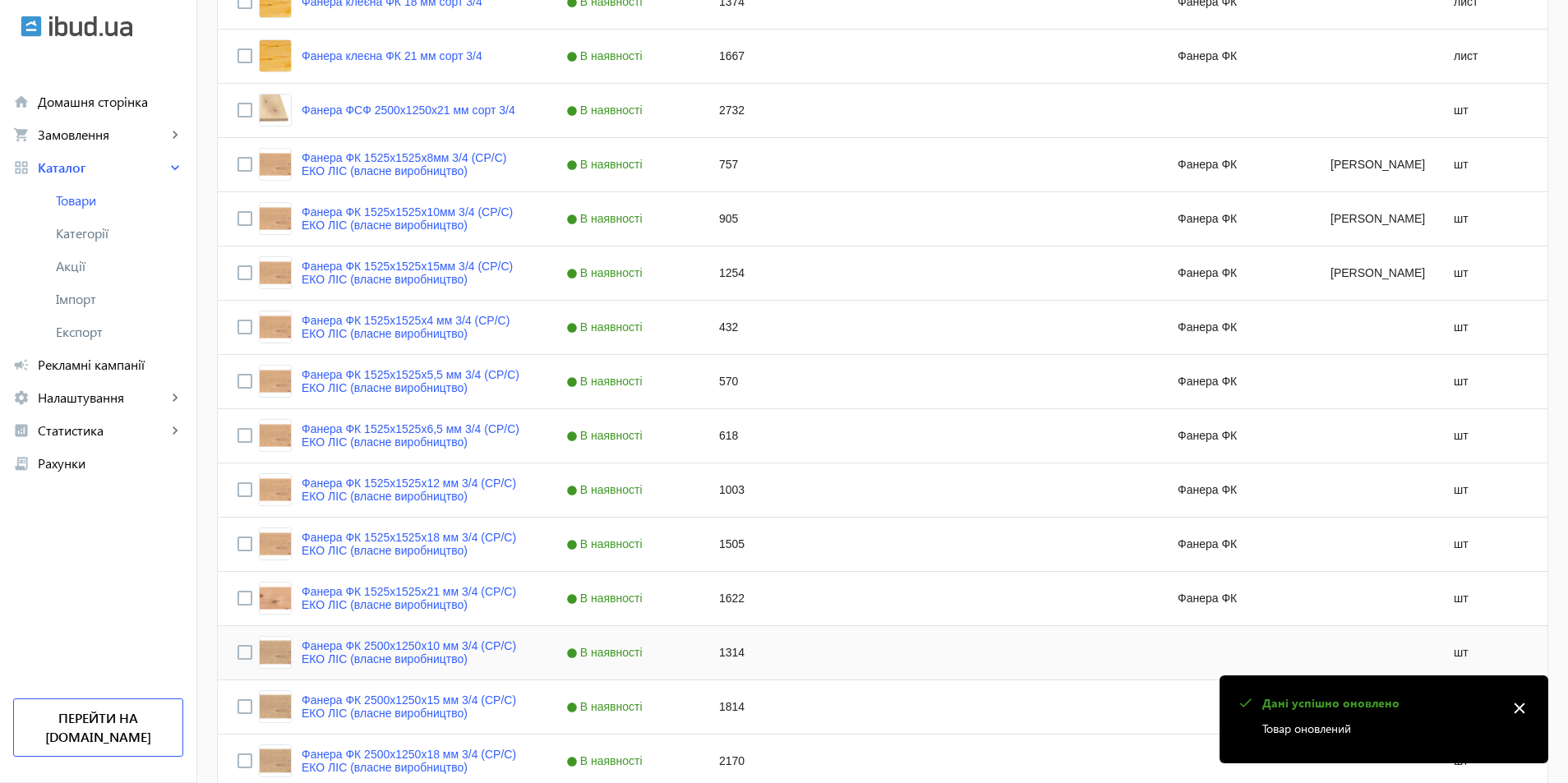
click at [874, 544] on div "Press SPACE to select this row." at bounding box center [928, 544] width 152 height 53
click at [825, 682] on div "1814" at bounding box center [775, 707] width 152 height 53
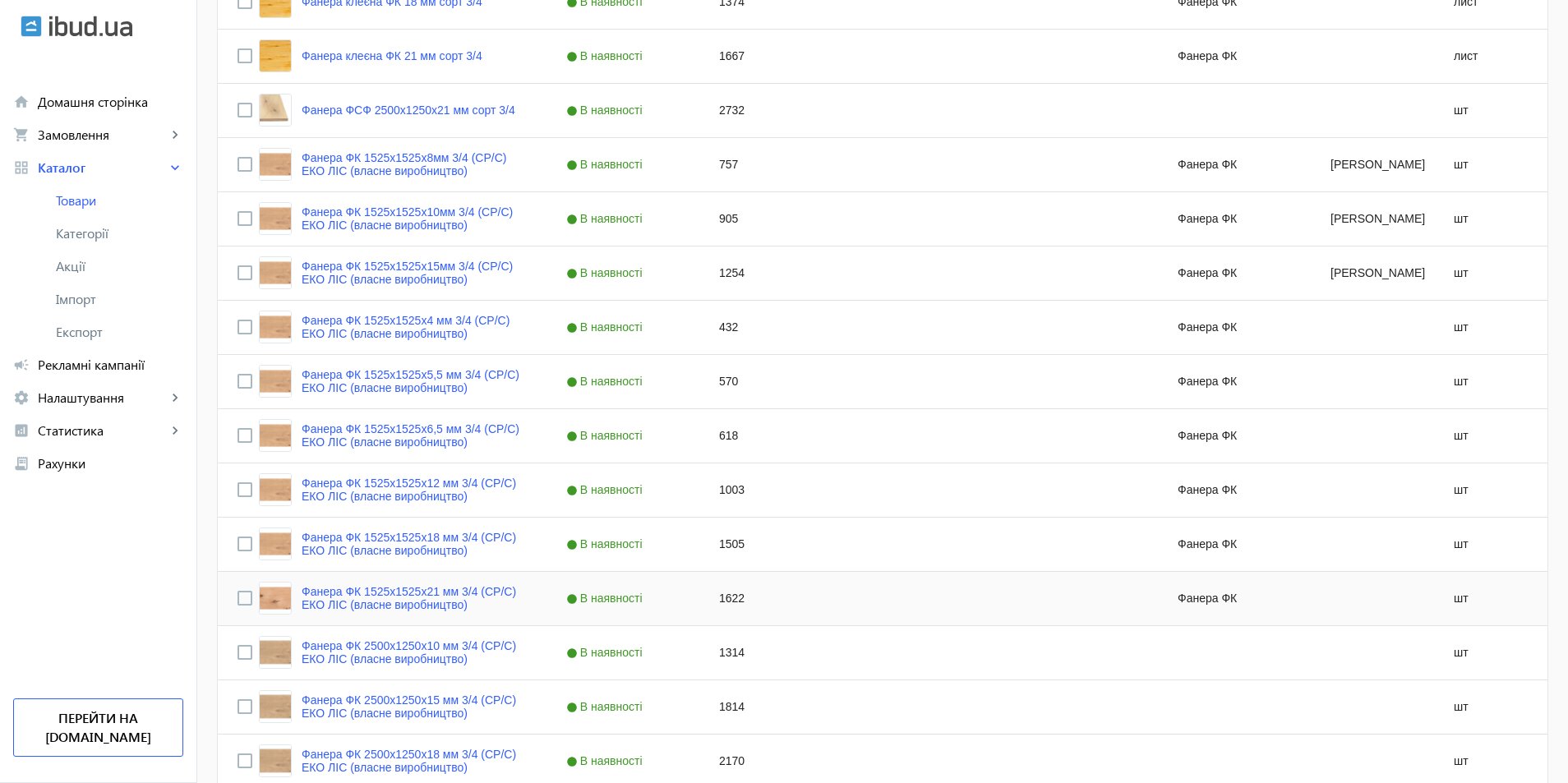
click at [720, 608] on div "1622" at bounding box center [775, 598] width 152 height 53
type input "1901"
click at [852, 736] on div "Press SPACE to select this row." at bounding box center [928, 761] width 152 height 53
click at [740, 613] on div "1901" at bounding box center [775, 598] width 152 height 53
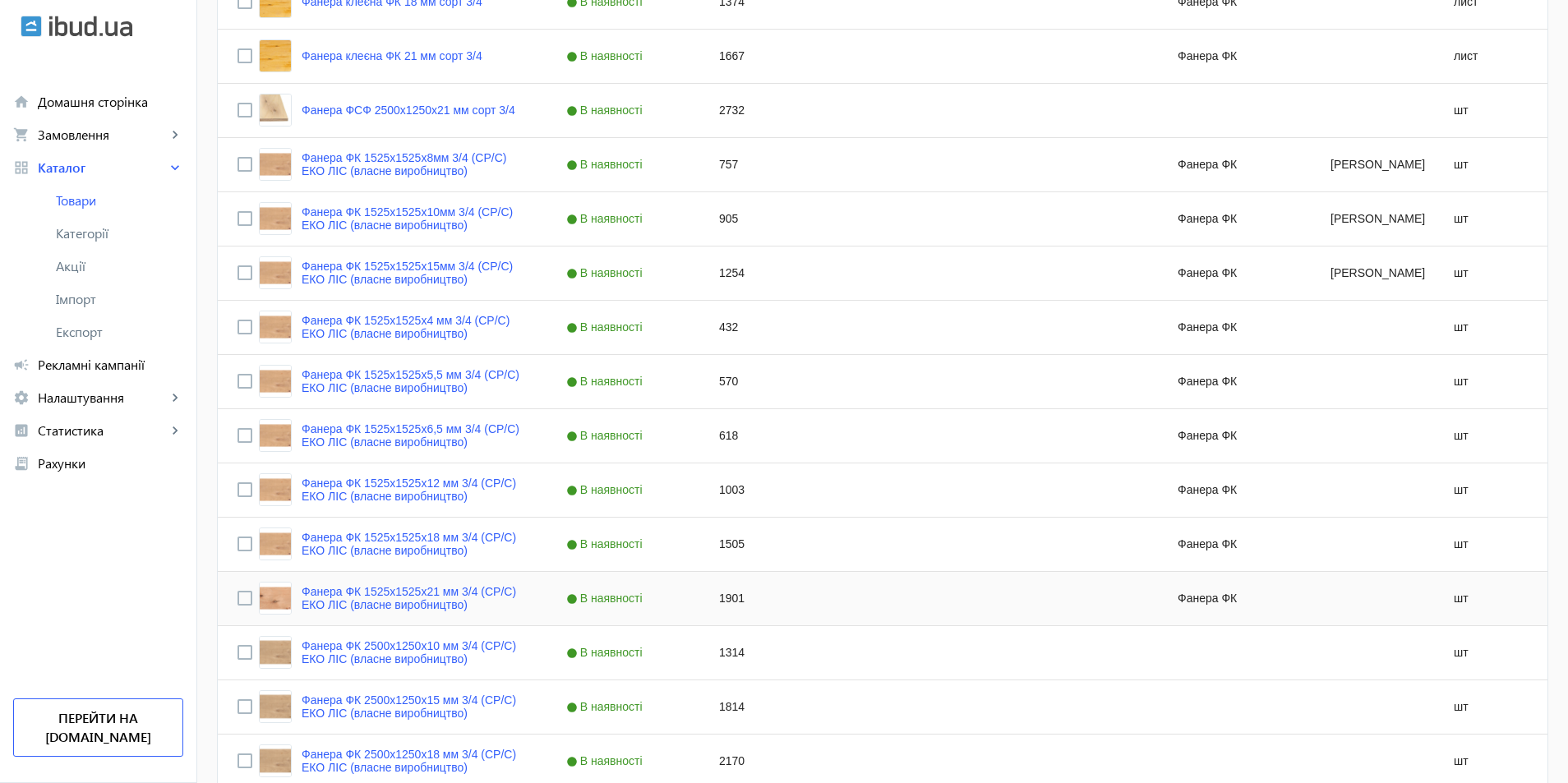
click at [809, 604] on div "1901" at bounding box center [775, 598] width 152 height 53
click at [852, 601] on div "Press SPACE to select this row." at bounding box center [928, 598] width 152 height 53
click at [895, 597] on div "Press SPACE to select this row." at bounding box center [928, 598] width 152 height 53
click at [852, 544] on div "Press SPACE to select this row." at bounding box center [928, 544] width 152 height 53
click at [860, 515] on div "Press SPACE to select this row." at bounding box center [928, 490] width 152 height 53
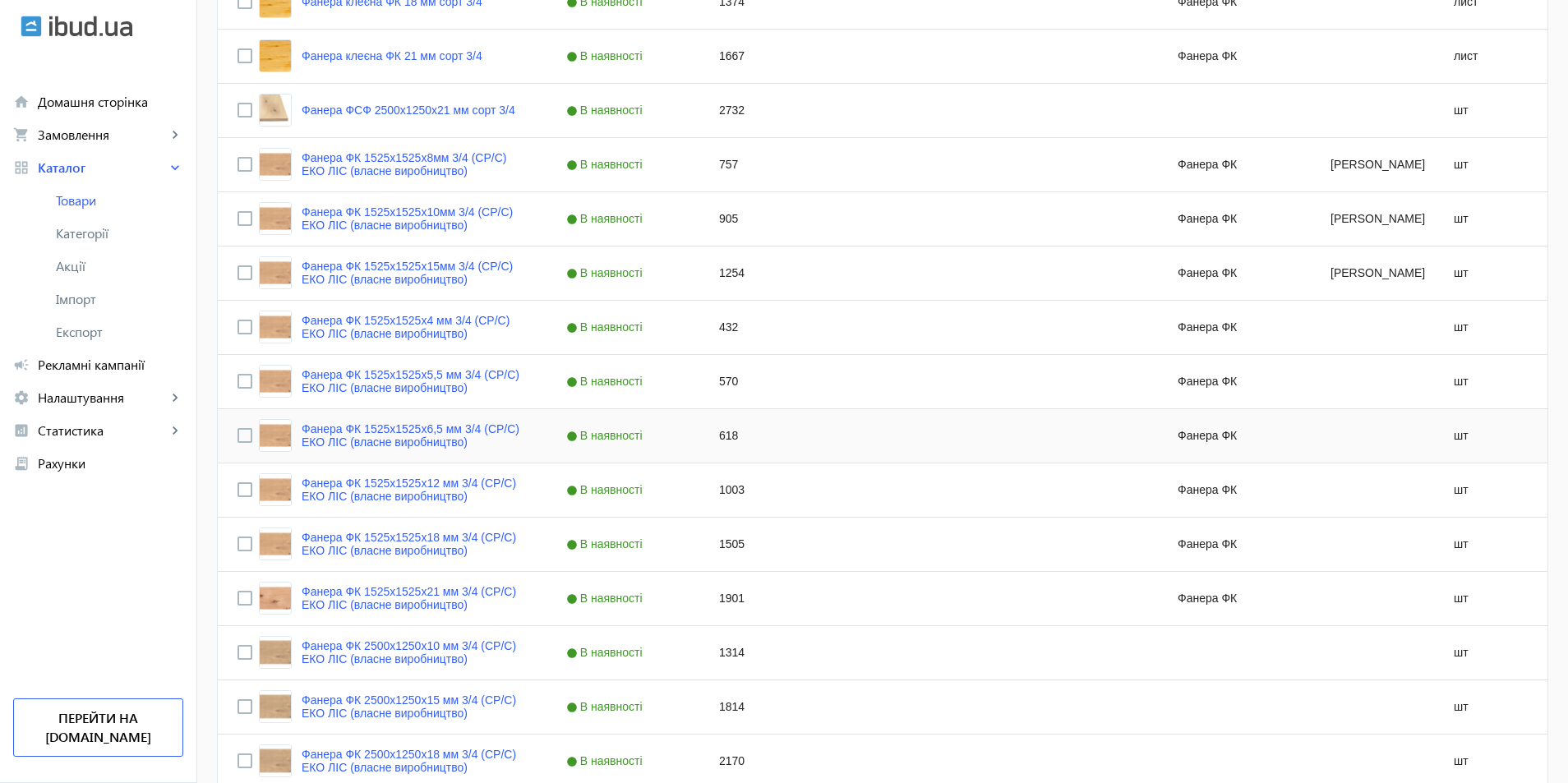
click at [874, 433] on div "Press SPACE to select this row." at bounding box center [928, 436] width 152 height 53
click at [873, 504] on div "Press SPACE to select this row." at bounding box center [928, 490] width 152 height 53
click at [866, 574] on div "Press SPACE to select this row." at bounding box center [928, 598] width 152 height 53
click at [881, 638] on div "Press SPACE to select this row." at bounding box center [928, 652] width 152 height 53
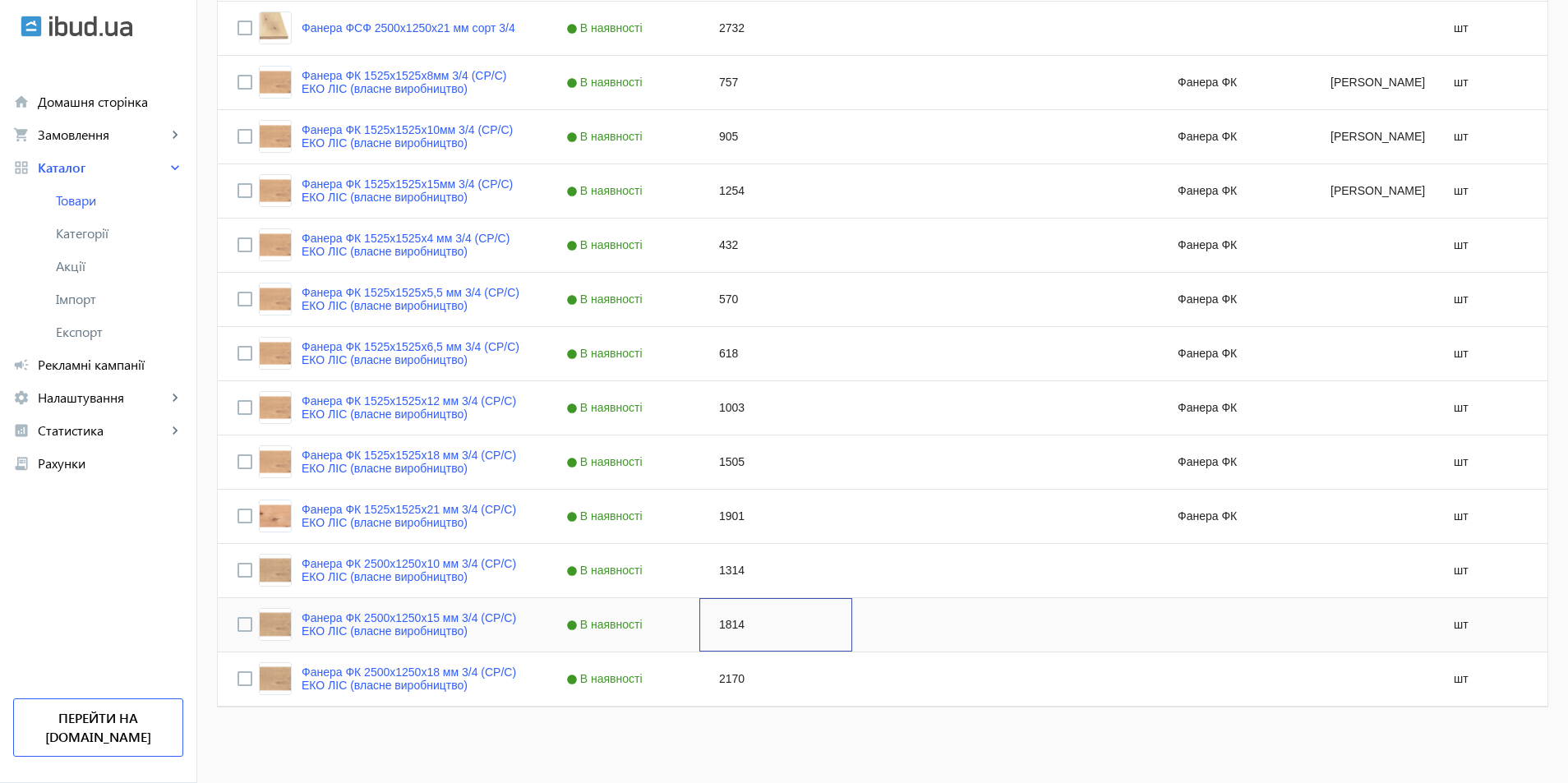
click at [747, 632] on div "1814" at bounding box center [775, 625] width 152 height 53
type input "1254"
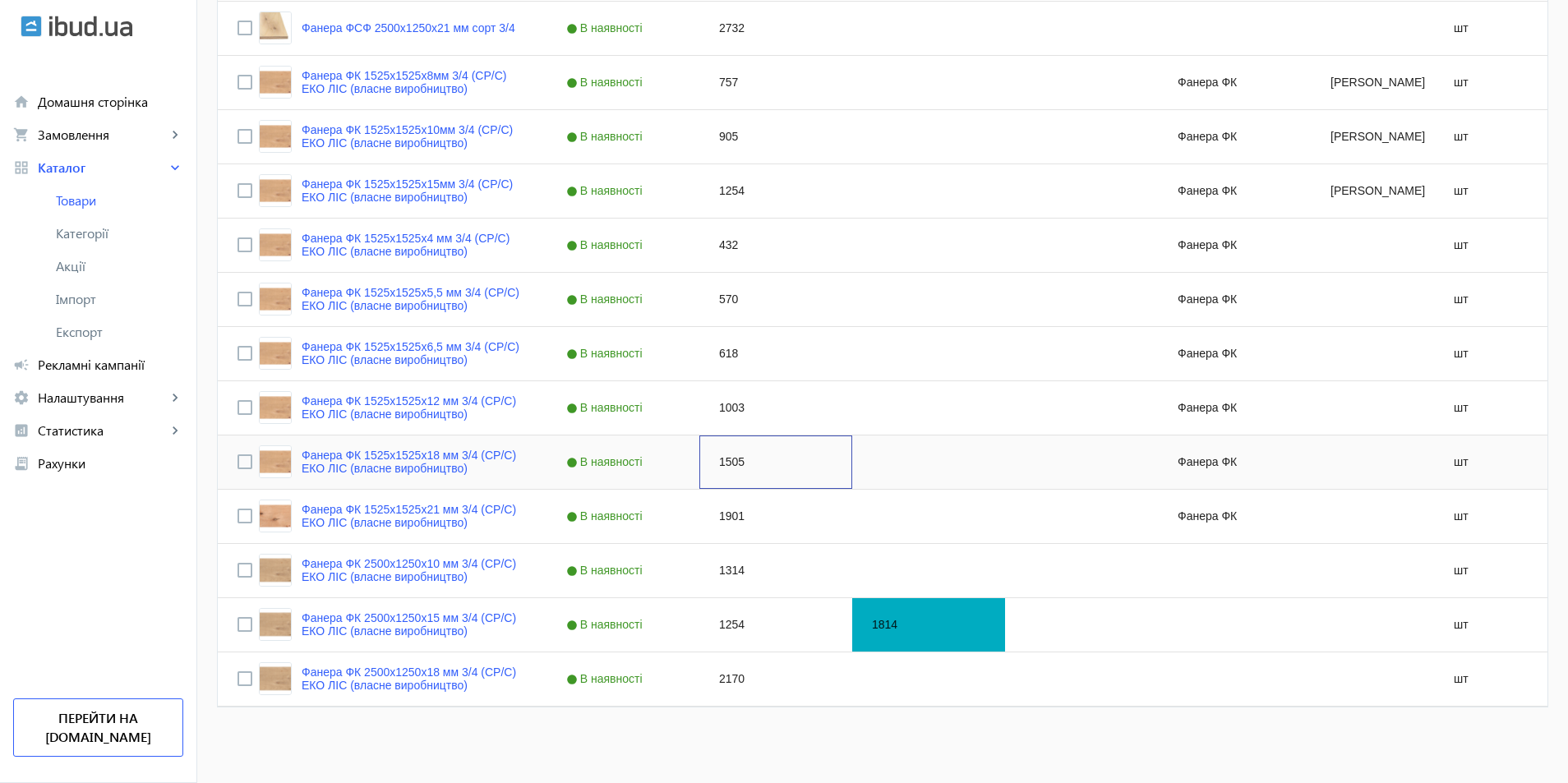
click at [714, 462] on div "1505" at bounding box center [775, 462] width 152 height 53
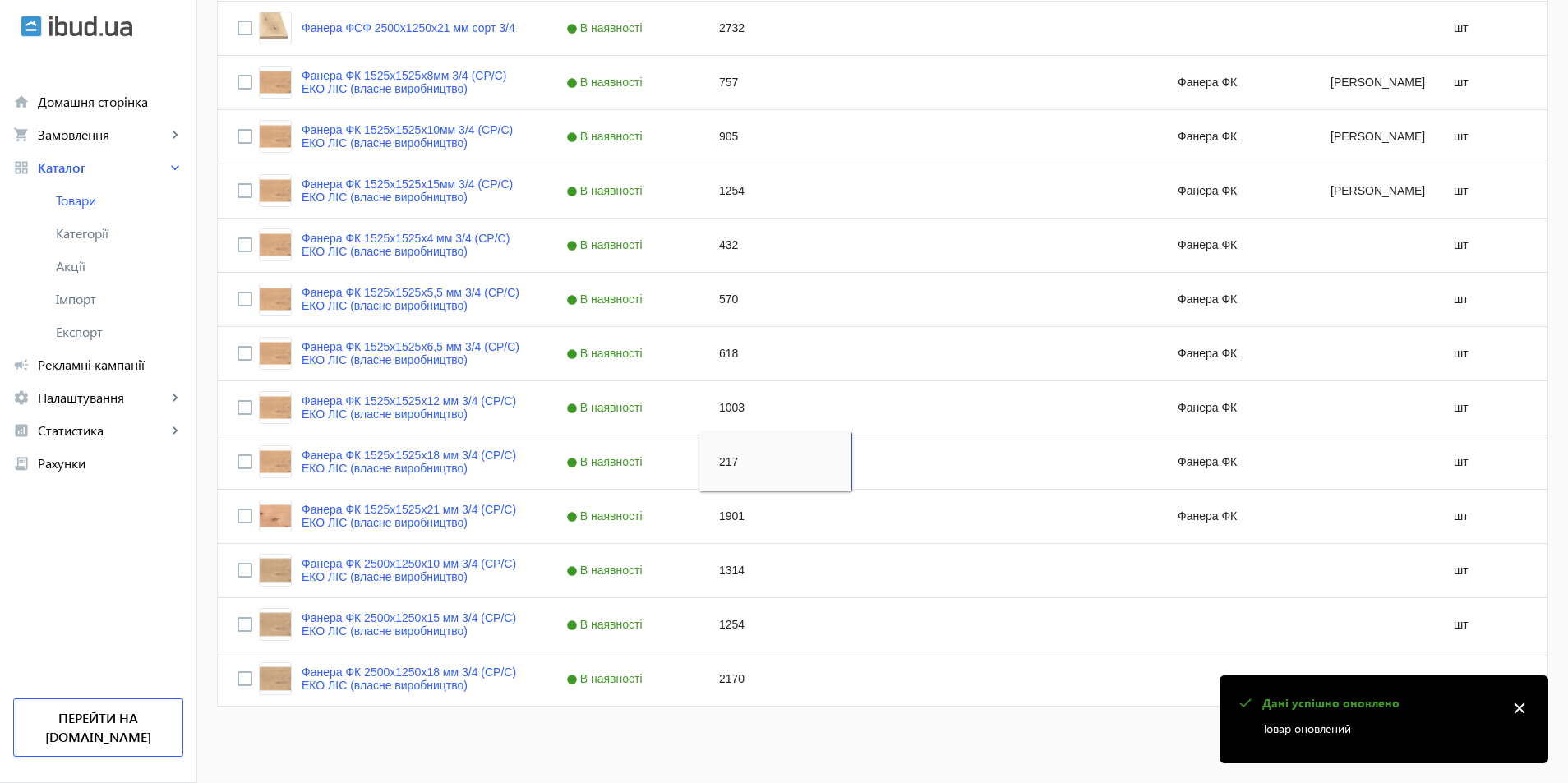
type input "2170"
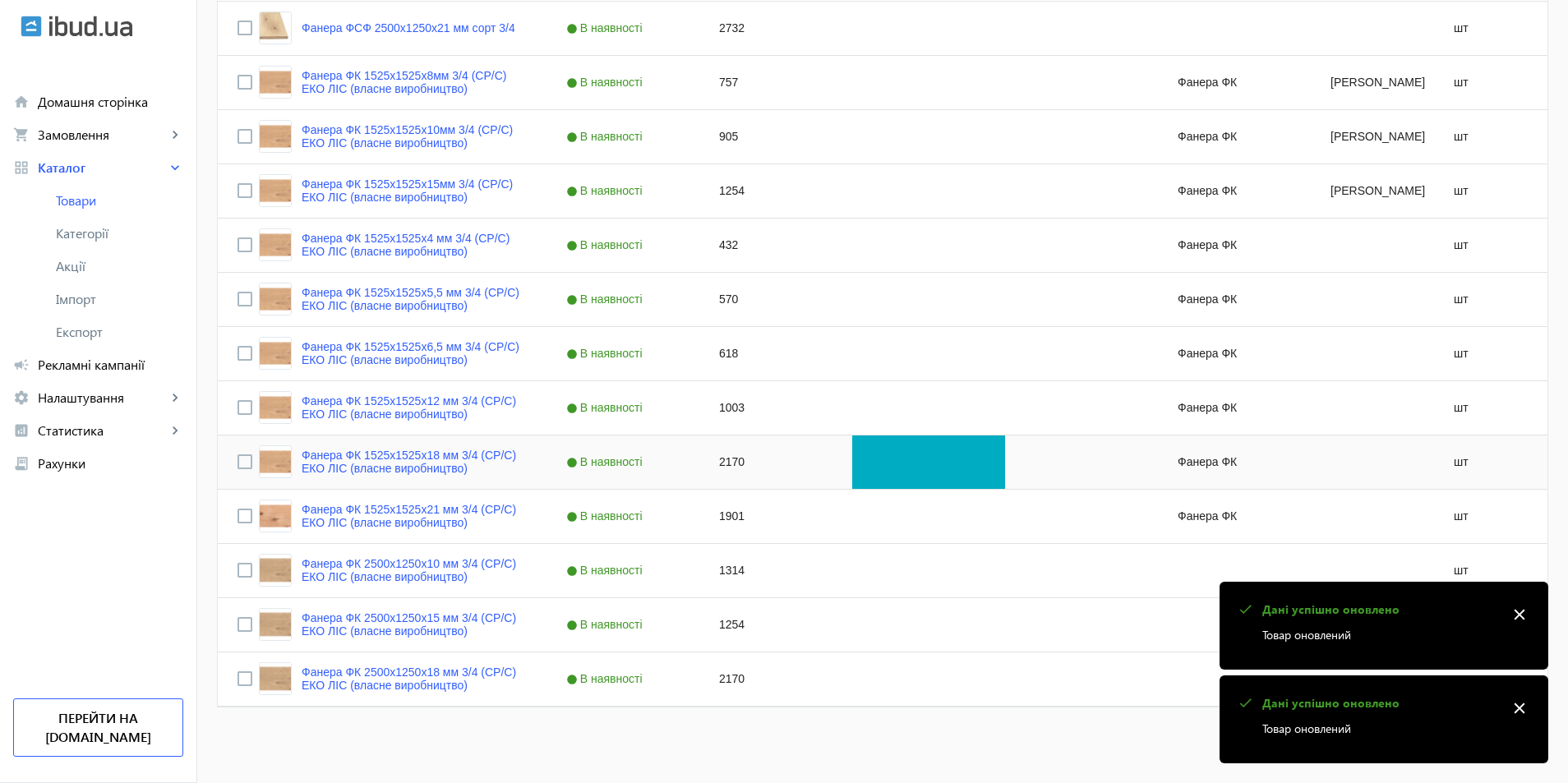
click at [888, 466] on div "Press SPACE to select this row." at bounding box center [928, 462] width 152 height 53
drag, startPoint x: 426, startPoint y: 753, endPoint x: 340, endPoint y: 779, distance: 89.8
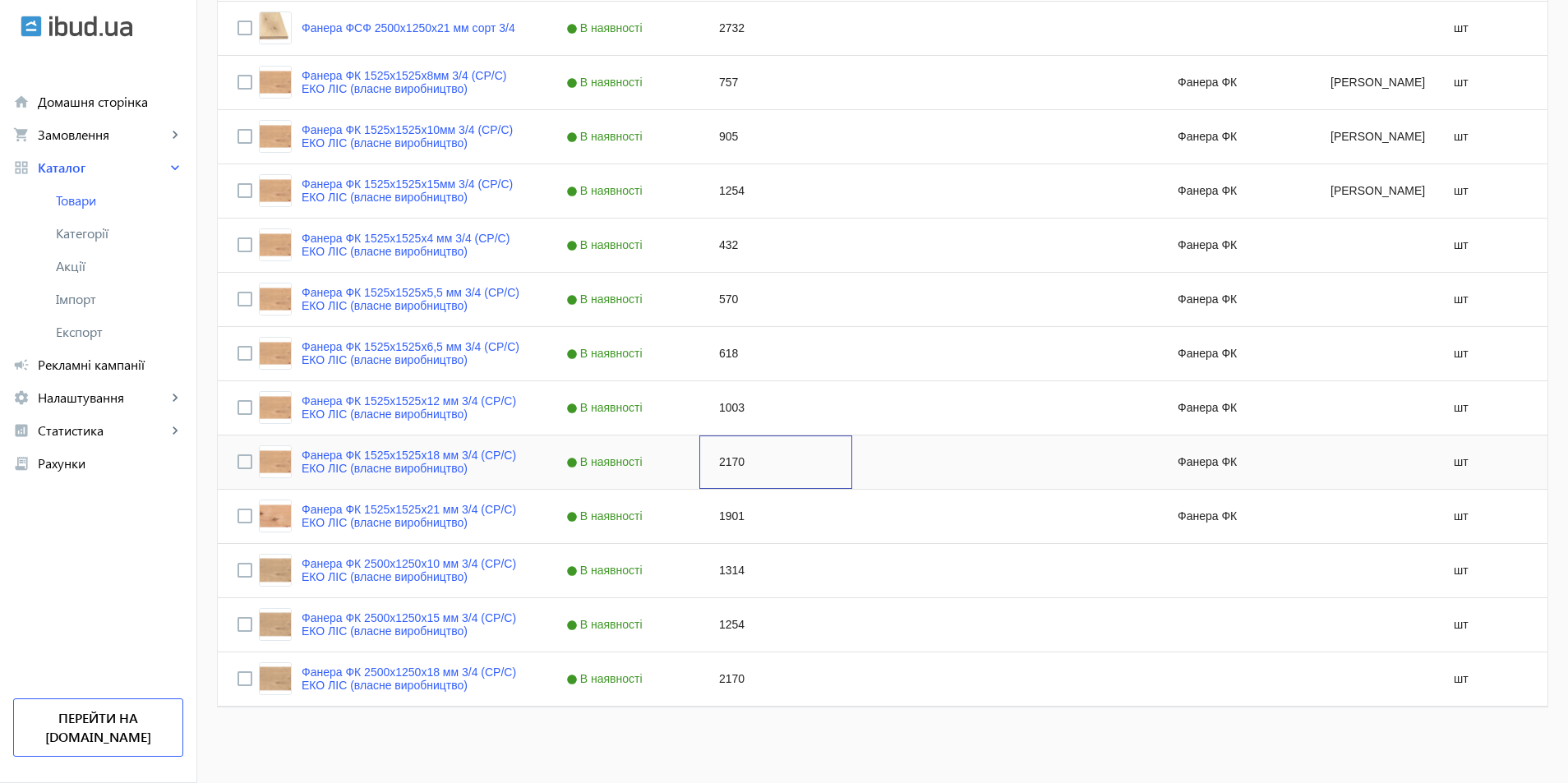
click at [725, 469] on div "2170" at bounding box center [775, 462] width 152 height 53
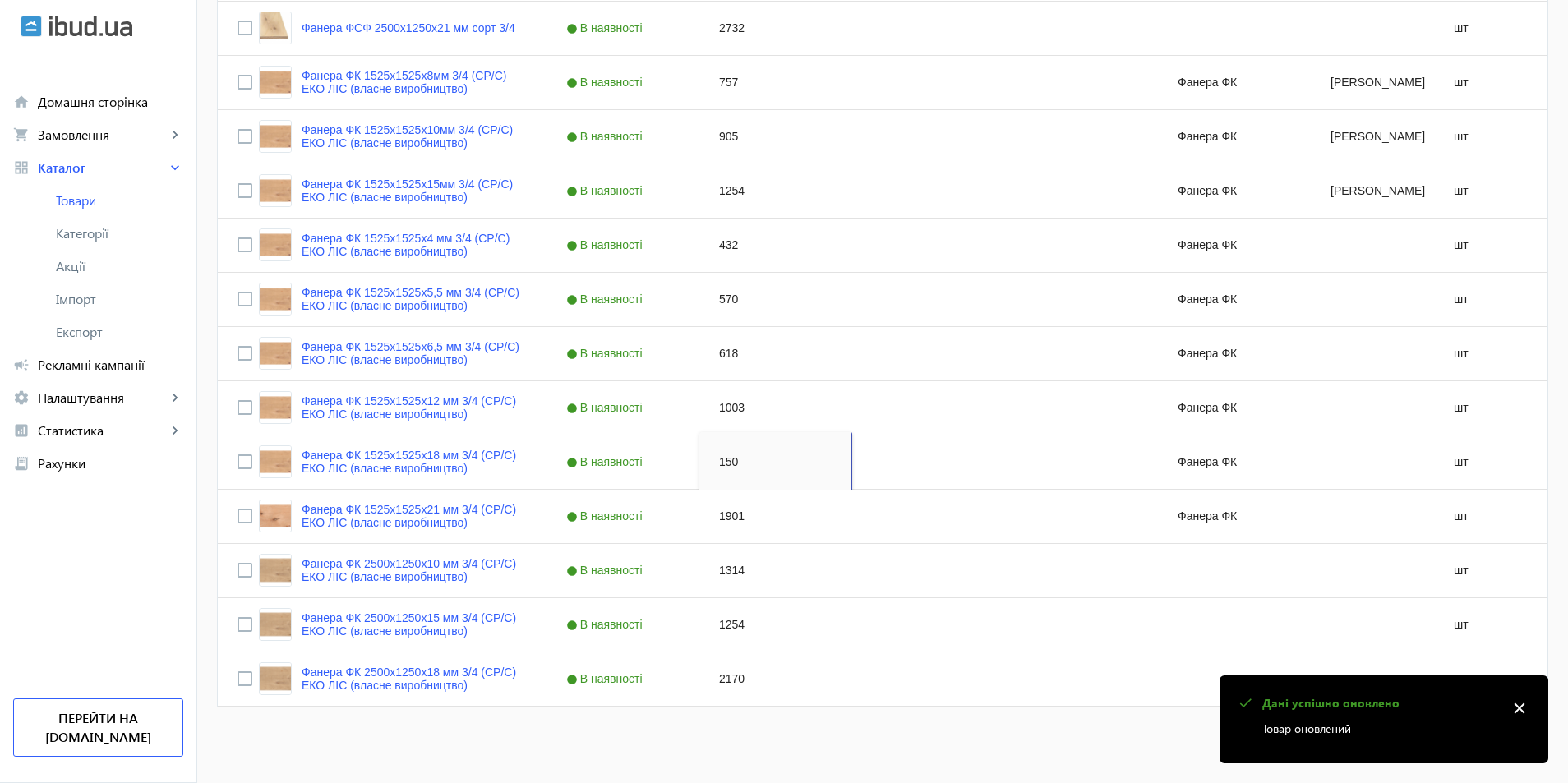
type input "1505"
click at [730, 697] on div "2170" at bounding box center [775, 679] width 152 height 53
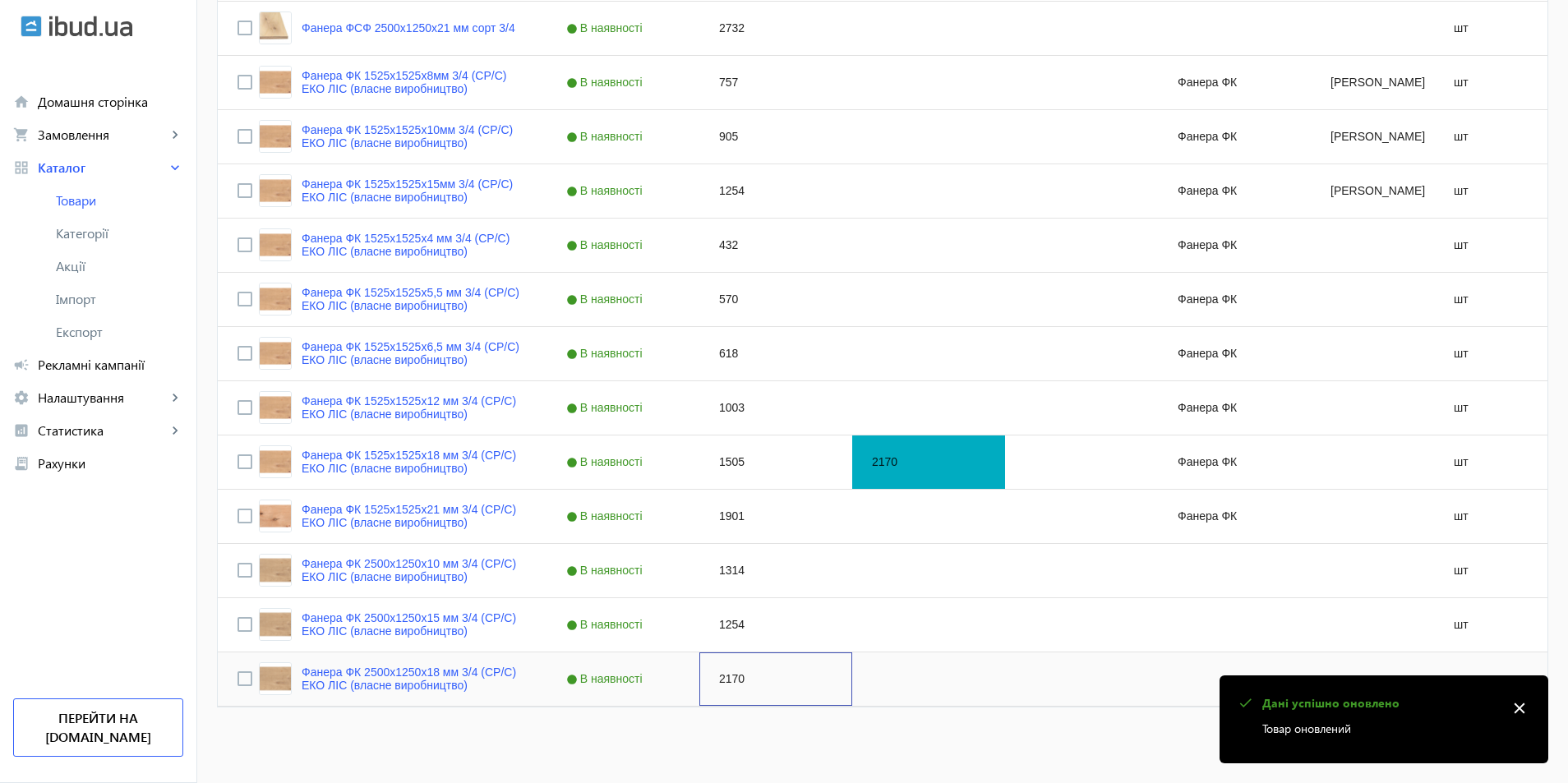
click at [730, 697] on div "2170" at bounding box center [775, 679] width 152 height 53
type input "1505"
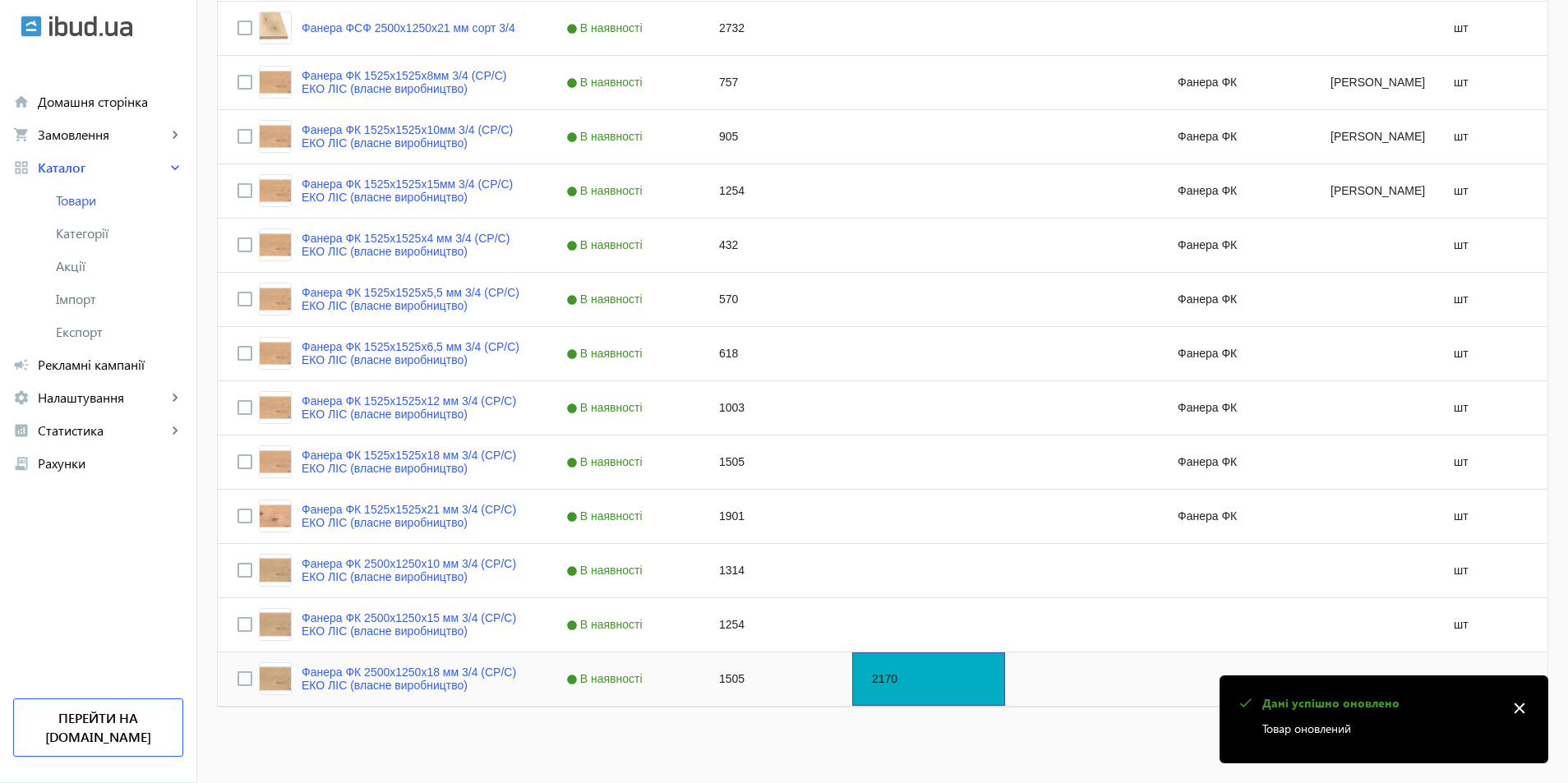
click at [870, 691] on div "2170" at bounding box center [928, 679] width 152 height 53
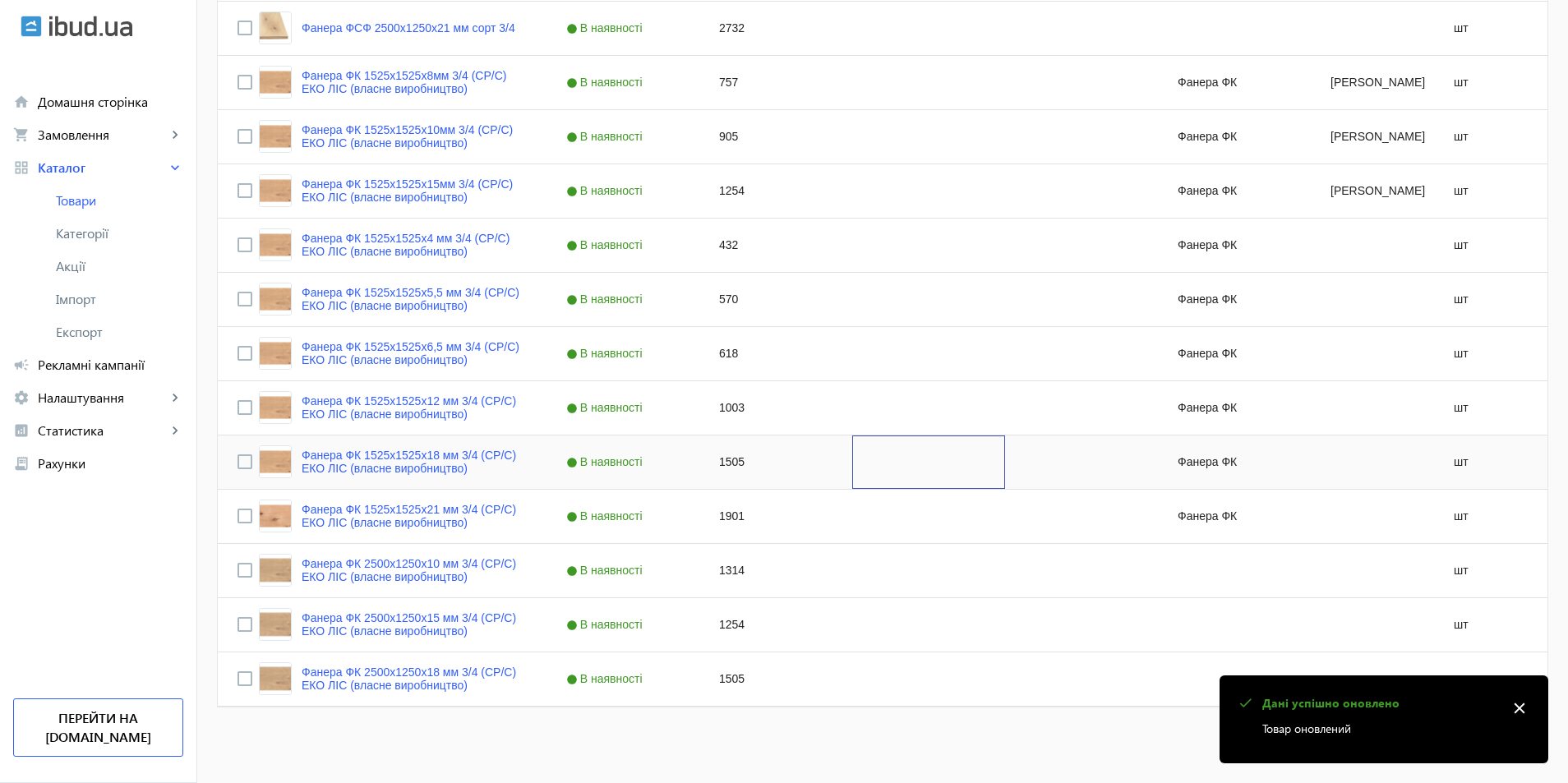
click at [860, 460] on div "Press SPACE to select this row." at bounding box center [928, 462] width 152 height 53
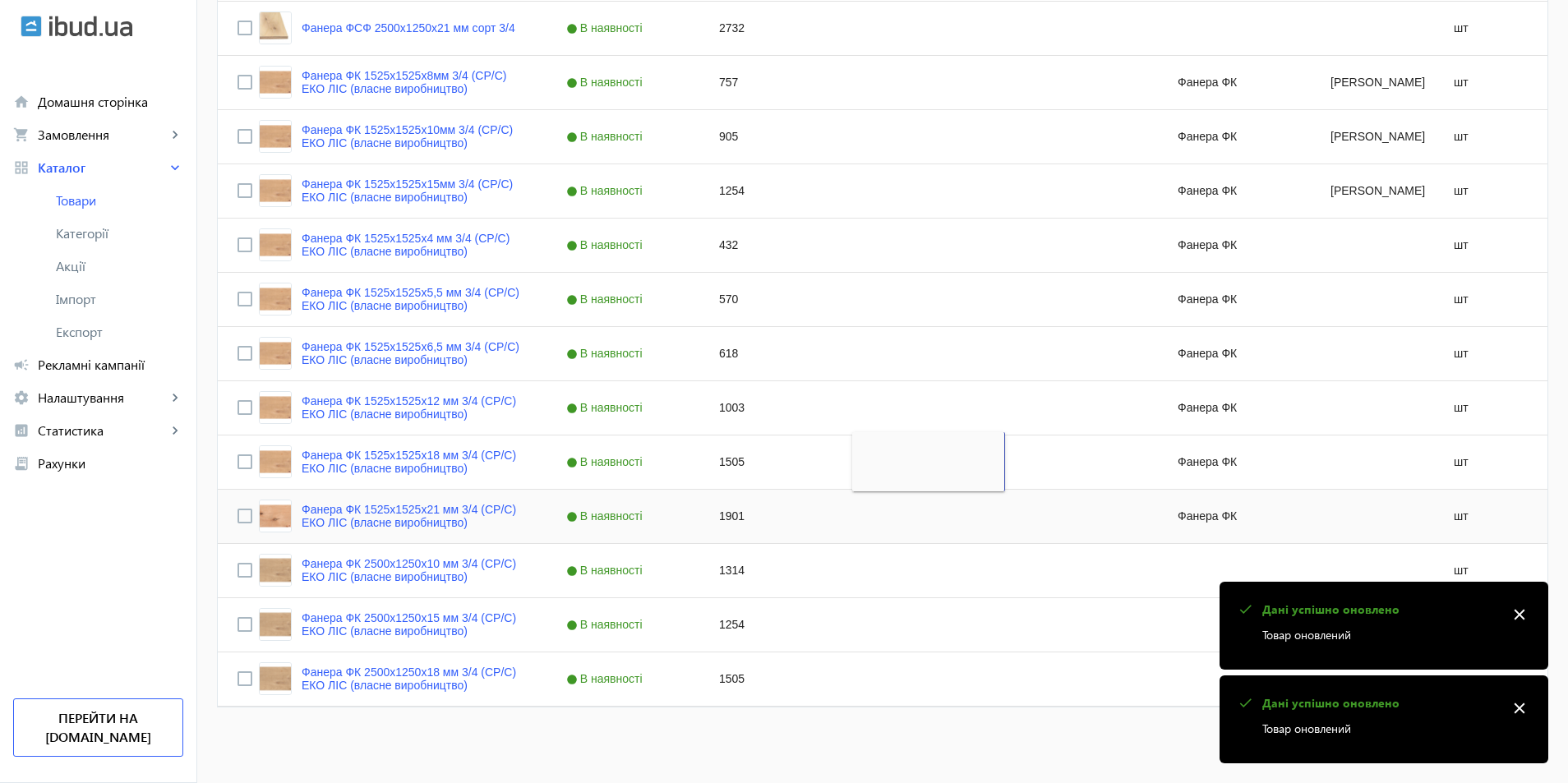
click at [856, 511] on div "Press SPACE to select this row." at bounding box center [928, 516] width 152 height 53
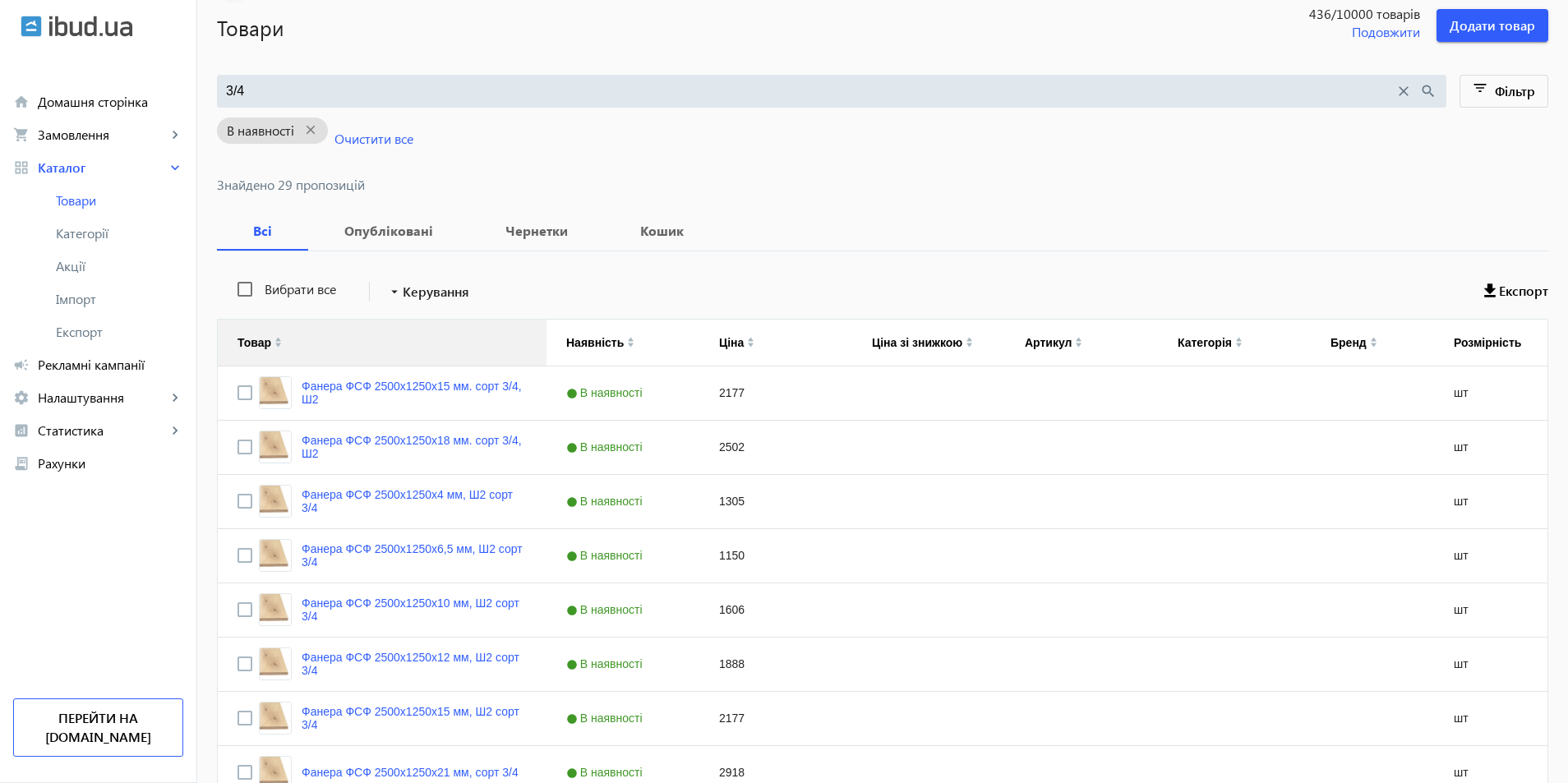
scroll to position [0, 0]
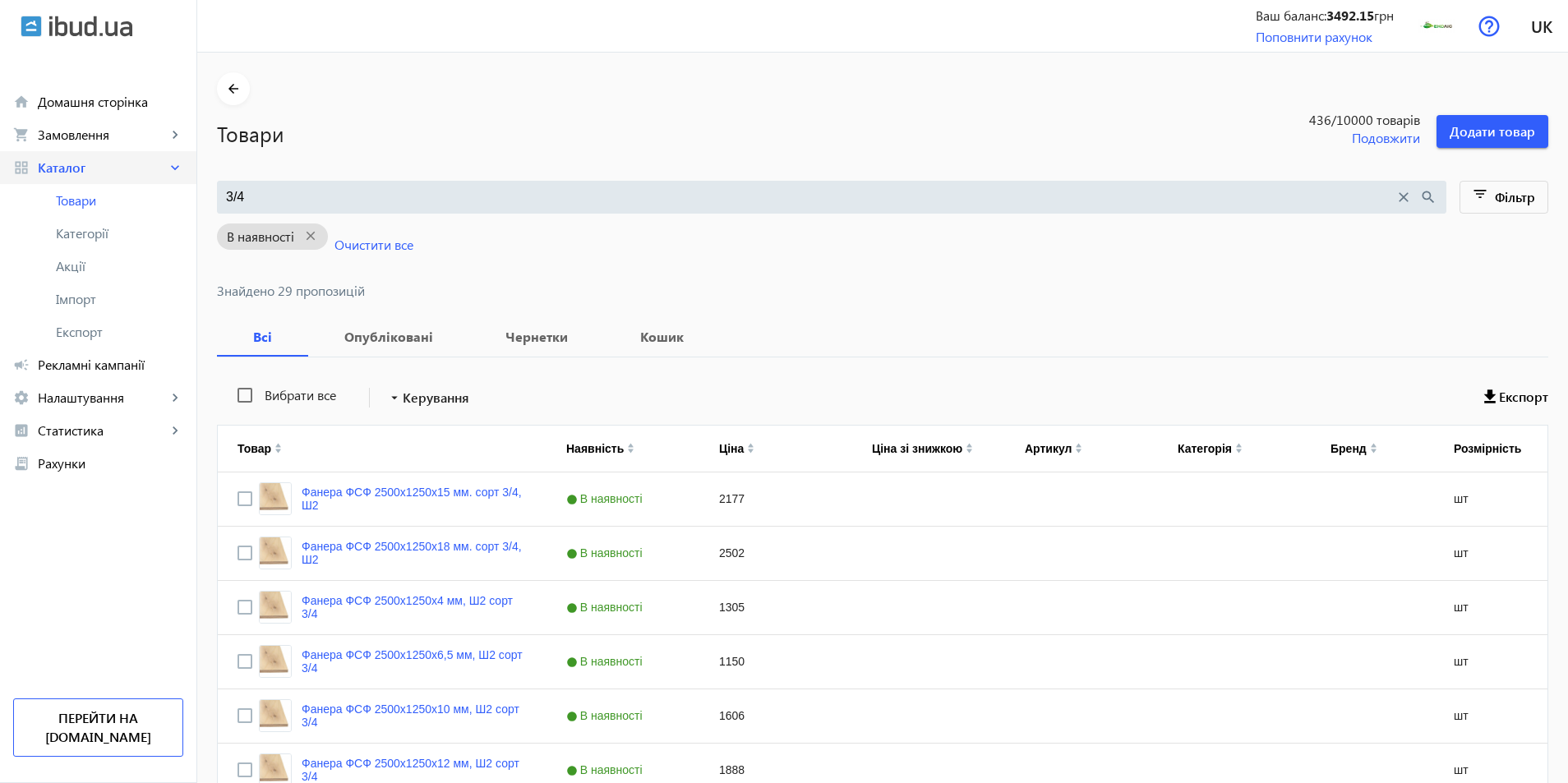
drag, startPoint x: 239, startPoint y: 192, endPoint x: 0, endPoint y: 167, distance: 240.3
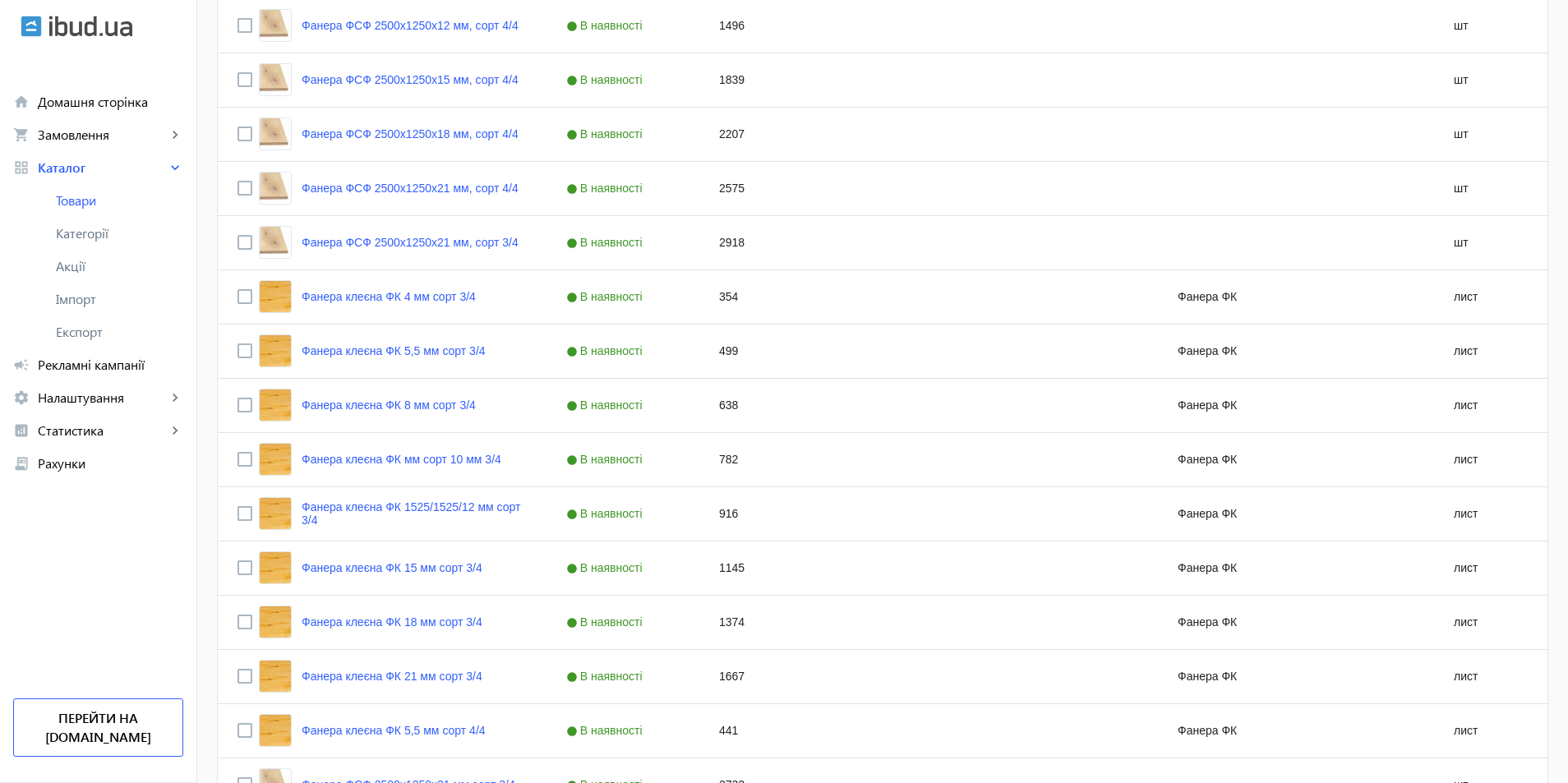
scroll to position [1463, 0]
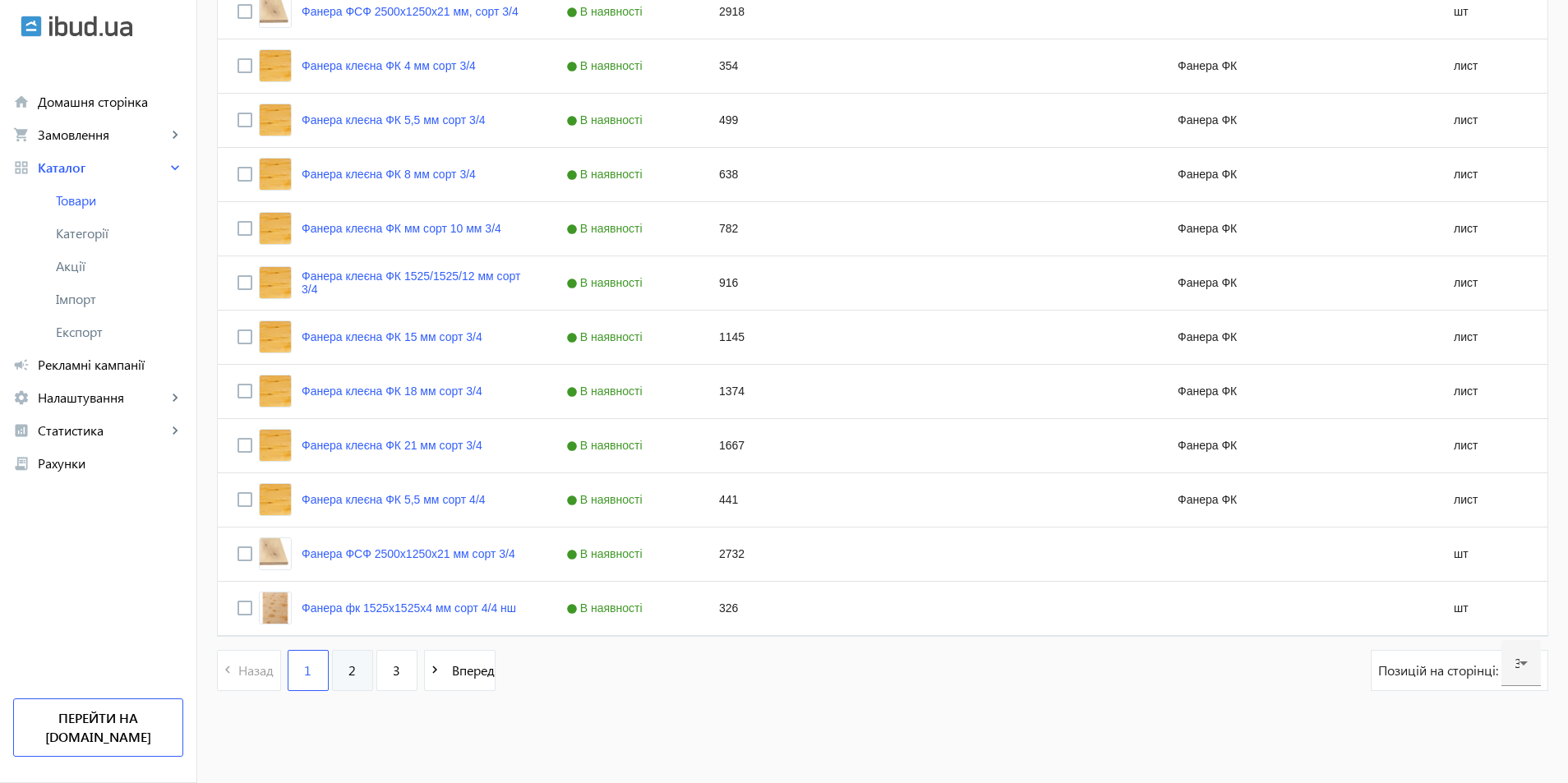
click at [348, 671] on span "2" at bounding box center [352, 670] width 8 height 18
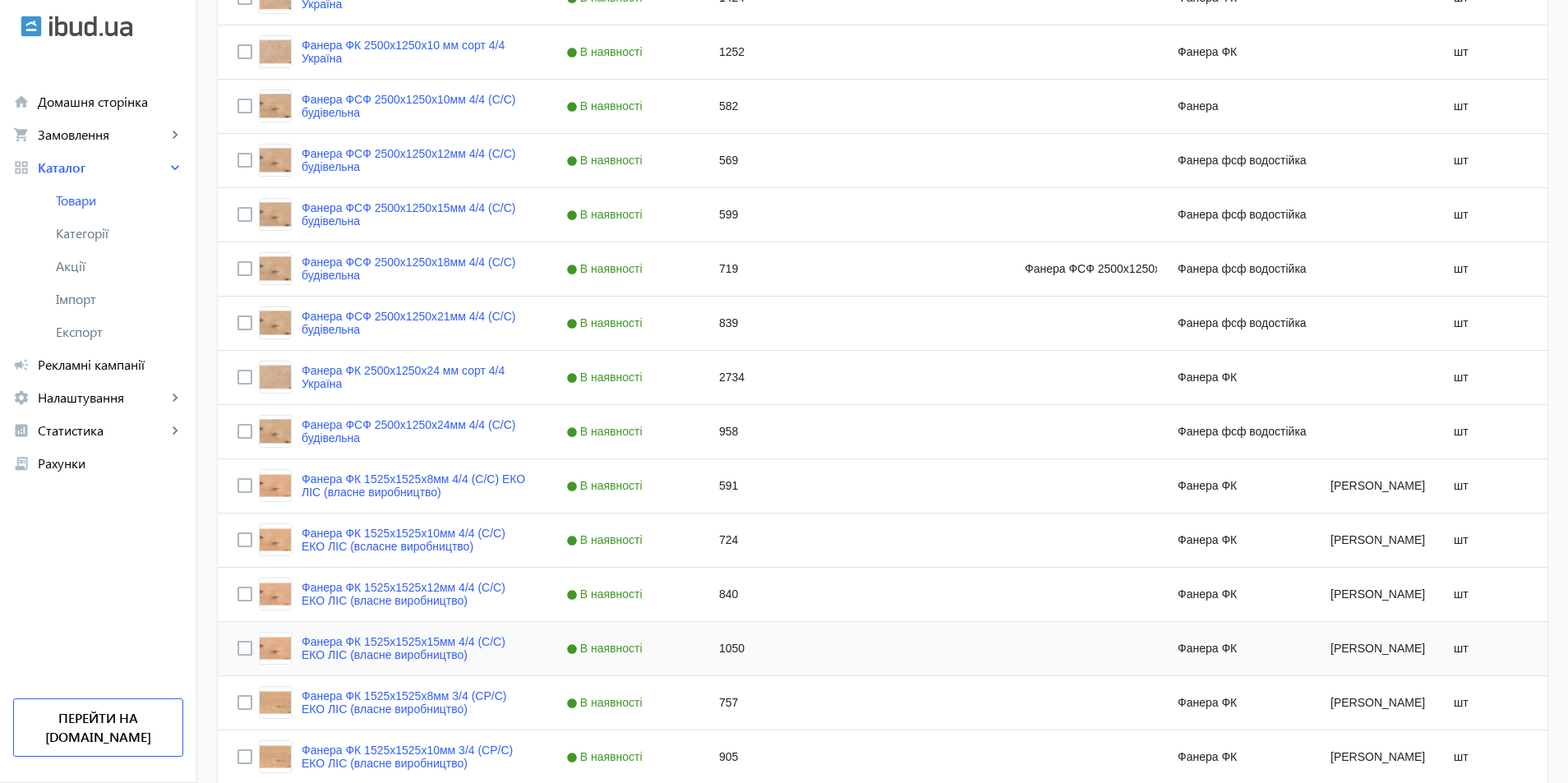
scroll to position [1463, 0]
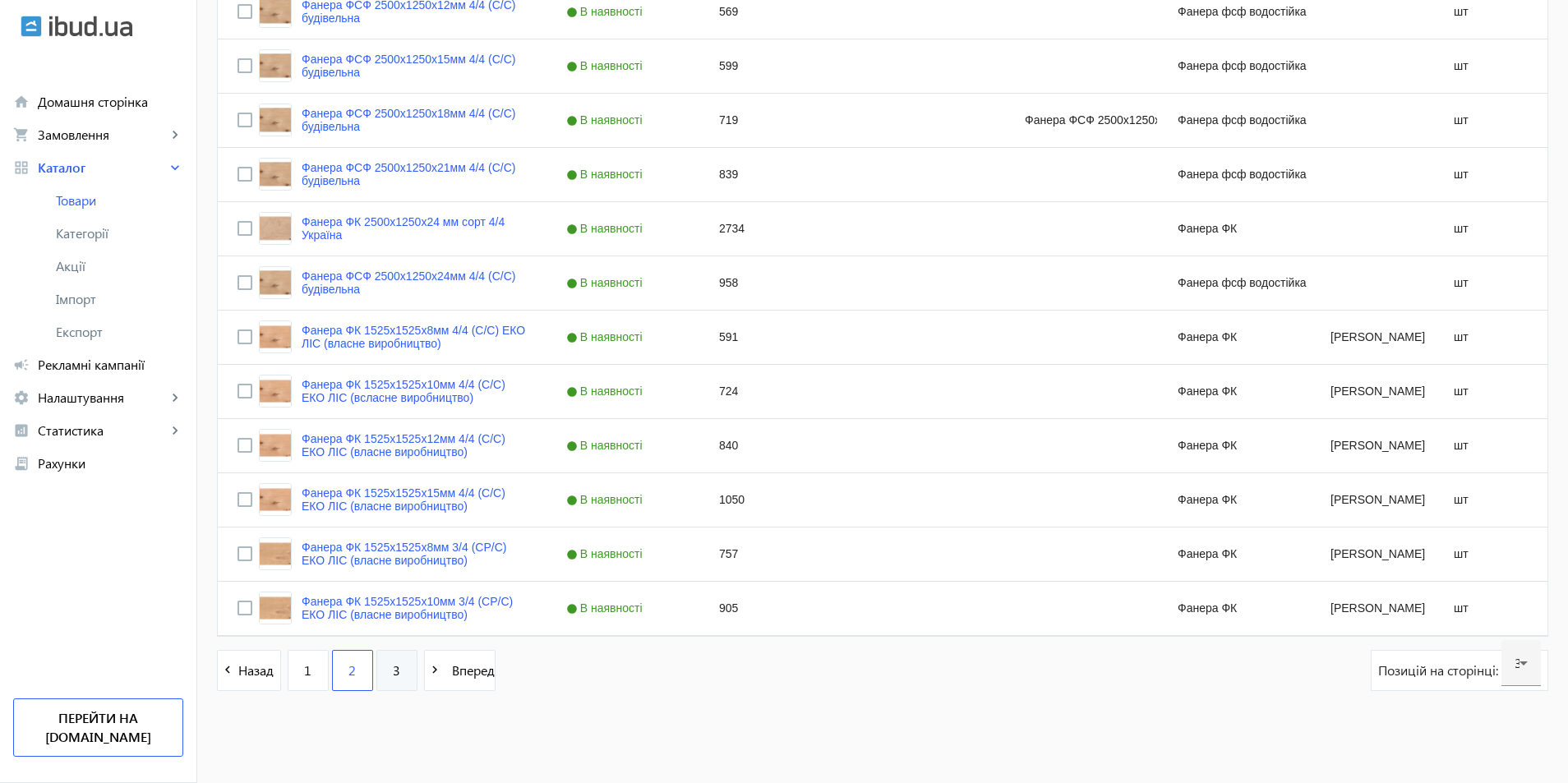
click at [378, 675] on link "3" at bounding box center [397, 671] width 41 height 41
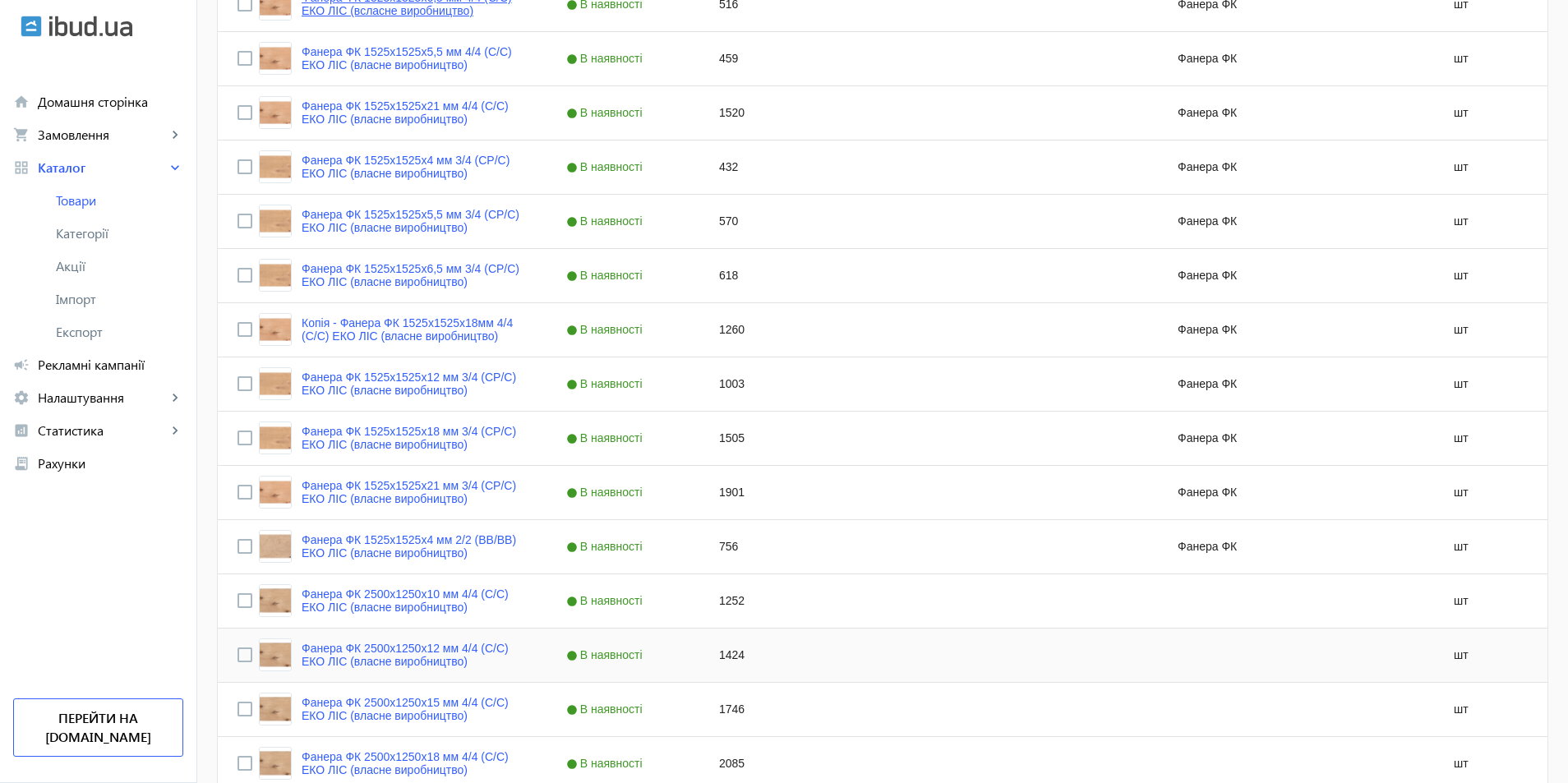
scroll to position [1029, 0]
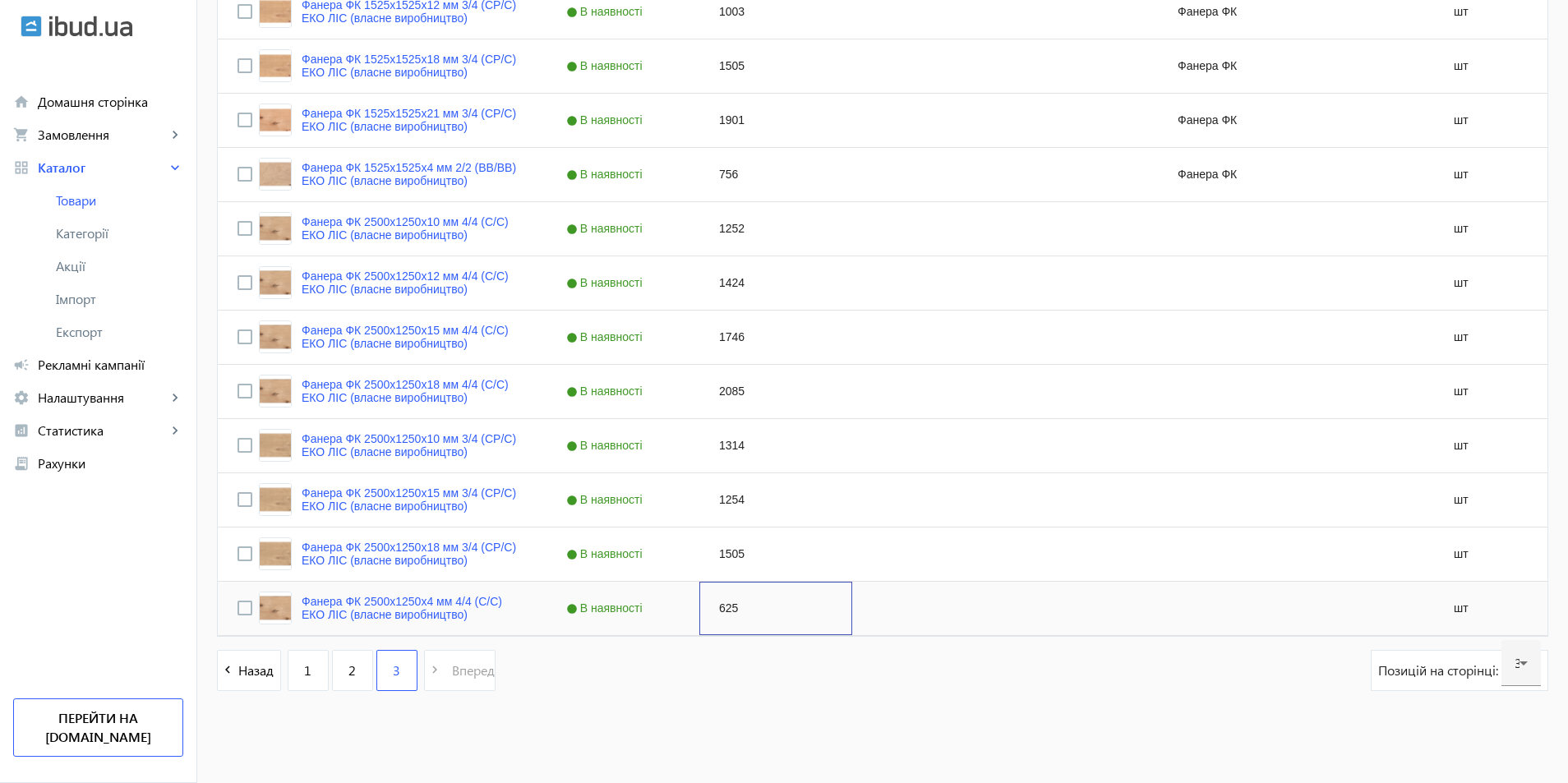
click at [732, 616] on div "625" at bounding box center [775, 608] width 152 height 53
click at [348, 679] on span "2" at bounding box center [352, 670] width 8 height 18
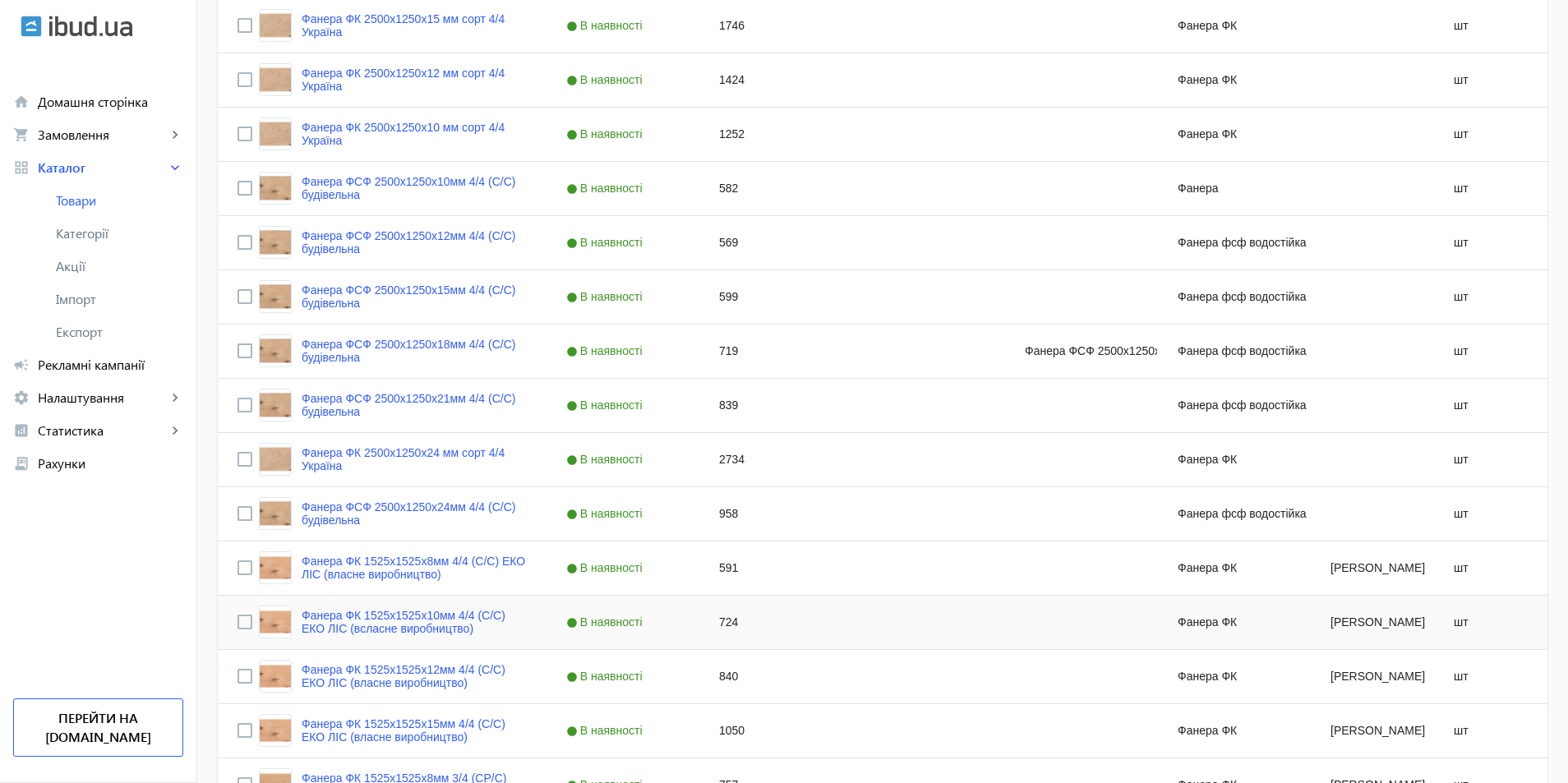
scroll to position [1463, 0]
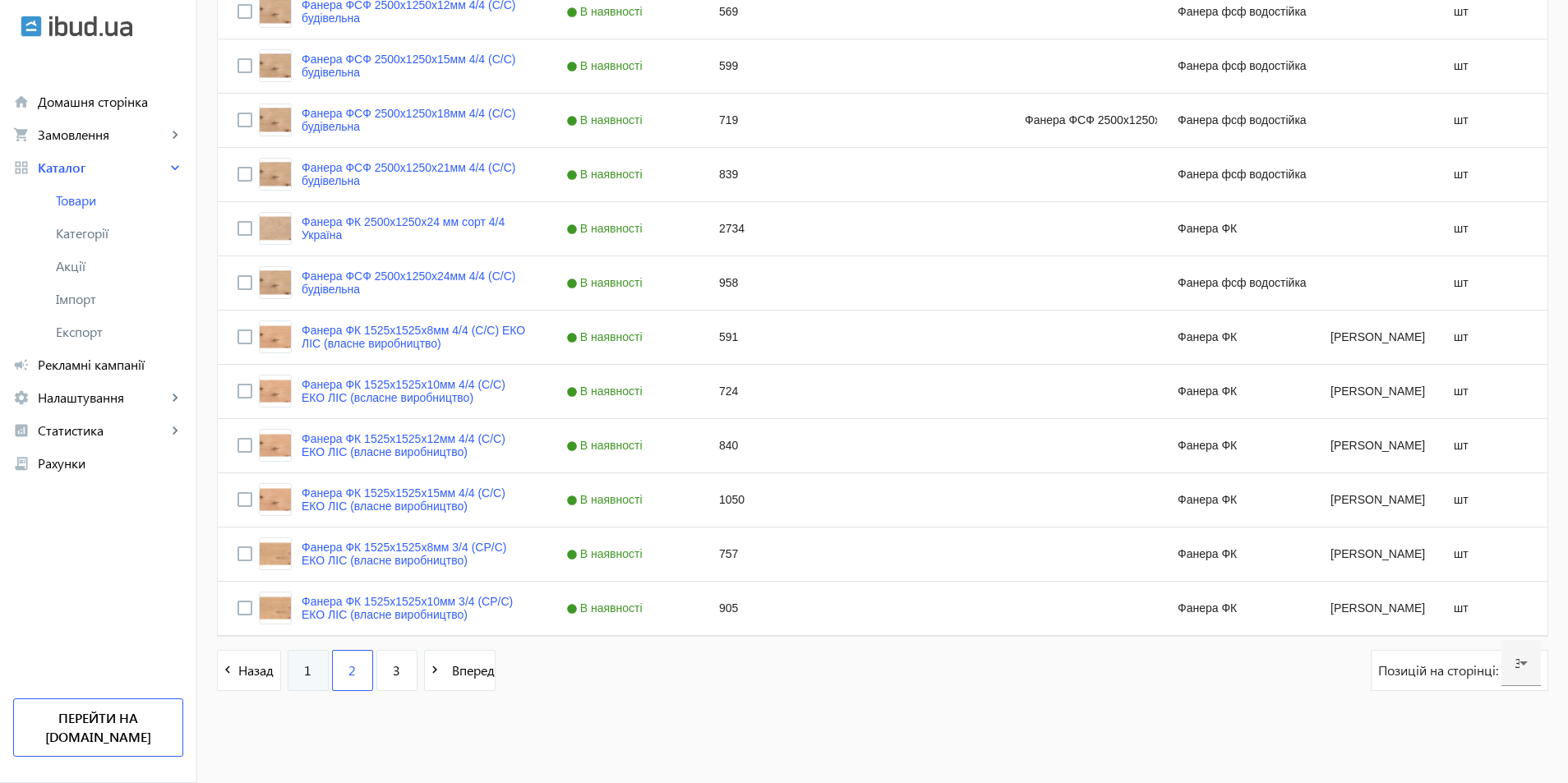
click at [288, 670] on link "1" at bounding box center [308, 671] width 41 height 41
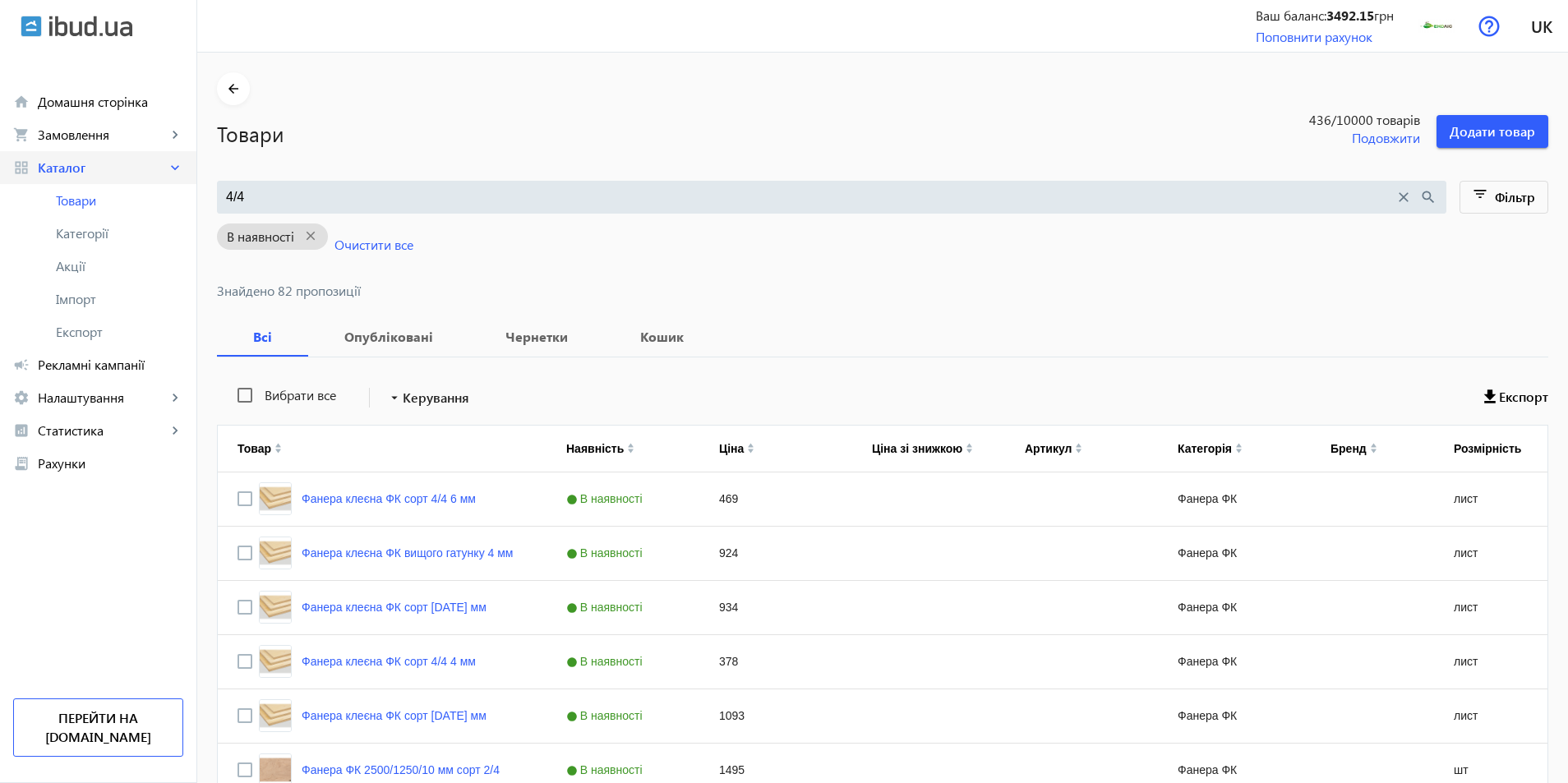
drag, startPoint x: 246, startPoint y: 202, endPoint x: 80, endPoint y: 181, distance: 167.3
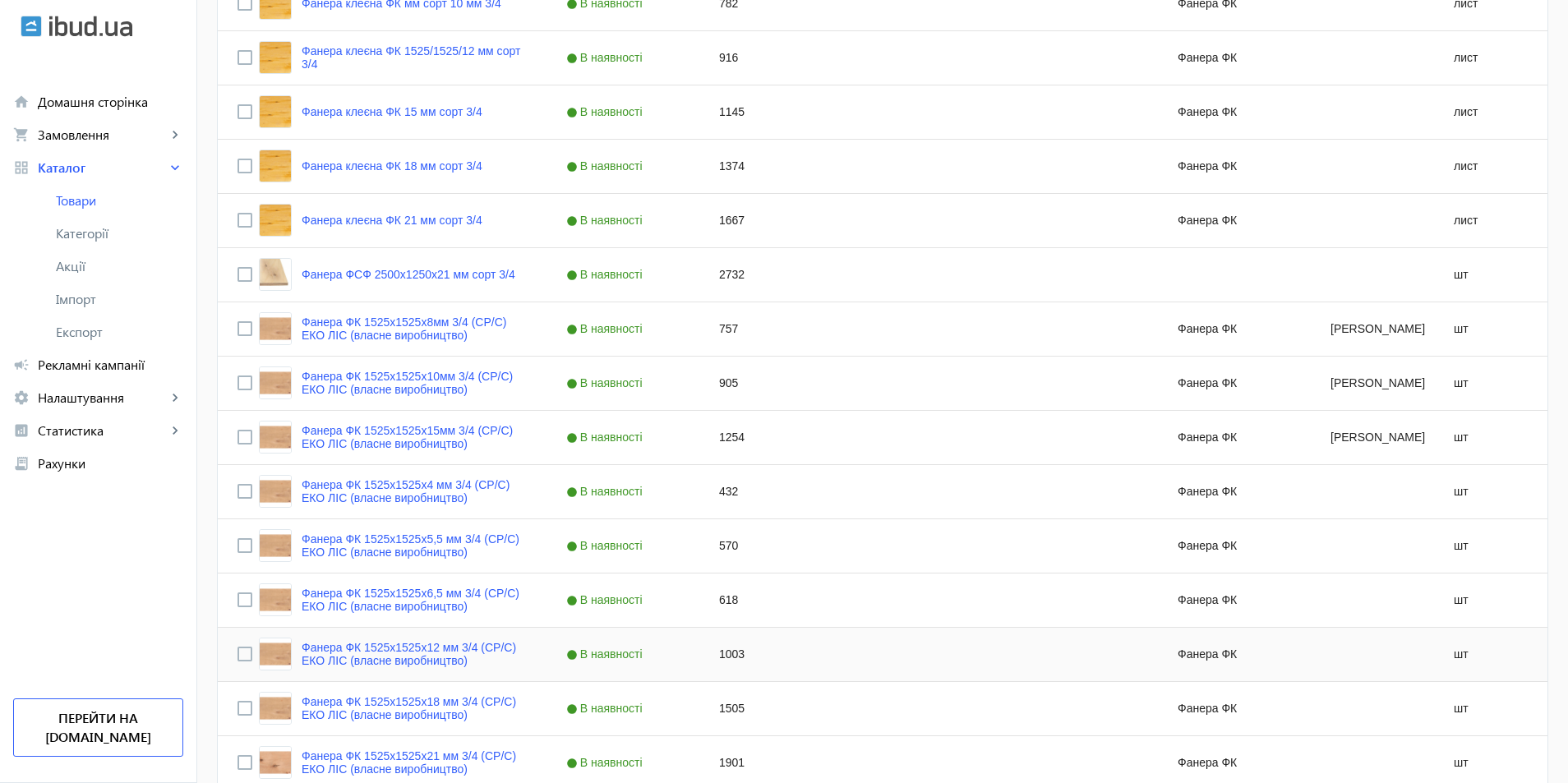
scroll to position [1339, 0]
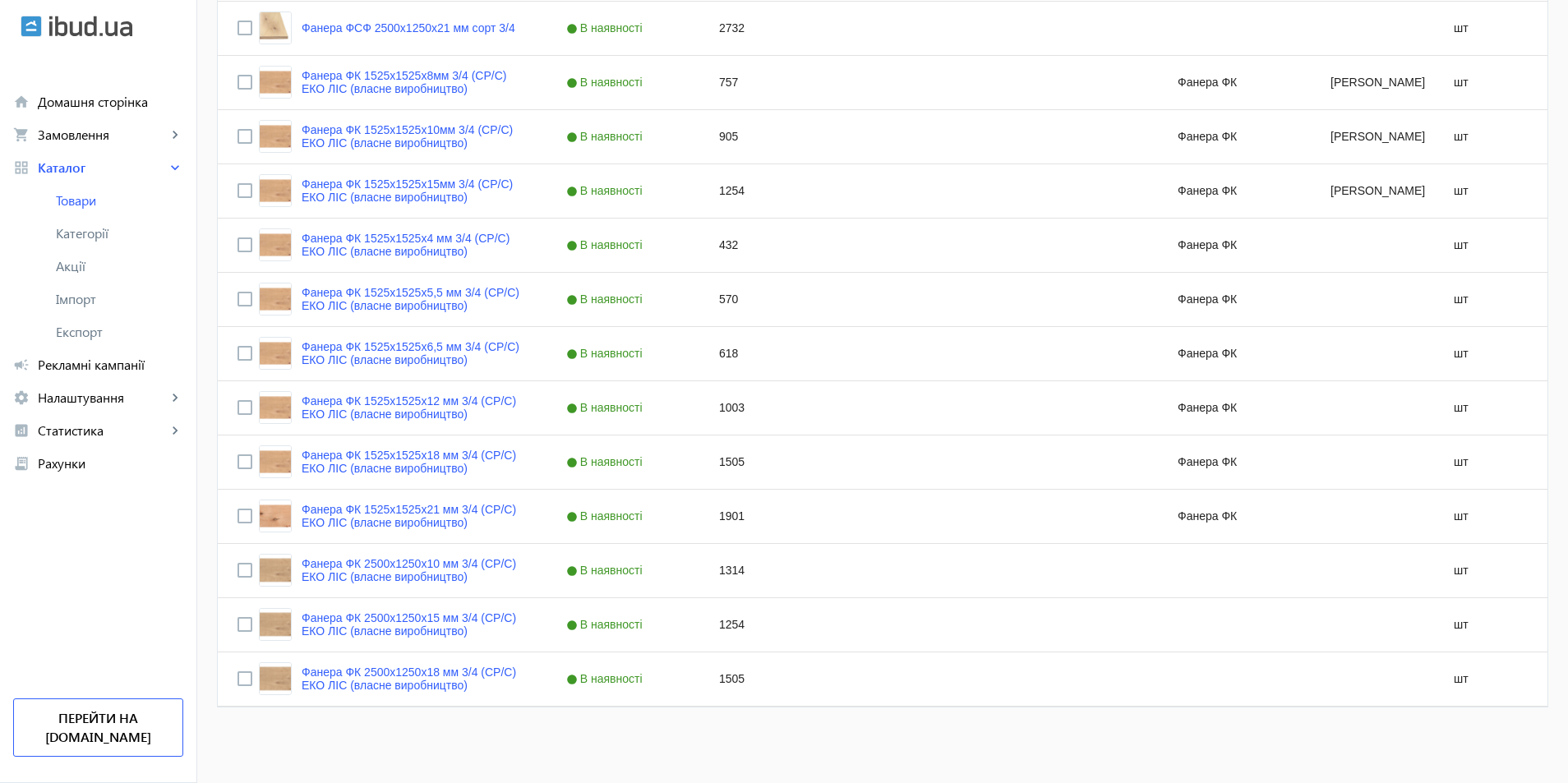
type input "3/4"
click at [711, 567] on div "1314" at bounding box center [775, 571] width 152 height 53
type input "1638"
click at [885, 677] on div "Press SPACE to select this row." at bounding box center [928, 679] width 152 height 53
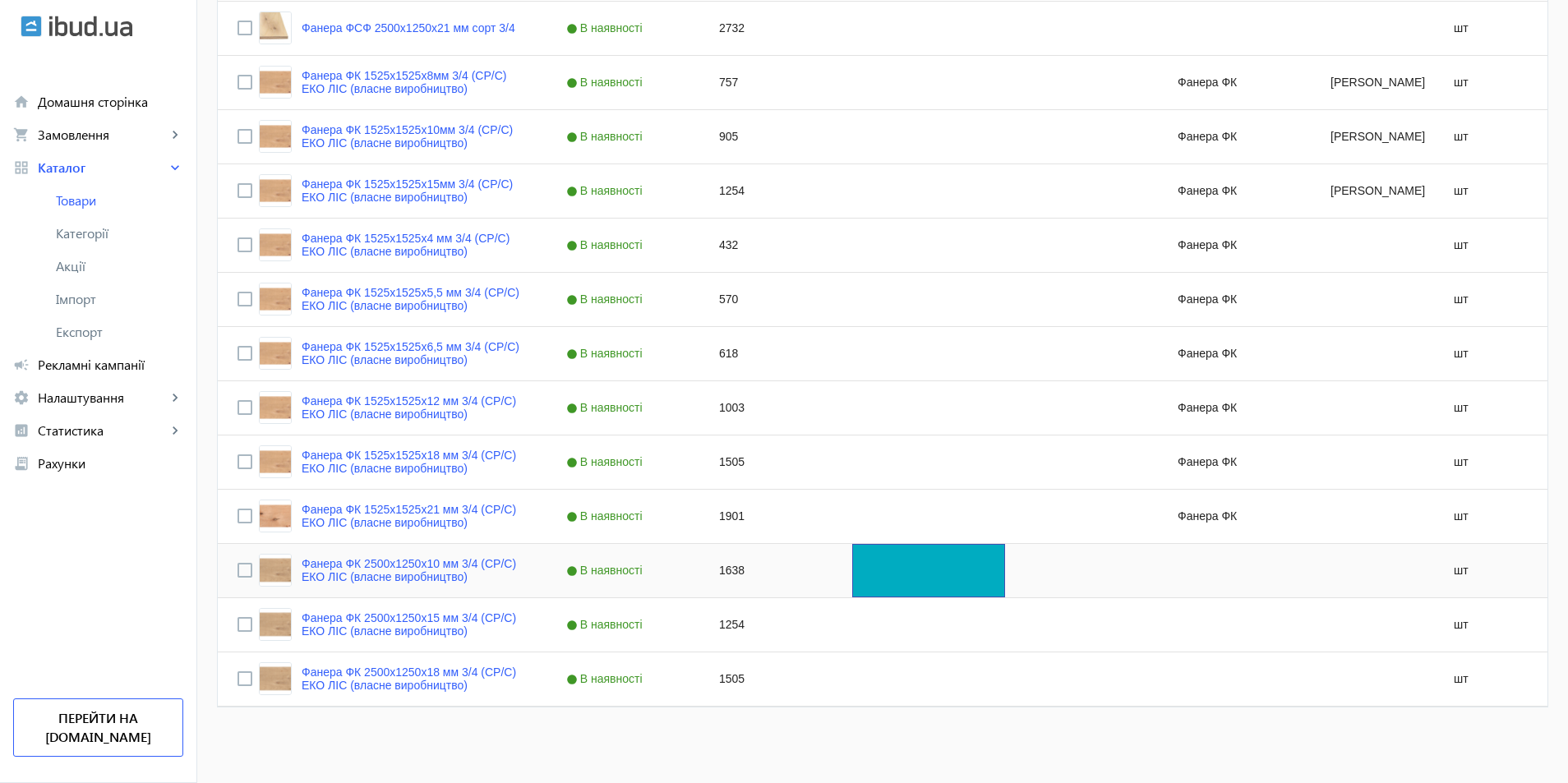
click at [874, 578] on div "Press SPACE to select this row." at bounding box center [928, 571] width 152 height 53
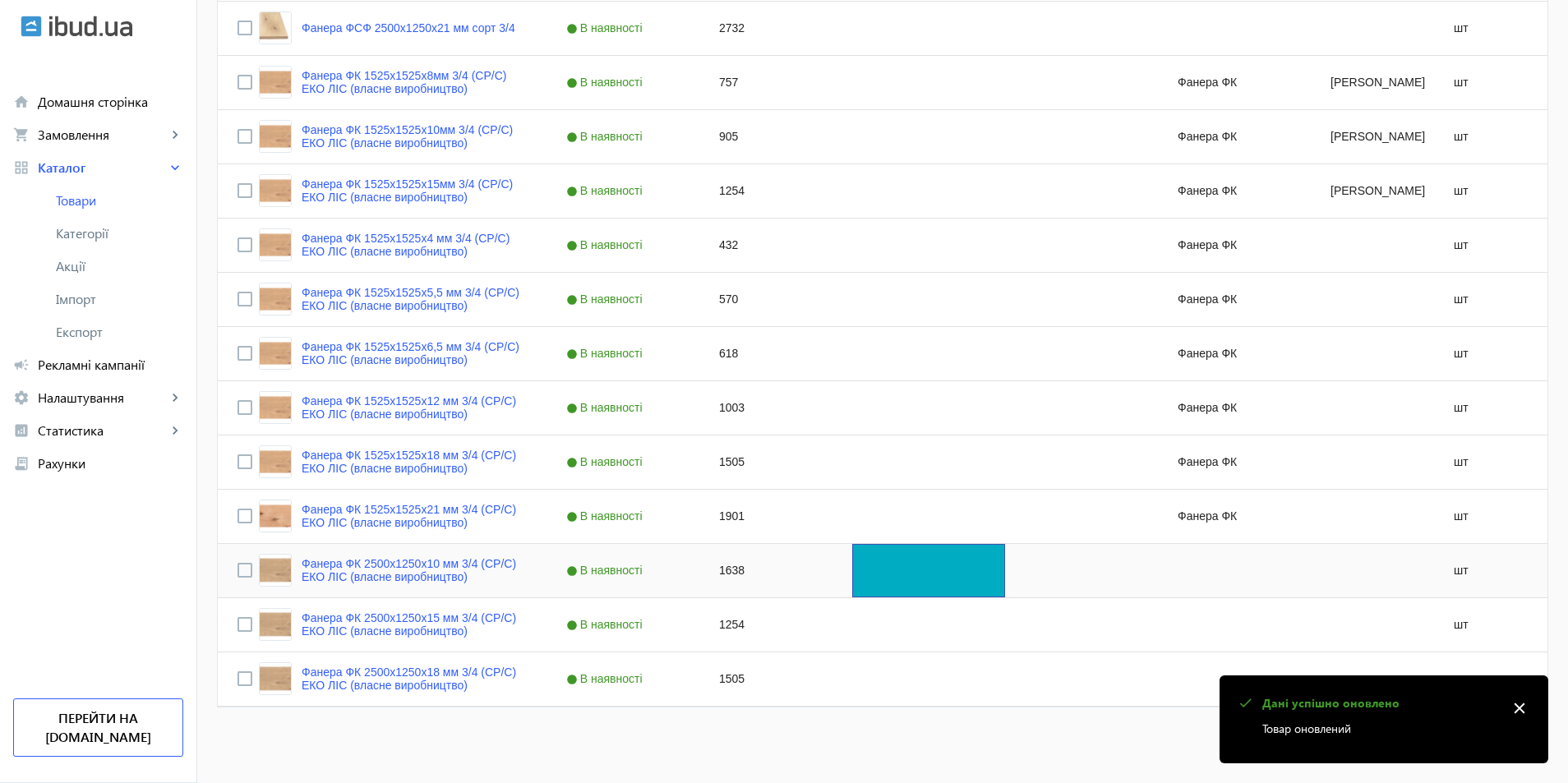
click at [874, 578] on div "Press SPACE to select this row." at bounding box center [928, 571] width 152 height 53
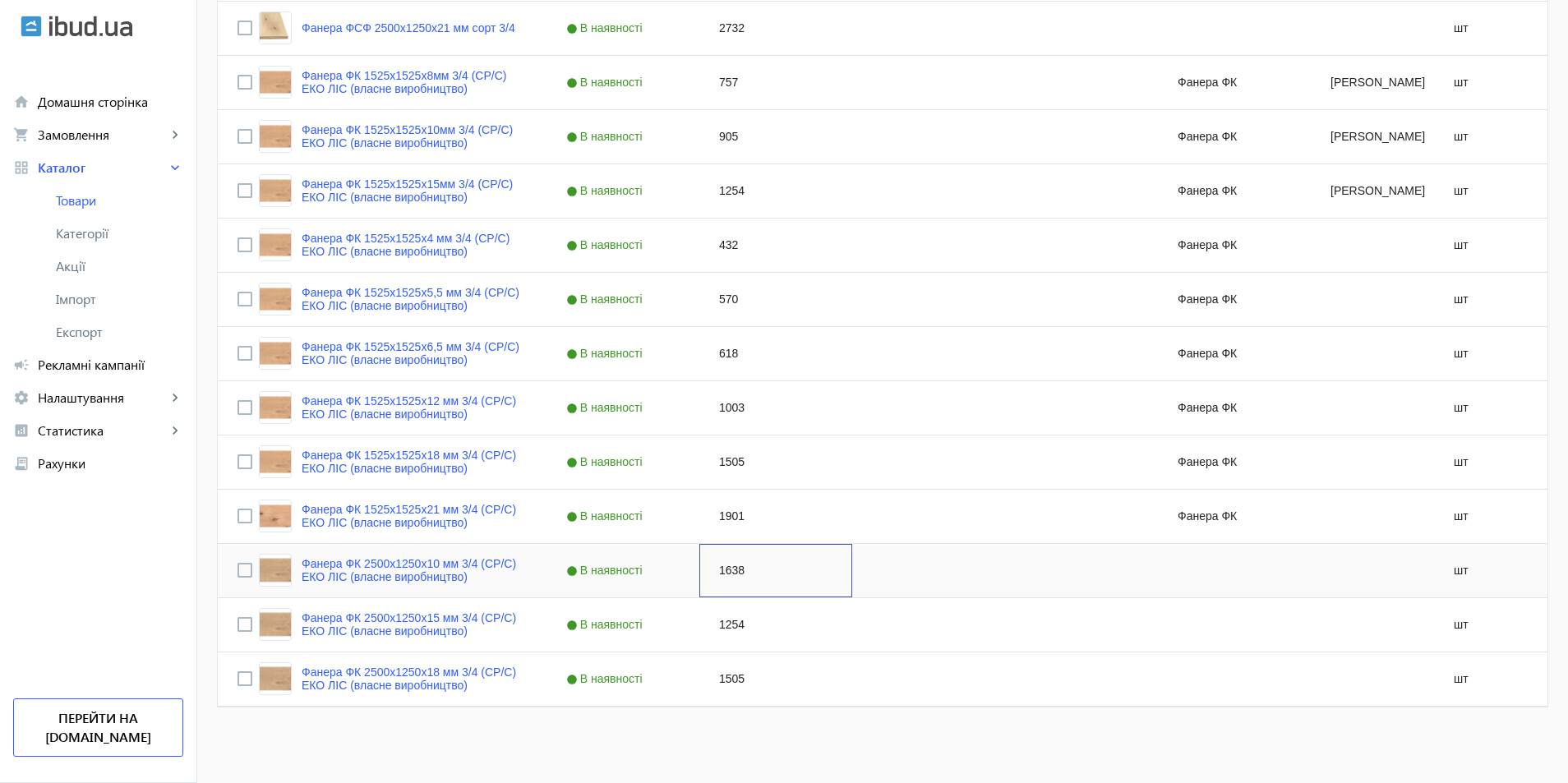
click at [710, 571] on div "1638" at bounding box center [775, 571] width 152 height 53
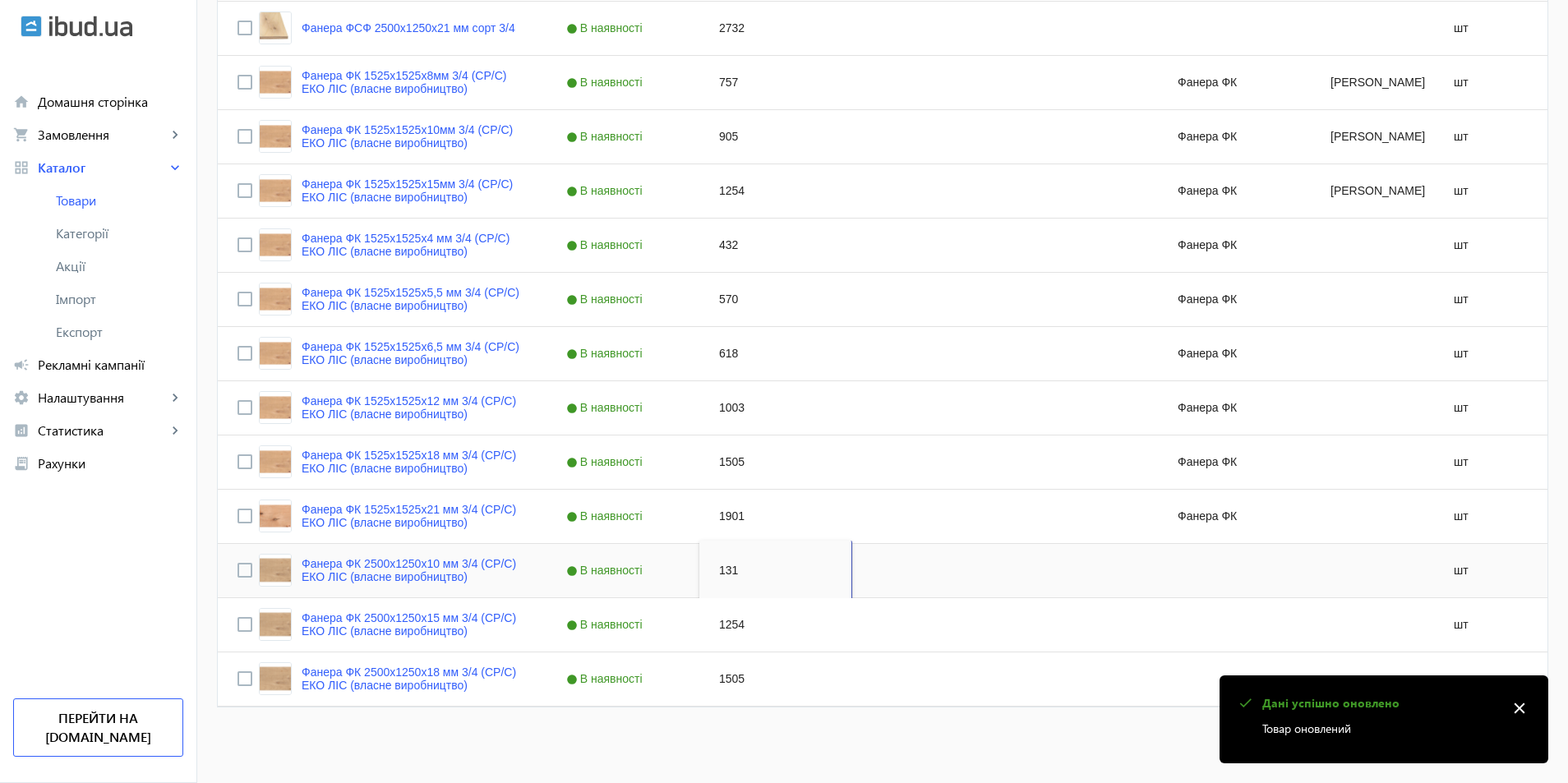
type input "1314"
click at [898, 676] on div "Press SPACE to select this row." at bounding box center [928, 679] width 152 height 53
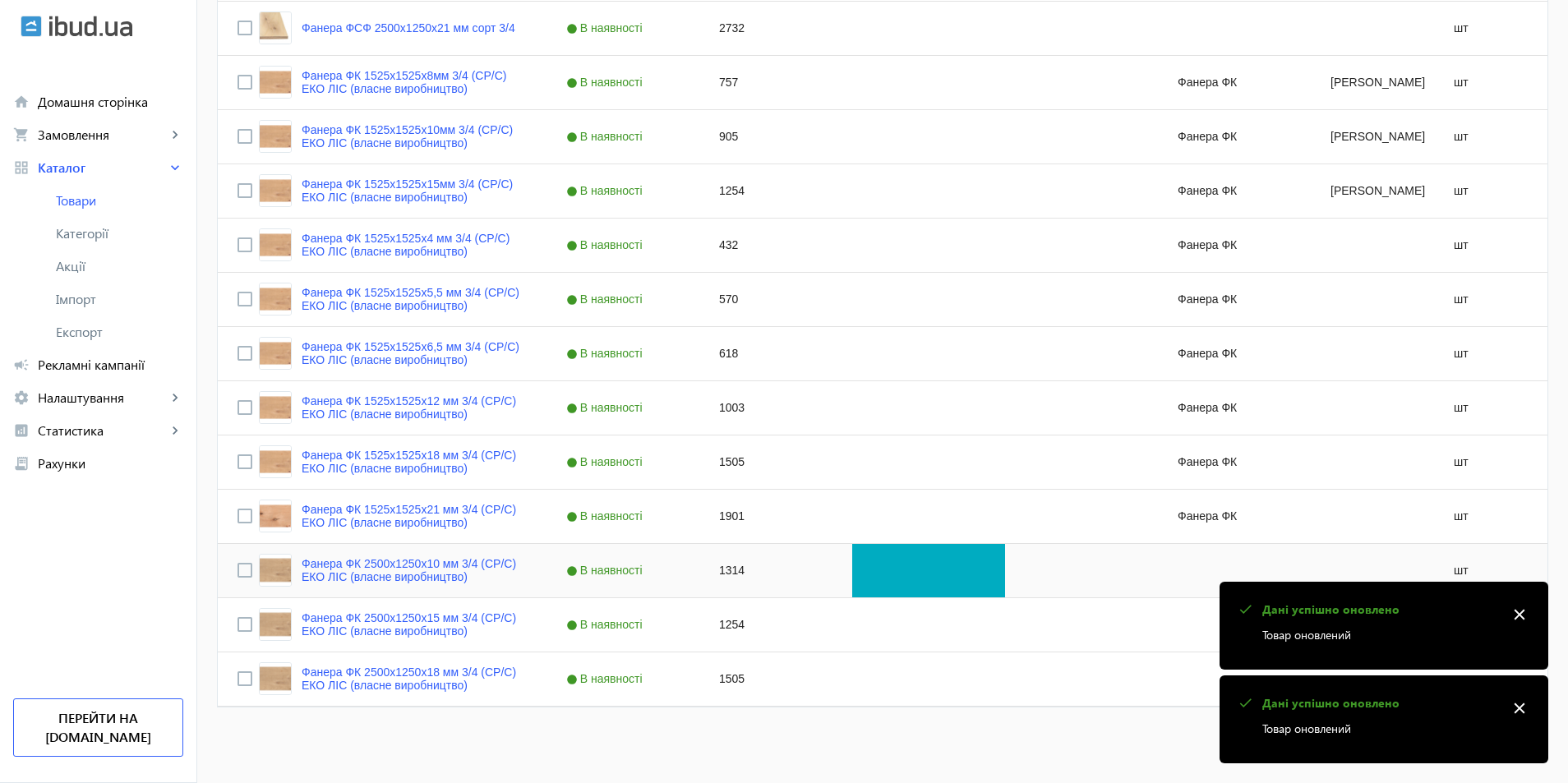
click at [891, 578] on div "Press SPACE to select this row." at bounding box center [928, 571] width 152 height 53
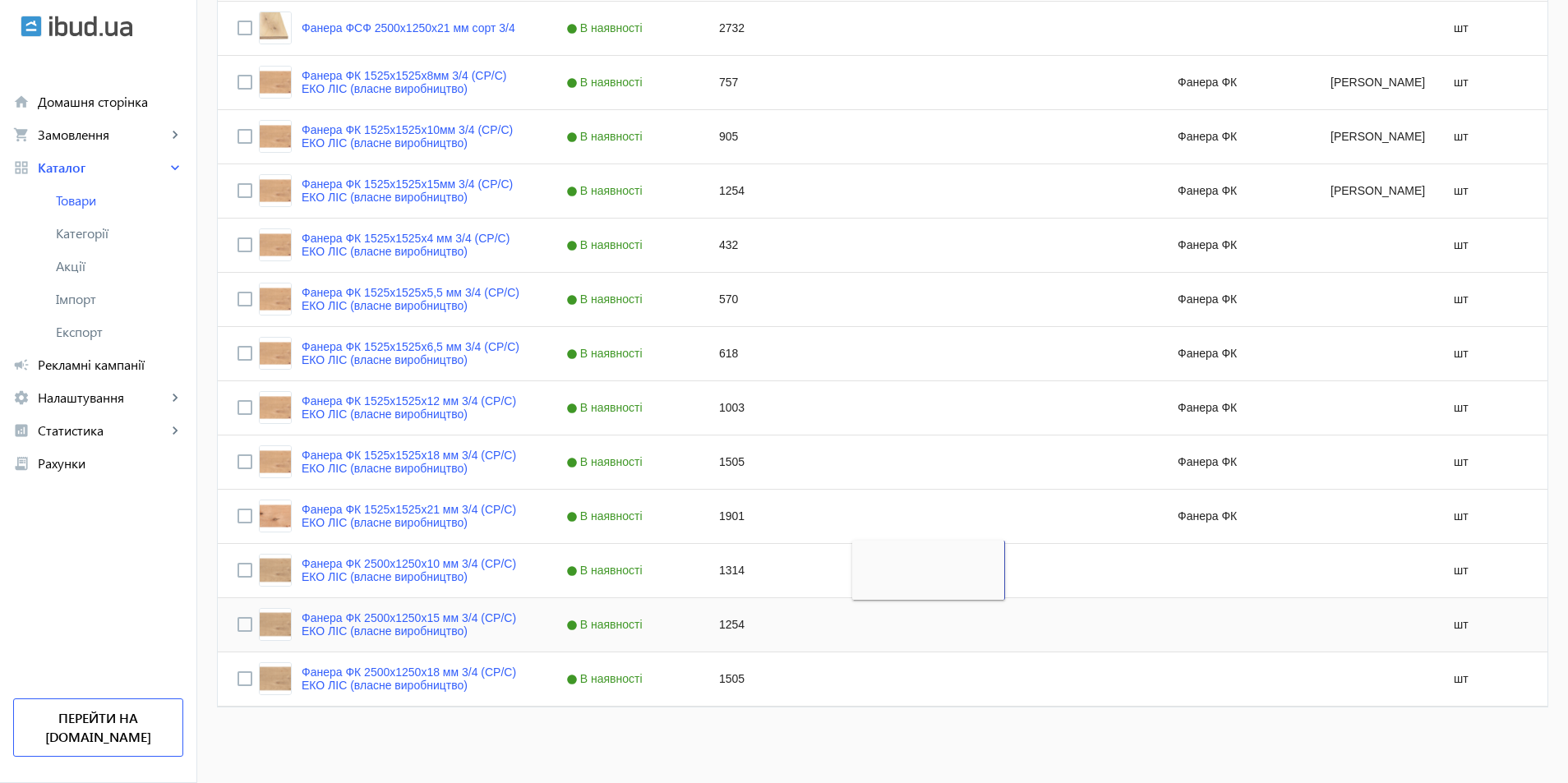
click at [713, 638] on div "1254" at bounding box center [775, 625] width 152 height 53
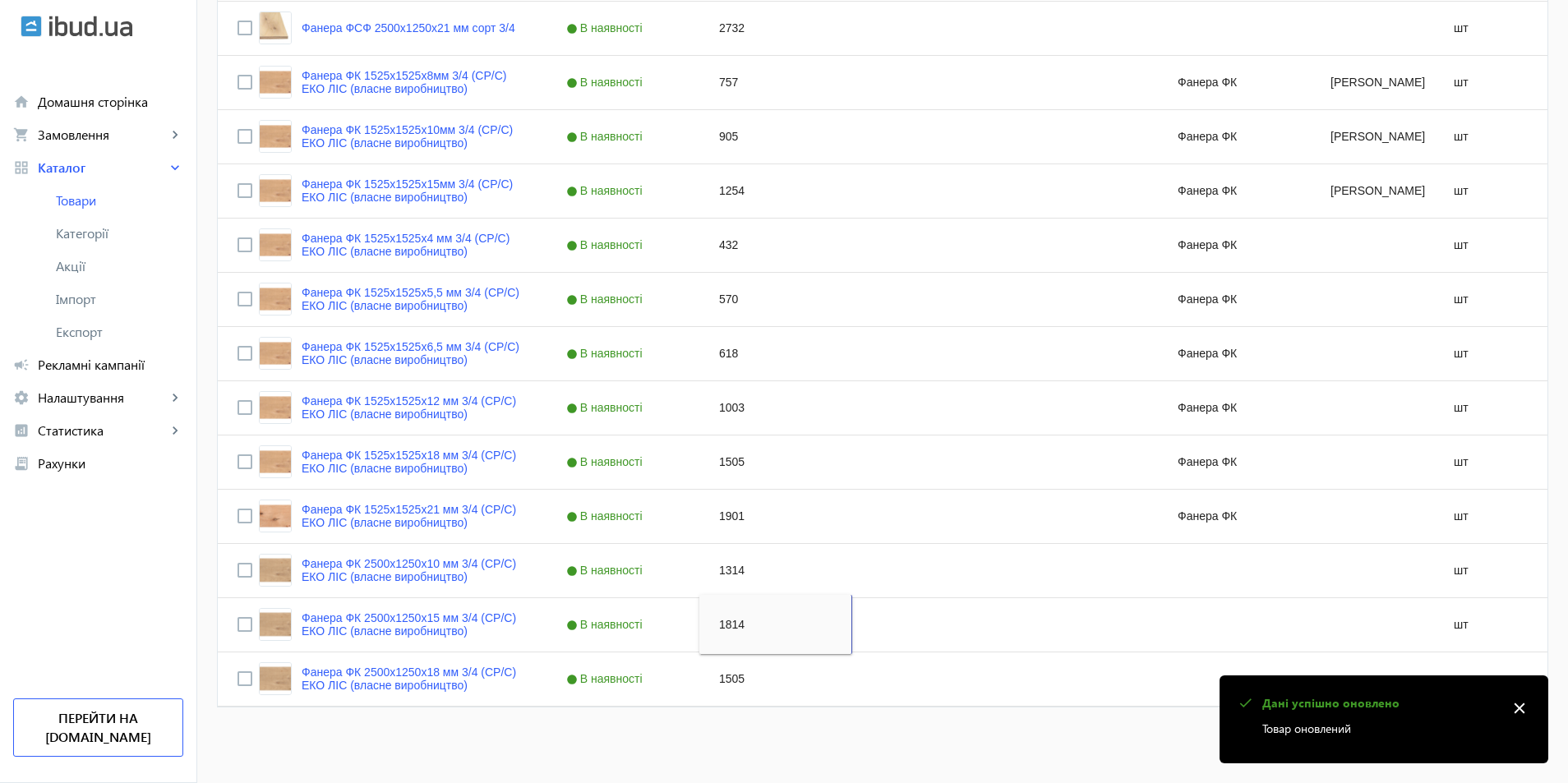
type input "1814"
drag, startPoint x: 911, startPoint y: 757, endPoint x: 897, endPoint y: 725, distance: 34.9
click at [861, 636] on div "Press SPACE to select this row." at bounding box center [928, 625] width 152 height 53
click at [861, 636] on div "1254" at bounding box center [928, 625] width 152 height 53
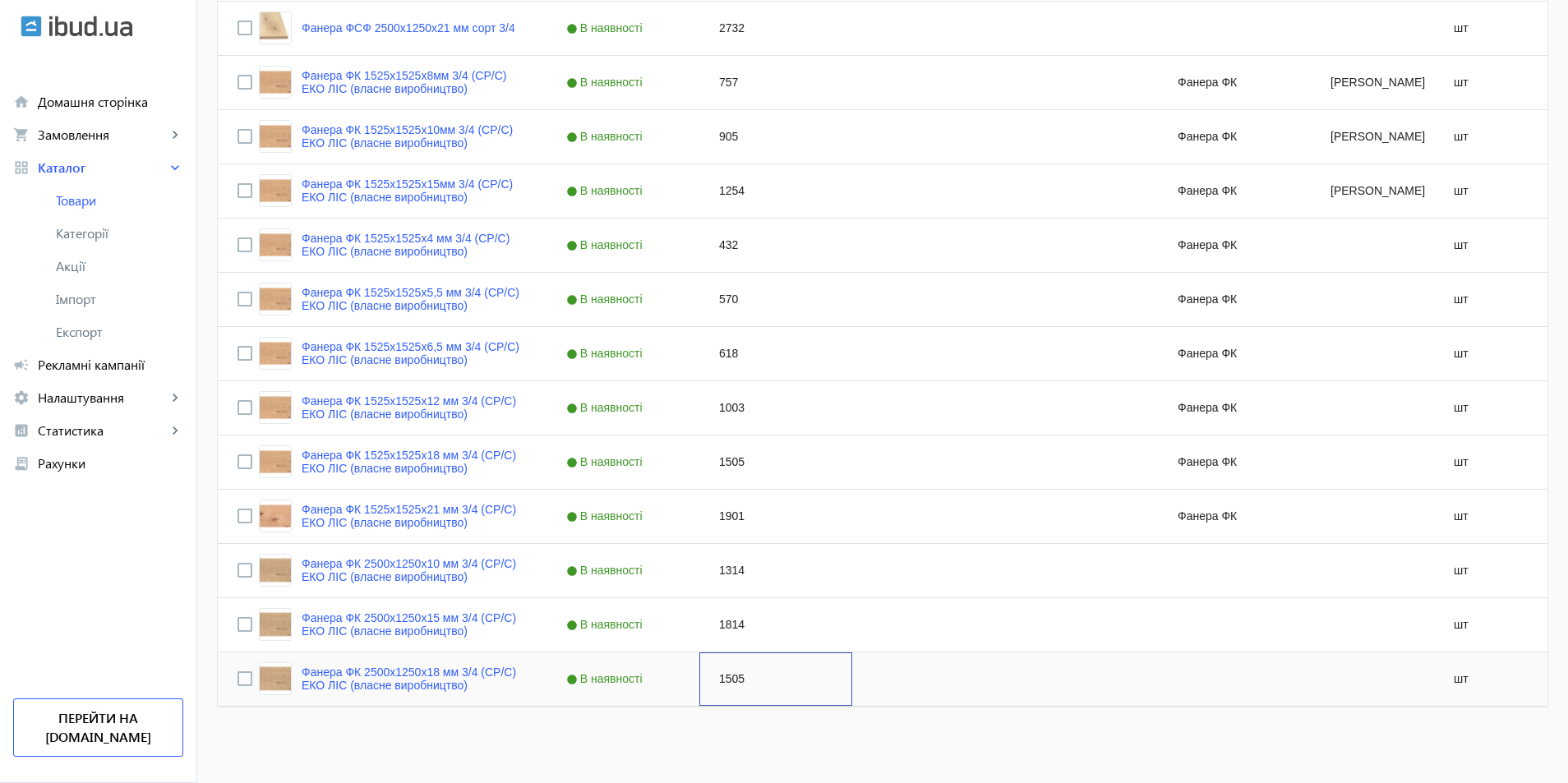
click at [725, 680] on div "1505" at bounding box center [775, 679] width 152 height 53
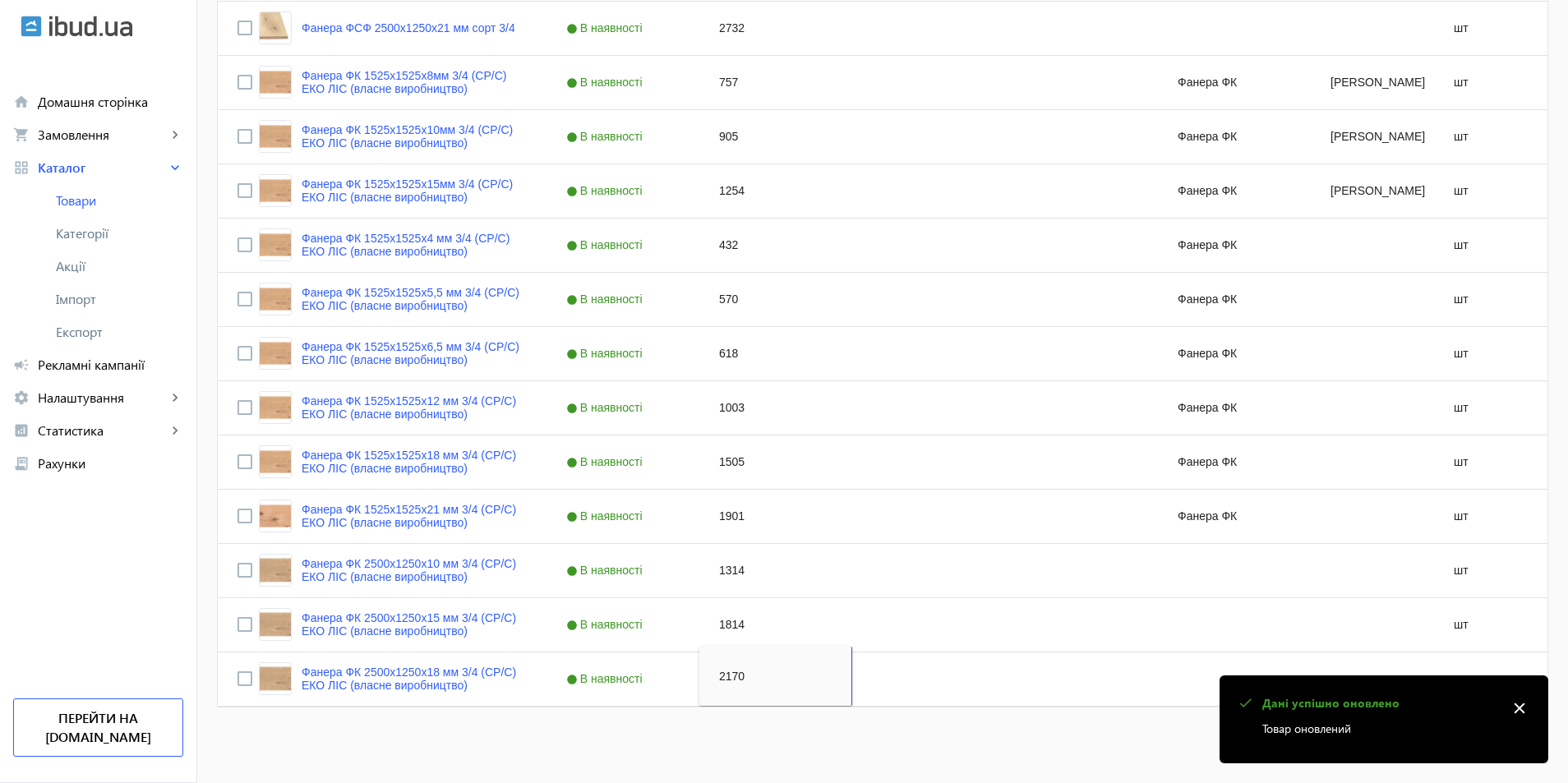
type input "2170"
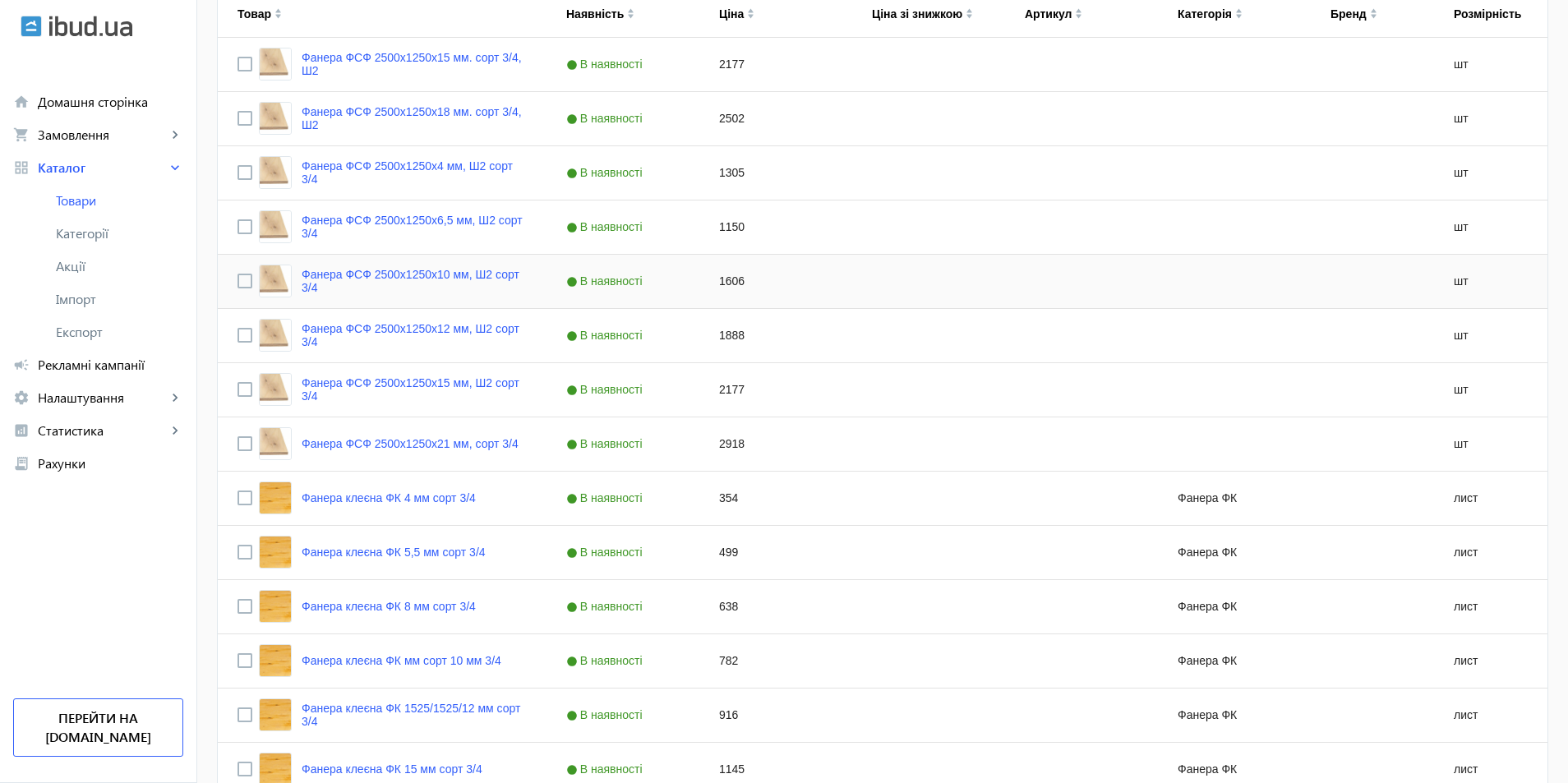
scroll to position [106, 0]
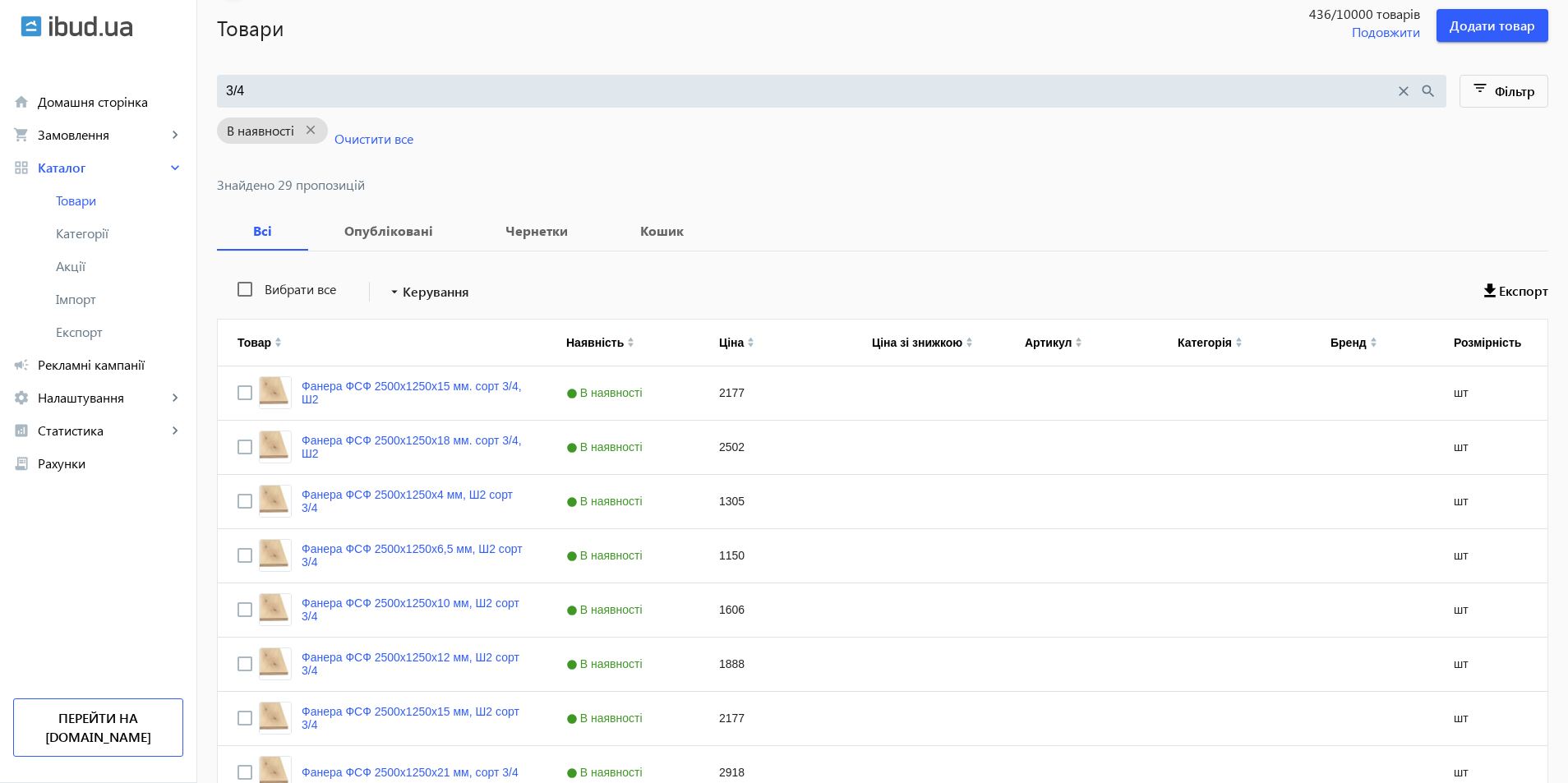
drag, startPoint x: 240, startPoint y: 93, endPoint x: 0, endPoint y: 11, distance: 253.6
type input "4/4"
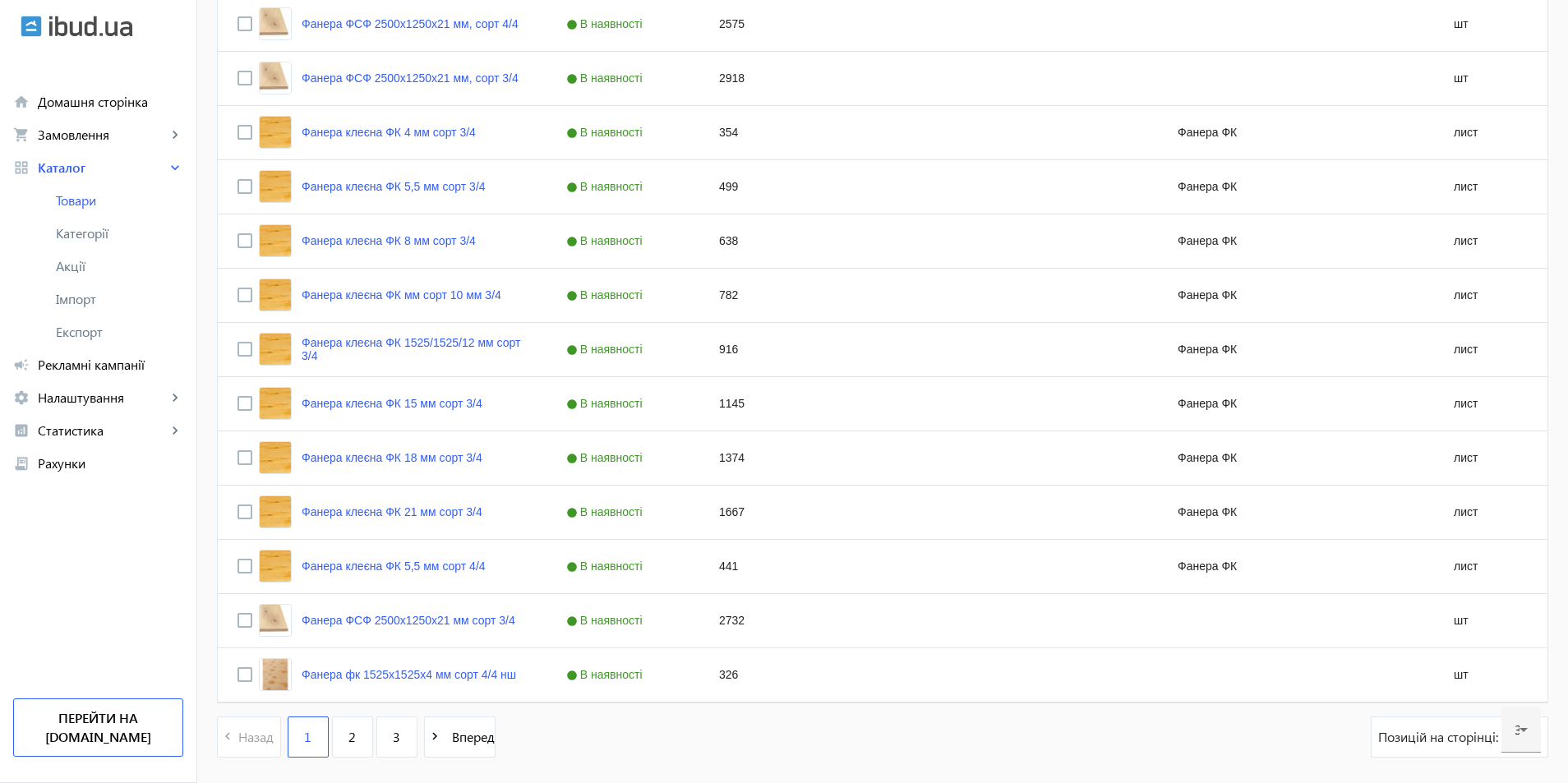
scroll to position [1463, 0]
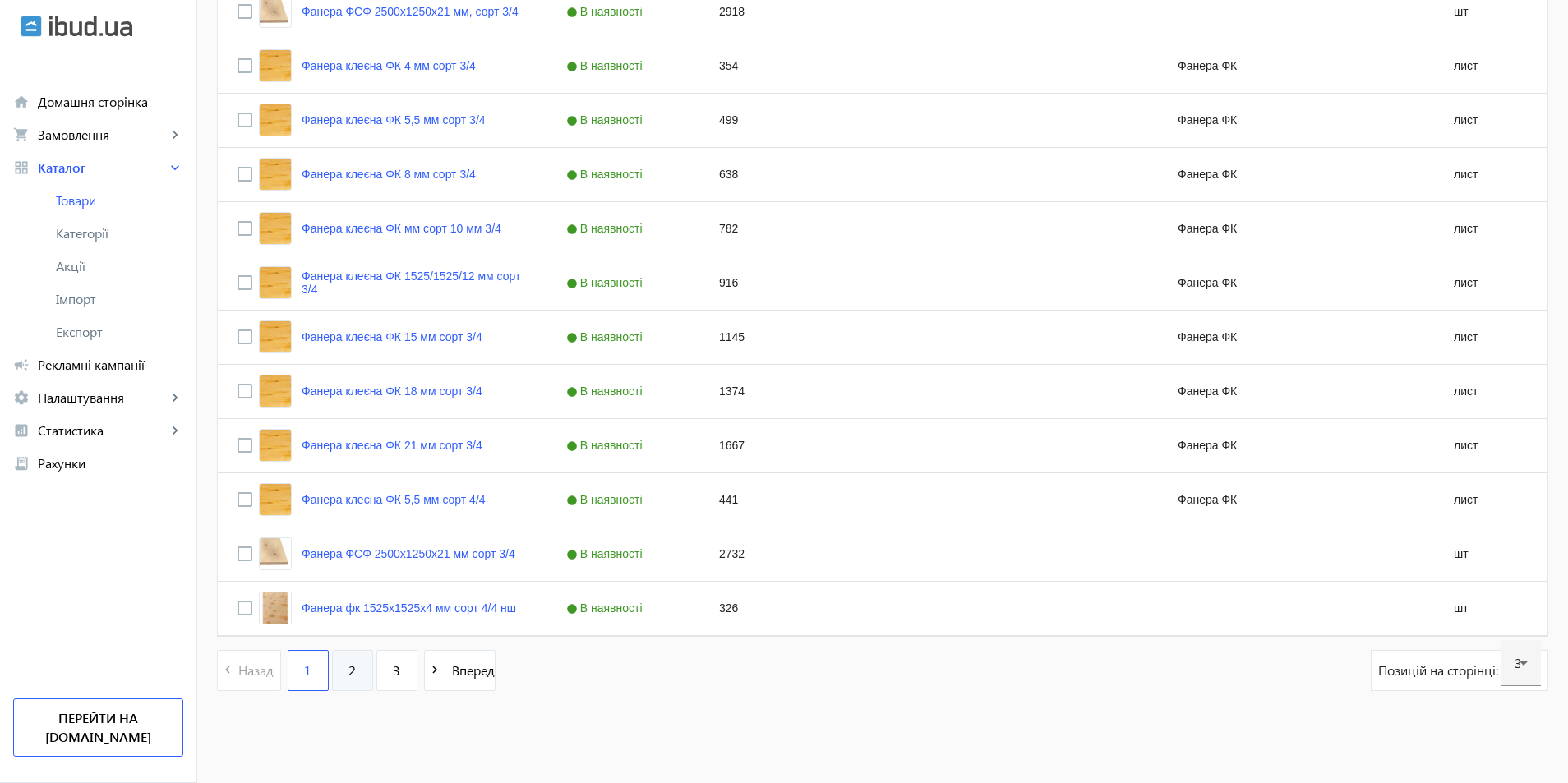
click at [348, 664] on span "2" at bounding box center [352, 670] width 8 height 18
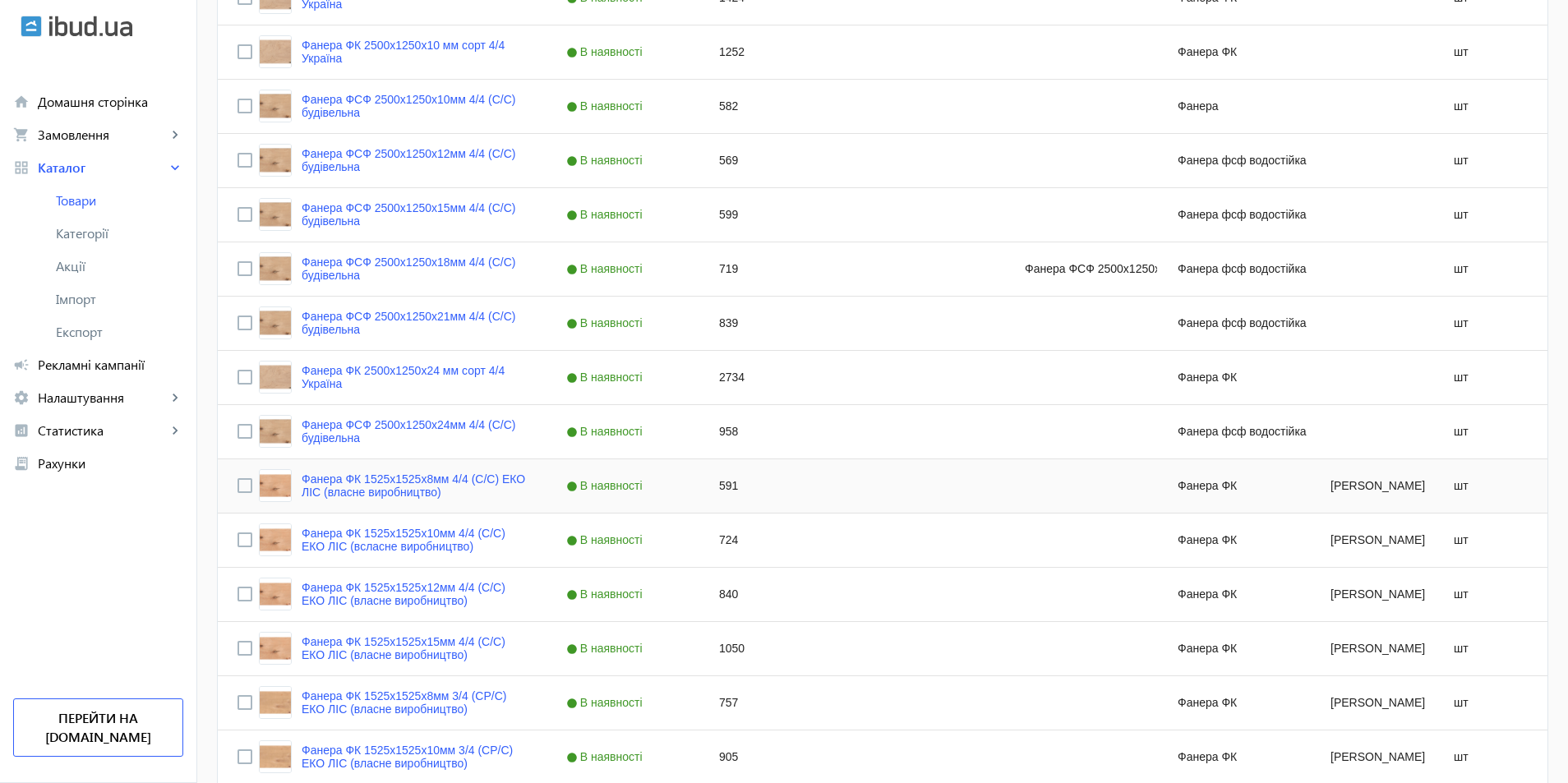
scroll to position [1463, 0]
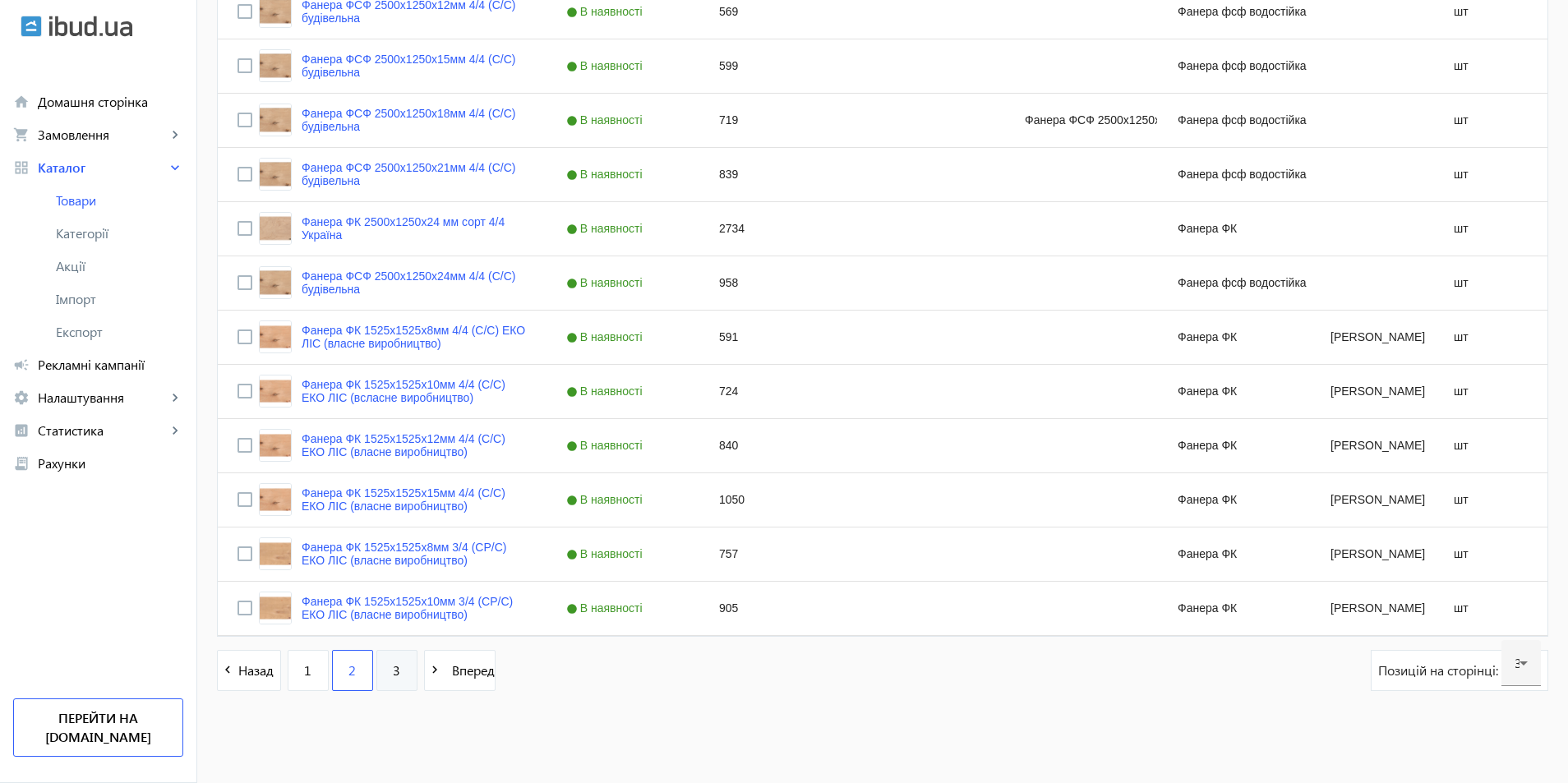
click at [392, 667] on span "3" at bounding box center [396, 670] width 8 height 18
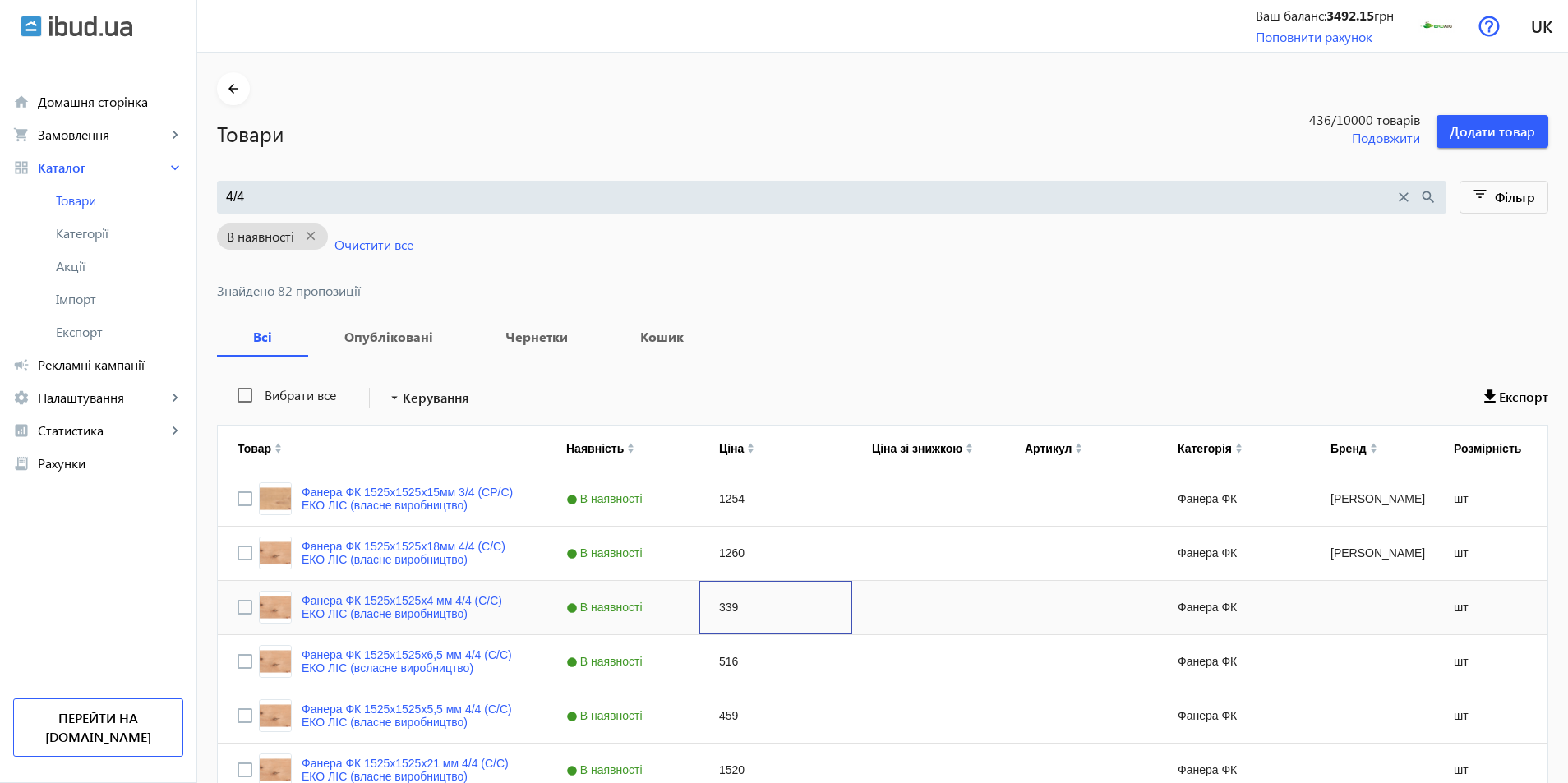
click at [716, 608] on div "339" at bounding box center [775, 607] width 152 height 53
type input "421"
click at [895, 606] on div "Press SPACE to select this row." at bounding box center [928, 607] width 152 height 53
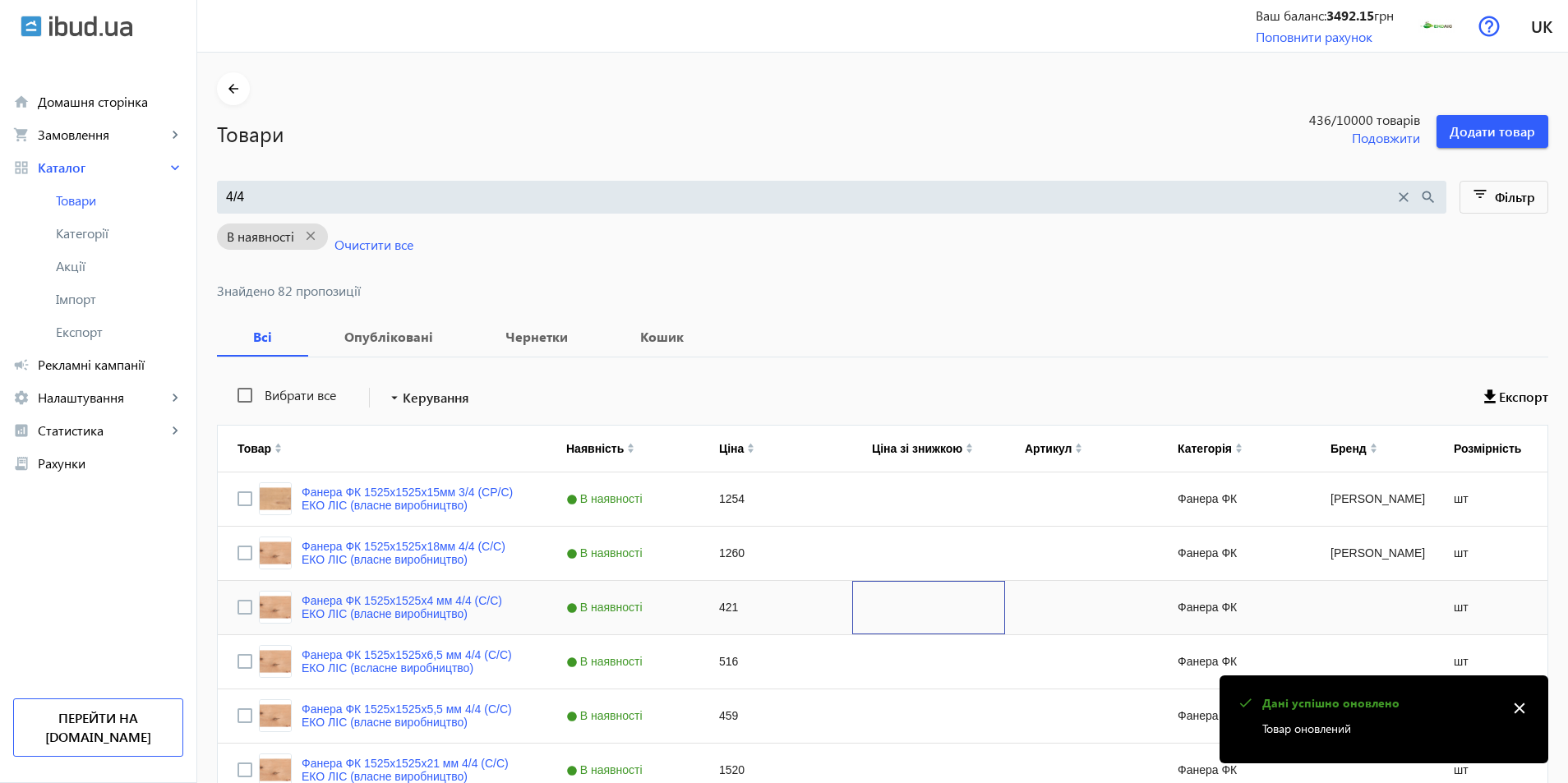
click at [871, 606] on div "Press SPACE to select this row." at bounding box center [928, 607] width 152 height 53
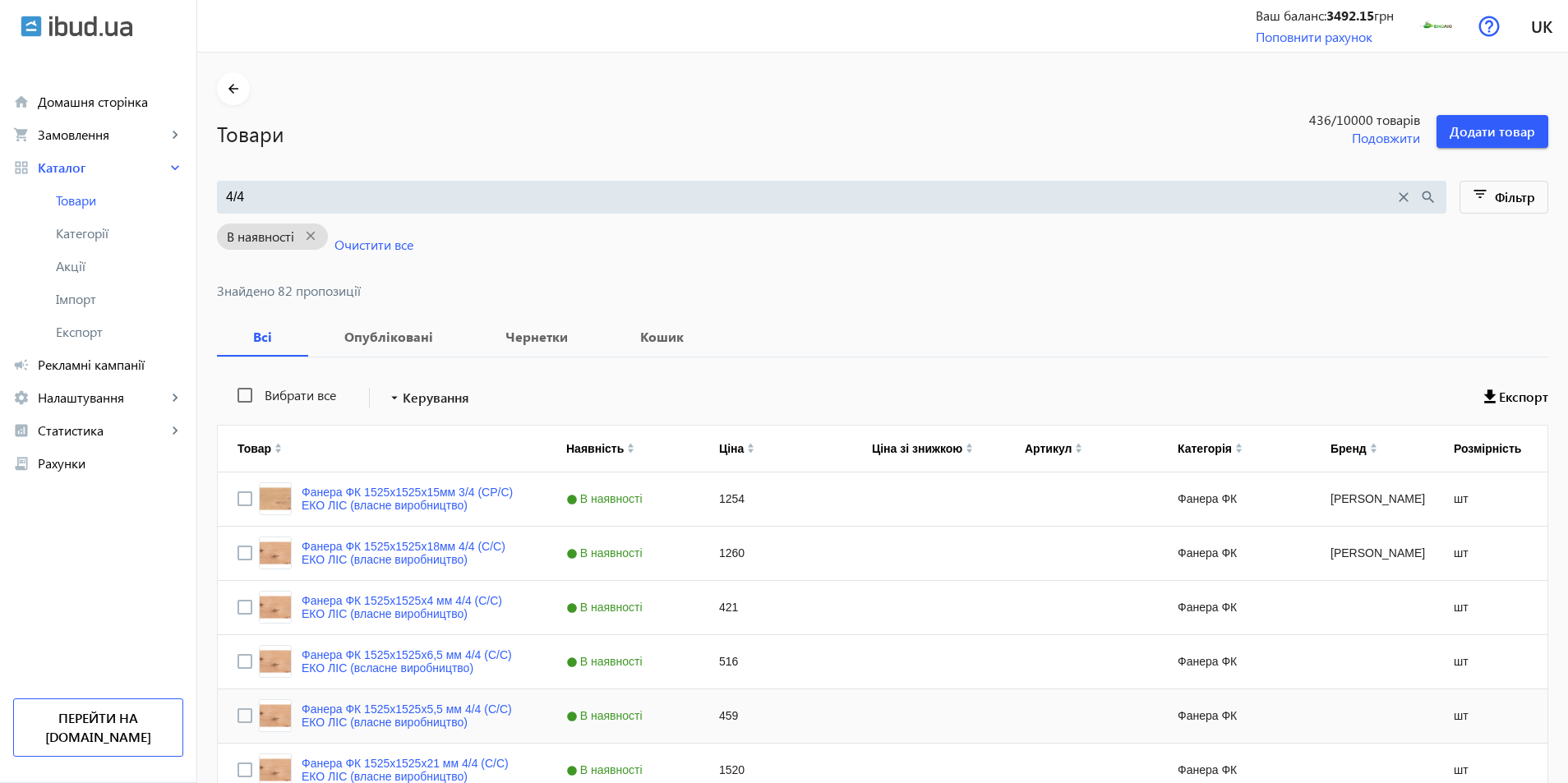
click at [723, 715] on div "459" at bounding box center [775, 716] width 152 height 53
type input "532"
click at [931, 714] on div "Press SPACE to select this row." at bounding box center [928, 716] width 152 height 53
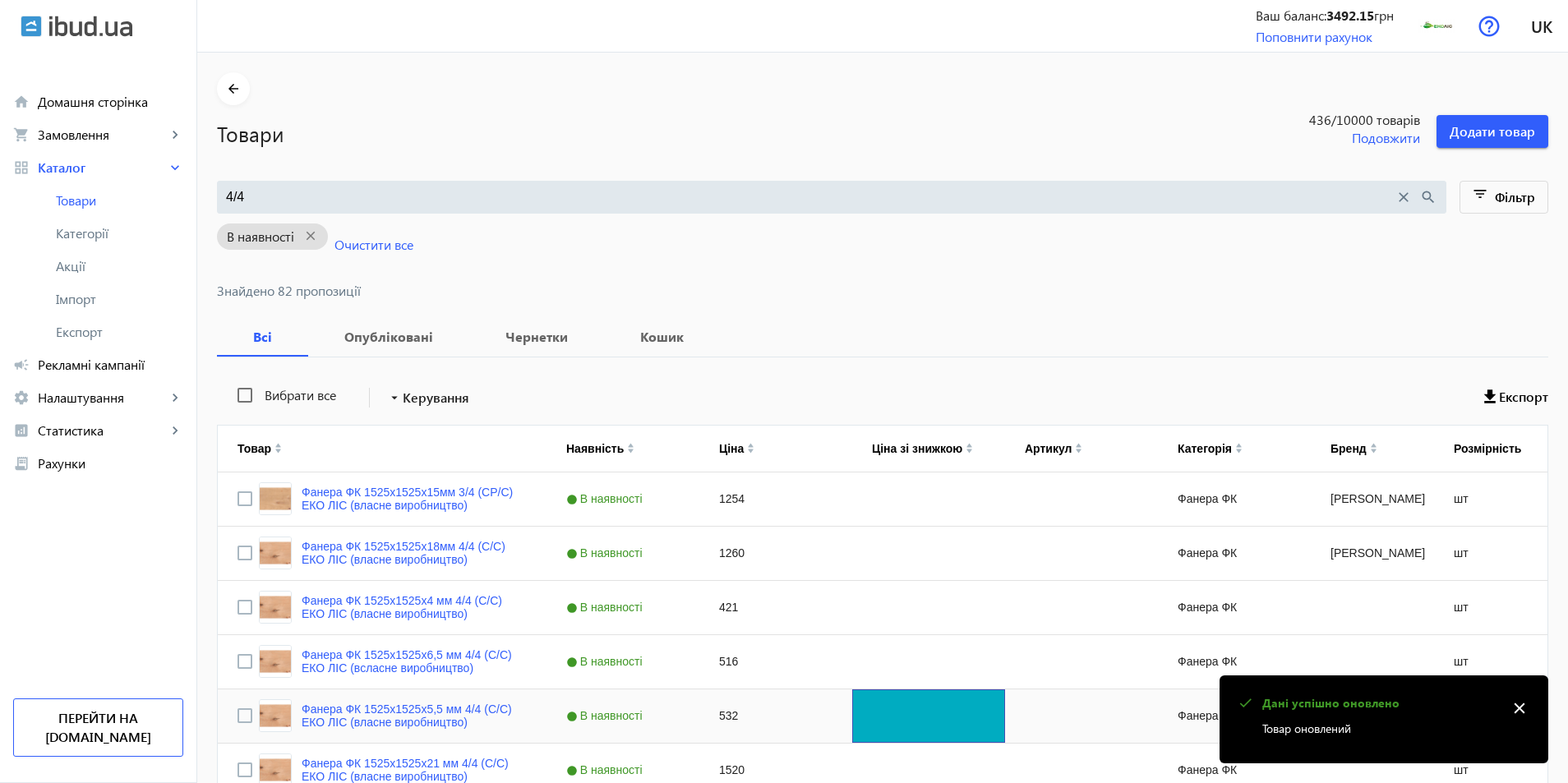
click at [889, 725] on div "Press SPACE to select this row." at bounding box center [928, 716] width 152 height 53
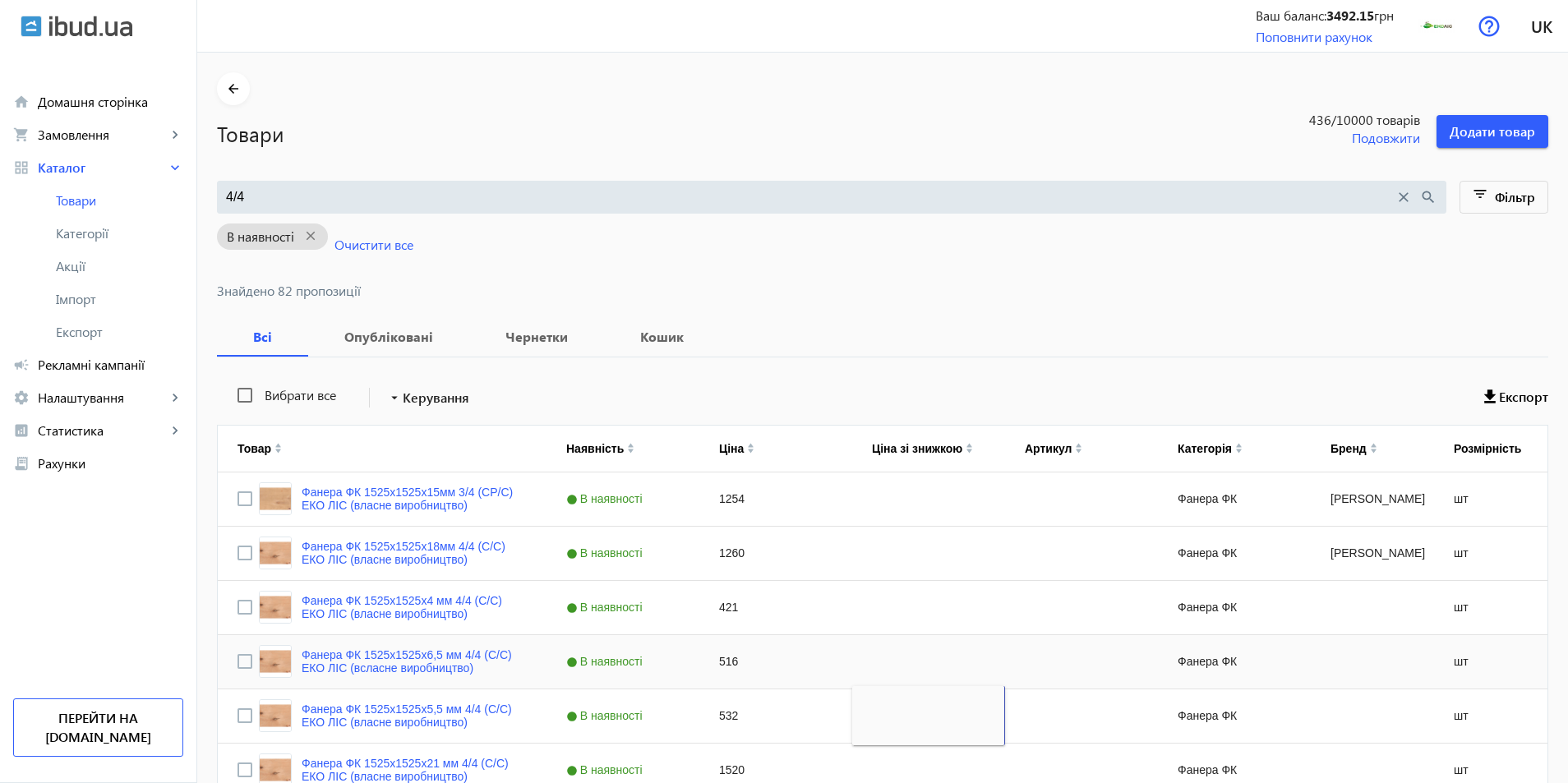
click at [711, 665] on div "516" at bounding box center [775, 662] width 152 height 53
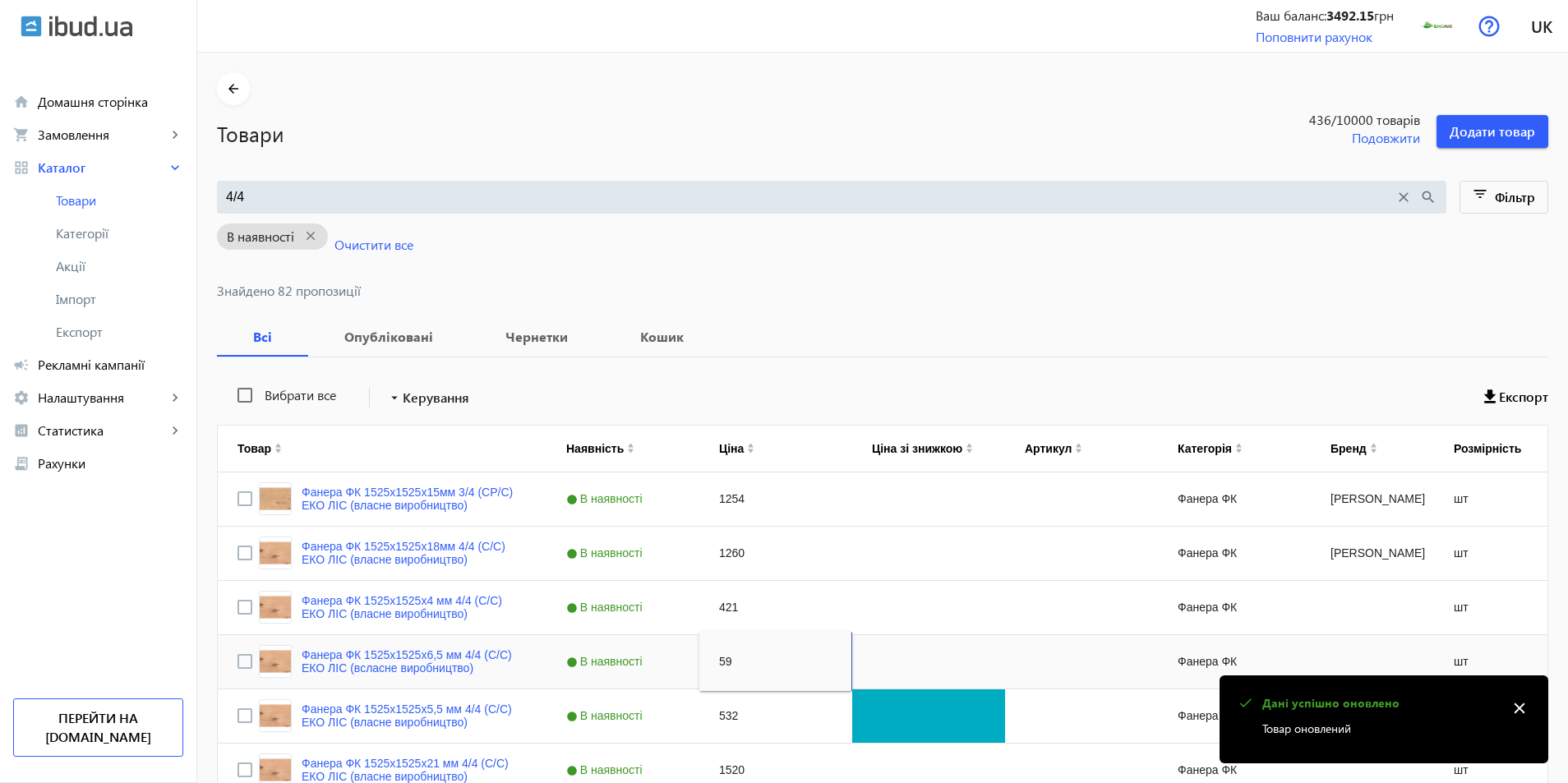
type input "591"
click at [876, 636] on div "Press SPACE to select this row." at bounding box center [928, 662] width 152 height 53
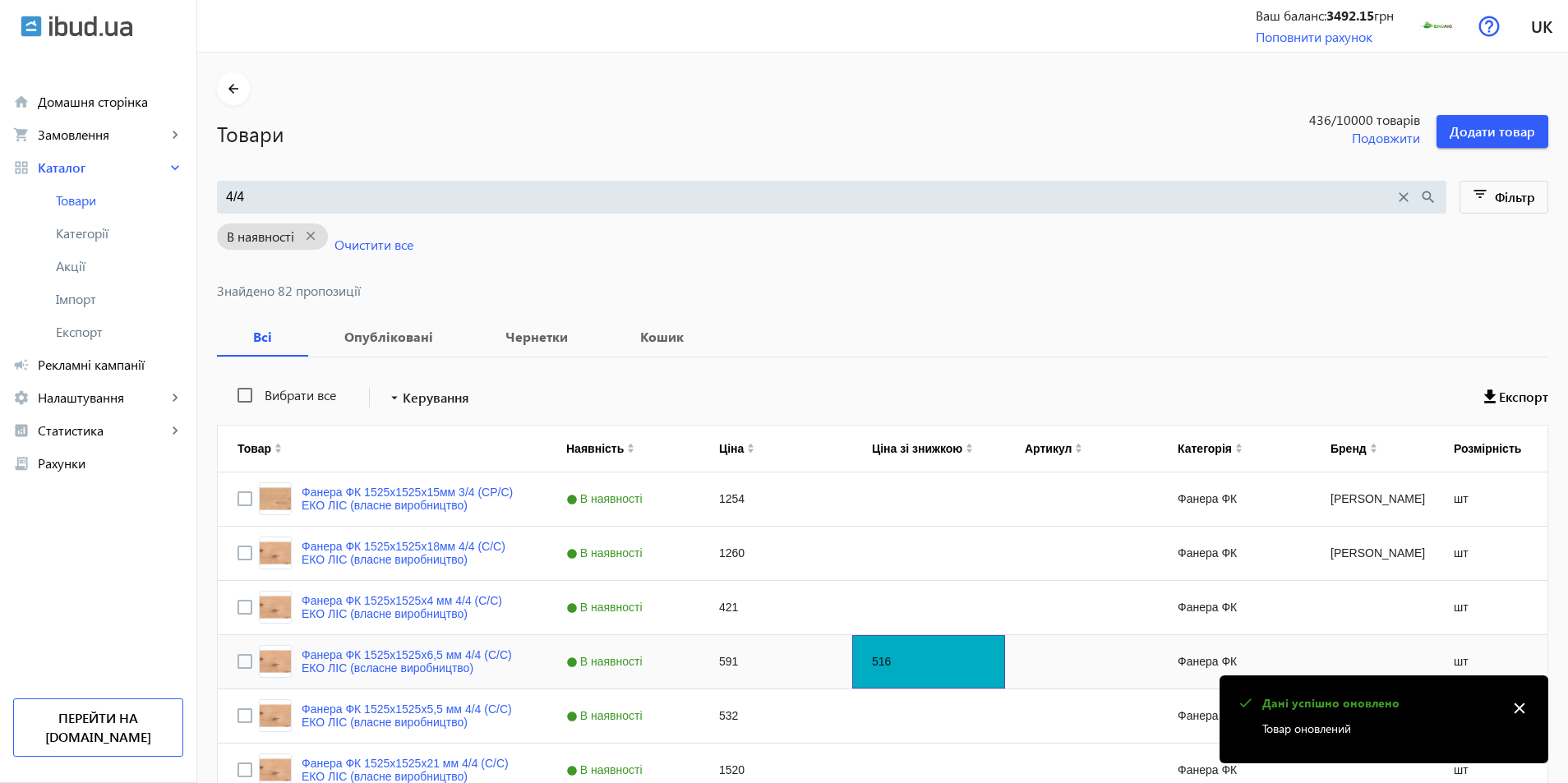
click at [871, 672] on div "516" at bounding box center [928, 662] width 152 height 53
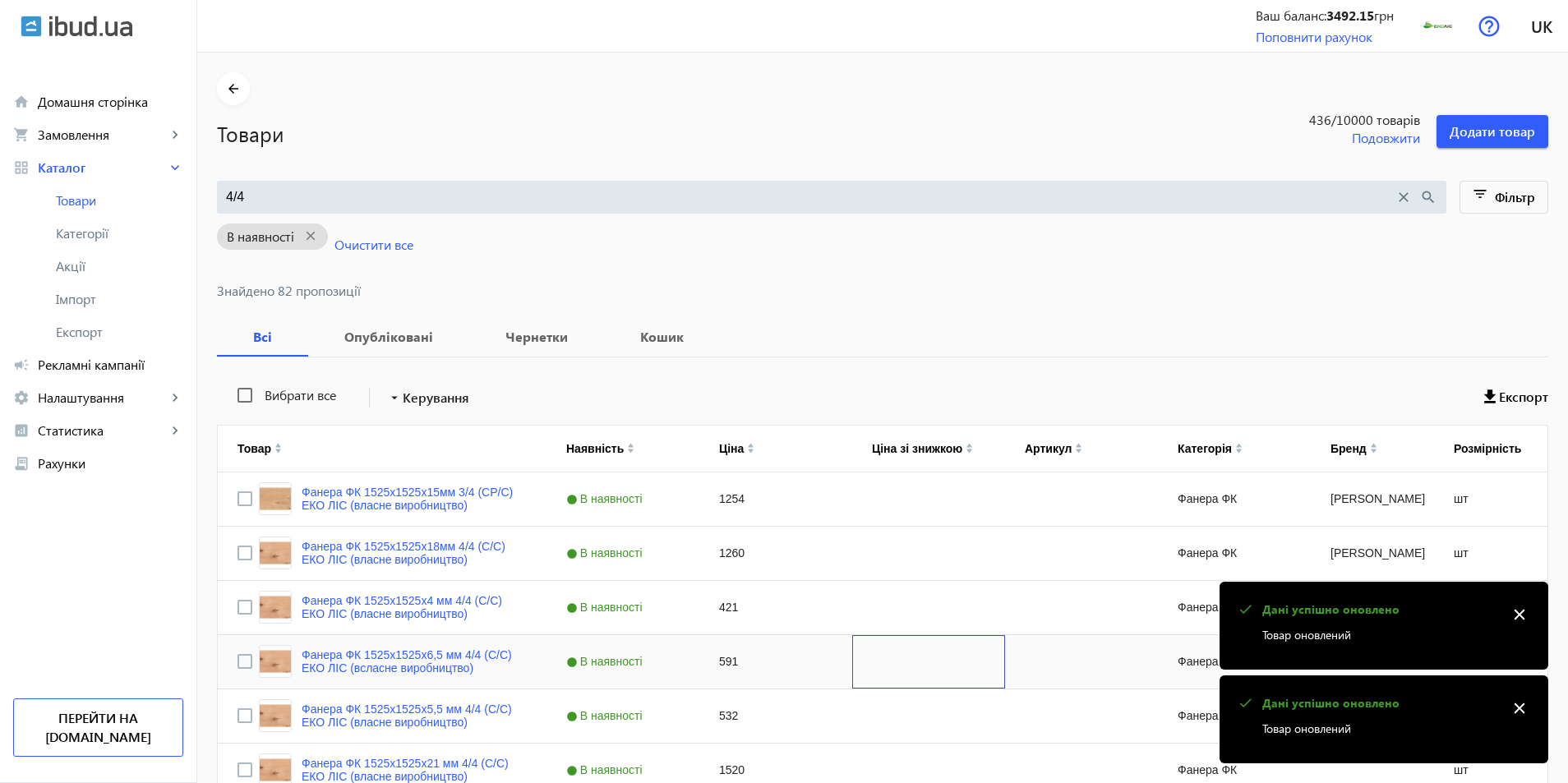
click at [871, 672] on div "Press SPACE to select this row." at bounding box center [928, 662] width 152 height 53
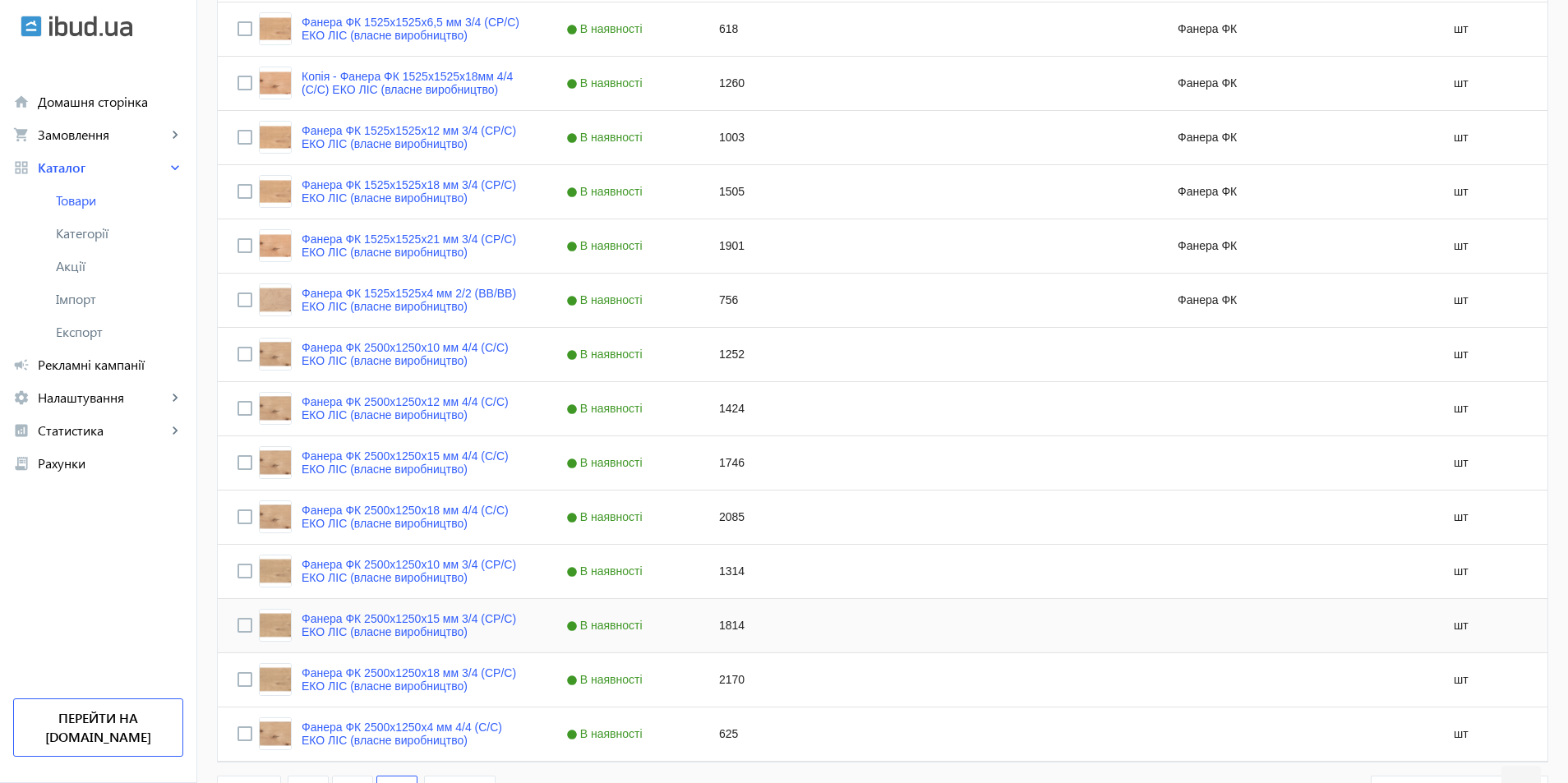
scroll to position [1029, 0]
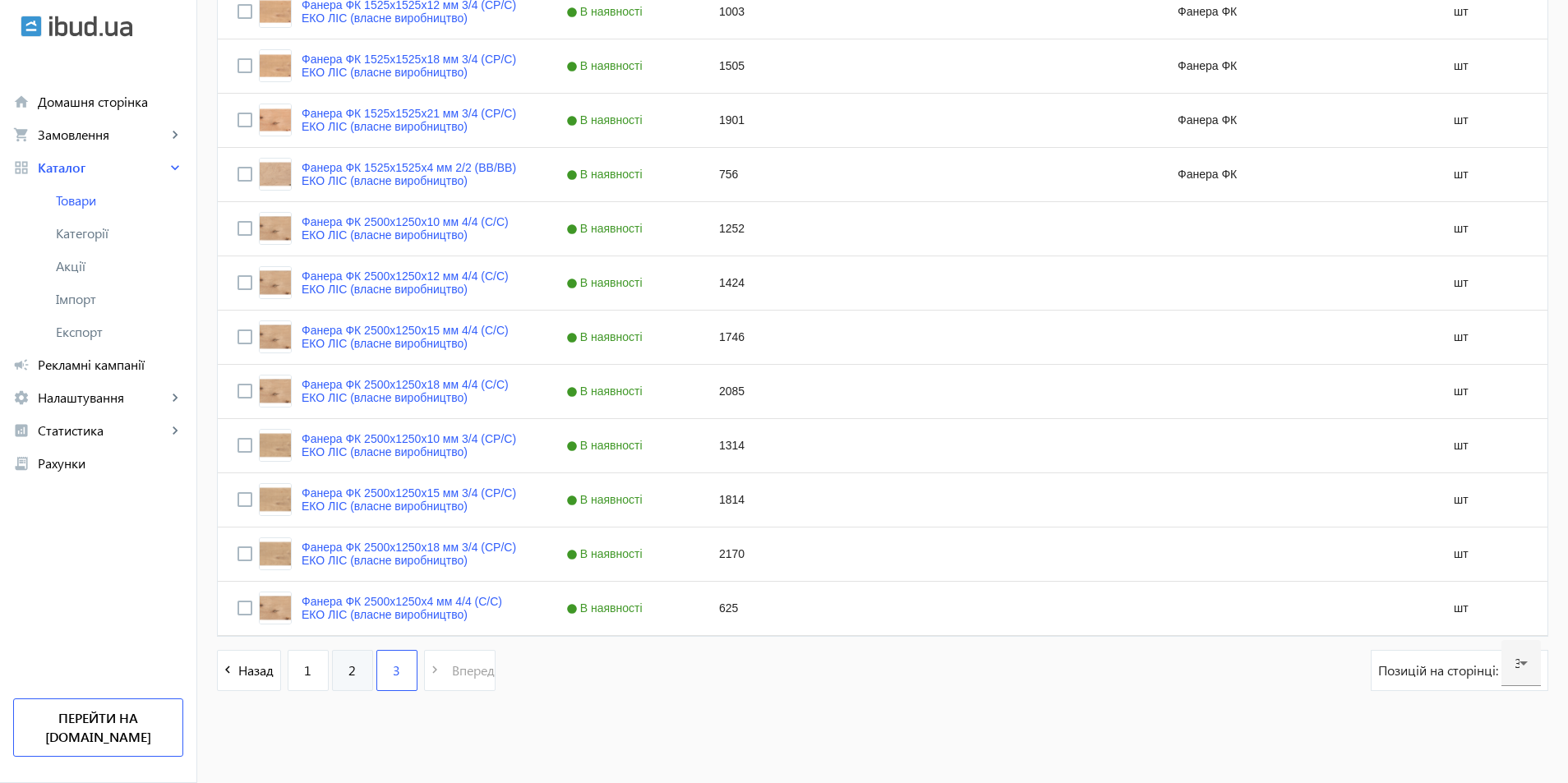
click at [348, 671] on span "2" at bounding box center [352, 670] width 8 height 18
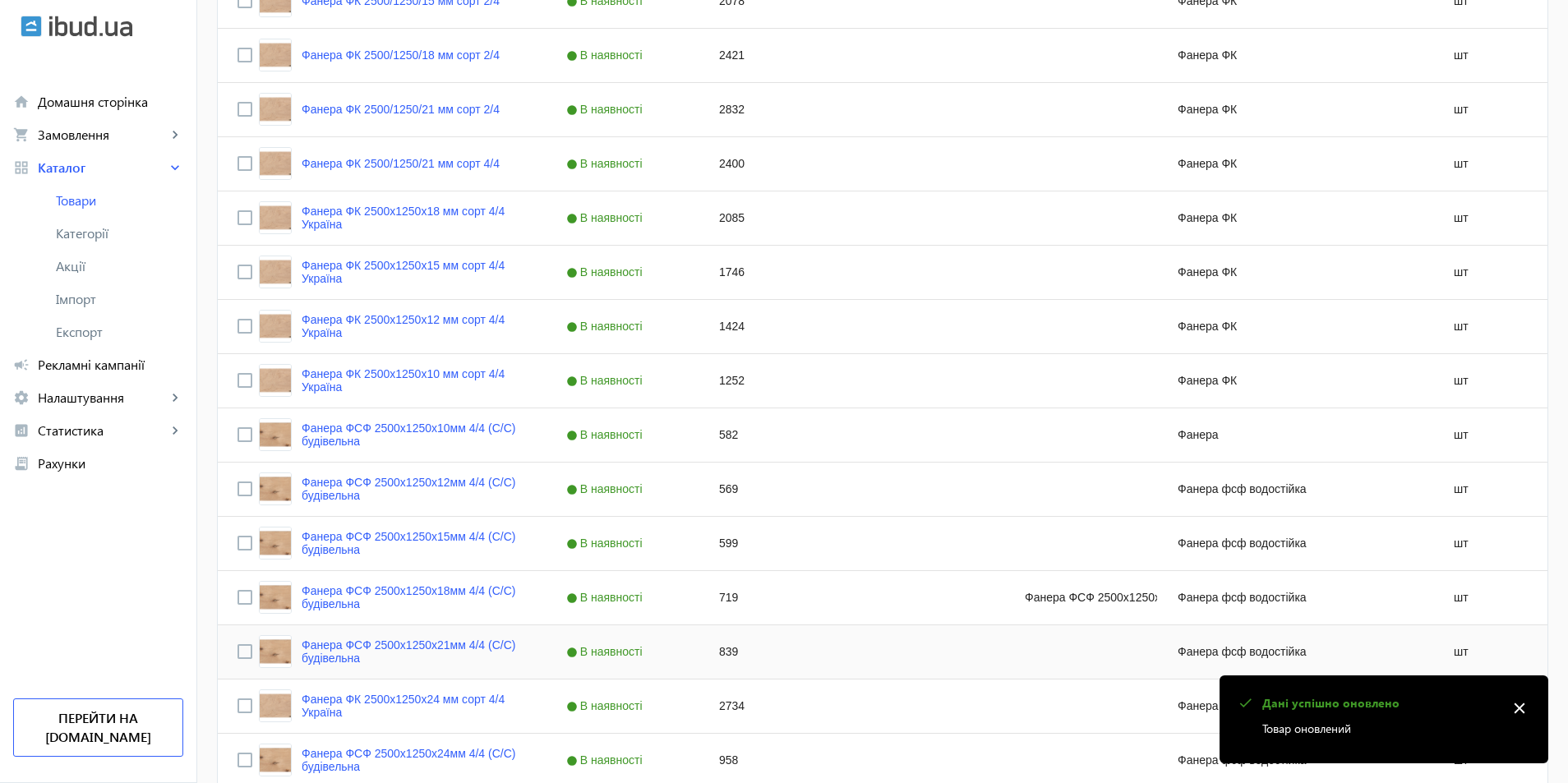
scroll to position [1397, 0]
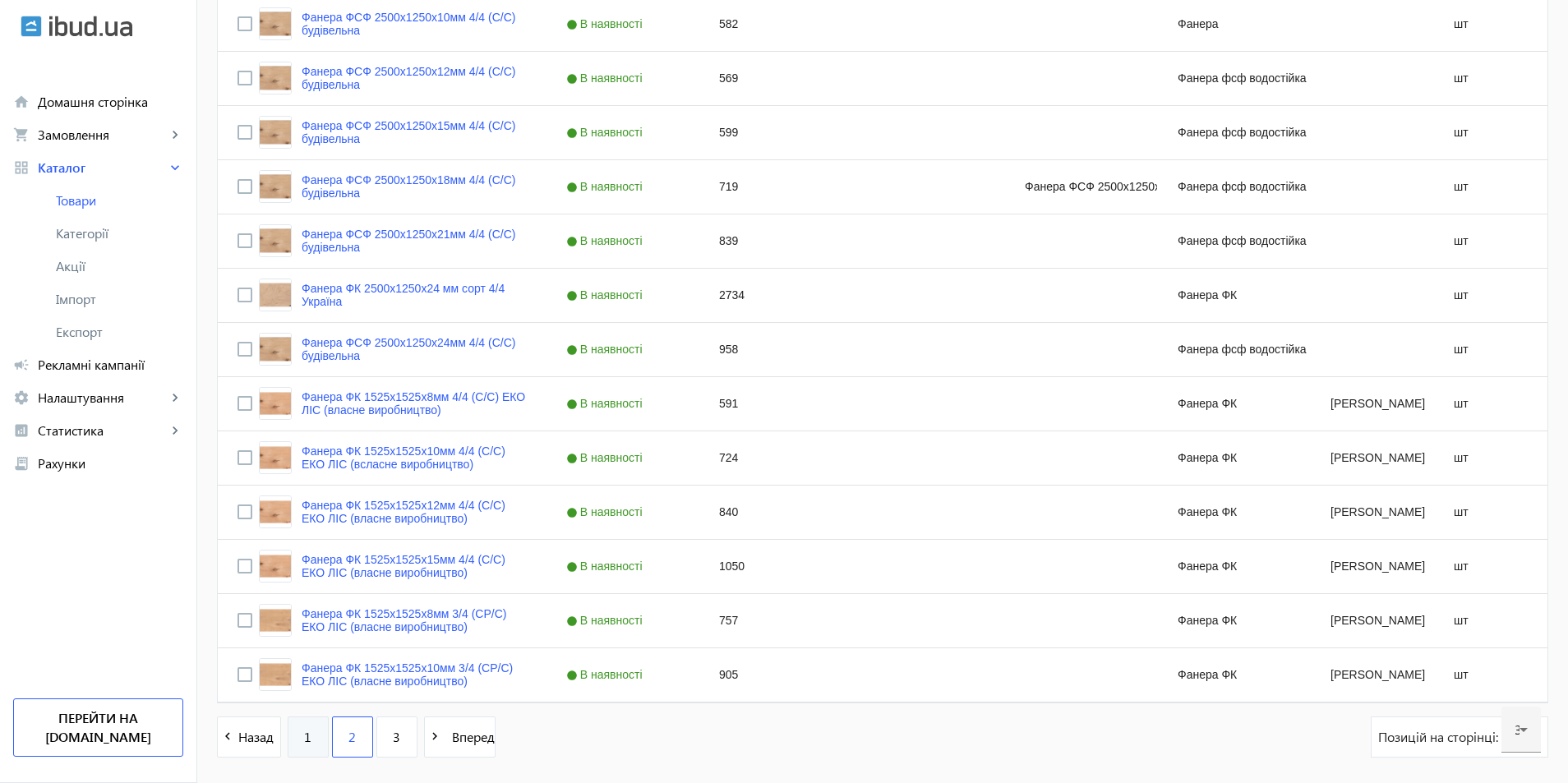
click at [304, 735] on span "1" at bounding box center [308, 737] width 8 height 18
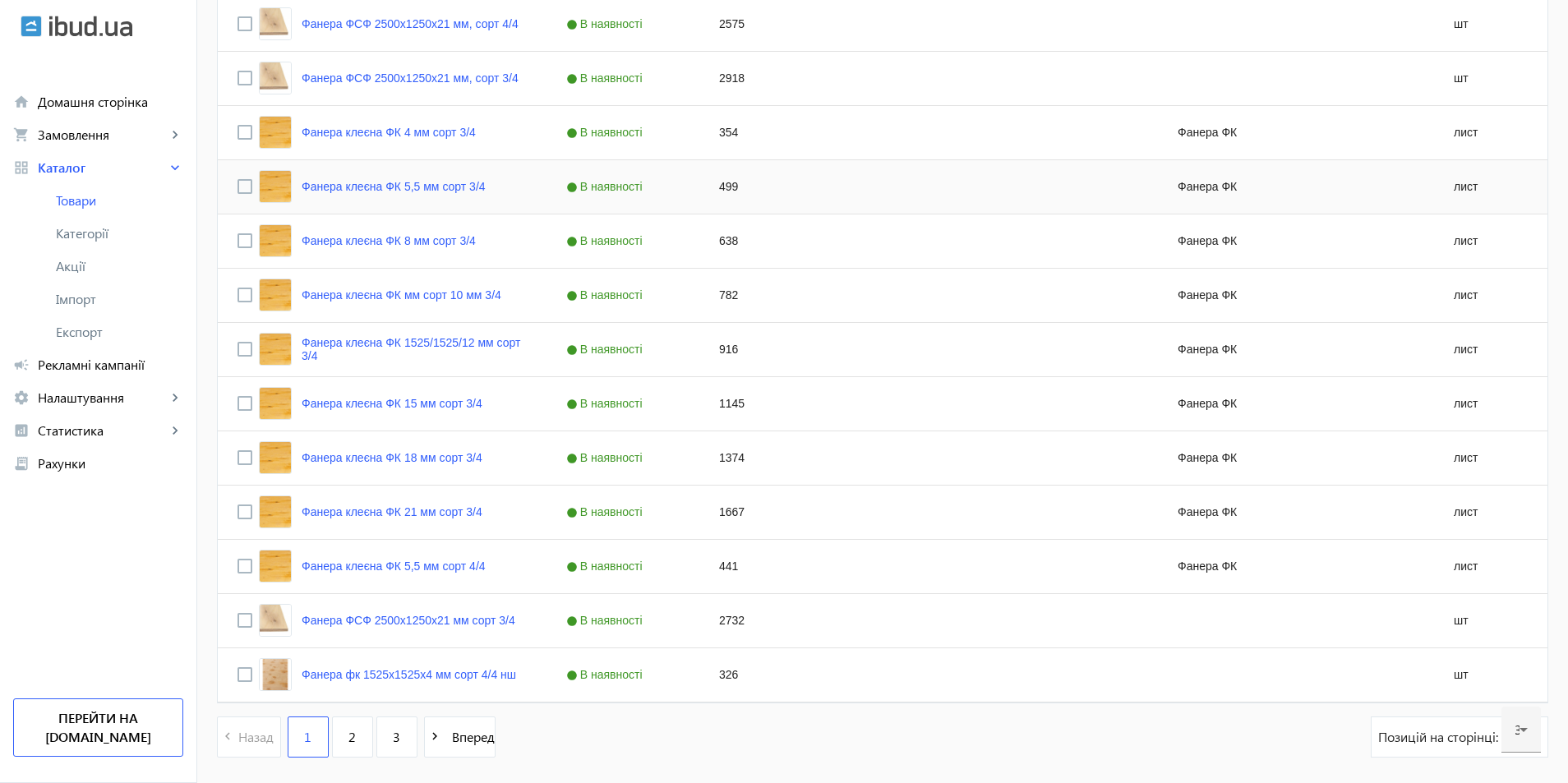
scroll to position [1463, 0]
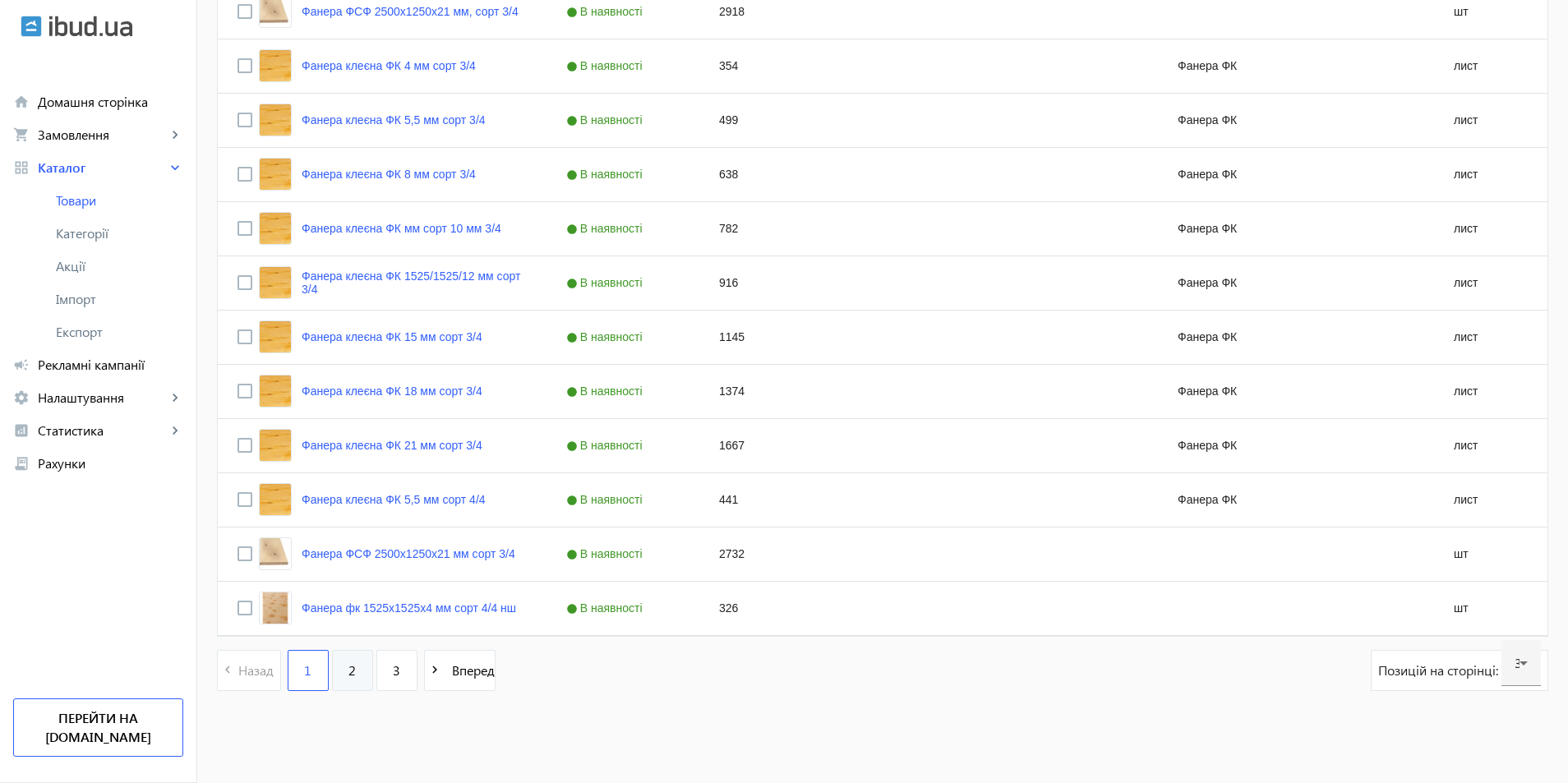
click at [348, 678] on span "2" at bounding box center [352, 670] width 8 height 18
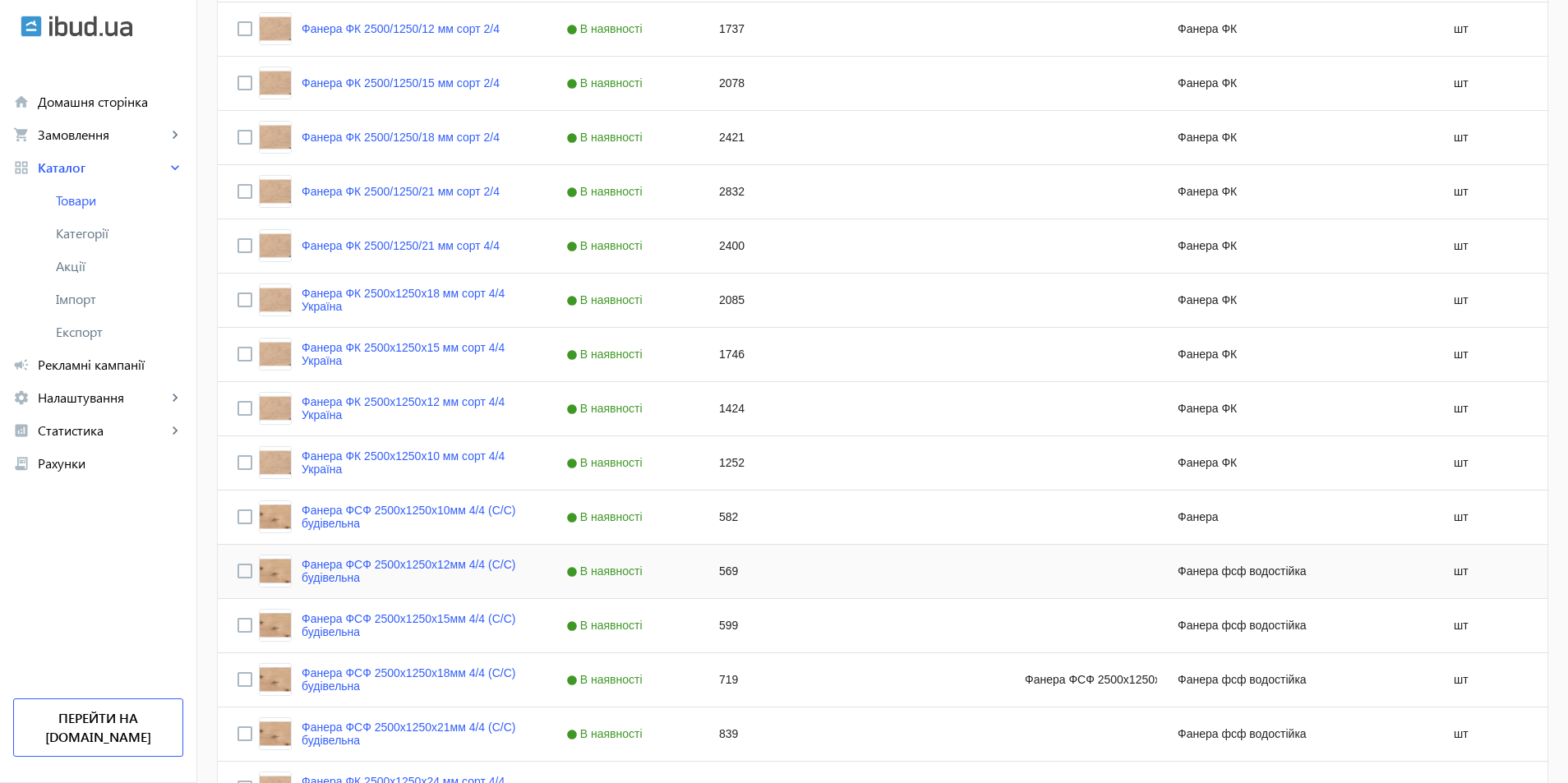
scroll to position [1397, 0]
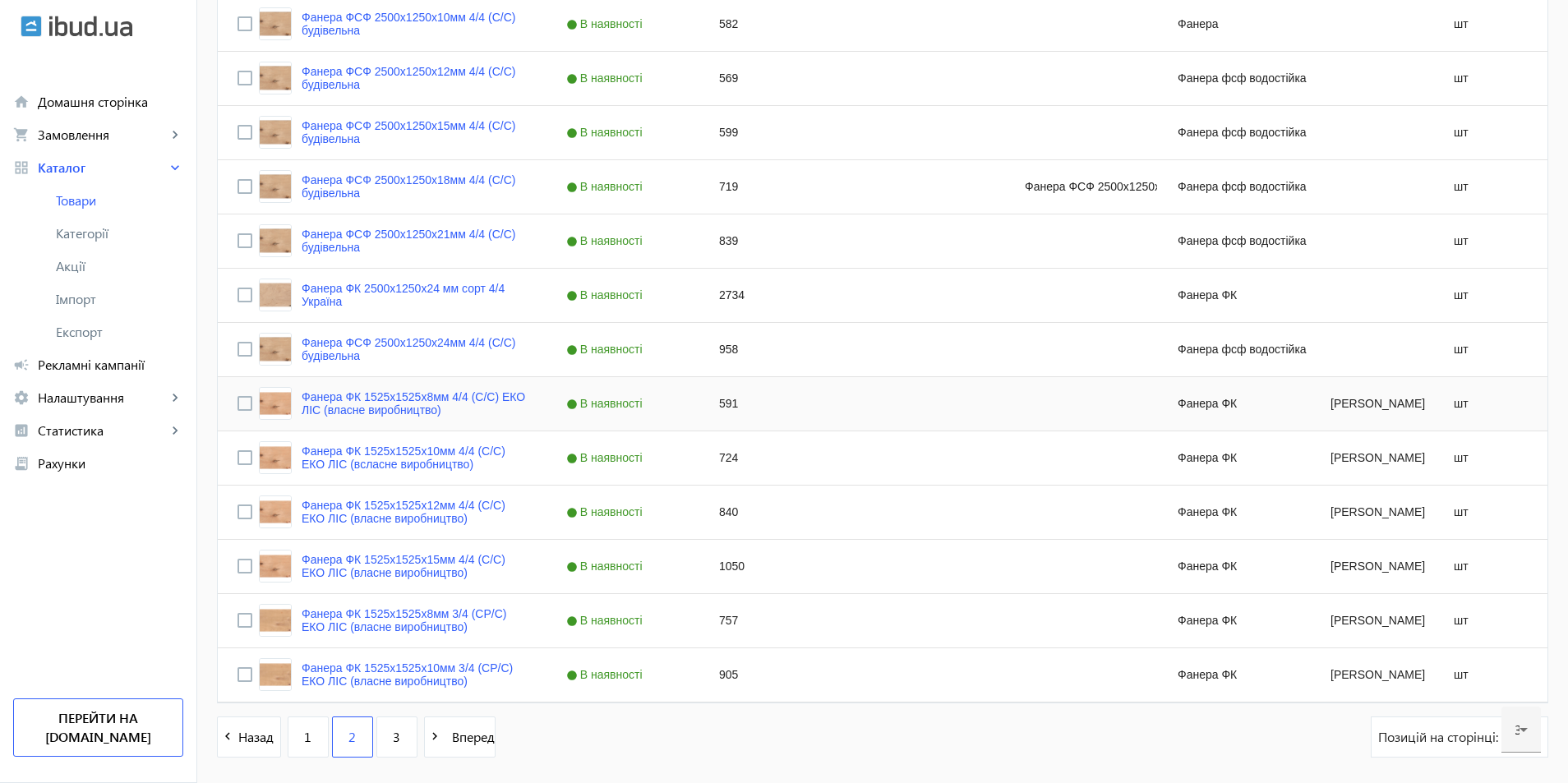
click at [720, 401] on div "591" at bounding box center [775, 403] width 152 height 53
type input "711"
click at [960, 541] on div "Press SPACE to select this row." at bounding box center [928, 567] width 152 height 53
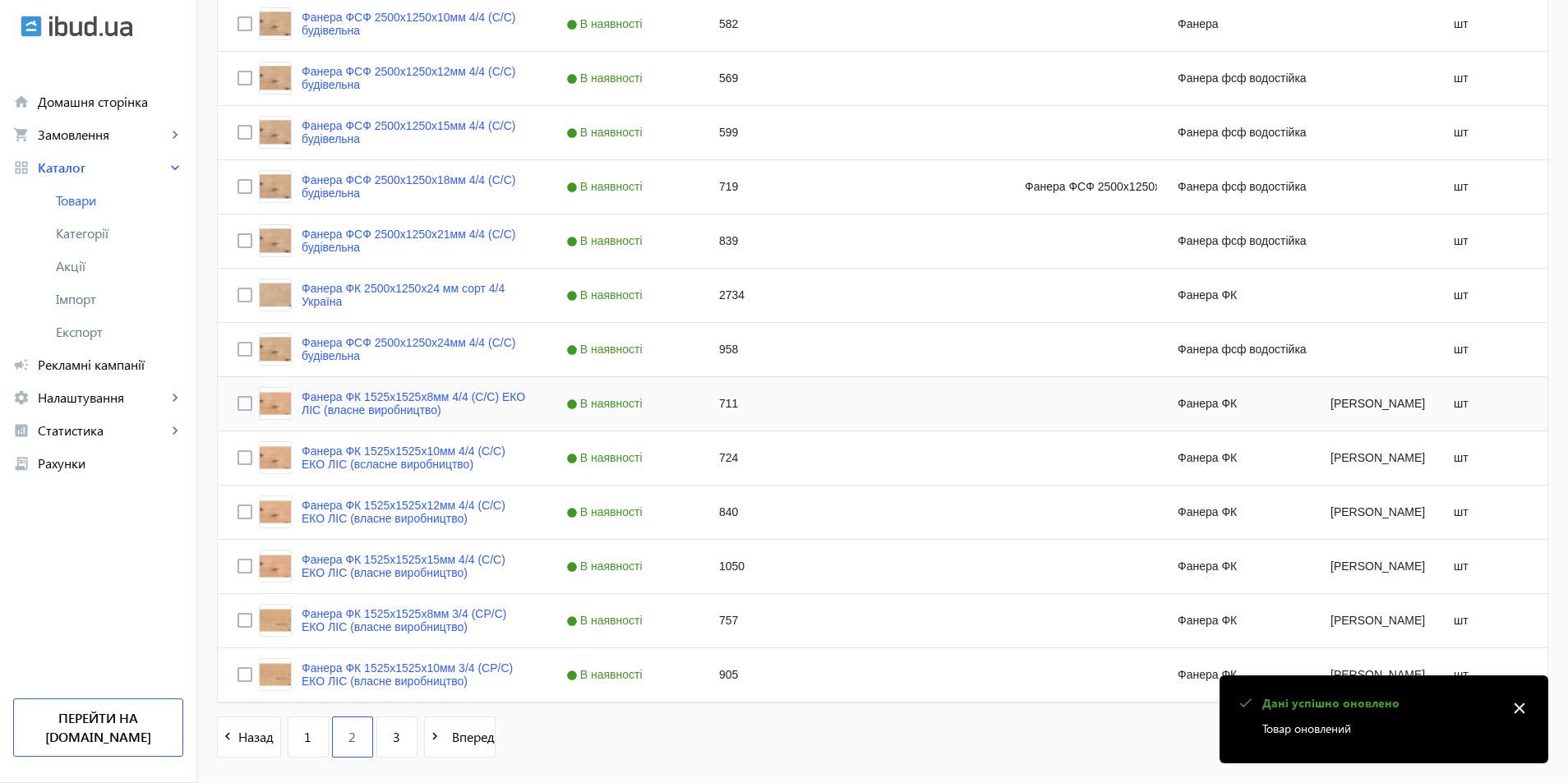
click at [876, 403] on div "Press SPACE to select this row." at bounding box center [928, 403] width 152 height 53
click at [858, 563] on div "Press SPACE to select this row." at bounding box center [928, 567] width 152 height 53
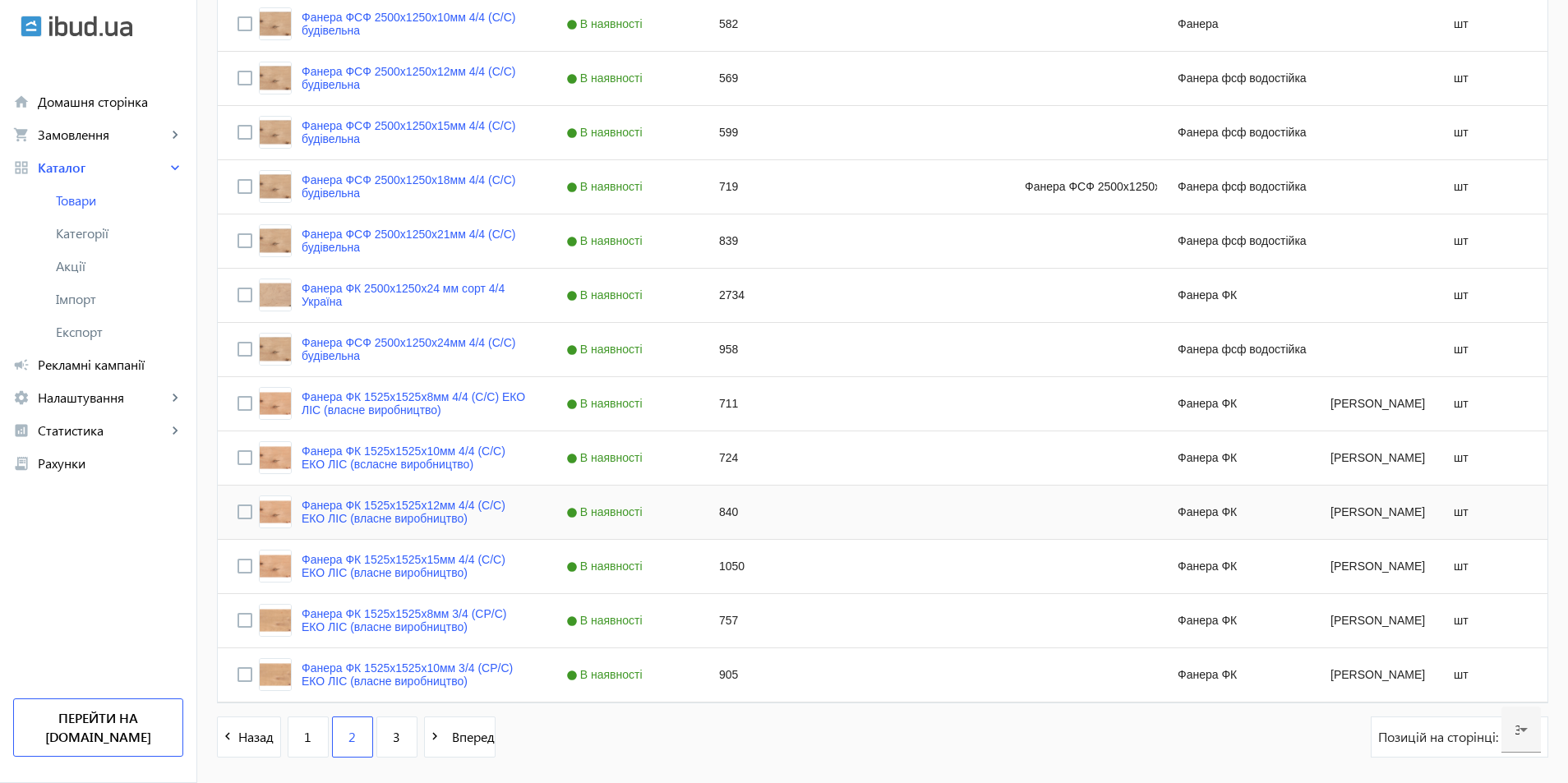
click at [712, 451] on div "724" at bounding box center [775, 457] width 152 height 53
type input "836"
click at [786, 537] on div "840" at bounding box center [775, 512] width 152 height 53
click at [876, 468] on div "Press SPACE to select this row." at bounding box center [928, 457] width 152 height 53
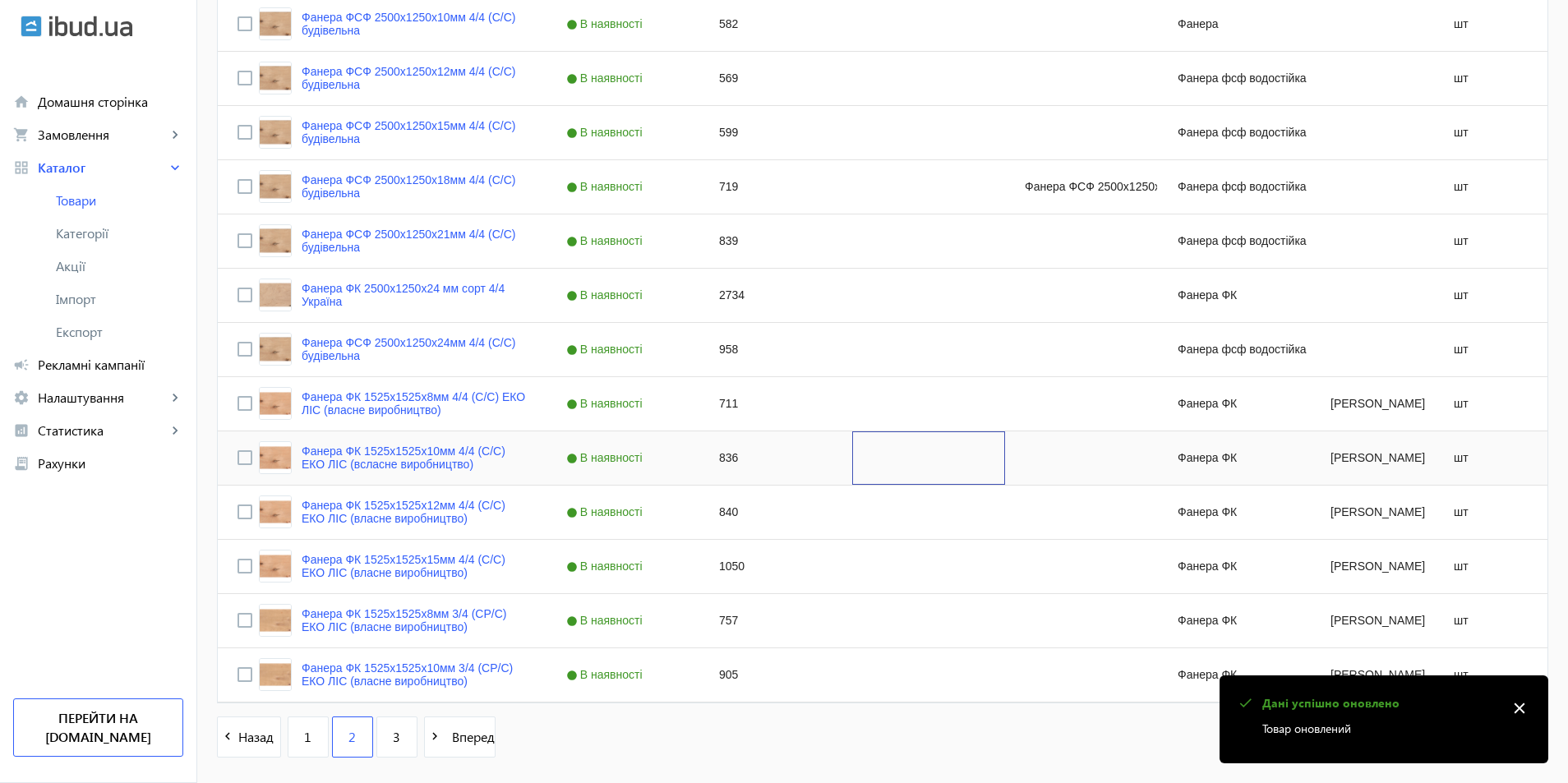
click at [871, 471] on div "Press SPACE to select this row." at bounding box center [928, 457] width 152 height 53
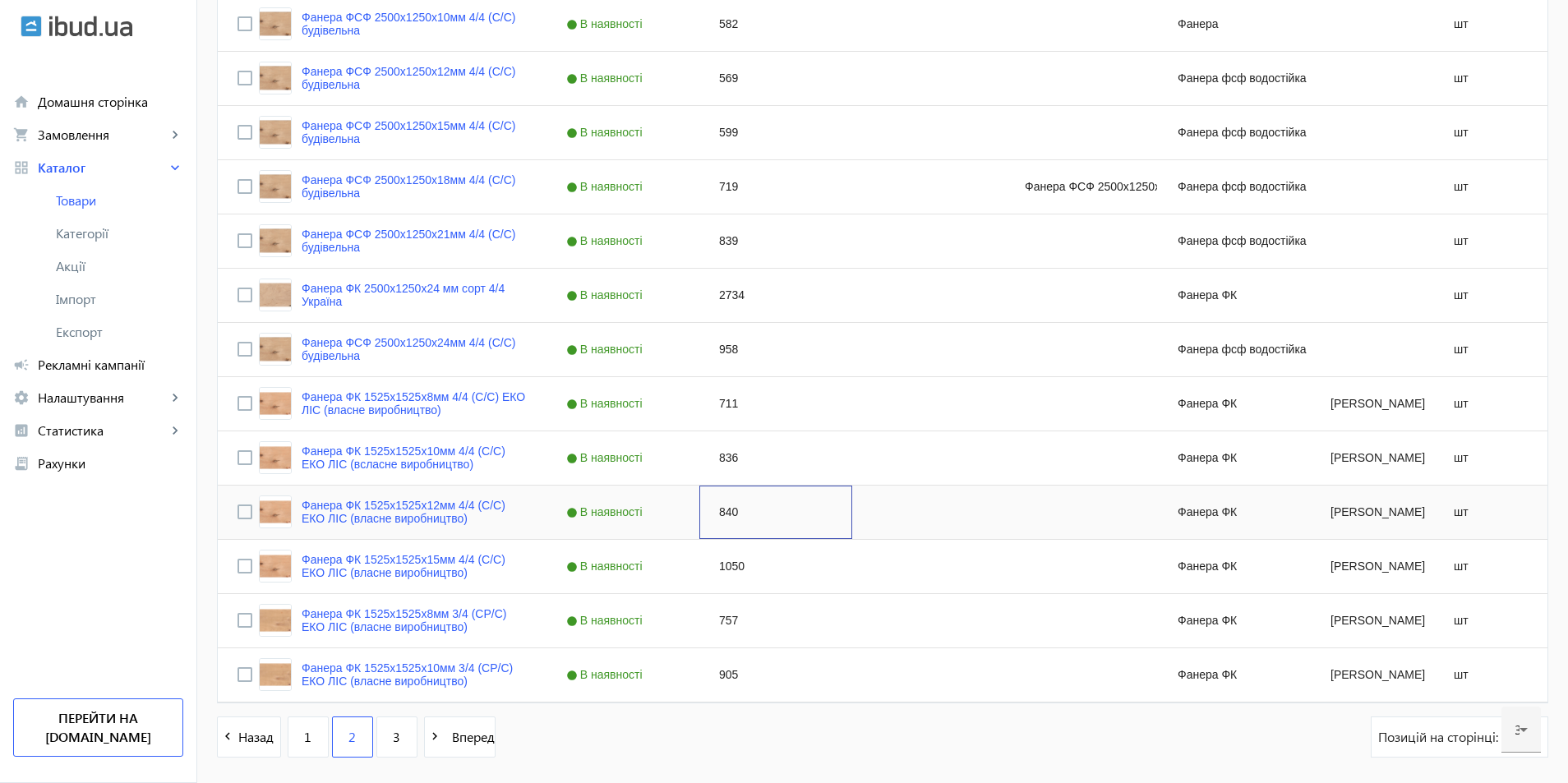
click at [724, 520] on div "840" at bounding box center [775, 512] width 152 height 53
click at [723, 519] on div "840" at bounding box center [775, 512] width 152 height 53
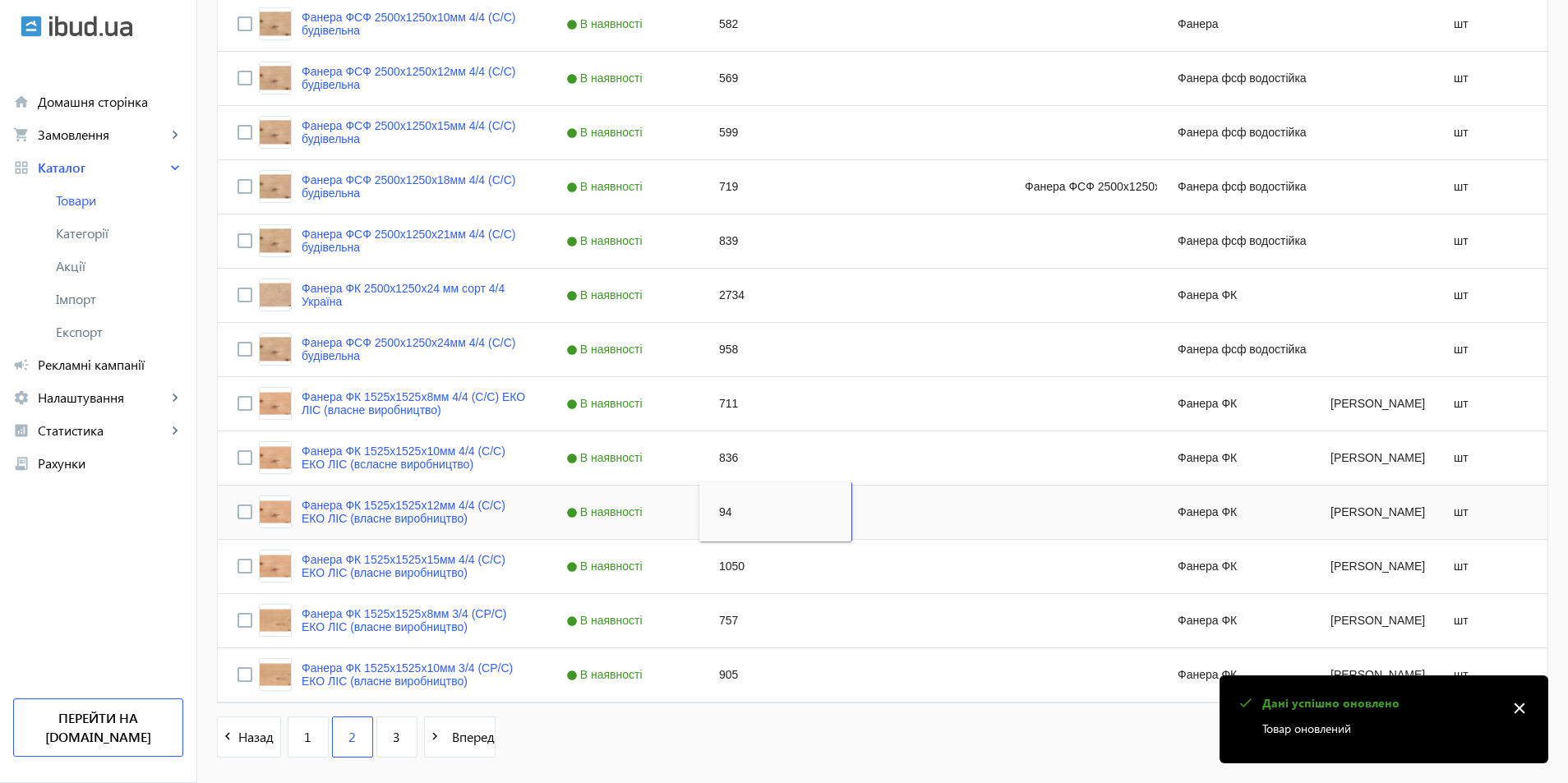
type input "948"
click at [804, 585] on div "1050" at bounding box center [775, 567] width 152 height 53
click at [866, 521] on div "Press SPACE to select this row." at bounding box center [928, 512] width 152 height 53
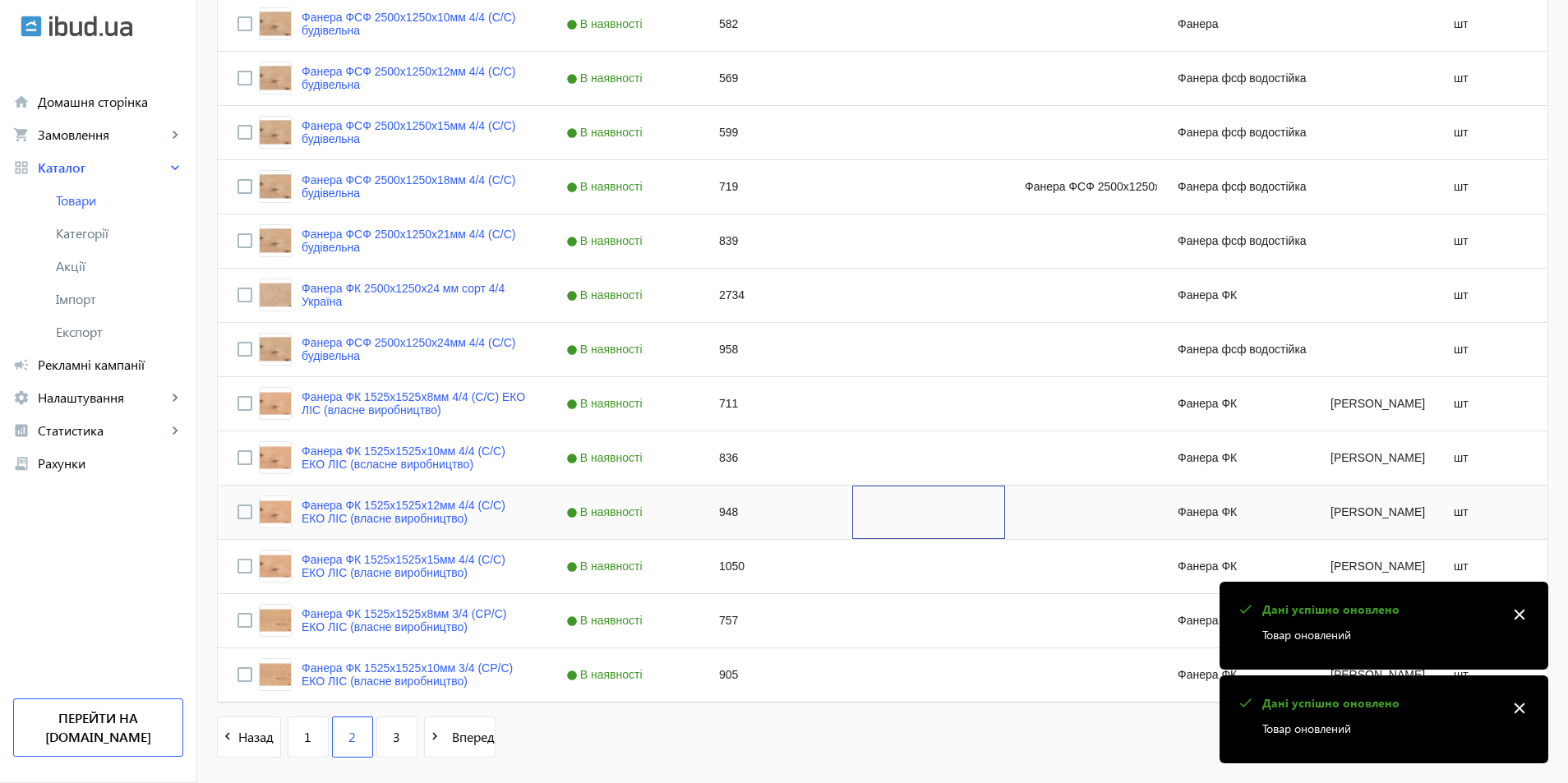
click at [866, 521] on div "Press SPACE to select this row." at bounding box center [928, 512] width 152 height 53
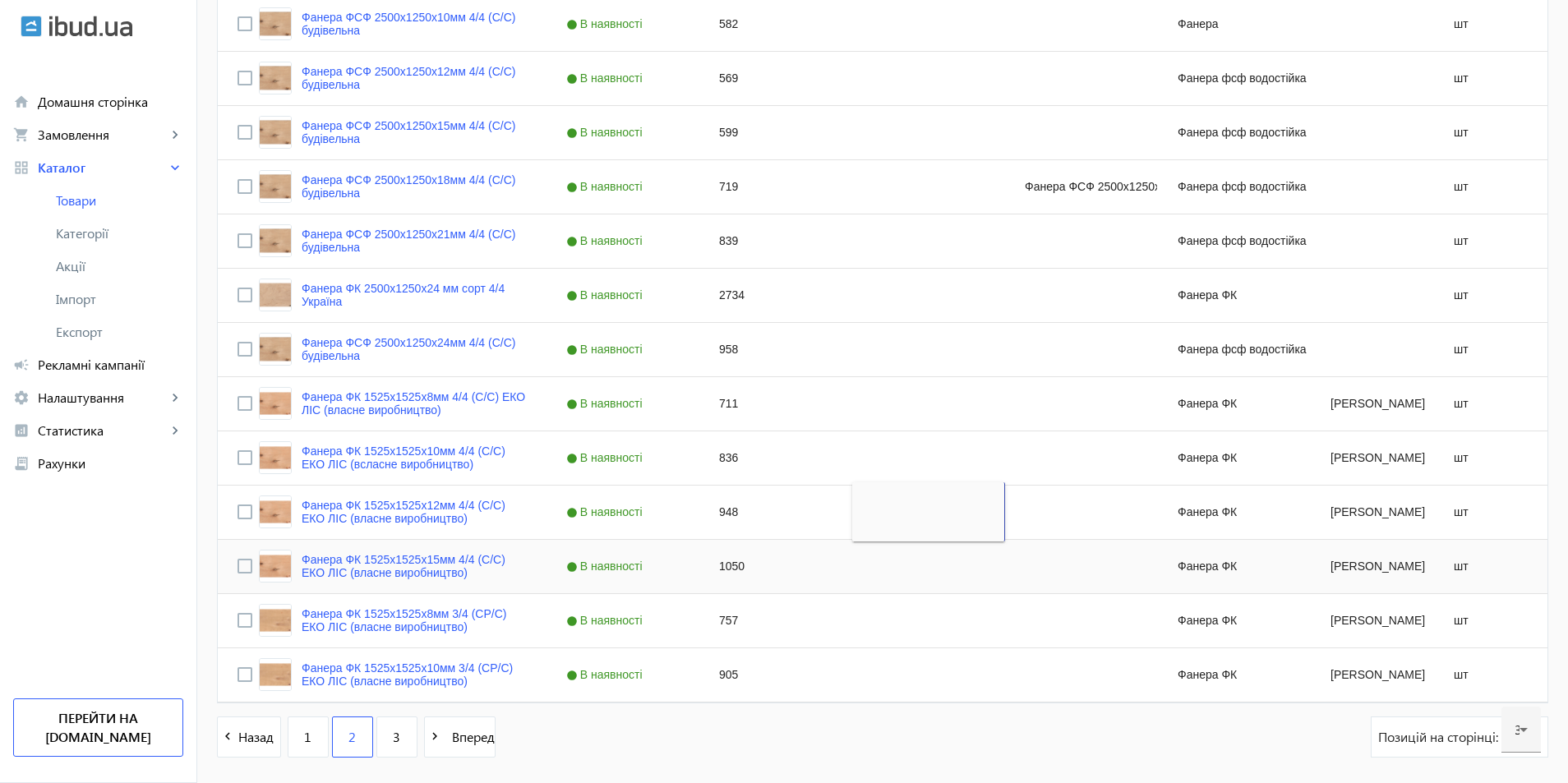
click at [705, 571] on div "1050" at bounding box center [775, 567] width 152 height 53
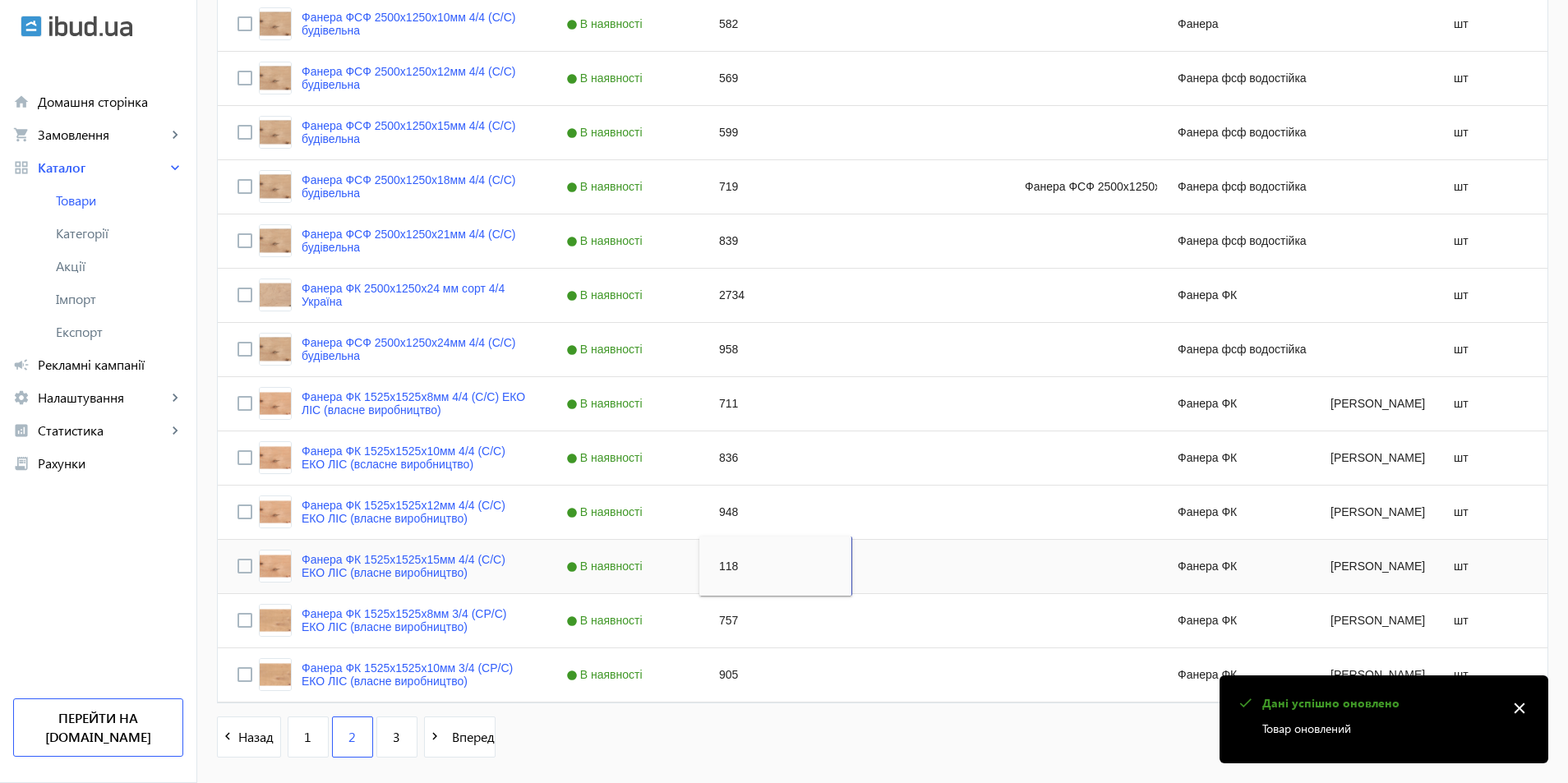
type input "1185"
click at [834, 606] on div "757" at bounding box center [775, 621] width 152 height 53
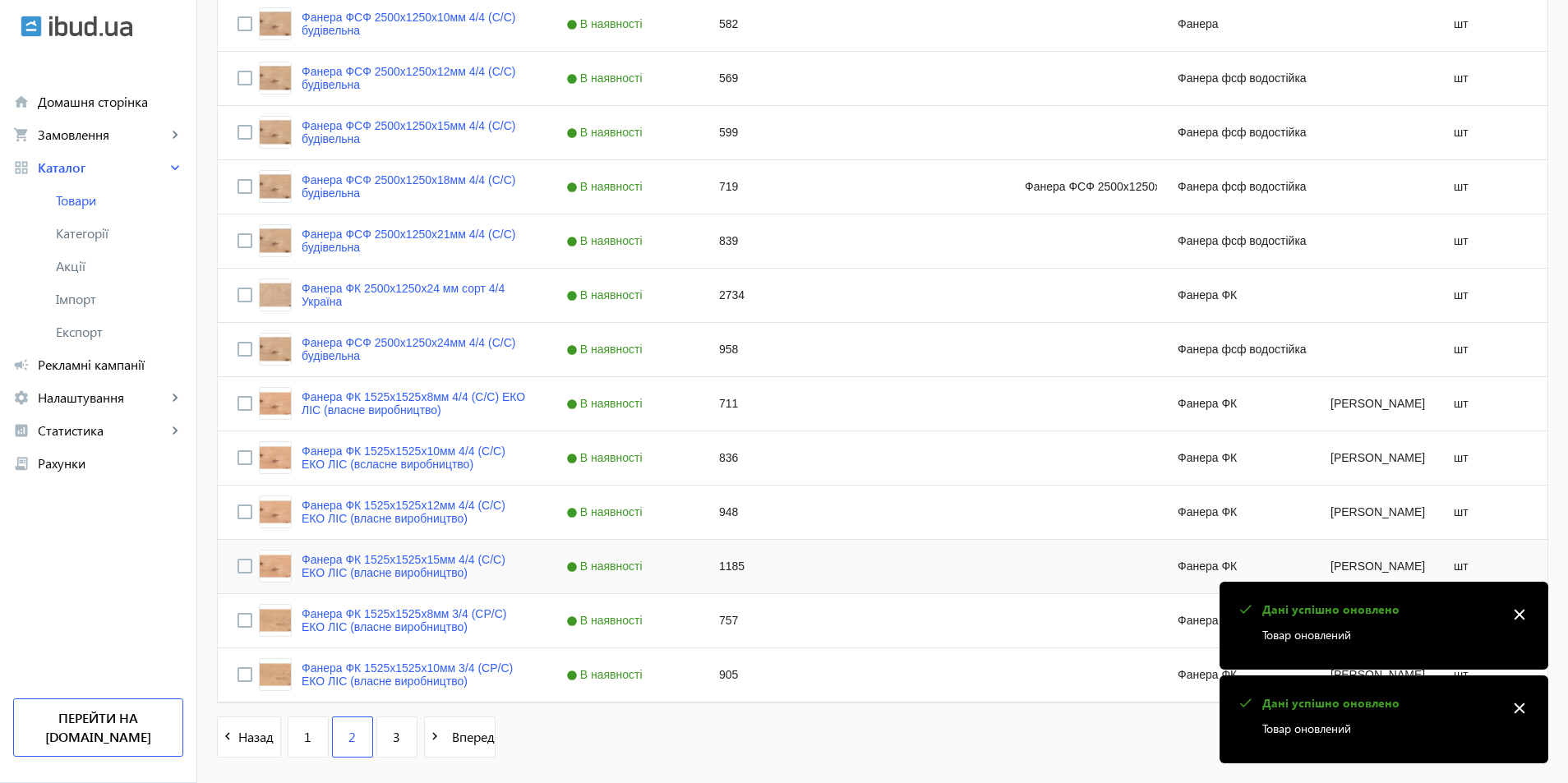
click at [886, 566] on div "Press SPACE to select this row." at bounding box center [928, 567] width 152 height 53
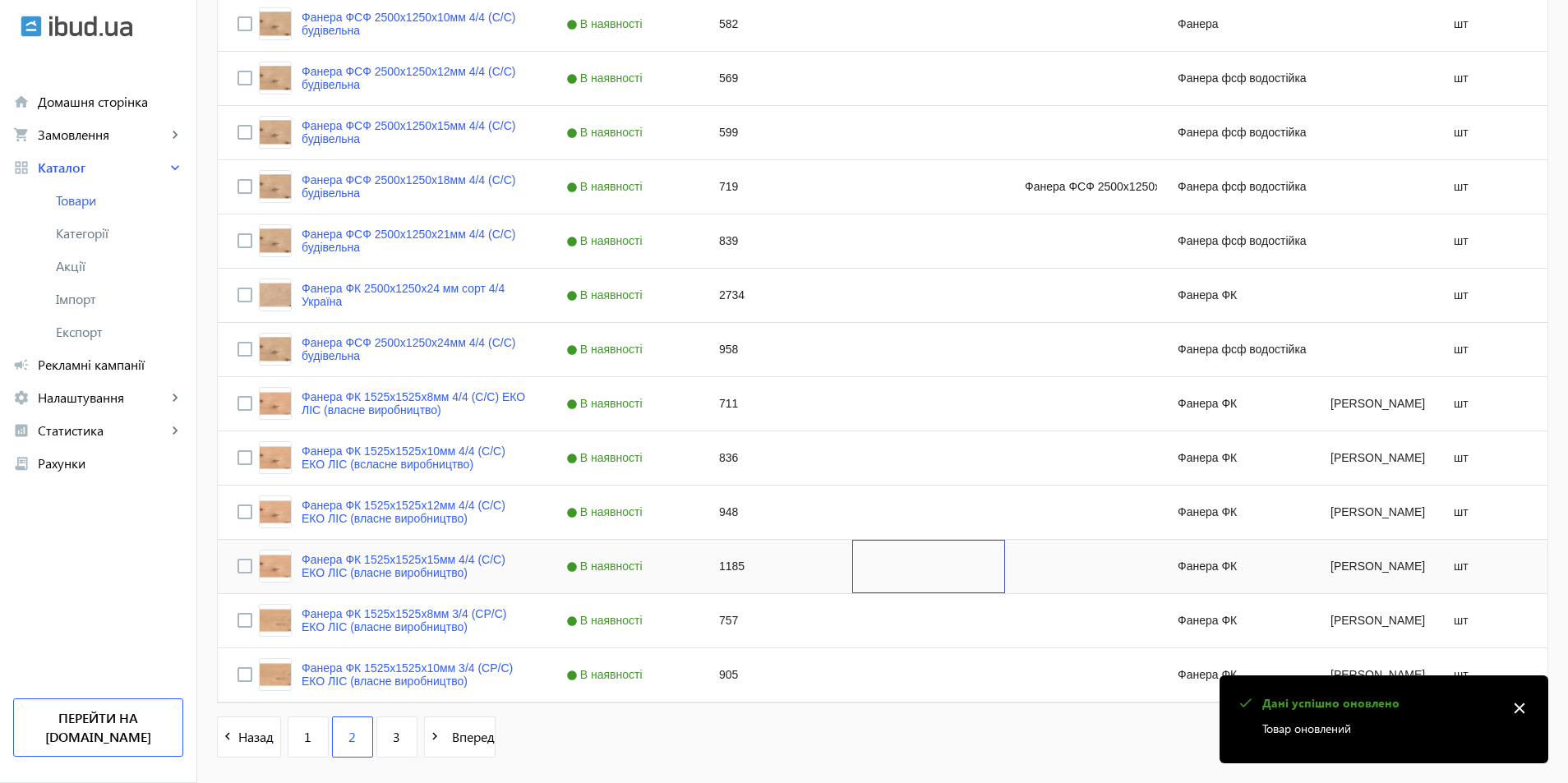
click at [886, 566] on div "Press SPACE to select this row." at bounding box center [928, 567] width 152 height 53
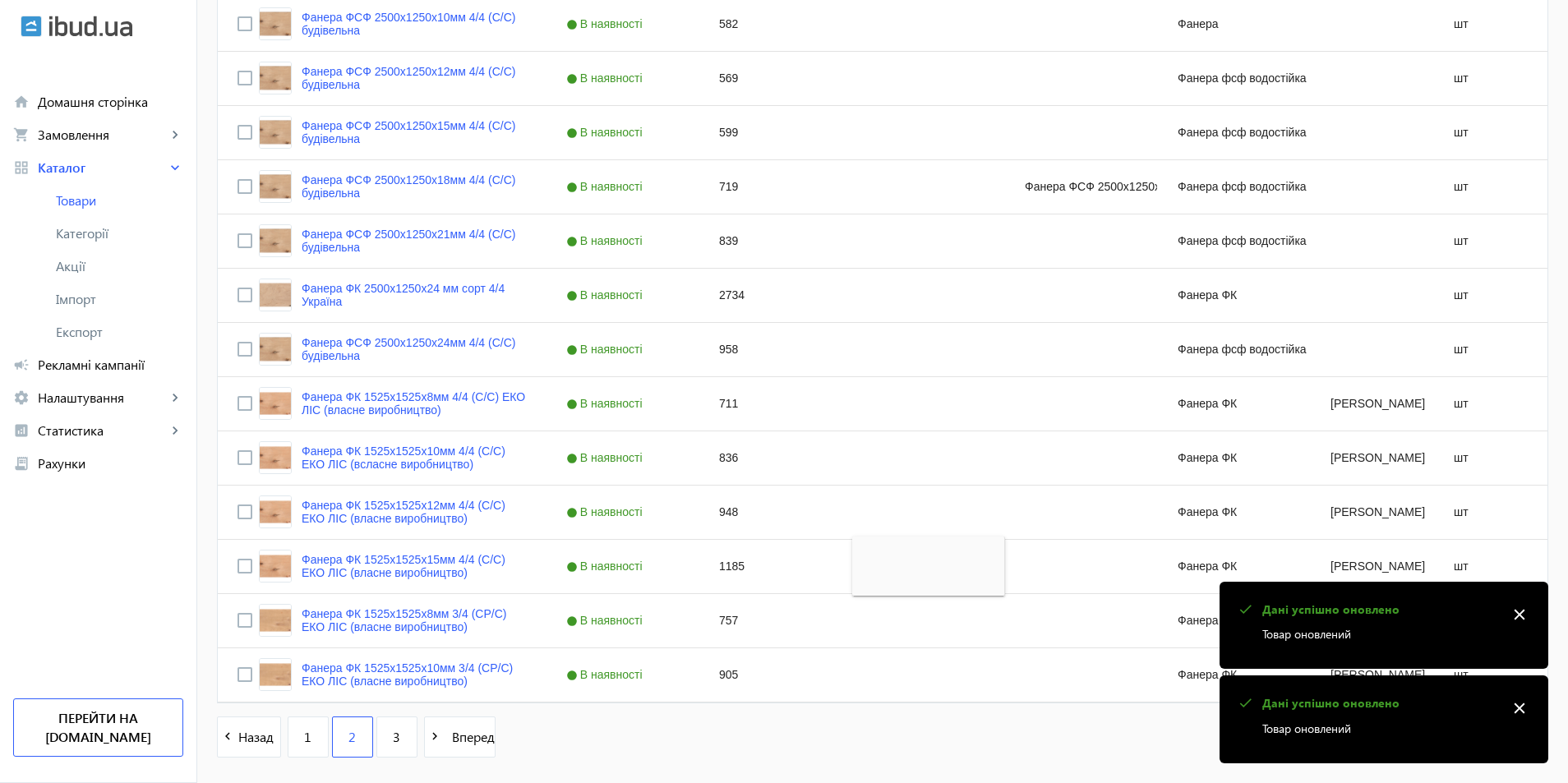
click at [600, 725] on div "navigate_before Назад 1 2 3 navigate_next Вперед Позицій на сторінці: 30" at bounding box center [881, 745] width 1331 height 57
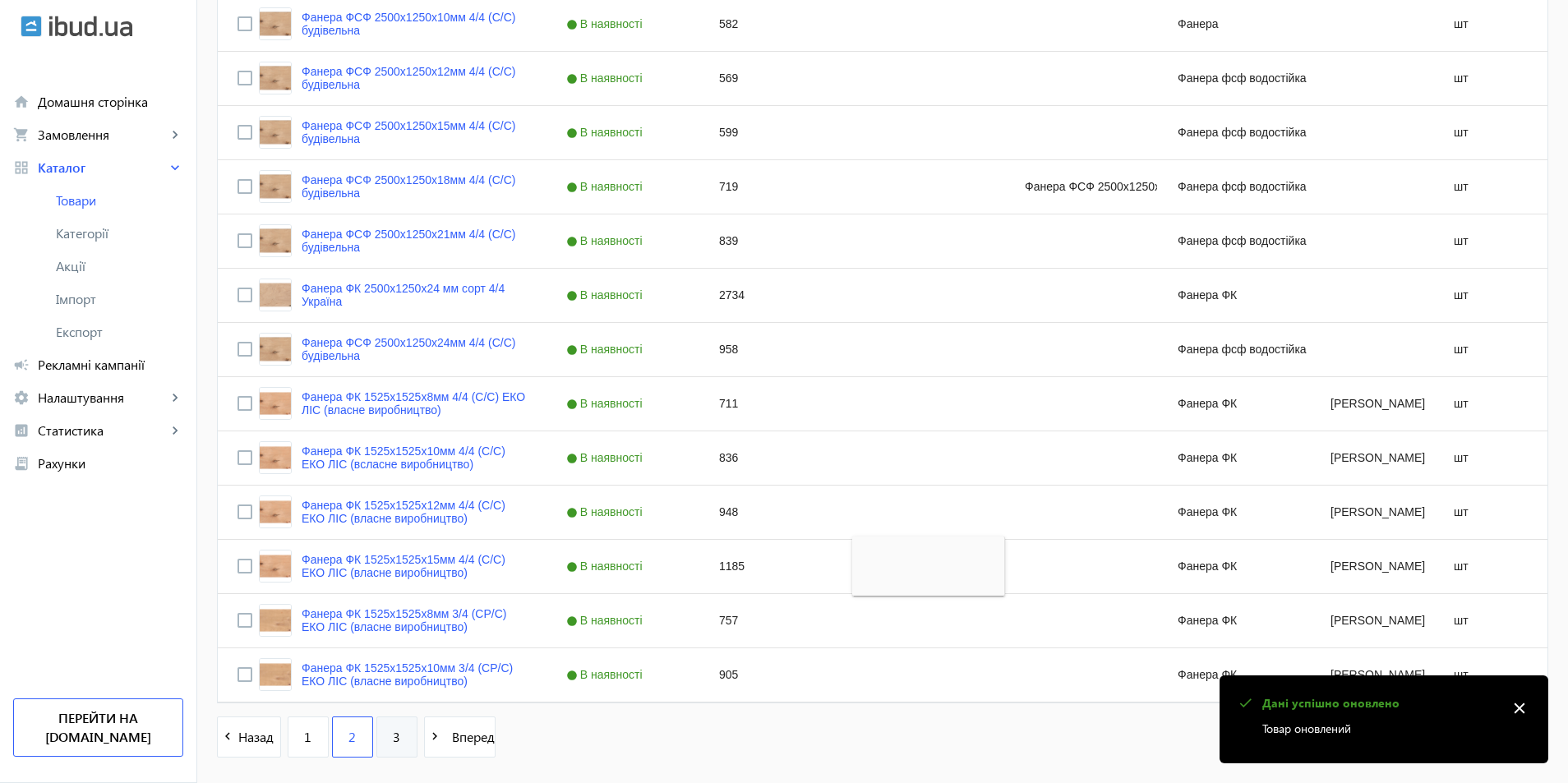
click at [377, 732] on link "3" at bounding box center [397, 737] width 41 height 41
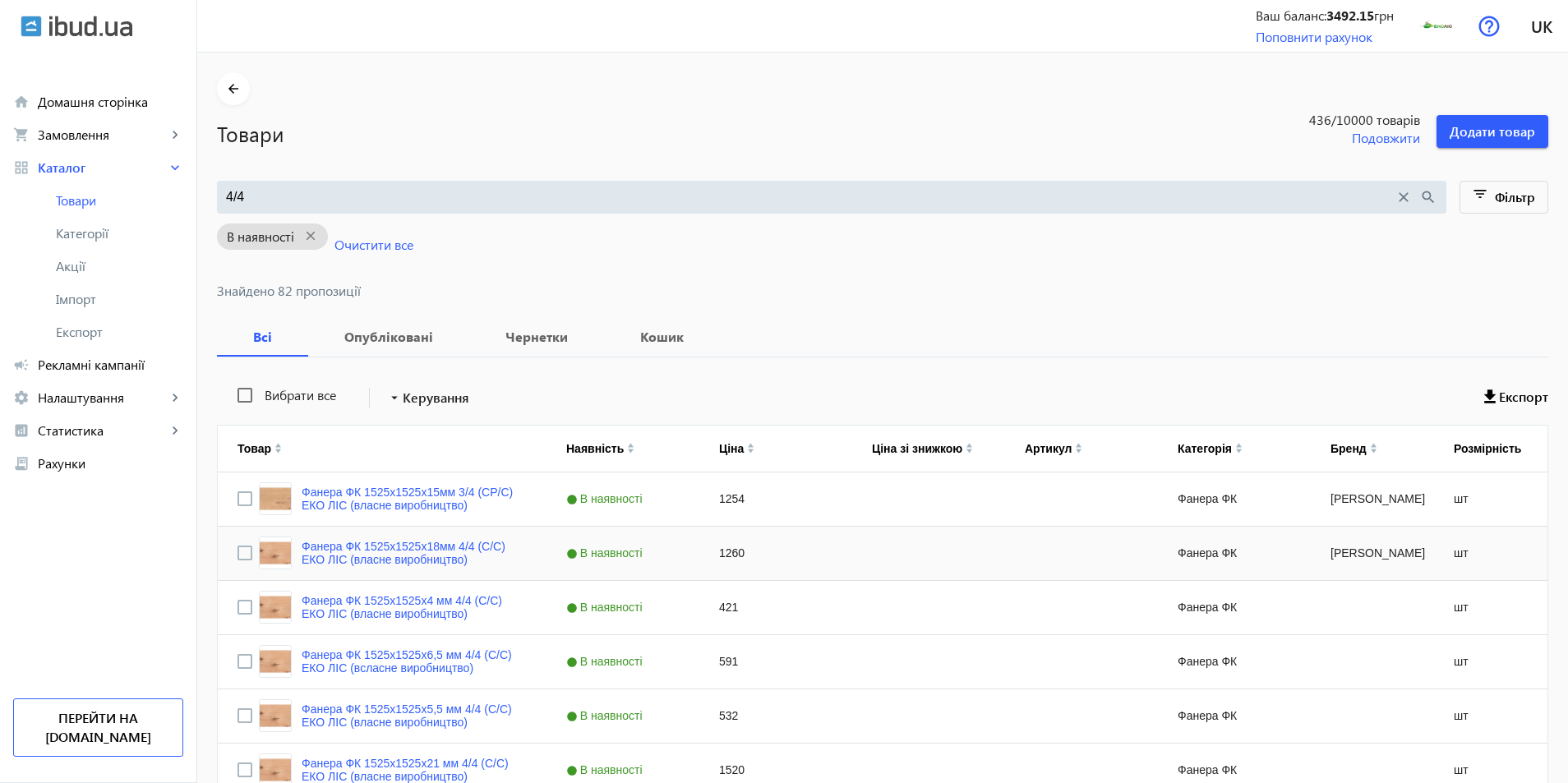
click at [713, 561] on div "1260" at bounding box center [775, 553] width 152 height 53
type input "1422"
click at [874, 655] on div "Press SPACE to select this row." at bounding box center [928, 662] width 152 height 53
click at [878, 569] on div "Press SPACE to select this row." at bounding box center [928, 553] width 152 height 53
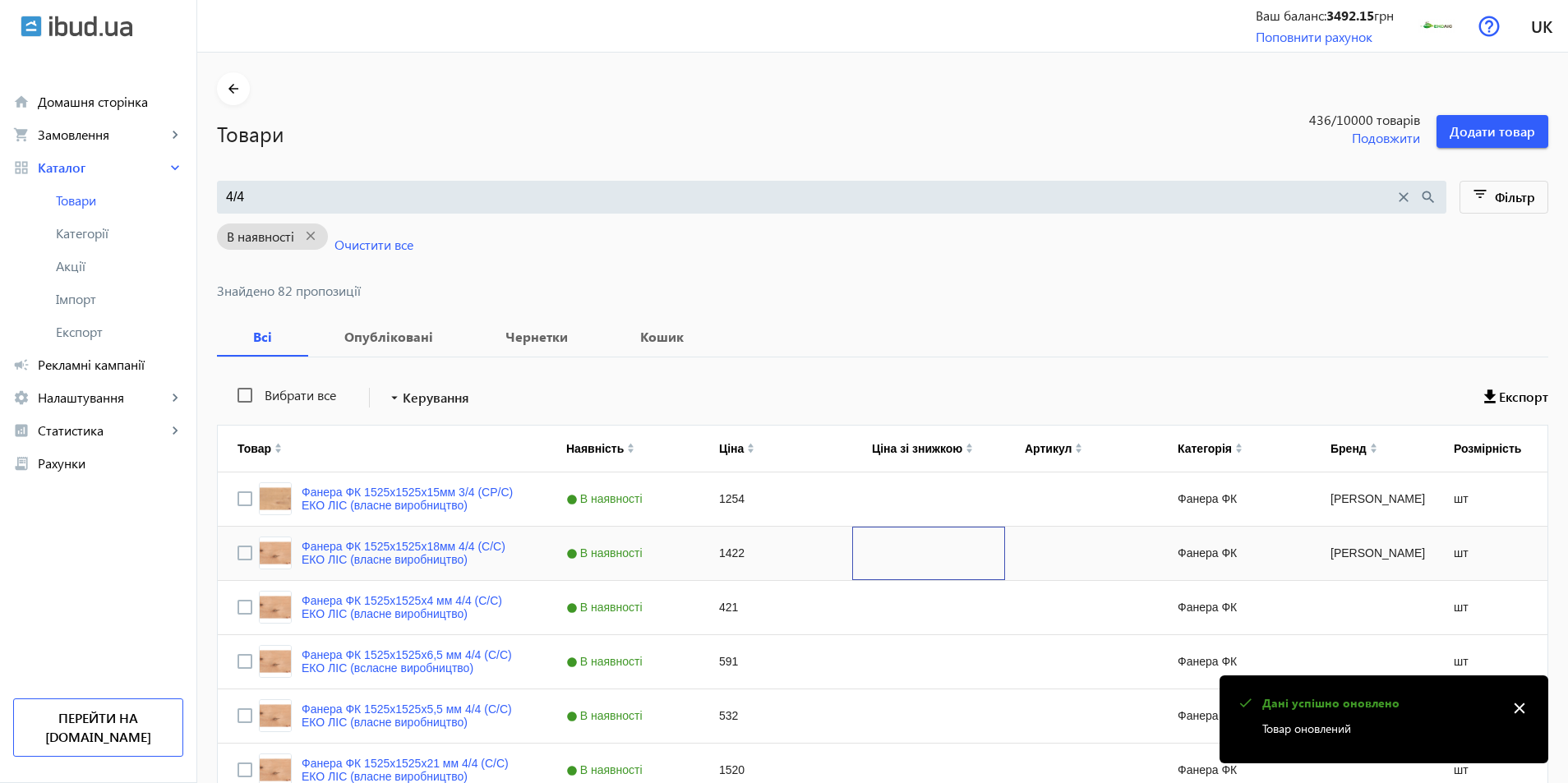
click at [878, 569] on div "Press SPACE to select this row." at bounding box center [928, 553] width 152 height 53
click at [825, 657] on div "591" at bounding box center [775, 662] width 152 height 53
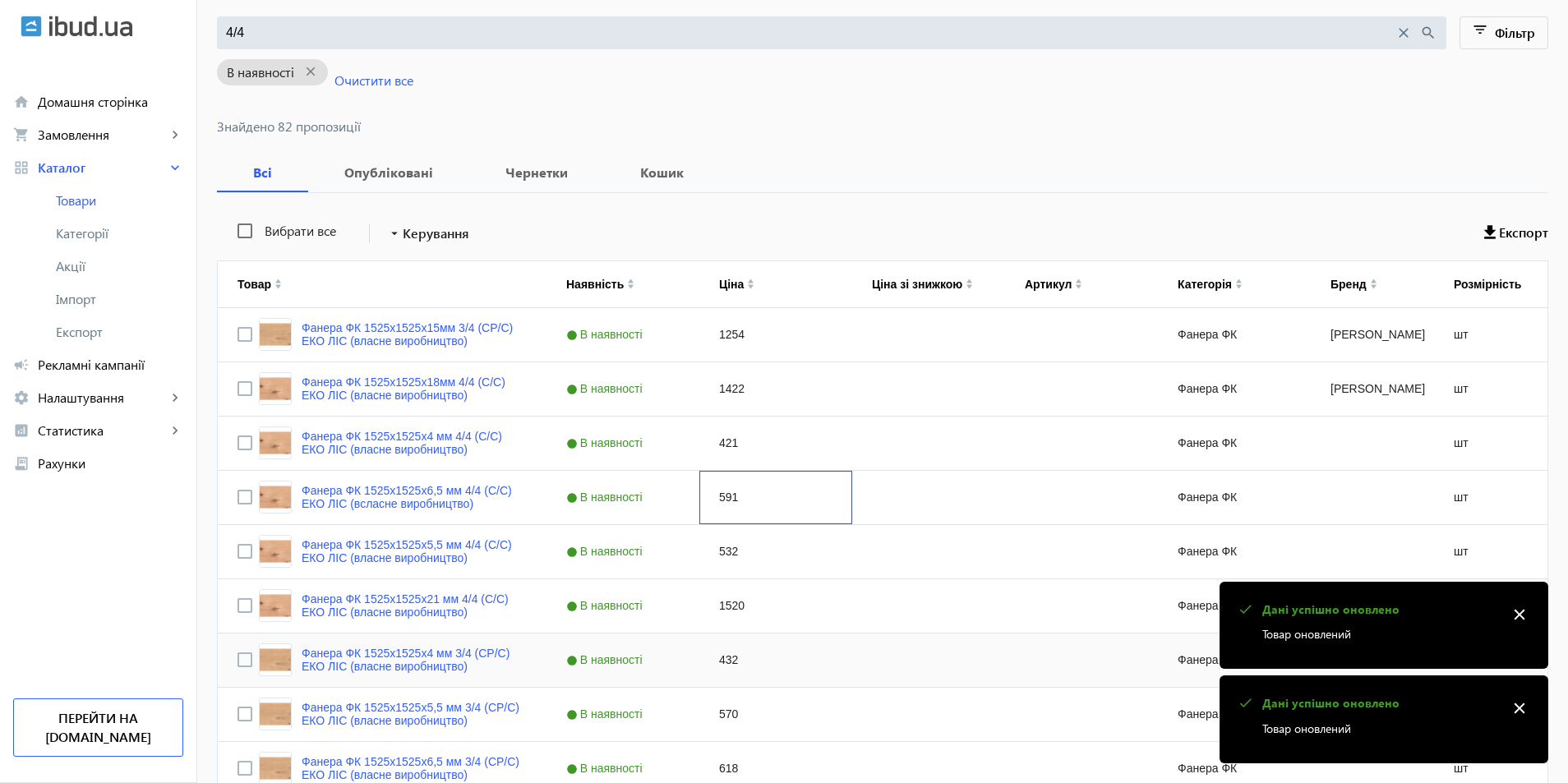
scroll to position [411, 0]
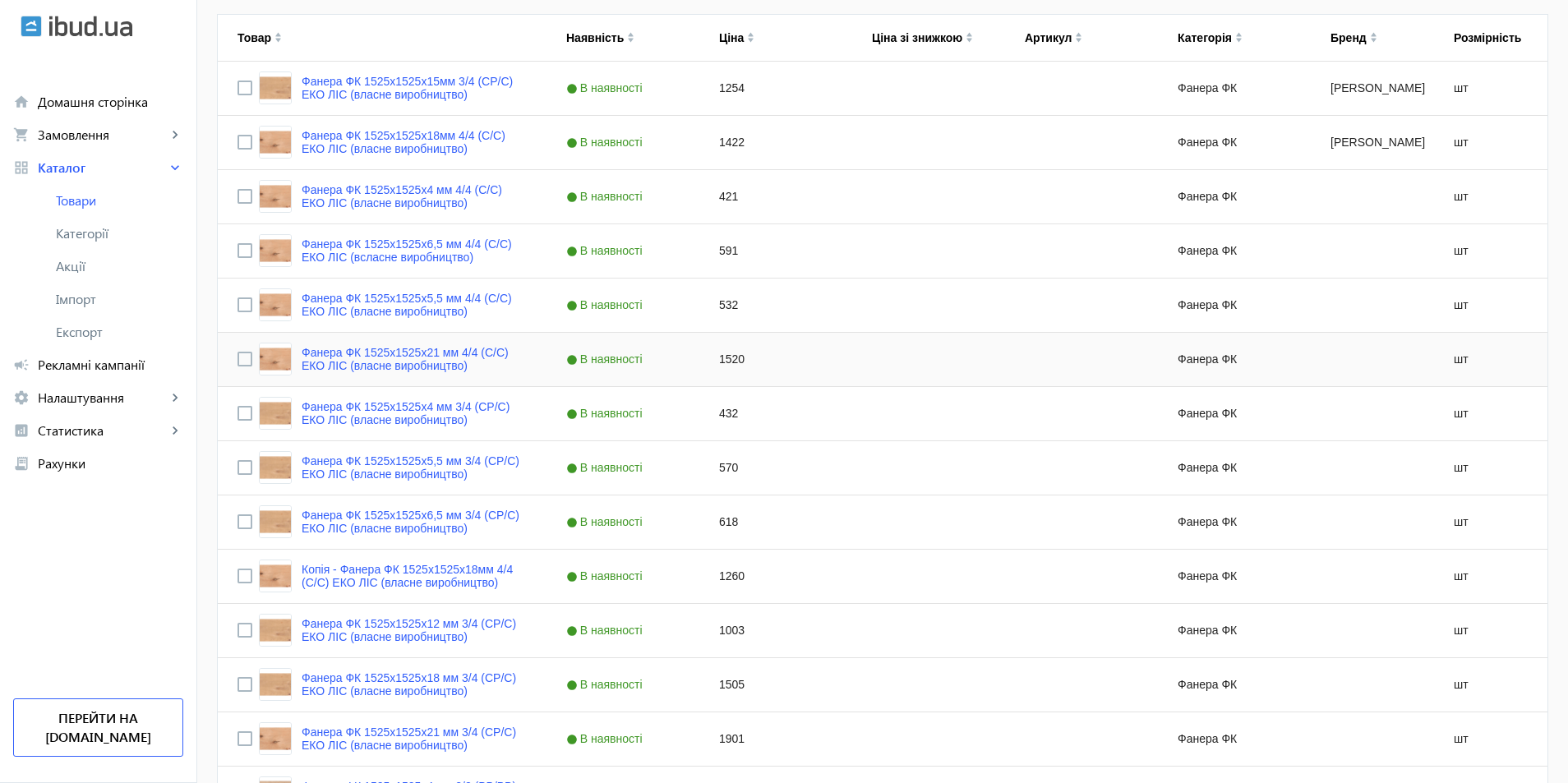
click at [710, 360] on div "1520" at bounding box center [775, 359] width 152 height 53
type input "1756"
click at [856, 434] on div "Press SPACE to select this row." at bounding box center [928, 413] width 152 height 53
click at [876, 371] on div "1520" at bounding box center [928, 359] width 152 height 53
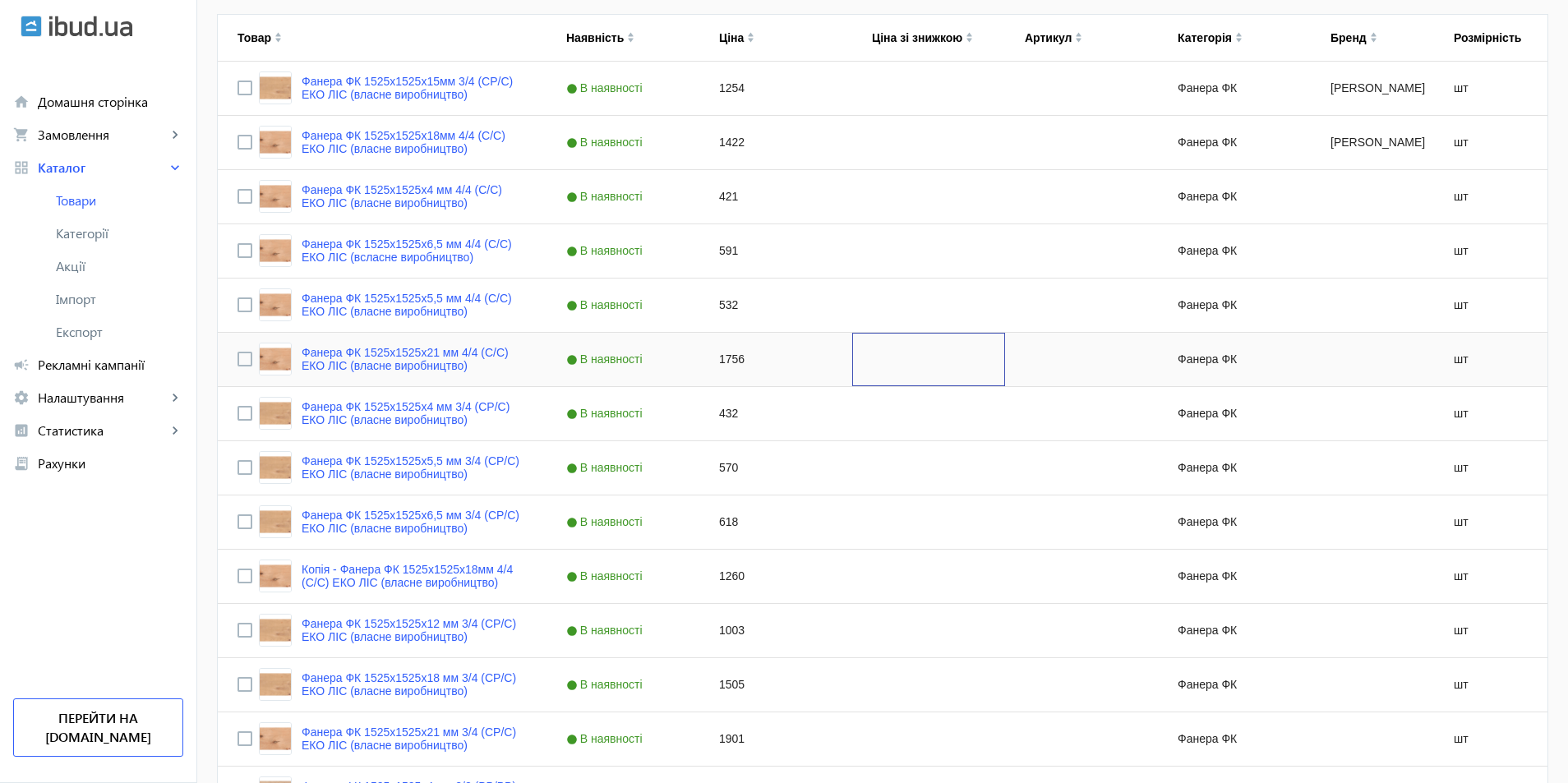
click at [876, 371] on div "Press SPACE to select this row." at bounding box center [928, 359] width 152 height 53
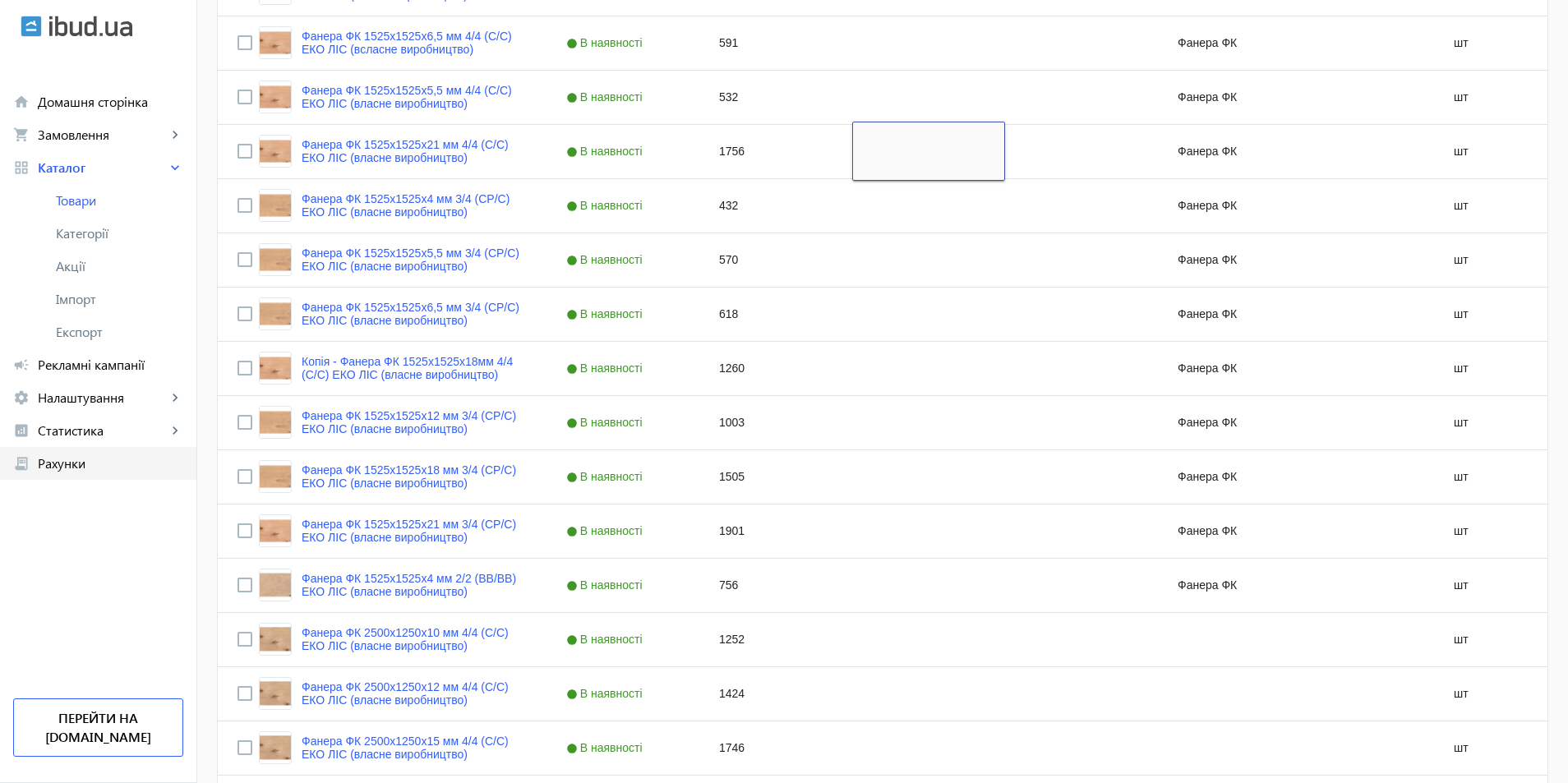
scroll to position [372, 0]
